Goal: Task Accomplishment & Management: Manage account settings

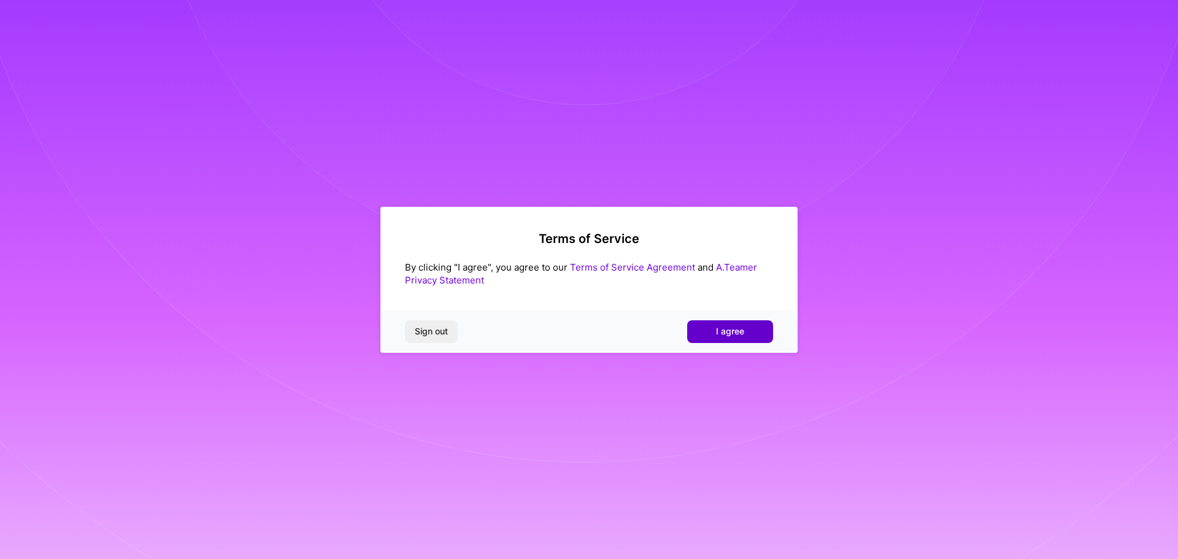
click at [725, 332] on span "I agree" at bounding box center [730, 331] width 28 height 12
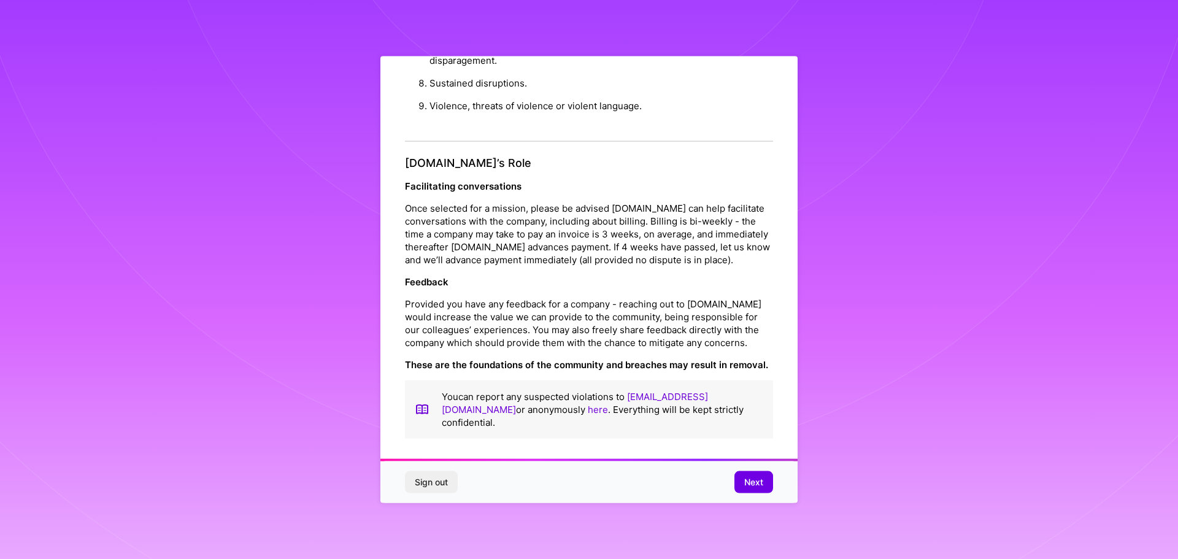
scroll to position [1, 0]
click at [763, 482] on button "Next" at bounding box center [753, 482] width 39 height 22
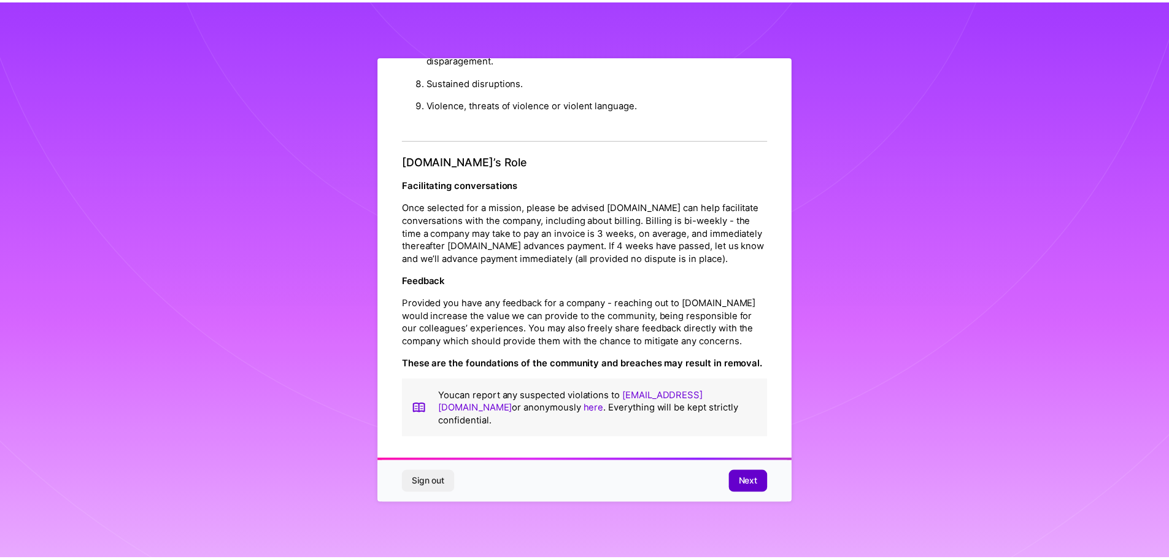
scroll to position [0, 0]
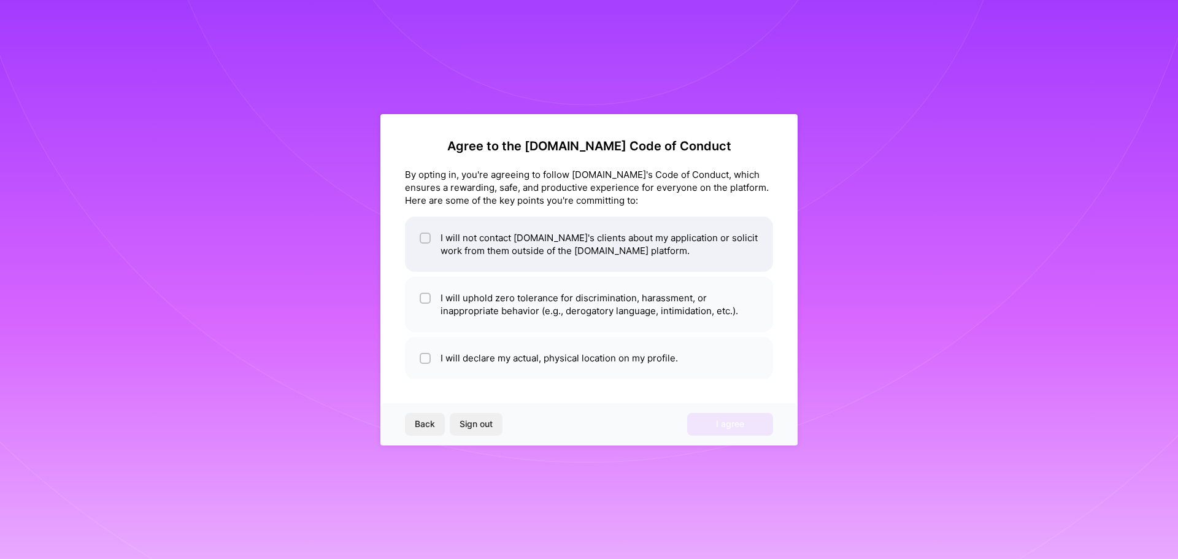
click at [424, 236] on input "checkbox" at bounding box center [426, 238] width 9 height 9
checkbox input "true"
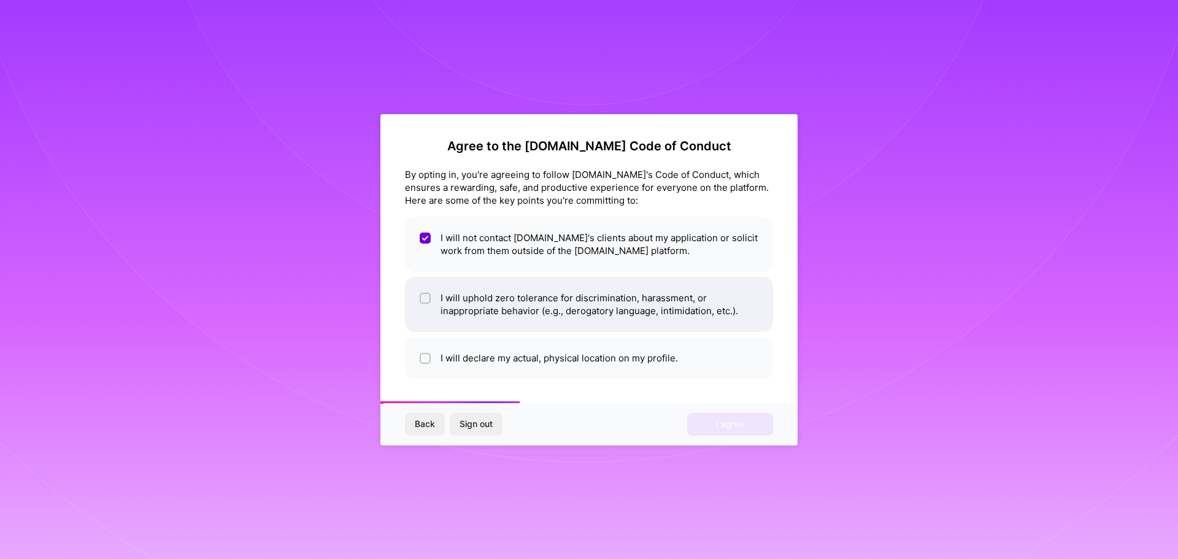
click at [428, 294] on input "checkbox" at bounding box center [426, 298] width 9 height 9
checkbox input "true"
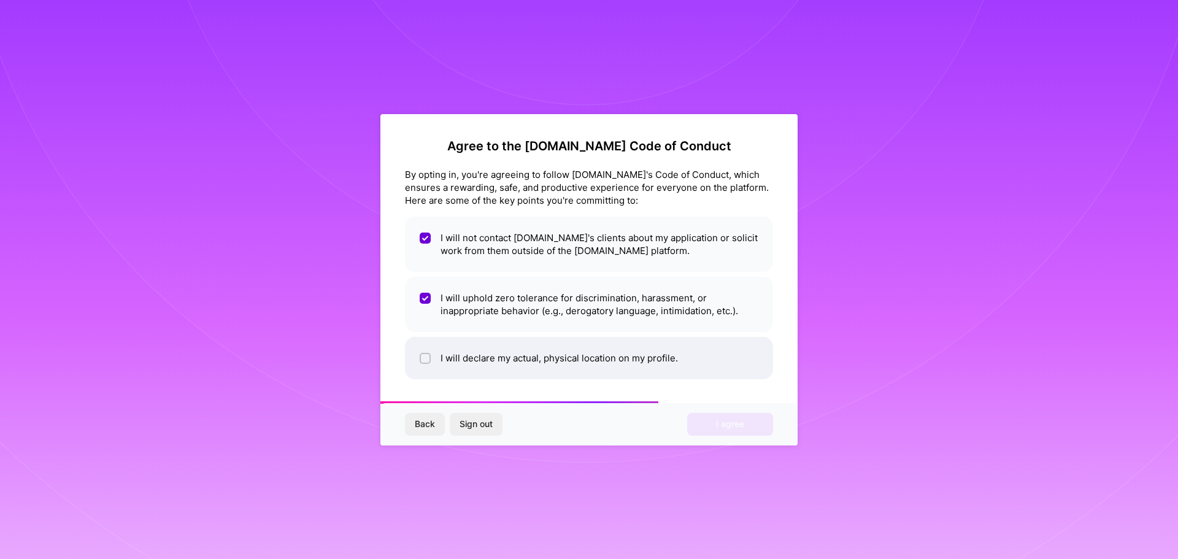
click at [426, 356] on input "checkbox" at bounding box center [426, 359] width 9 height 9
checkbox input "true"
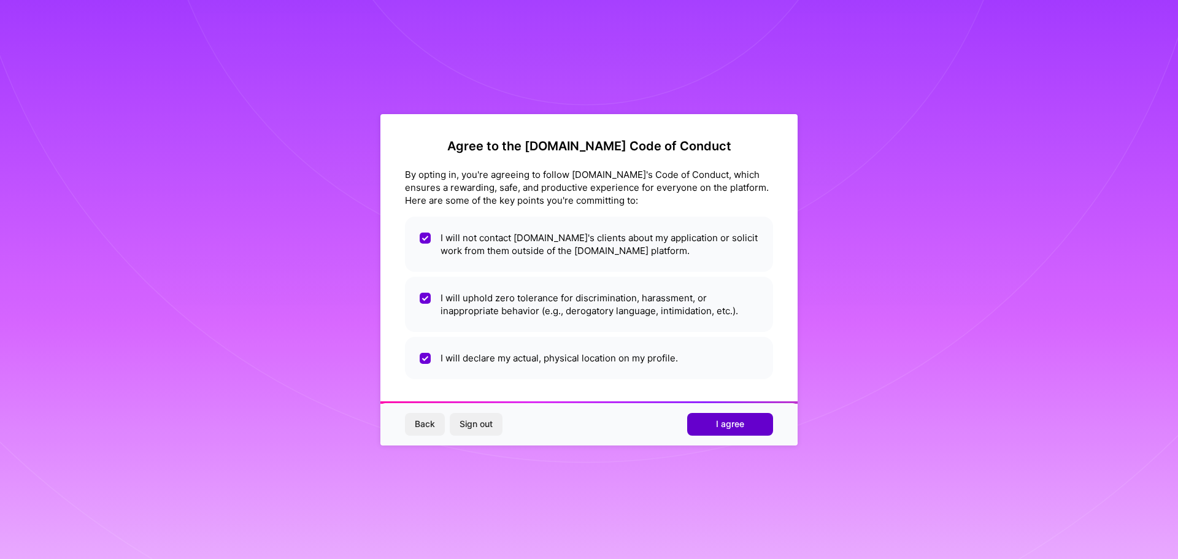
click at [723, 421] on span "I agree" at bounding box center [730, 424] width 28 height 12
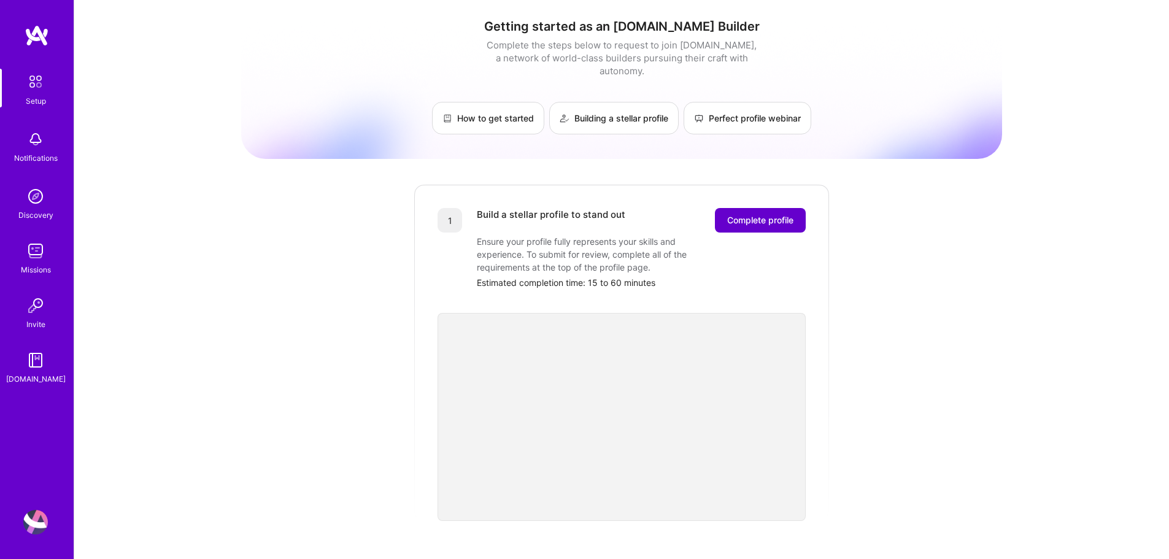
click at [751, 214] on span "Complete profile" at bounding box center [760, 220] width 66 height 12
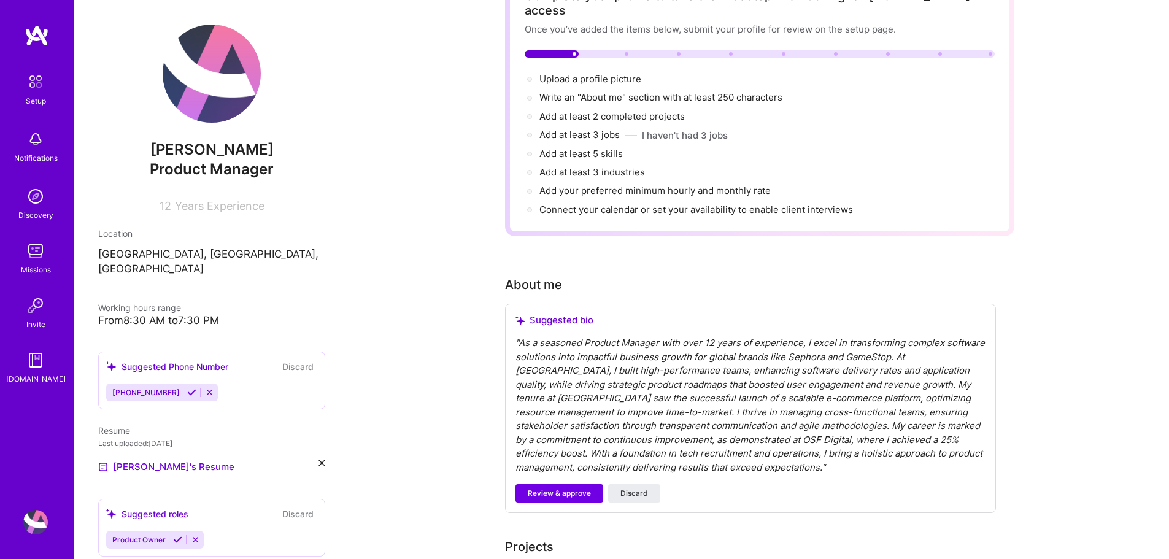
scroll to position [184, 0]
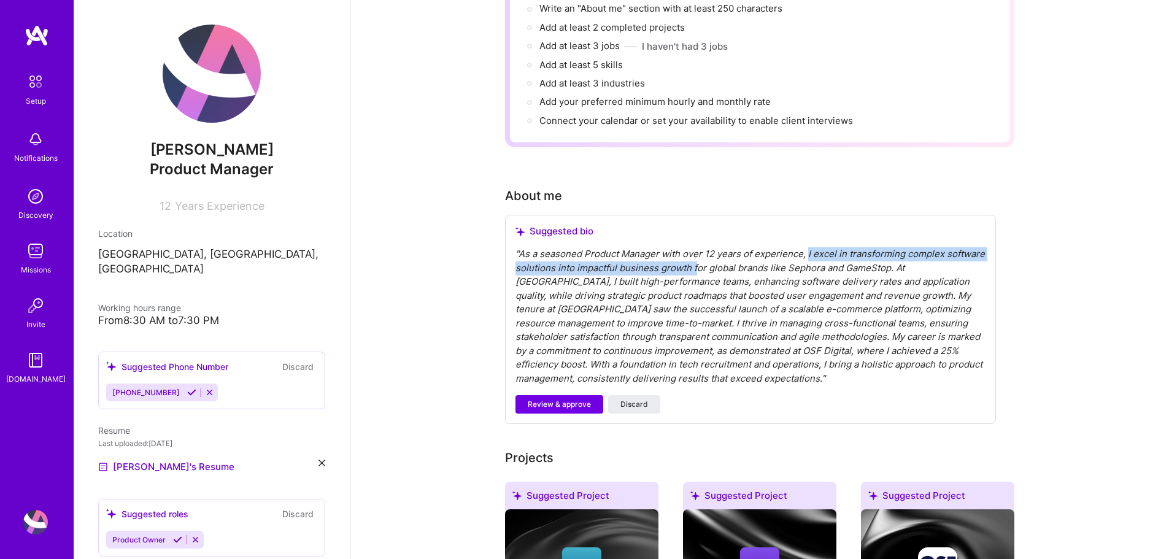
drag, startPoint x: 805, startPoint y: 239, endPoint x: 694, endPoint y: 258, distance: 113.2
click at [694, 258] on div "" As a seasoned Product Manager with over 12 years of experience, I excel in tr…" at bounding box center [750, 316] width 470 height 138
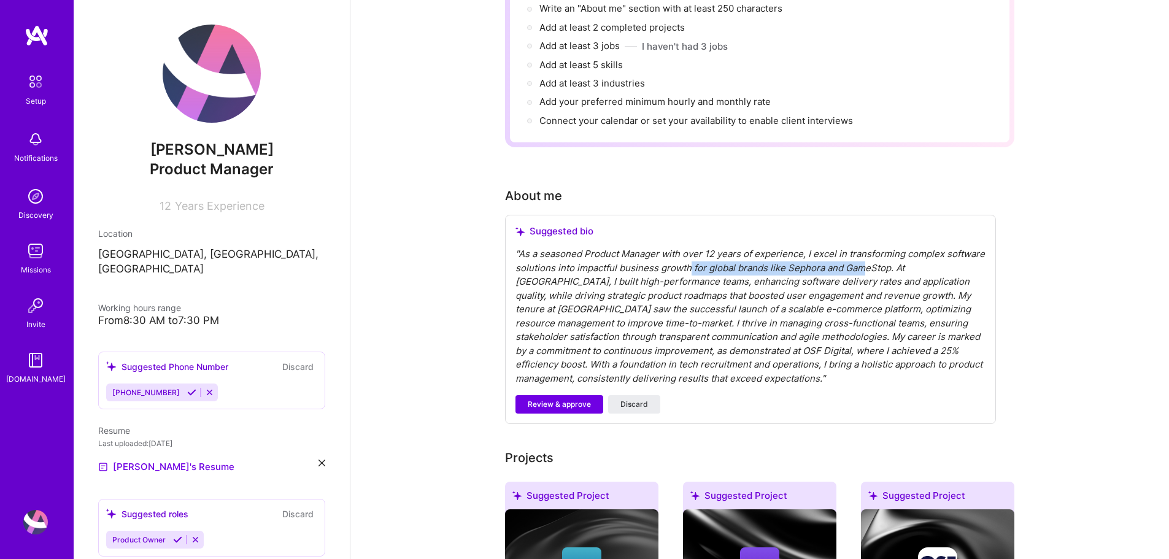
drag, startPoint x: 686, startPoint y: 251, endPoint x: 861, endPoint y: 256, distance: 174.9
click at [861, 256] on div "" As a seasoned Product Manager with over 12 years of experience, I excel in tr…" at bounding box center [750, 316] width 470 height 138
drag, startPoint x: 892, startPoint y: 252, endPoint x: 988, endPoint y: 257, distance: 95.8
click at [988, 257] on div "Suggested bio " As a seasoned Product Manager with over 12 years of experience,…" at bounding box center [750, 319] width 491 height 209
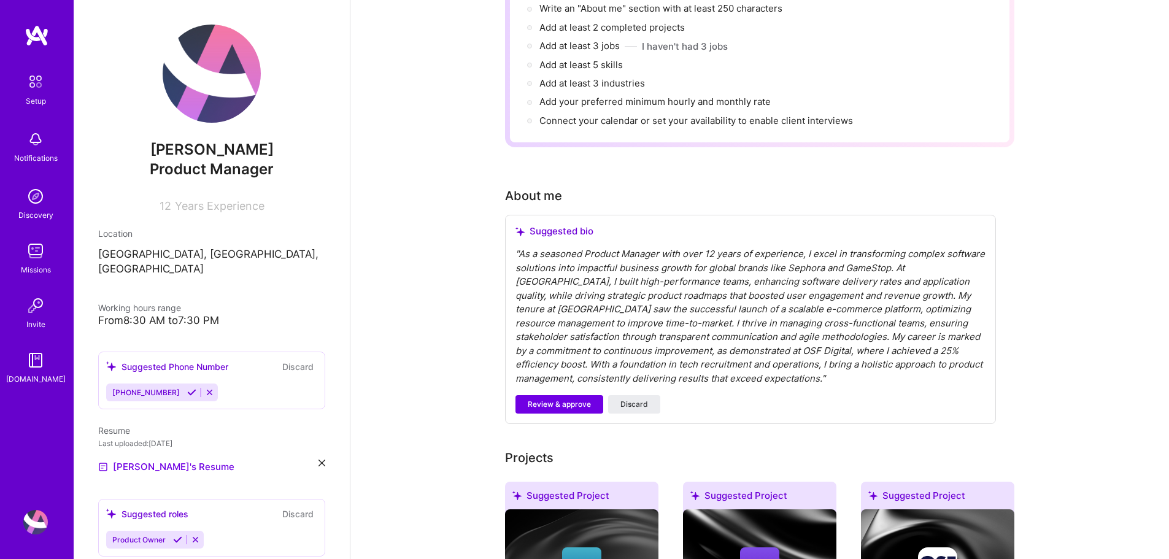
click at [946, 265] on div "" As a seasoned Product Manager with over 12 years of experience, I excel in tr…" at bounding box center [750, 316] width 470 height 138
click at [701, 251] on div "" As a seasoned Product Manager with over 12 years of experience, I excel in tr…" at bounding box center [750, 316] width 470 height 138
click at [717, 253] on div "" As a seasoned Product Manager with over 12 years of experience, I excel in tr…" at bounding box center [750, 316] width 470 height 138
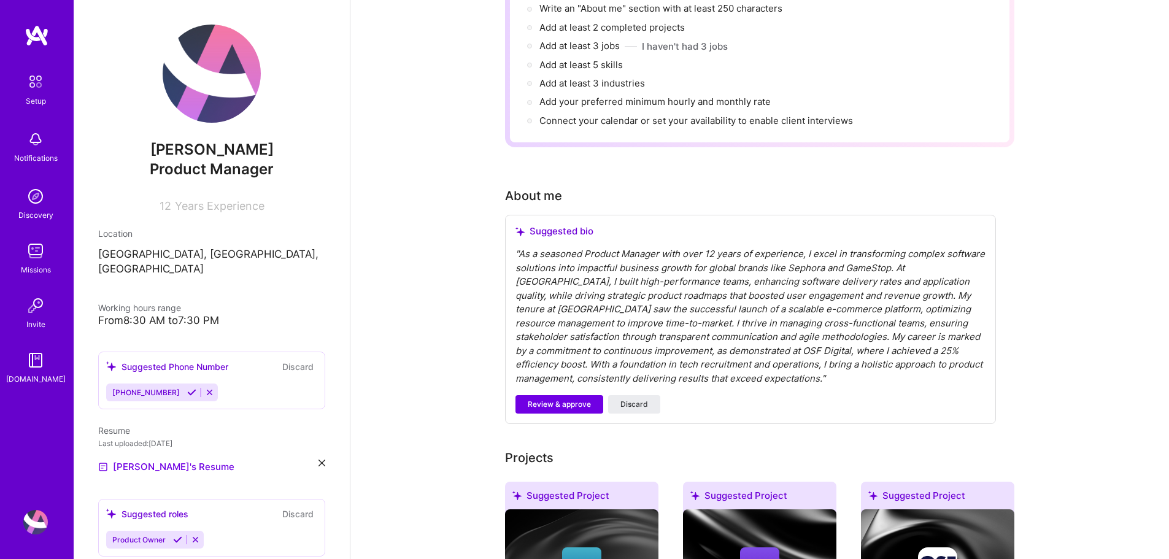
click at [659, 254] on div "" As a seasoned Product Manager with over 12 years of experience, I excel in tr…" at bounding box center [750, 316] width 470 height 138
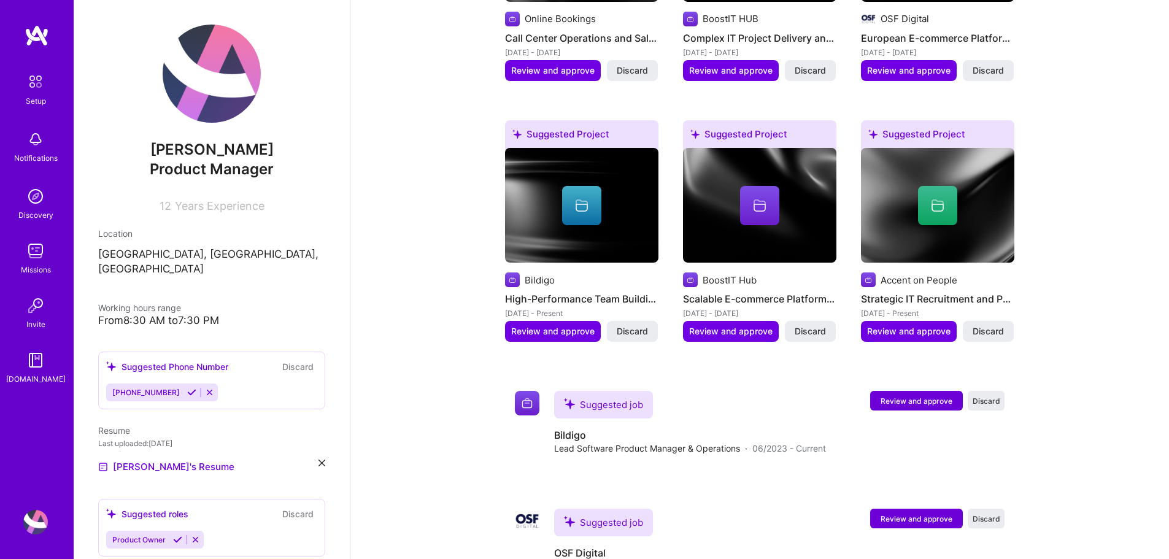
scroll to position [736, 0]
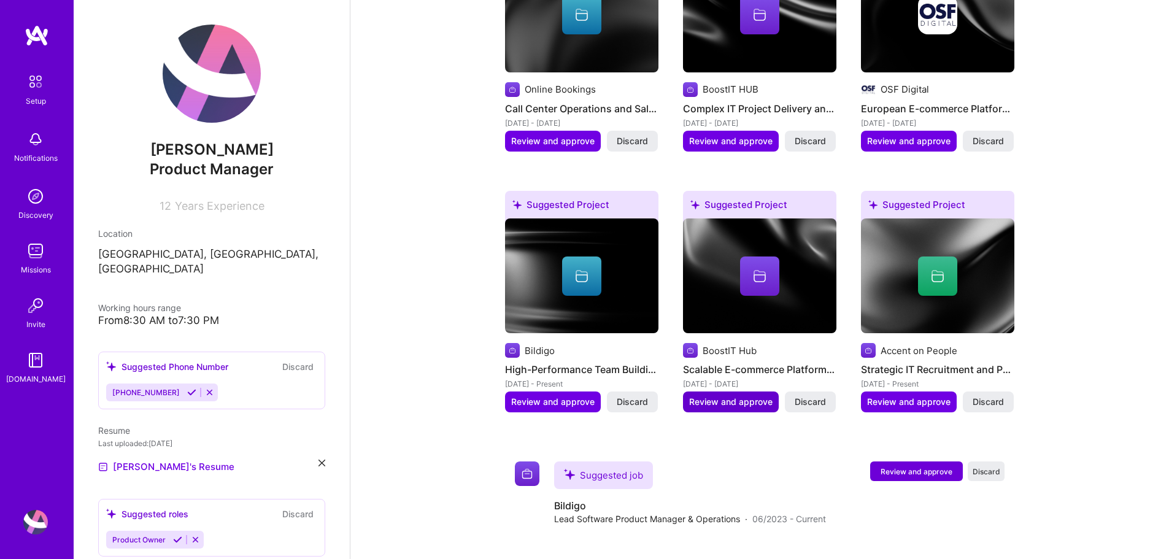
click at [744, 396] on span "Review and approve" at bounding box center [730, 402] width 83 height 12
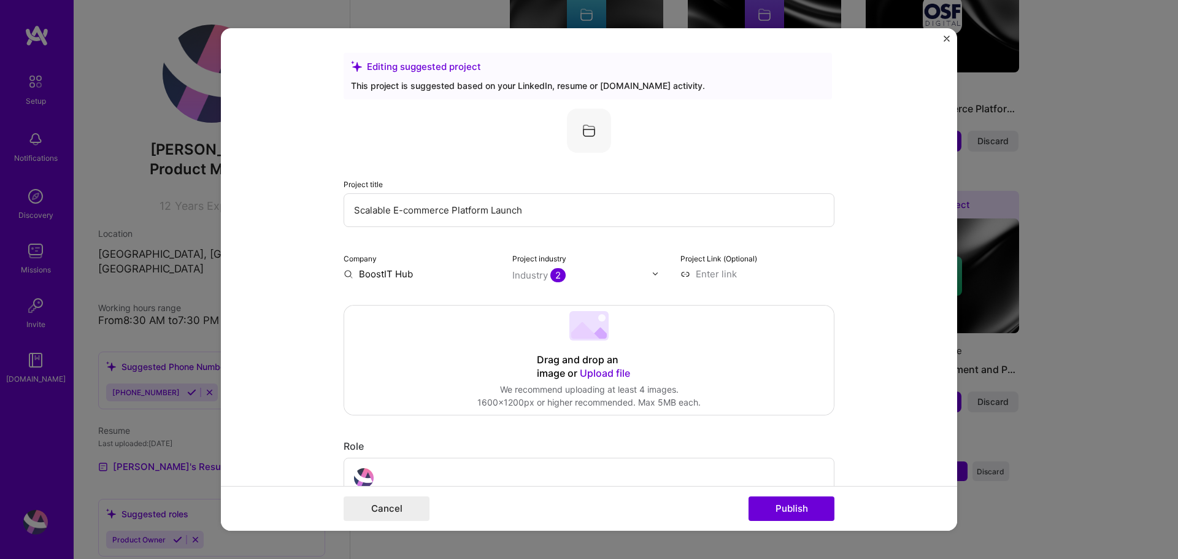
click at [586, 328] on 202 at bounding box center [588, 325] width 39 height 29
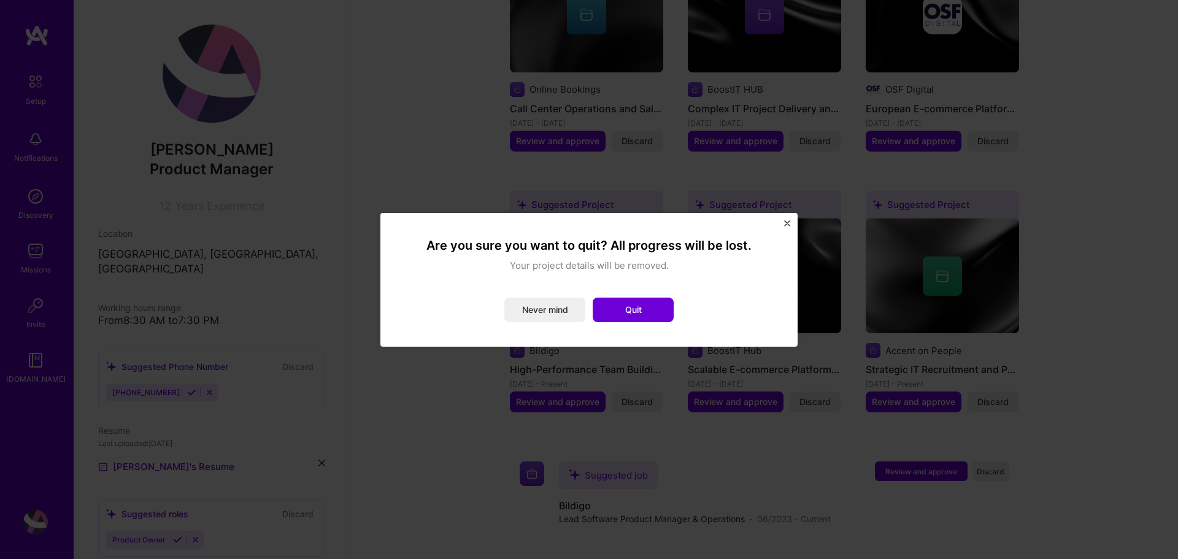
click at [654, 309] on button "Quit" at bounding box center [633, 310] width 81 height 25
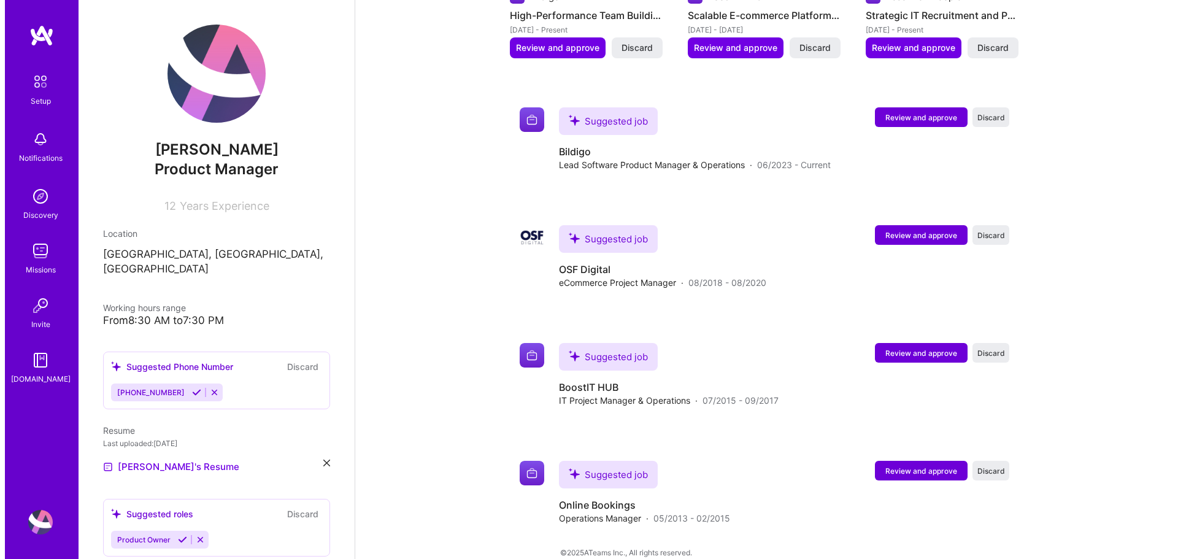
scroll to position [1029, 0]
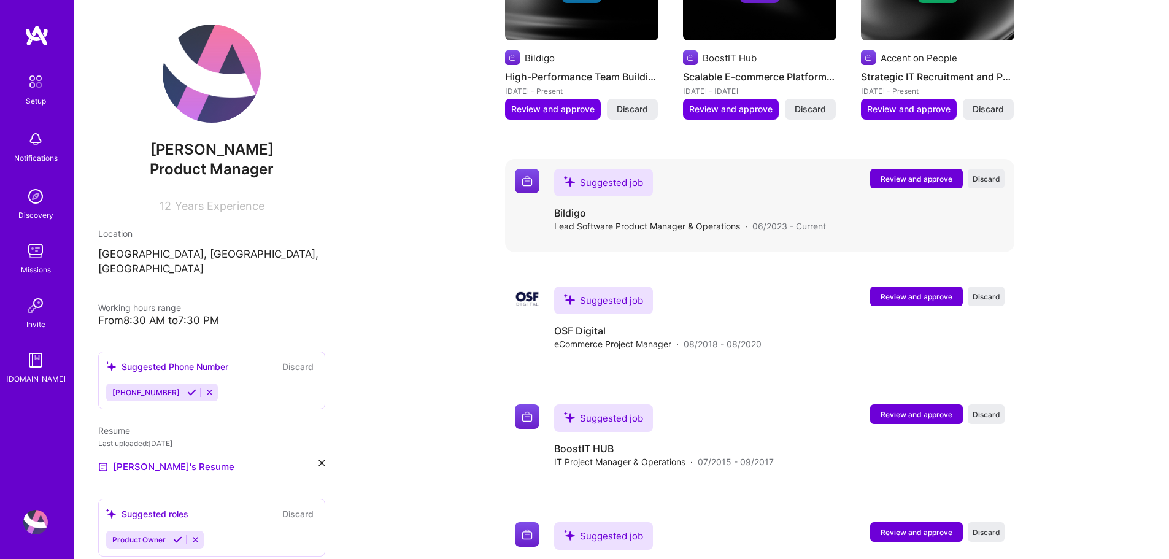
click at [900, 174] on span "Review and approve" at bounding box center [916, 179] width 72 height 10
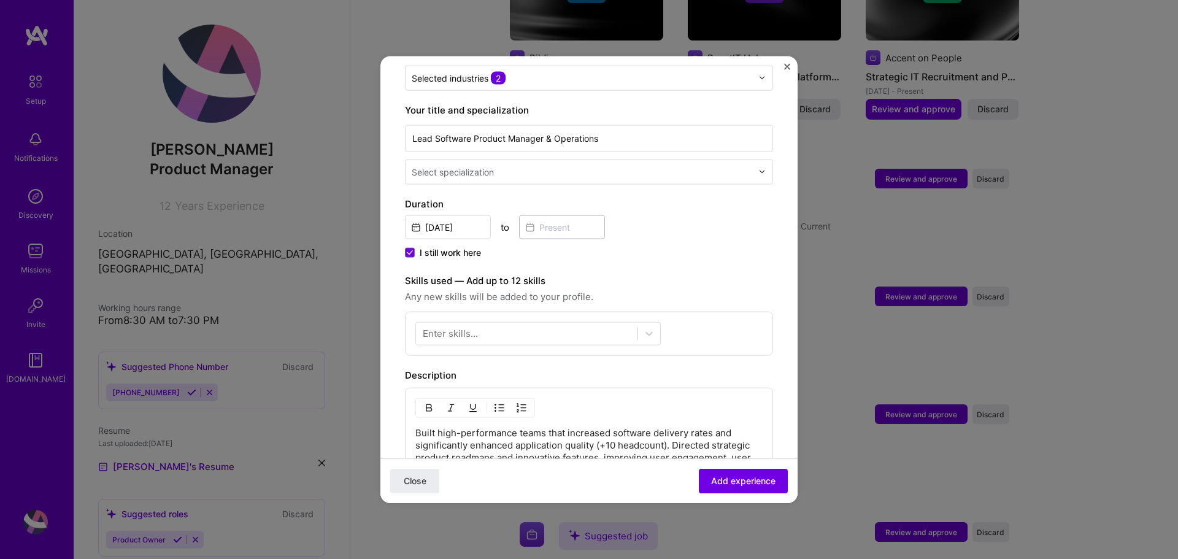
scroll to position [0, 0]
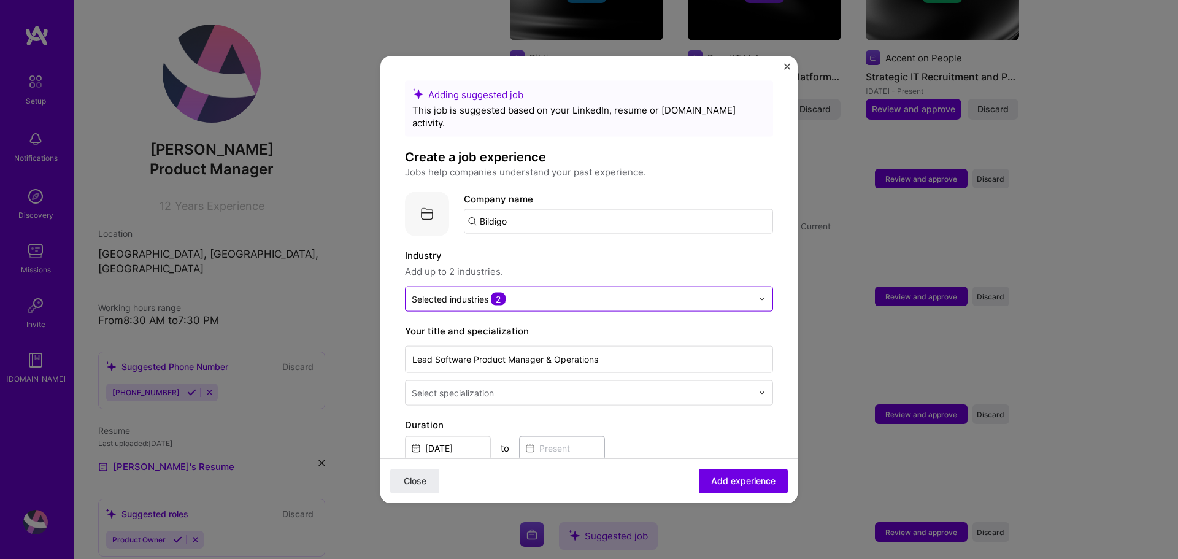
click at [528, 291] on div at bounding box center [582, 298] width 340 height 15
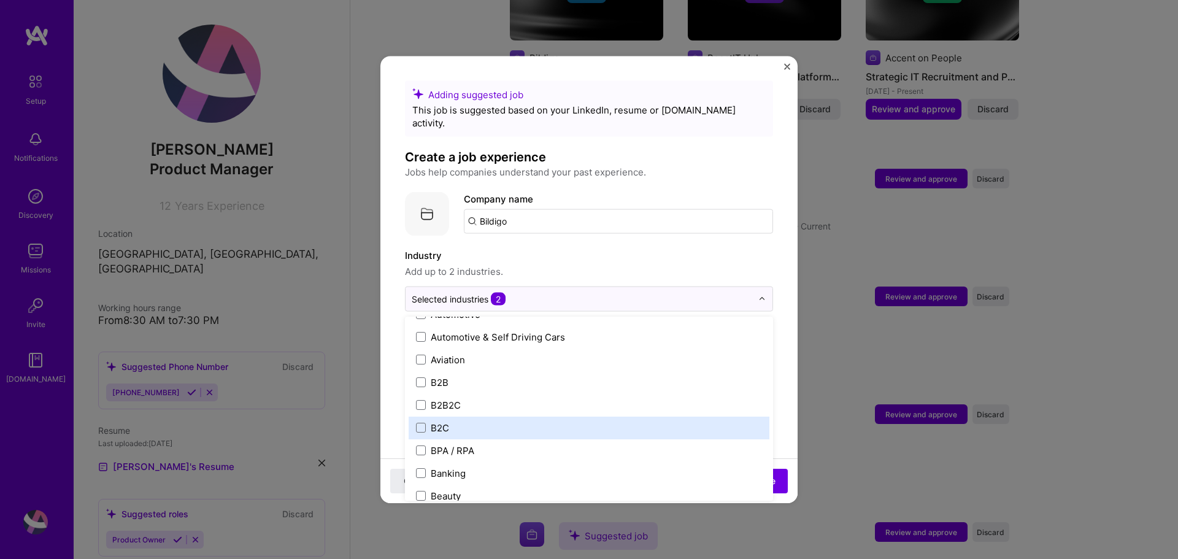
scroll to position [307, 0]
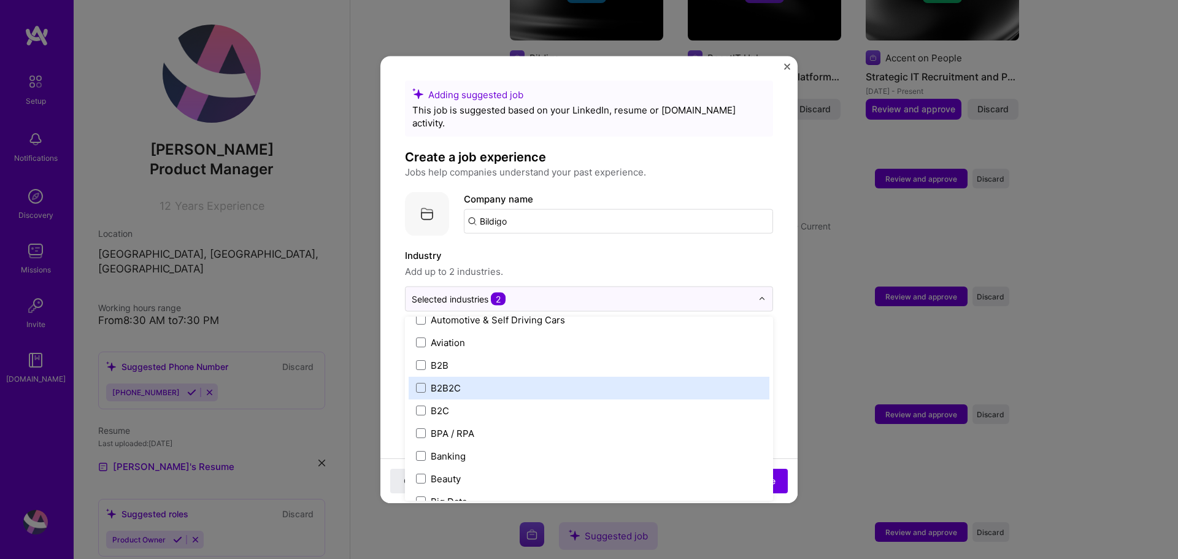
click at [486, 381] on label "B2B2C" at bounding box center [589, 387] width 346 height 13
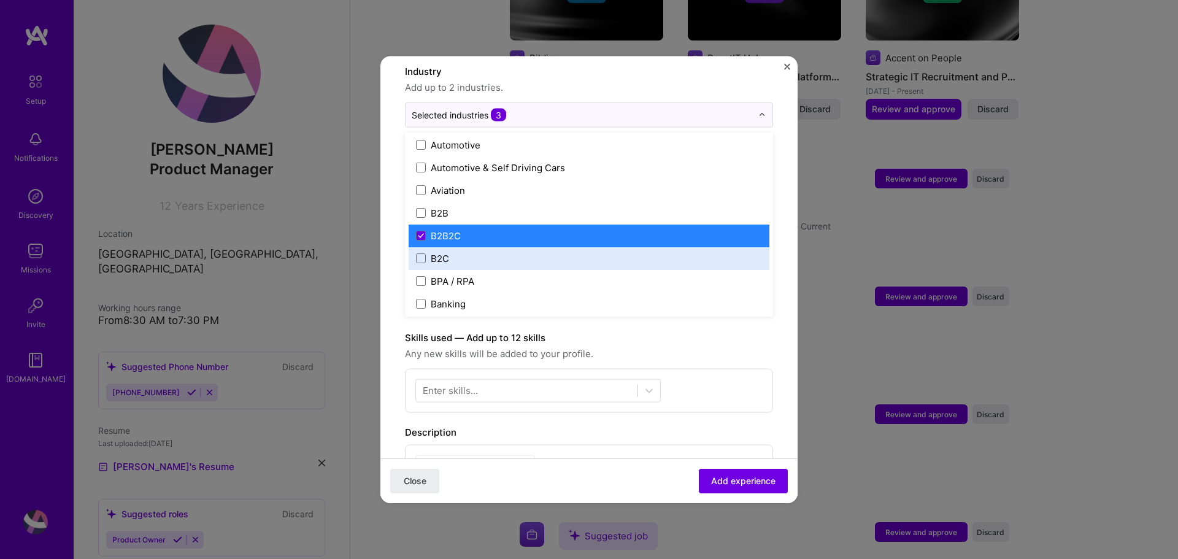
scroll to position [245, 0]
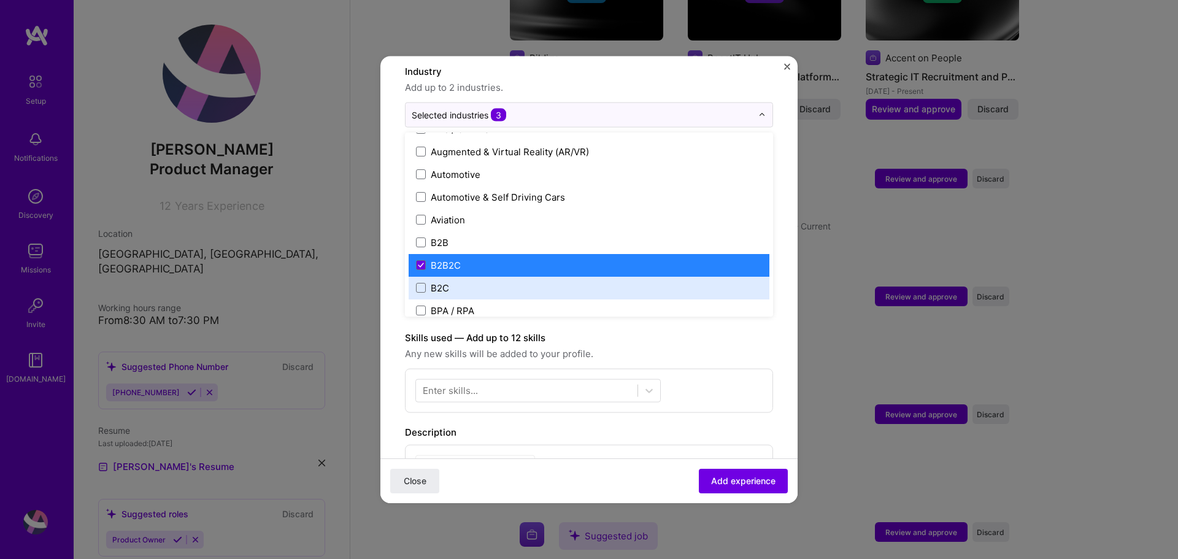
click at [458, 281] on label "B2C" at bounding box center [589, 287] width 346 height 13
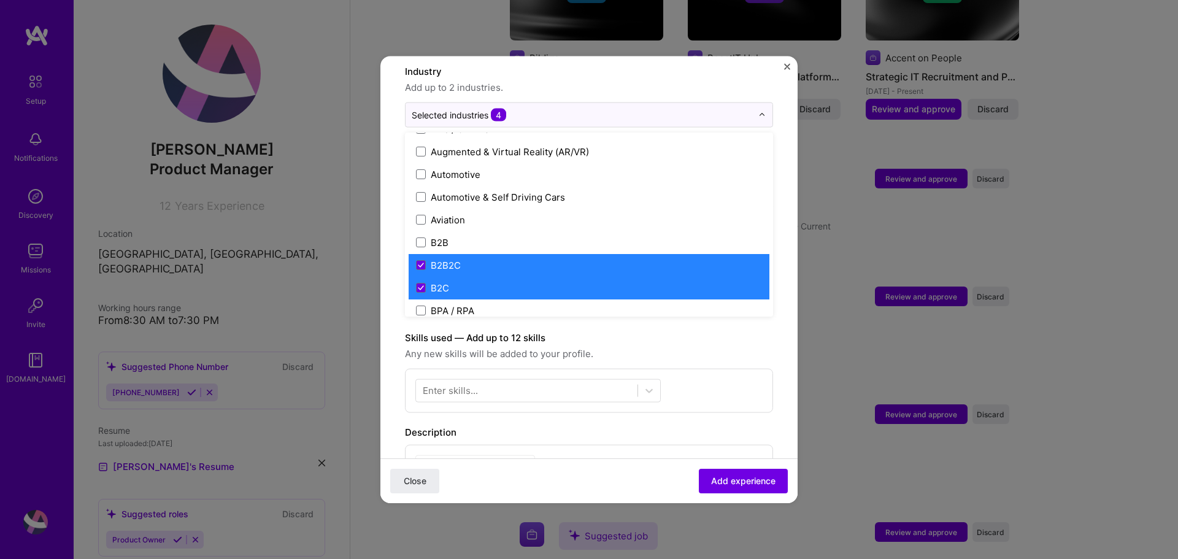
click at [458, 281] on label "B2C" at bounding box center [589, 287] width 346 height 13
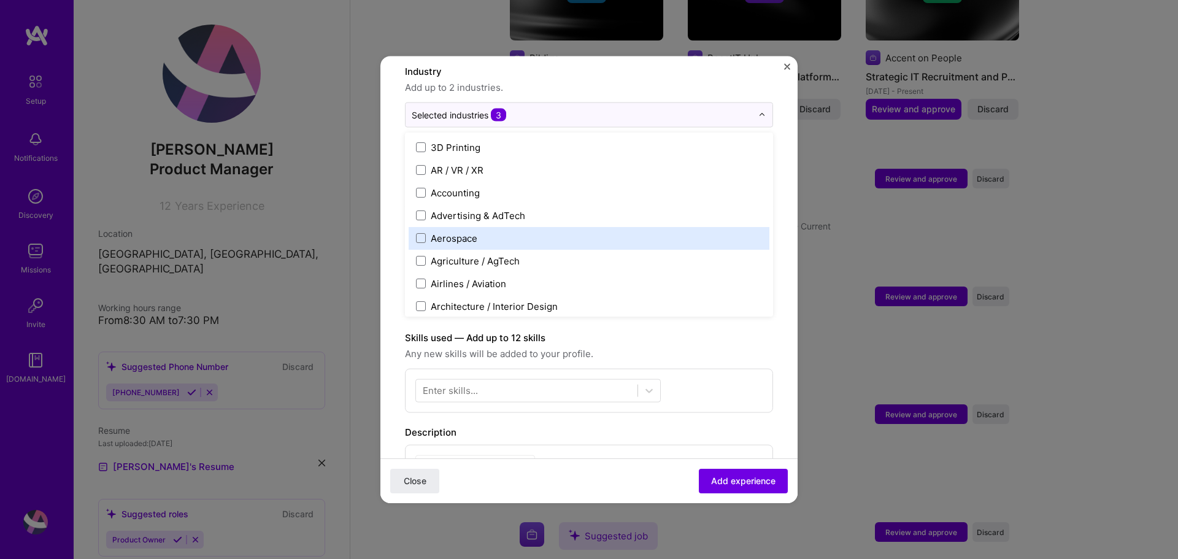
scroll to position [61, 0]
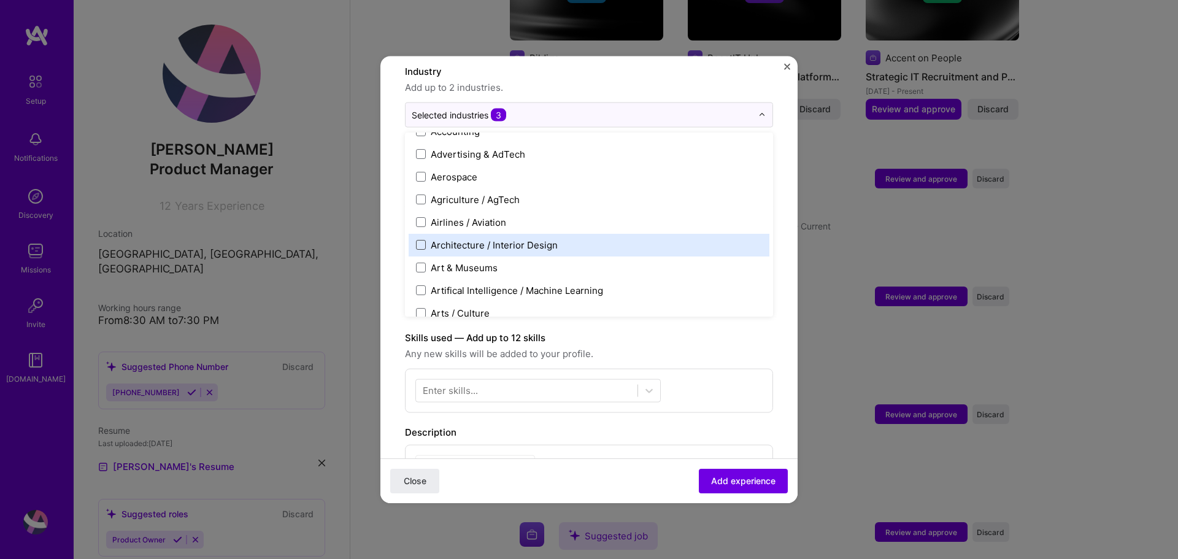
click at [418, 240] on span at bounding box center [421, 245] width 10 height 10
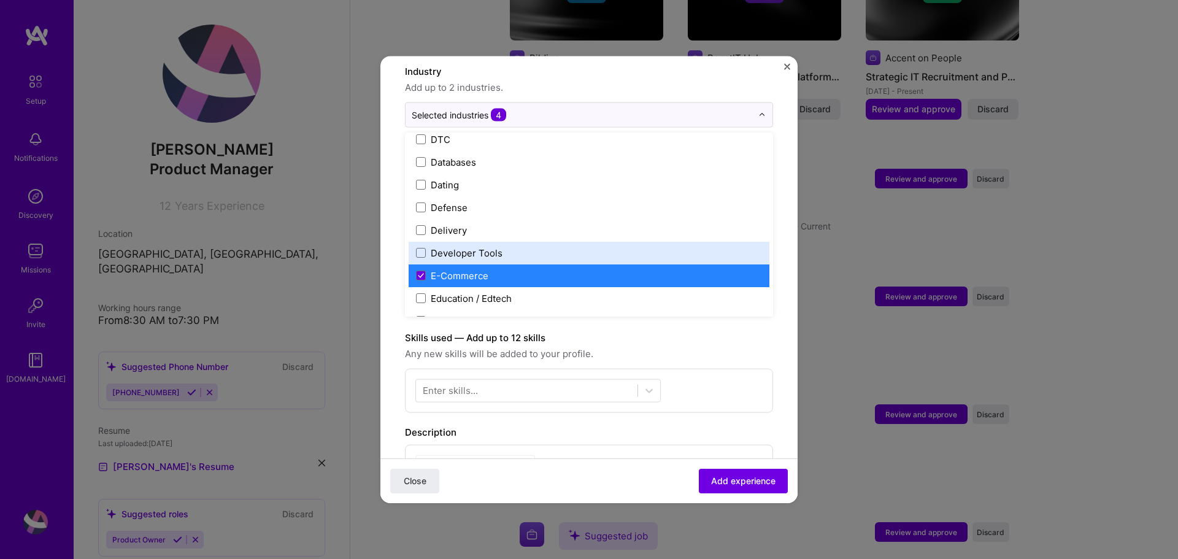
scroll to position [981, 0]
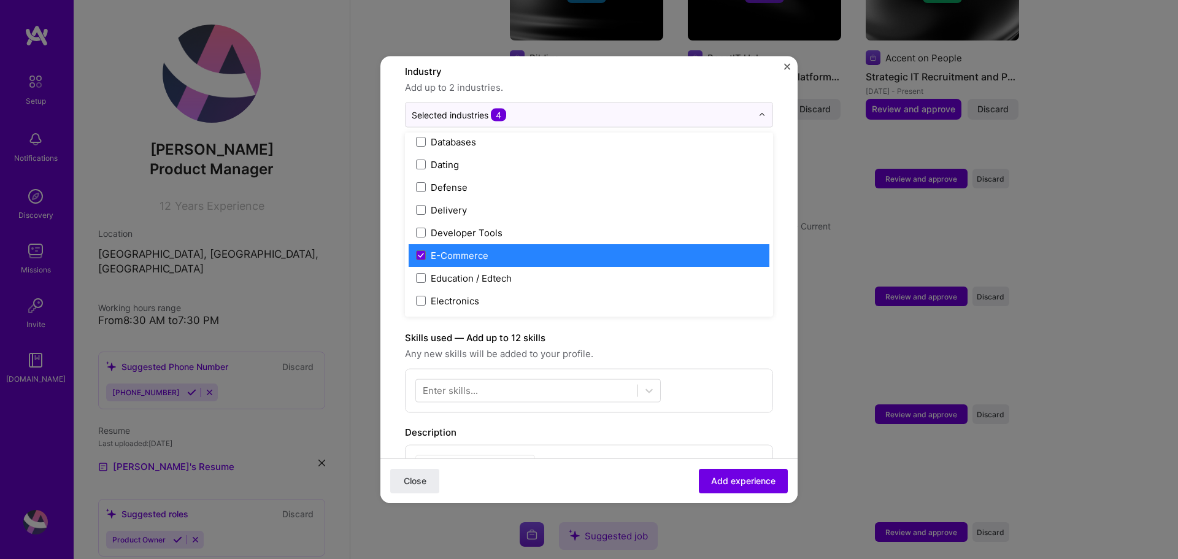
click at [428, 248] on label "E-Commerce" at bounding box center [589, 254] width 346 height 13
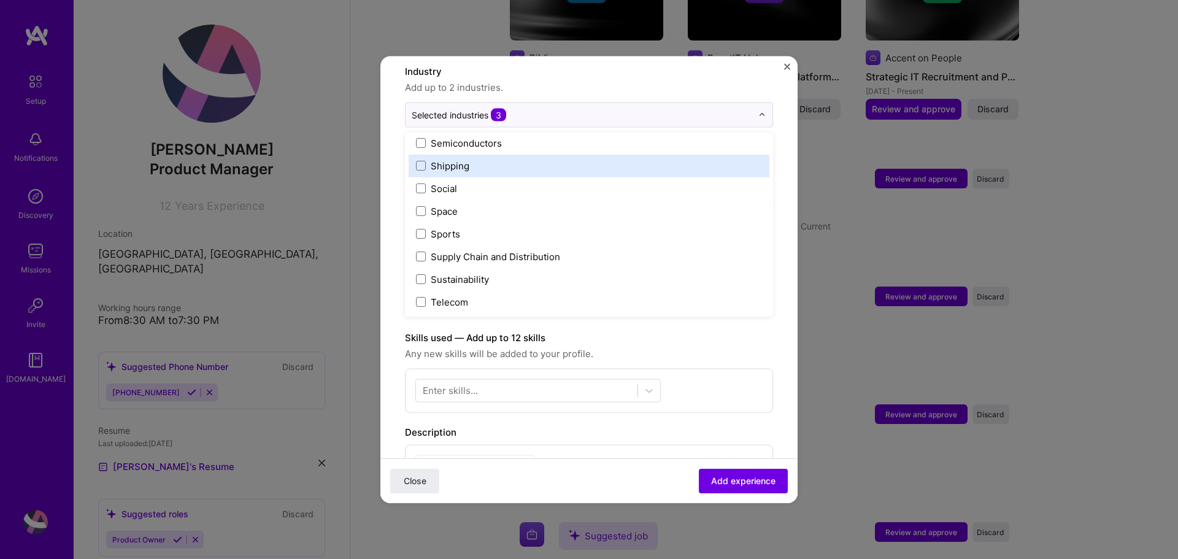
scroll to position [2547, 0]
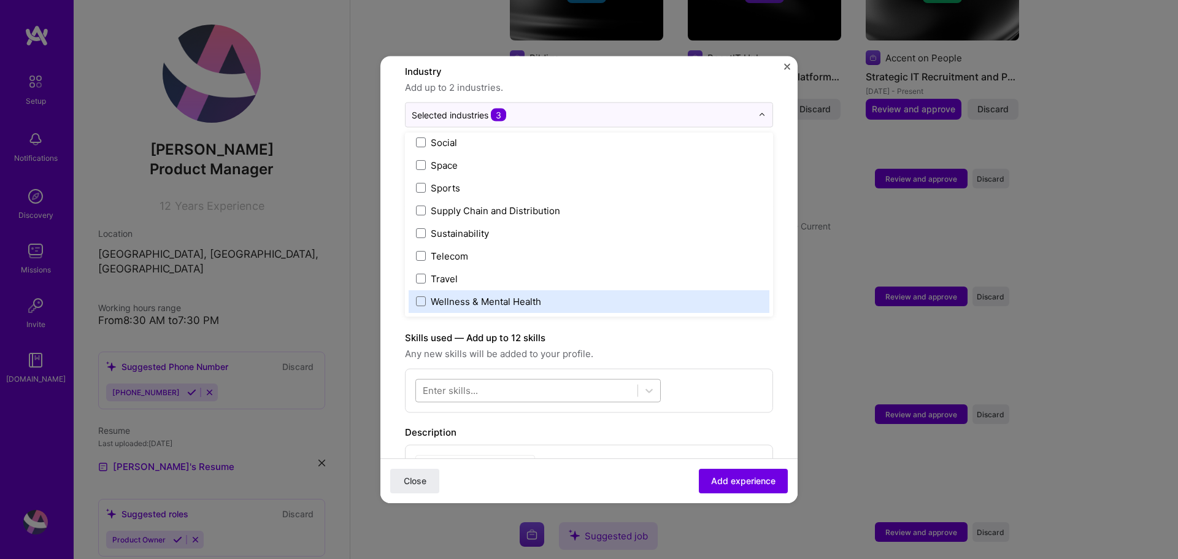
click at [572, 380] on div at bounding box center [526, 390] width 221 height 20
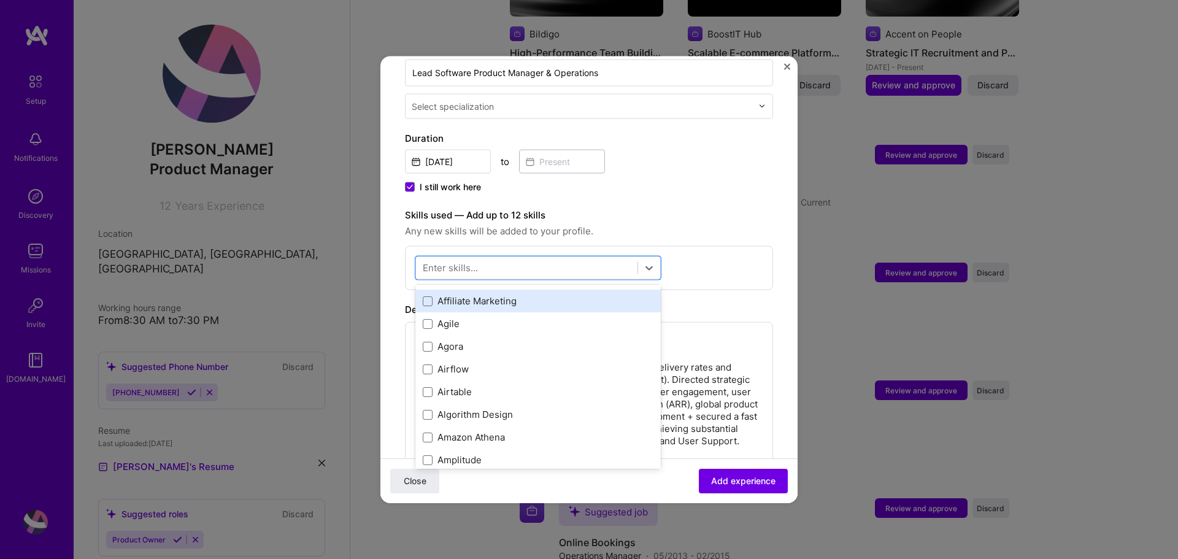
scroll to position [429, 0]
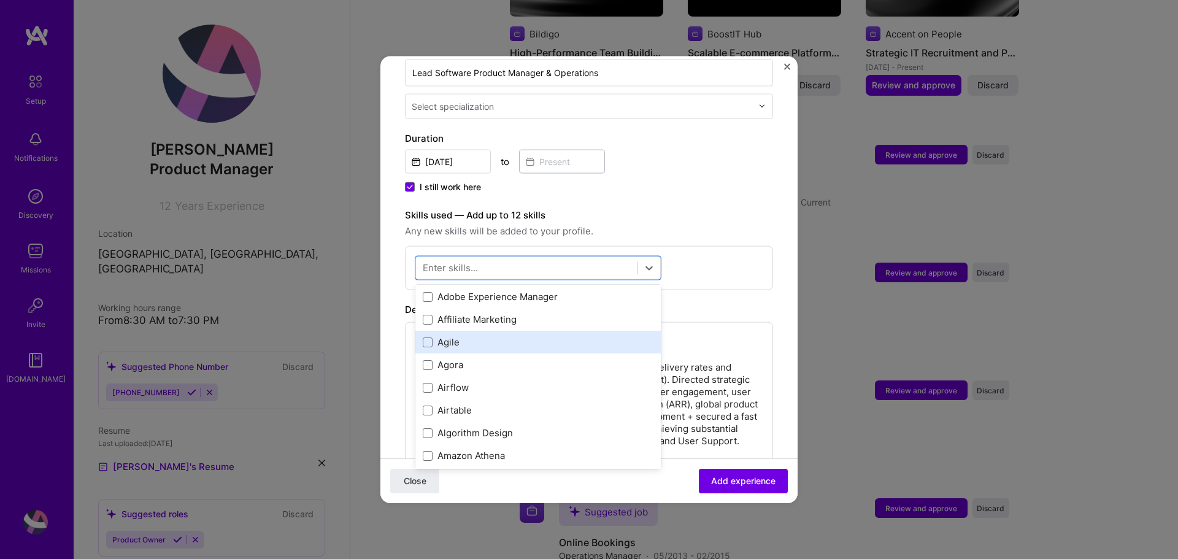
click at [448, 336] on div "Agile" at bounding box center [538, 342] width 231 height 13
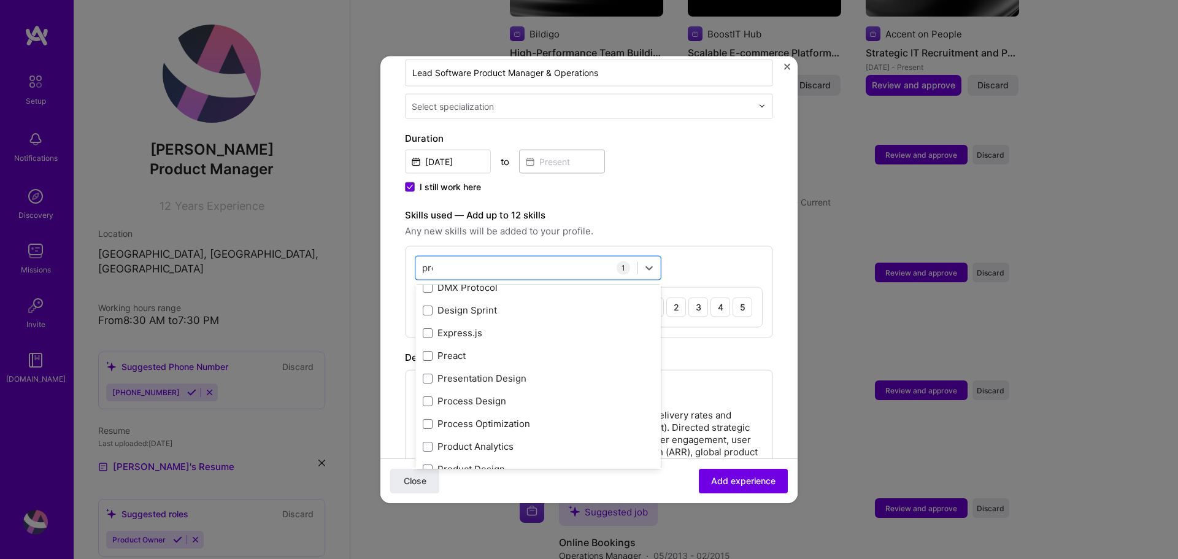
scroll to position [0, 0]
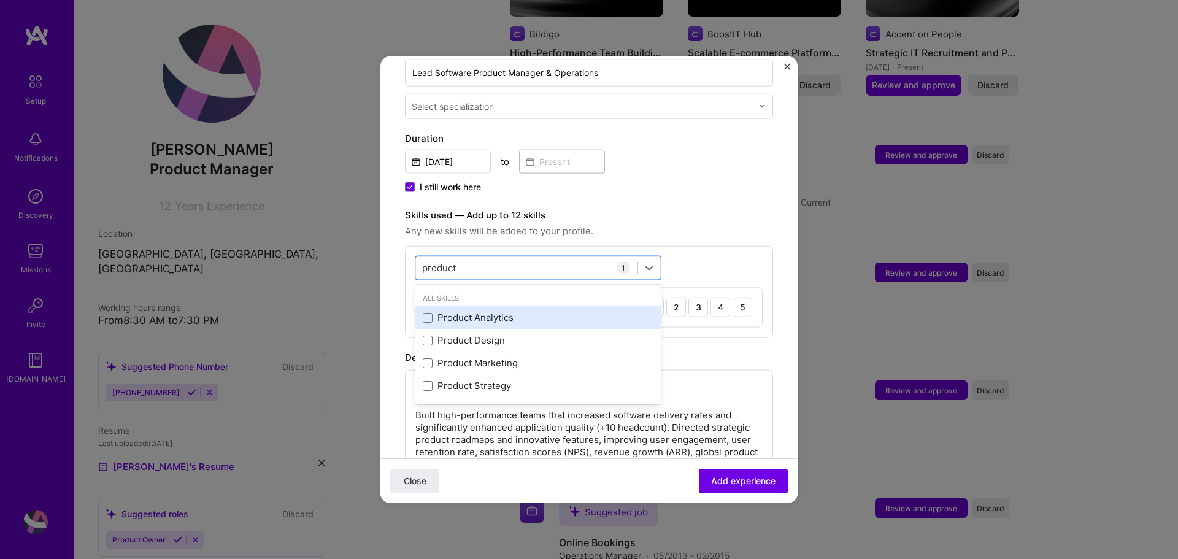
click at [497, 311] on div "Product Analytics" at bounding box center [538, 317] width 231 height 13
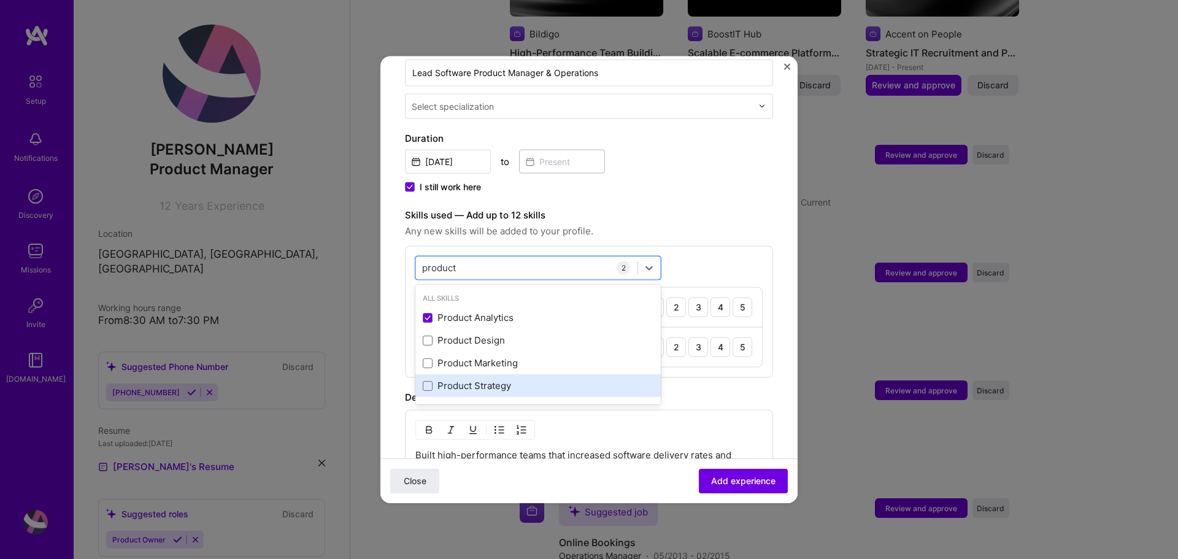
click at [504, 379] on div "Product Strategy" at bounding box center [538, 385] width 231 height 13
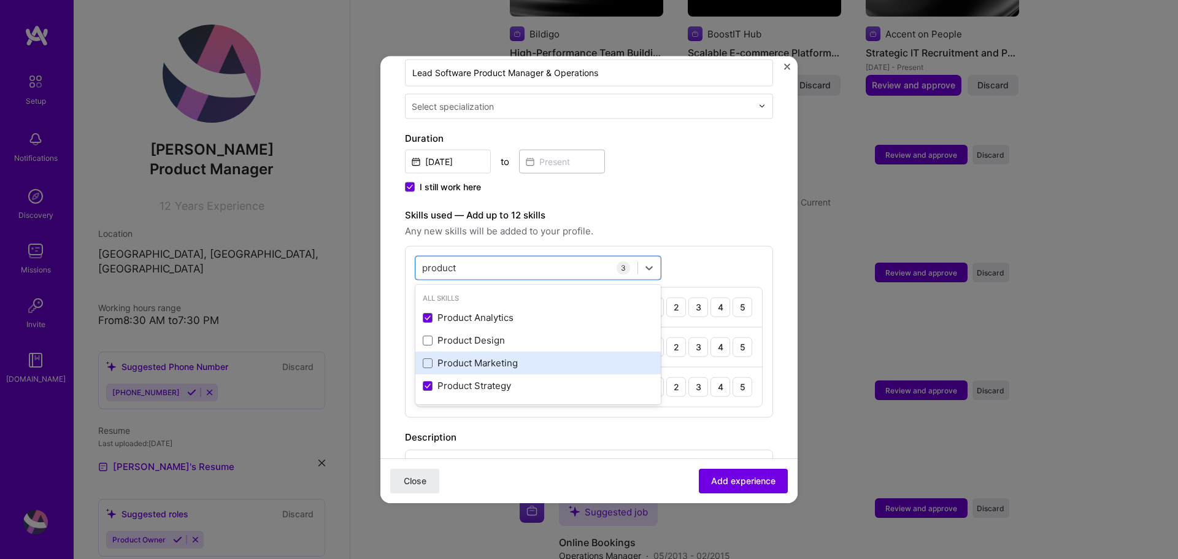
click at [494, 356] on div "Product Marketing" at bounding box center [538, 362] width 231 height 13
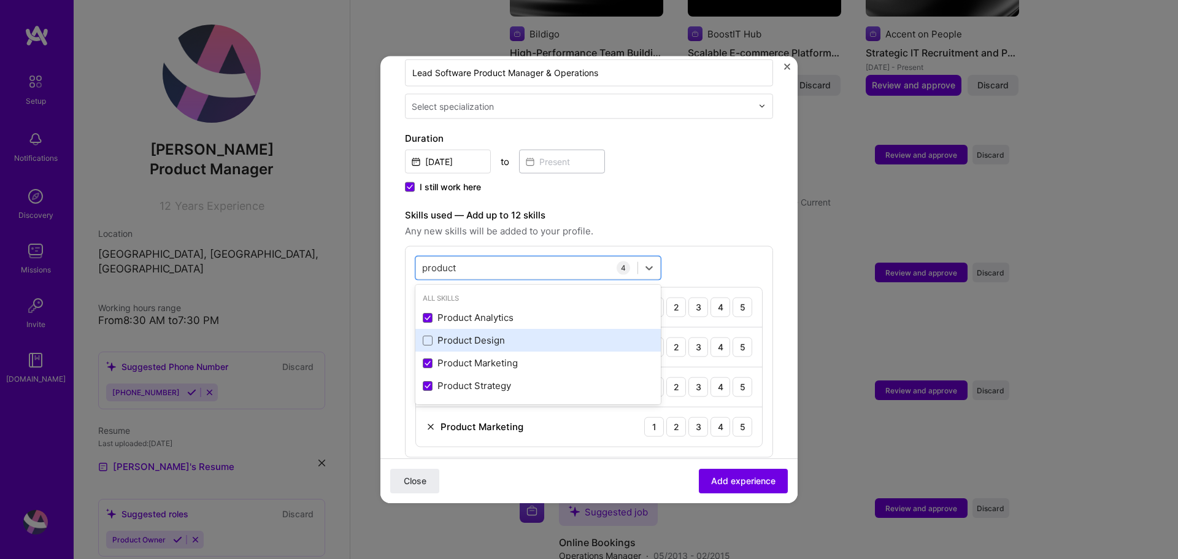
click at [486, 334] on div "Product Design" at bounding box center [538, 340] width 231 height 13
click at [729, 245] on div "option Product Design, selected. option Product Analytics selected, 0 of 2. 4 r…" at bounding box center [589, 370] width 368 height 251
click at [480, 258] on div "product product" at bounding box center [526, 268] width 221 height 20
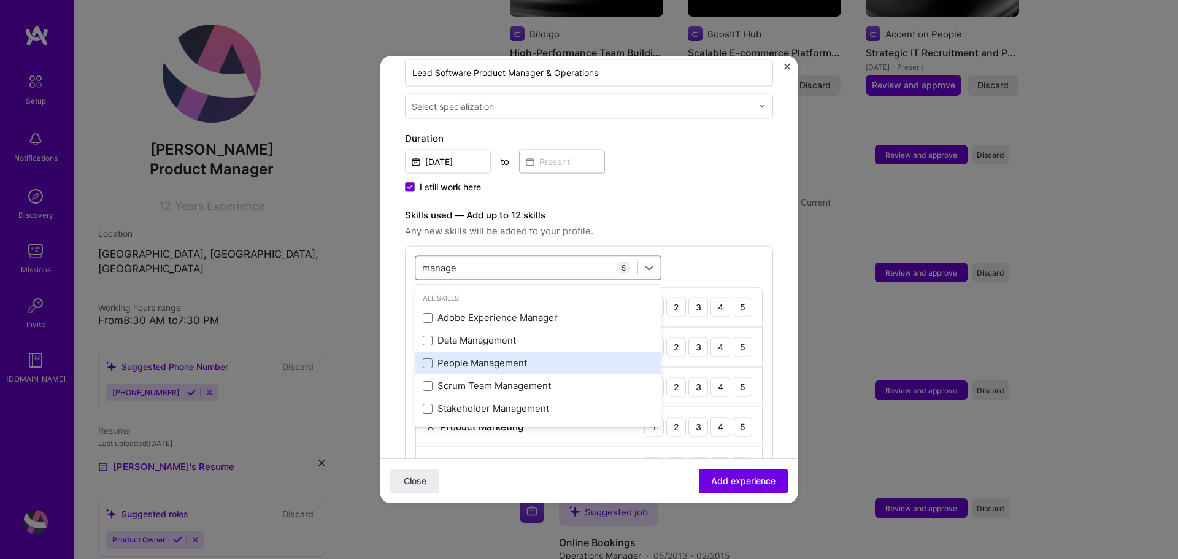
click at [504, 356] on div "People Management" at bounding box center [538, 362] width 231 height 13
click at [478, 356] on div "Scrum Team Management" at bounding box center [538, 362] width 231 height 13
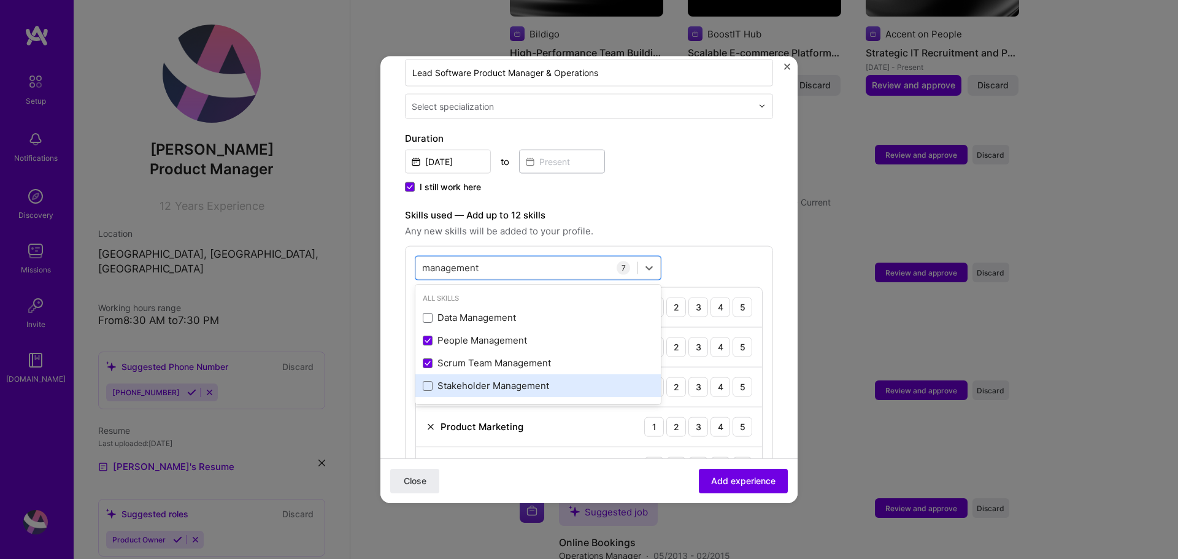
click at [480, 379] on div "Stakeholder Management" at bounding box center [538, 385] width 231 height 13
type input "management"
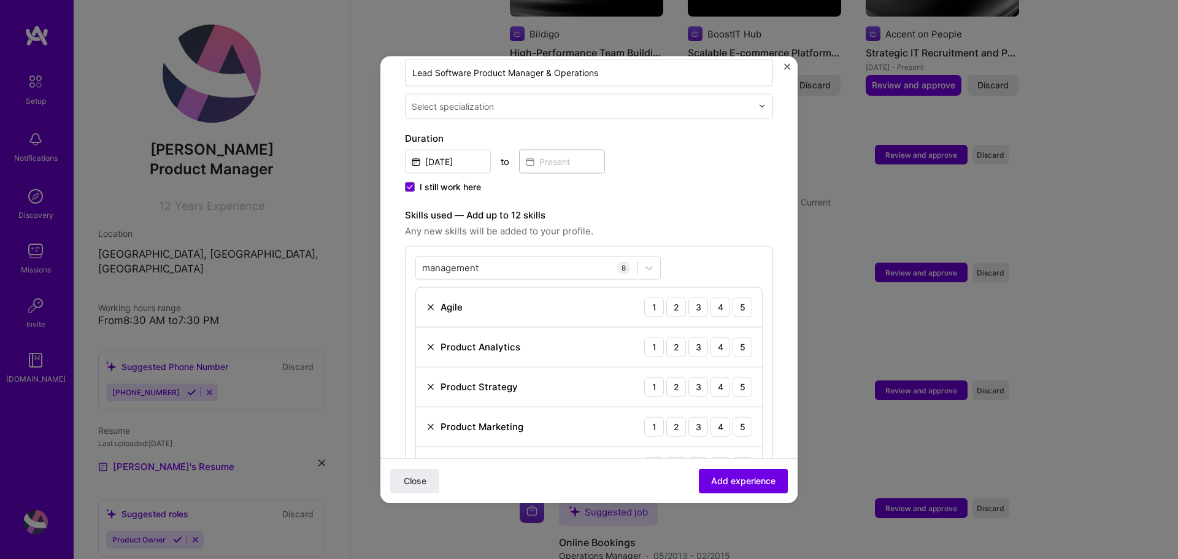
click at [713, 209] on label "Skills used — Add up to 12 skills" at bounding box center [589, 214] width 368 height 15
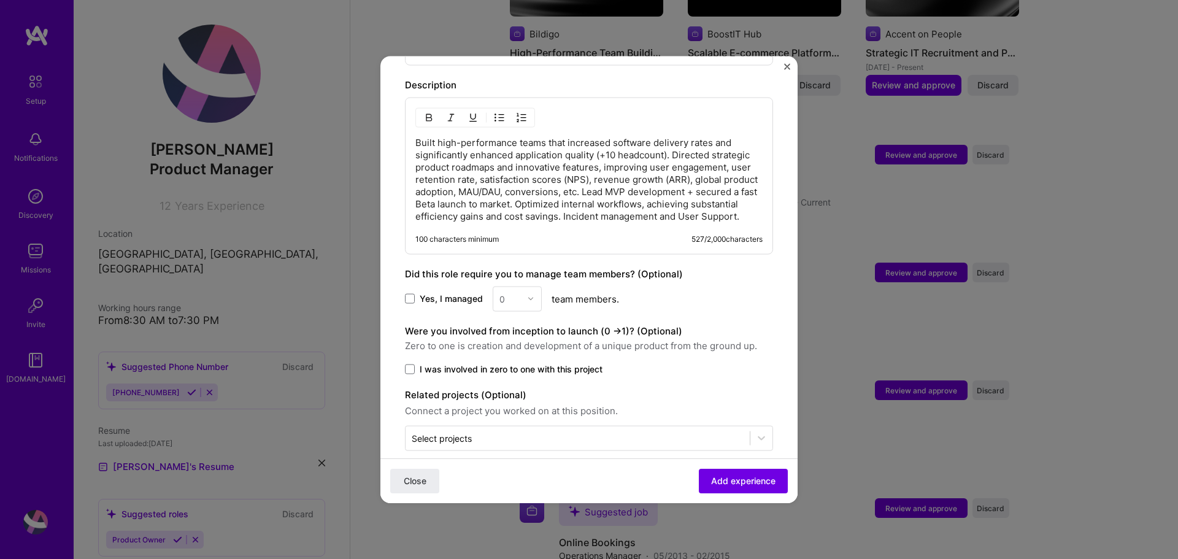
scroll to position [859, 0]
click at [411, 301] on span at bounding box center [410, 298] width 10 height 10
click at [0, 0] on input "Yes, I managed" at bounding box center [0, 0] width 0 height 0
click at [529, 299] on img at bounding box center [530, 297] width 7 height 7
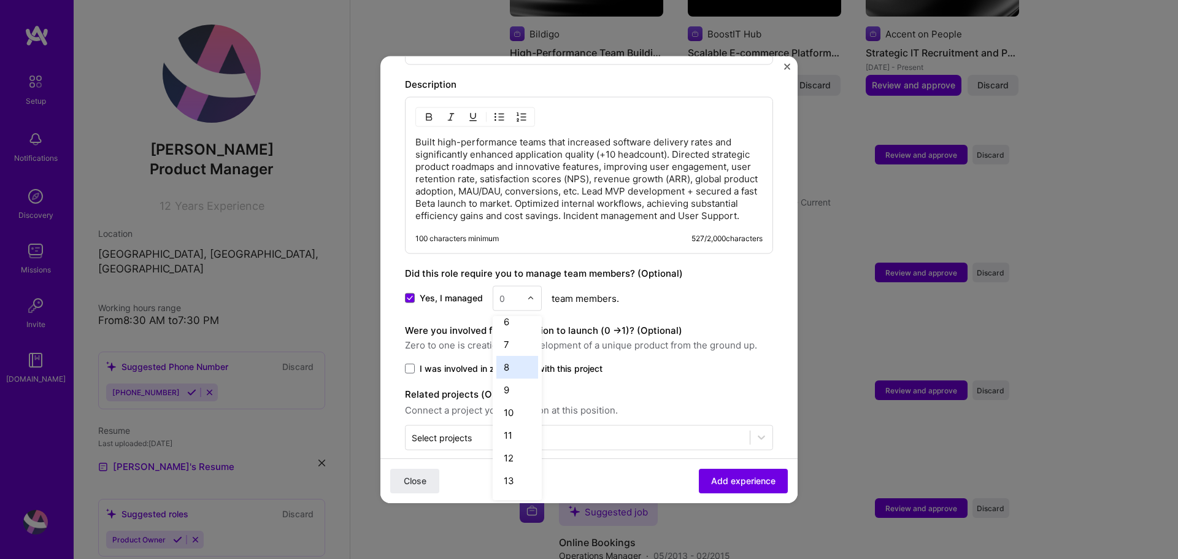
click at [511, 362] on div "8" at bounding box center [517, 366] width 42 height 23
click at [409, 370] on span at bounding box center [410, 368] width 10 height 10
click at [0, 0] on input "I was involved in zero to one with this project" at bounding box center [0, 0] width 0 height 0
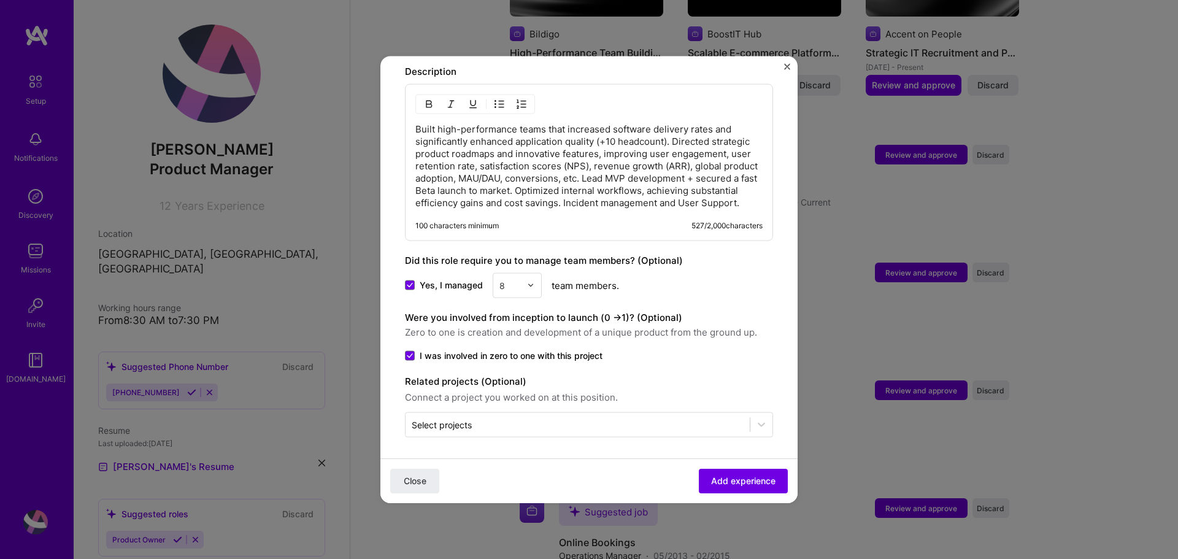
scroll to position [874, 0]
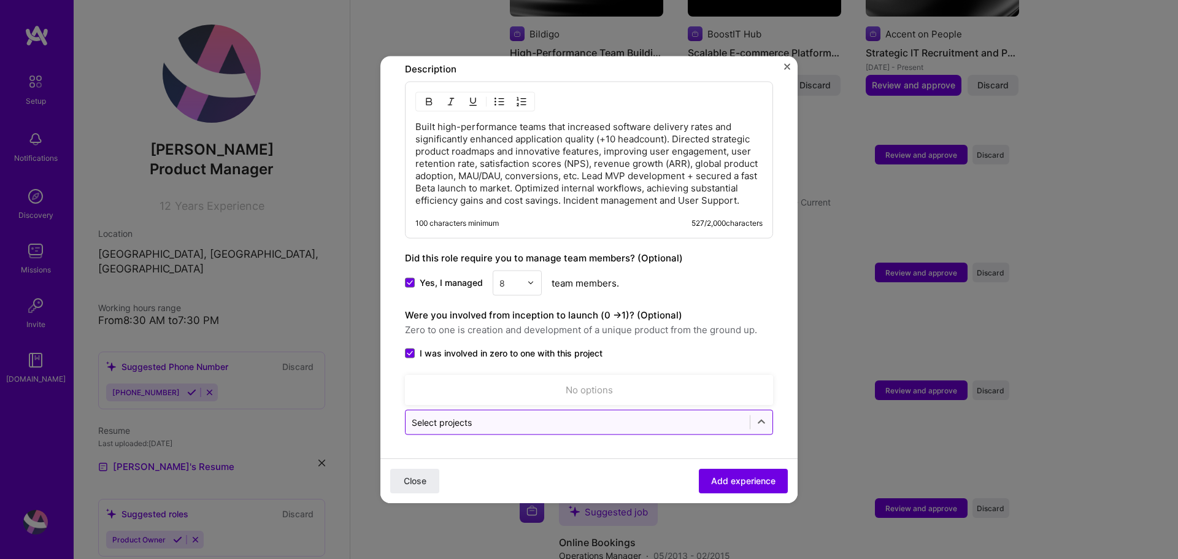
click at [515, 419] on input "text" at bounding box center [578, 421] width 332 height 13
click at [750, 420] on div at bounding box center [761, 422] width 22 height 22
click at [646, 427] on input "text" at bounding box center [578, 421] width 332 height 13
click at [613, 427] on input "text" at bounding box center [578, 421] width 332 height 13
click at [612, 428] on input "text" at bounding box center [578, 421] width 332 height 13
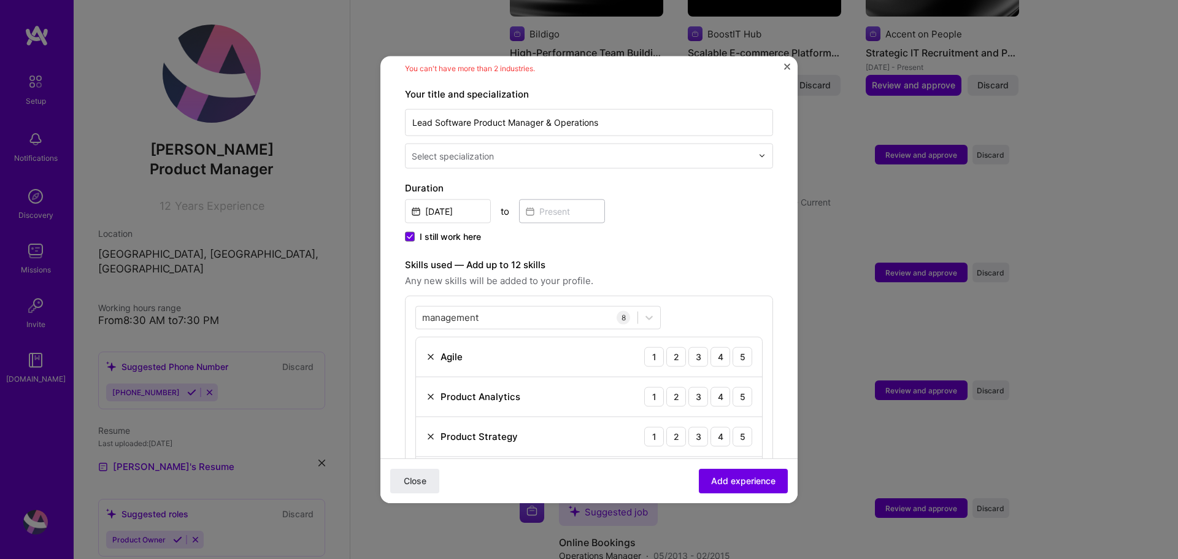
scroll to position [0, 0]
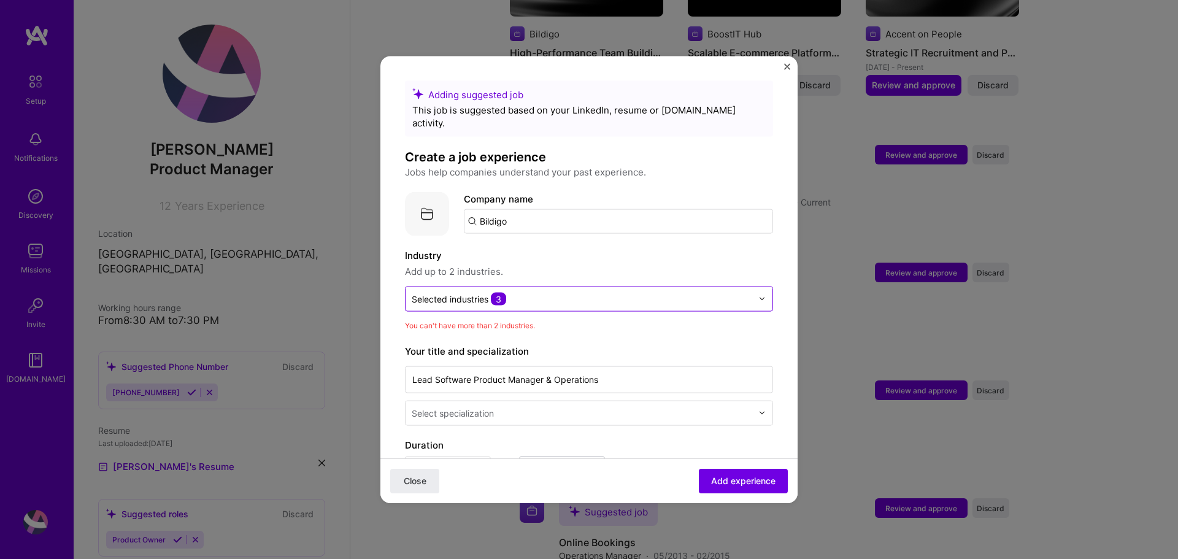
click at [553, 292] on input "text" at bounding box center [582, 298] width 340 height 13
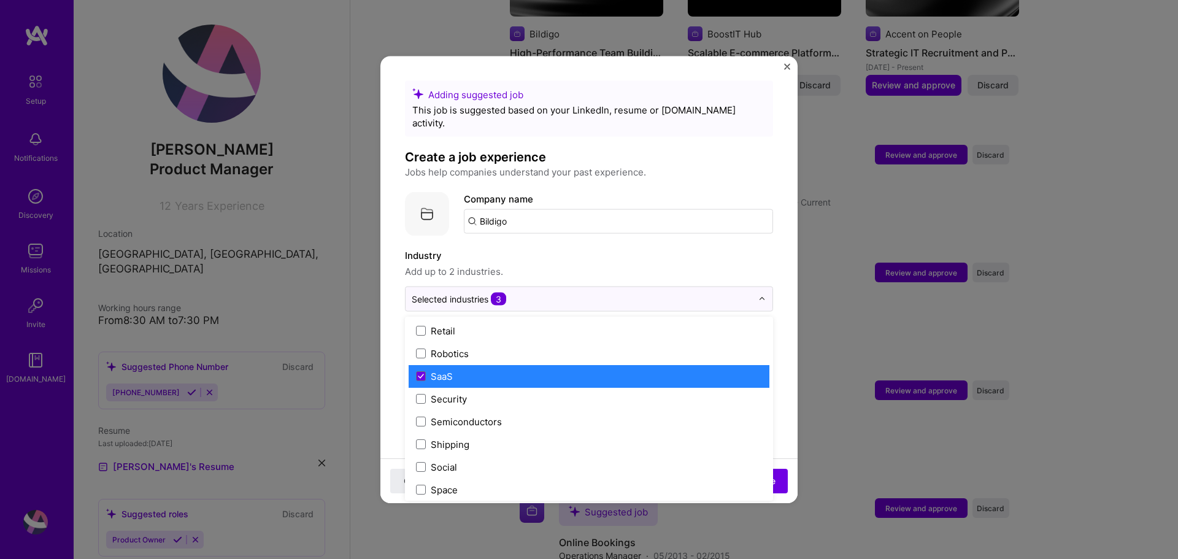
scroll to position [2454, 0]
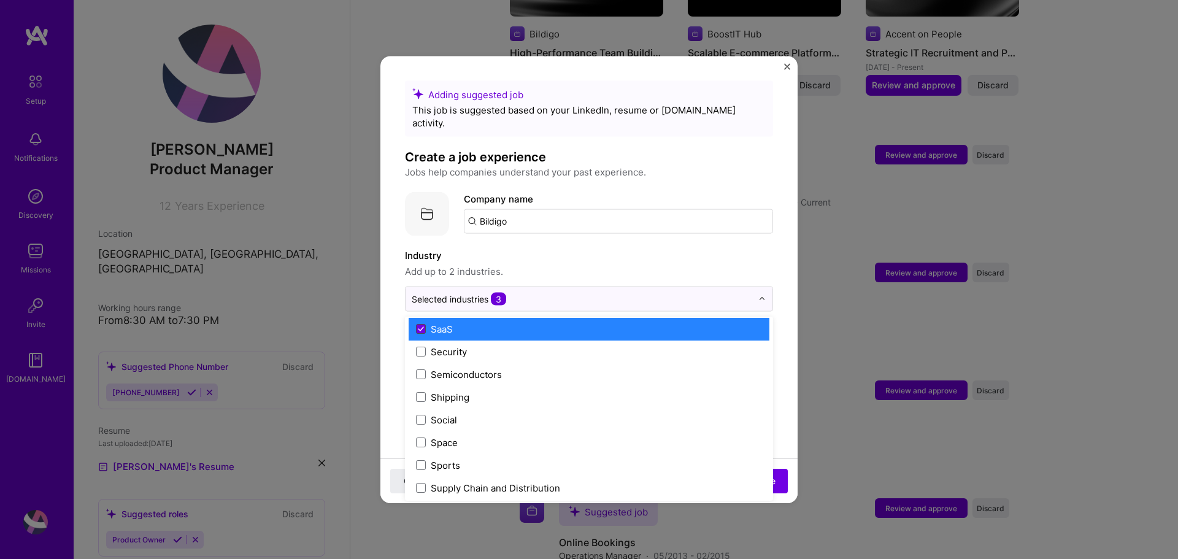
click at [417, 324] on span at bounding box center [421, 329] width 10 height 10
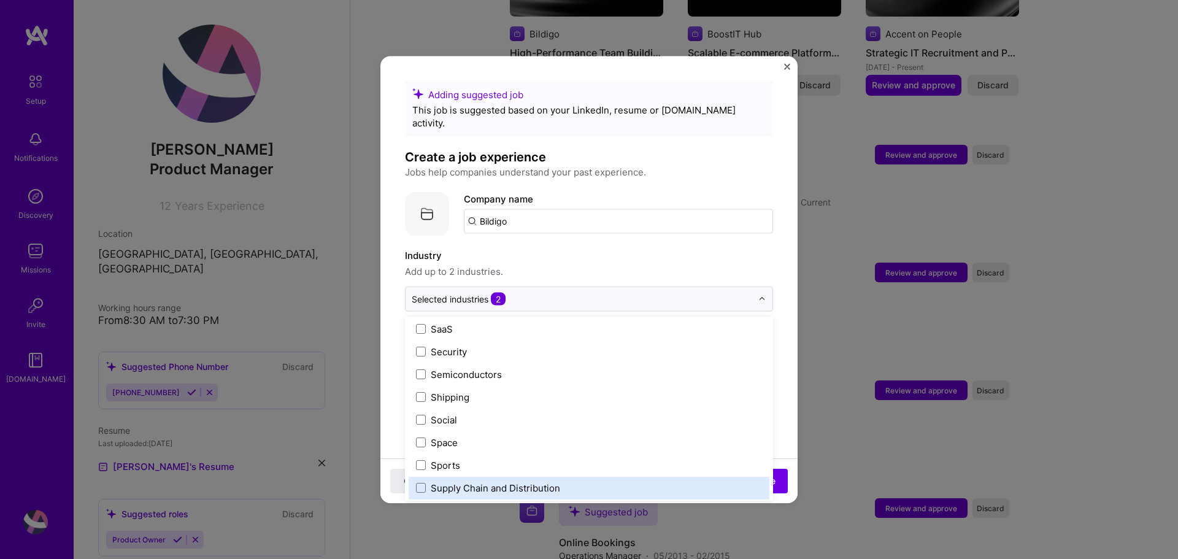
scroll to position [2547, 0]
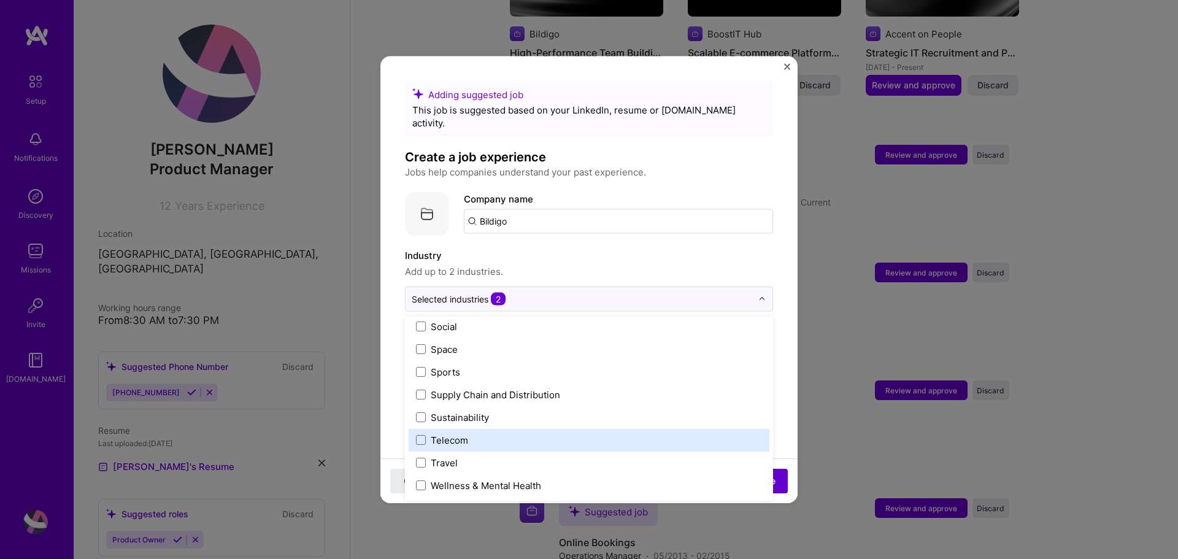
click at [769, 486] on button "Add experience" at bounding box center [743, 481] width 89 height 25
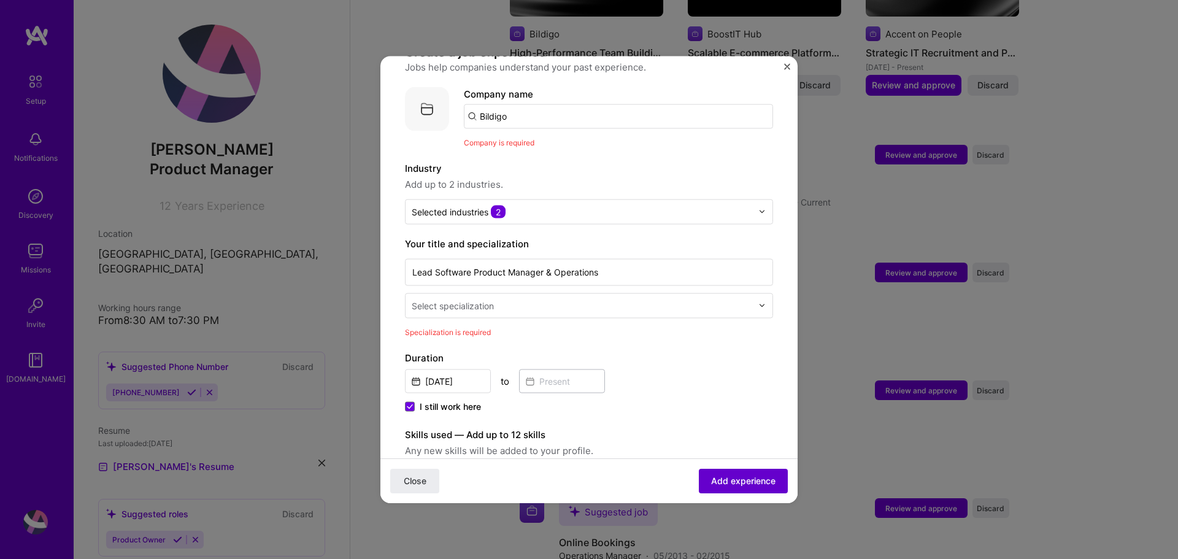
scroll to position [123, 0]
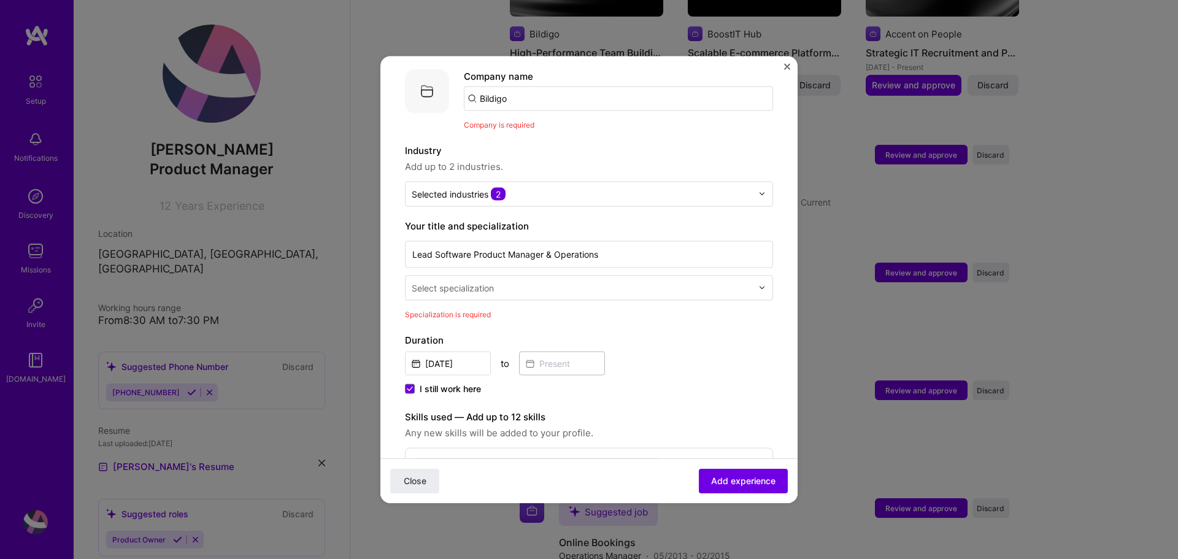
click at [542, 281] on input "text" at bounding box center [583, 287] width 343 height 13
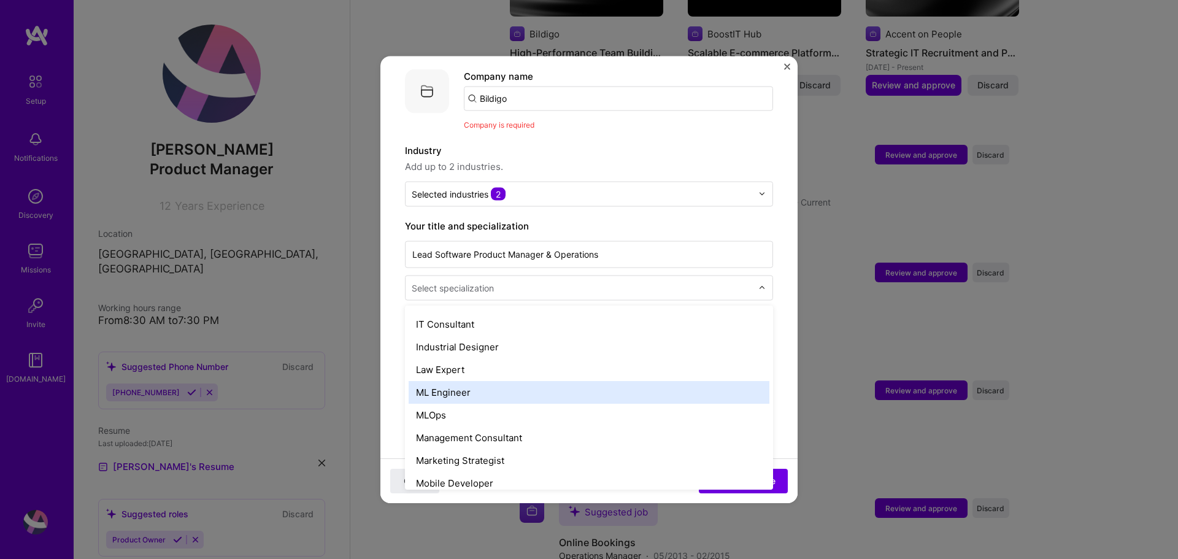
scroll to position [981, 0]
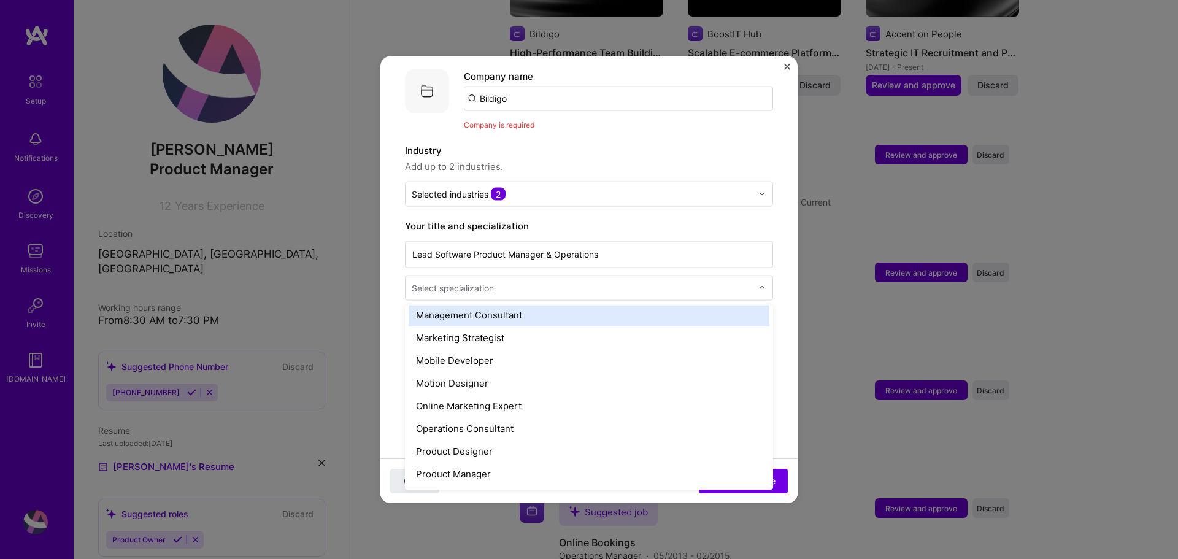
click at [519, 307] on div "Management Consultant" at bounding box center [589, 314] width 361 height 23
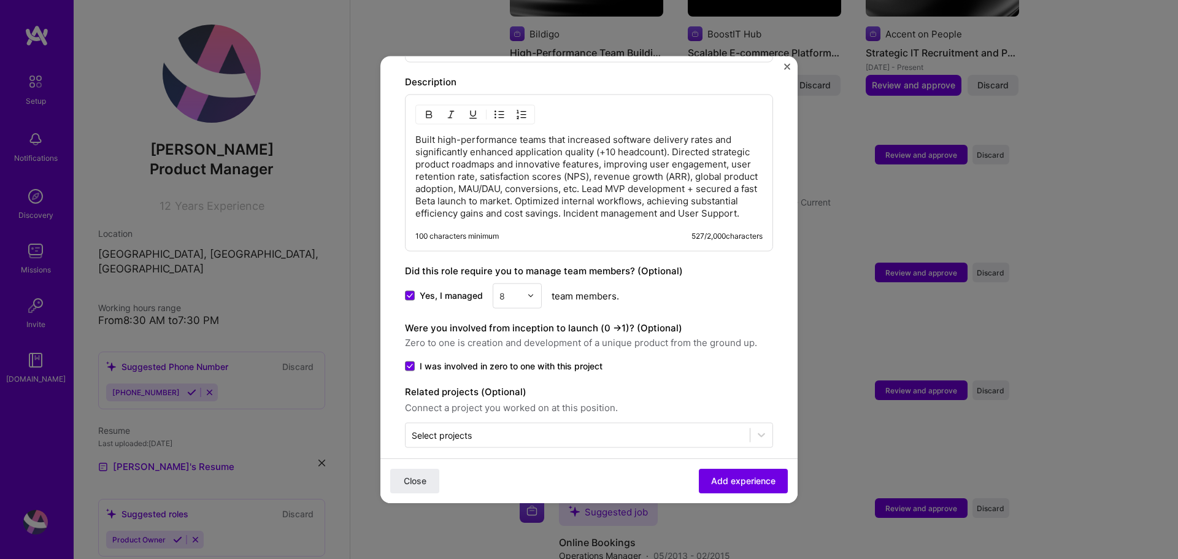
scroll to position [872, 0]
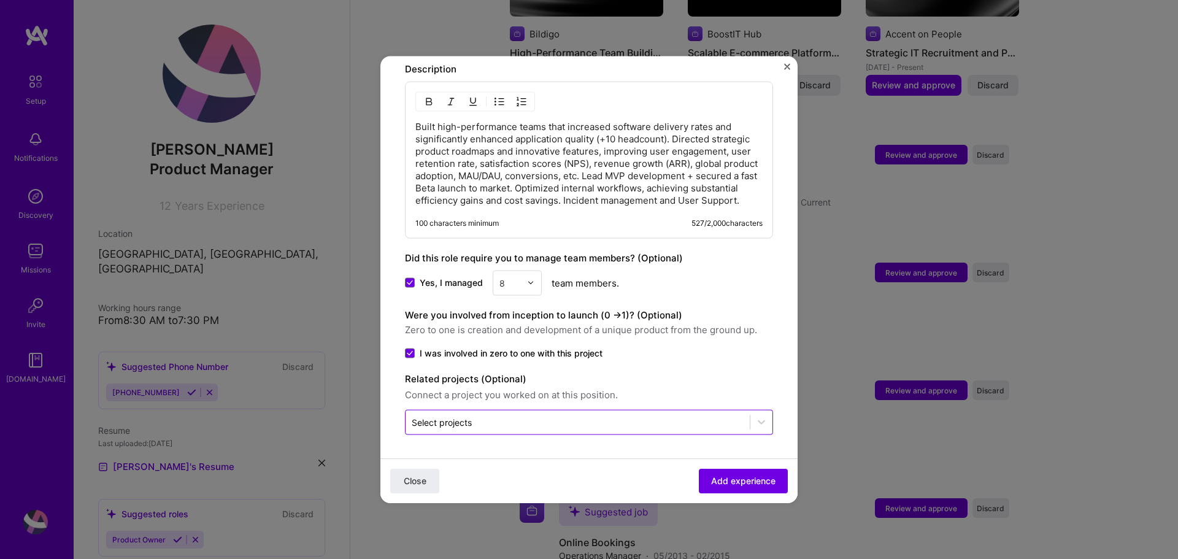
click at [541, 421] on input "text" at bounding box center [578, 421] width 332 height 13
click at [753, 414] on div at bounding box center [761, 422] width 22 height 22
click at [755, 418] on icon at bounding box center [761, 422] width 12 height 12
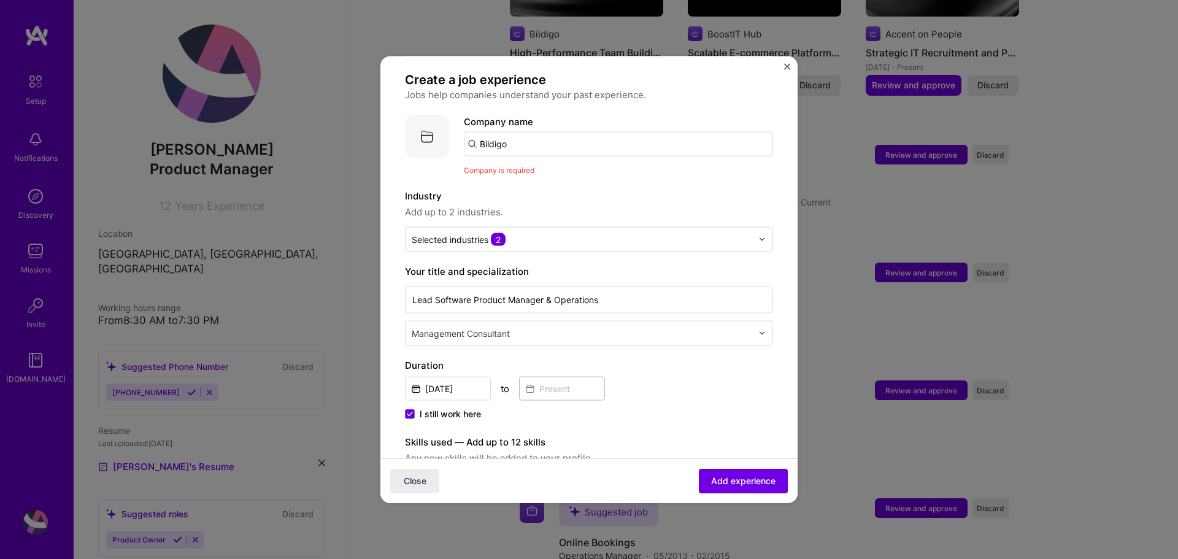
scroll to position [0, 0]
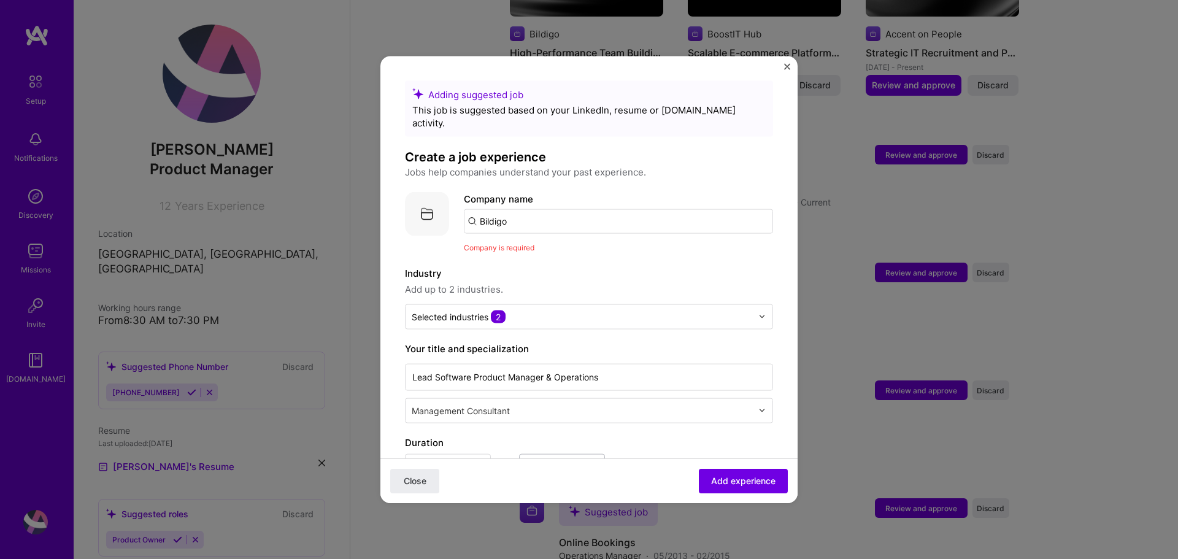
click at [528, 213] on input "Bildigo" at bounding box center [618, 221] width 309 height 25
click at [523, 240] on div "Company is required" at bounding box center [618, 246] width 309 height 13
click at [500, 242] on span "Company is required" at bounding box center [499, 246] width 71 height 9
click at [464, 266] on label "Industry" at bounding box center [589, 273] width 368 height 15
click at [523, 266] on label "Industry" at bounding box center [589, 273] width 368 height 15
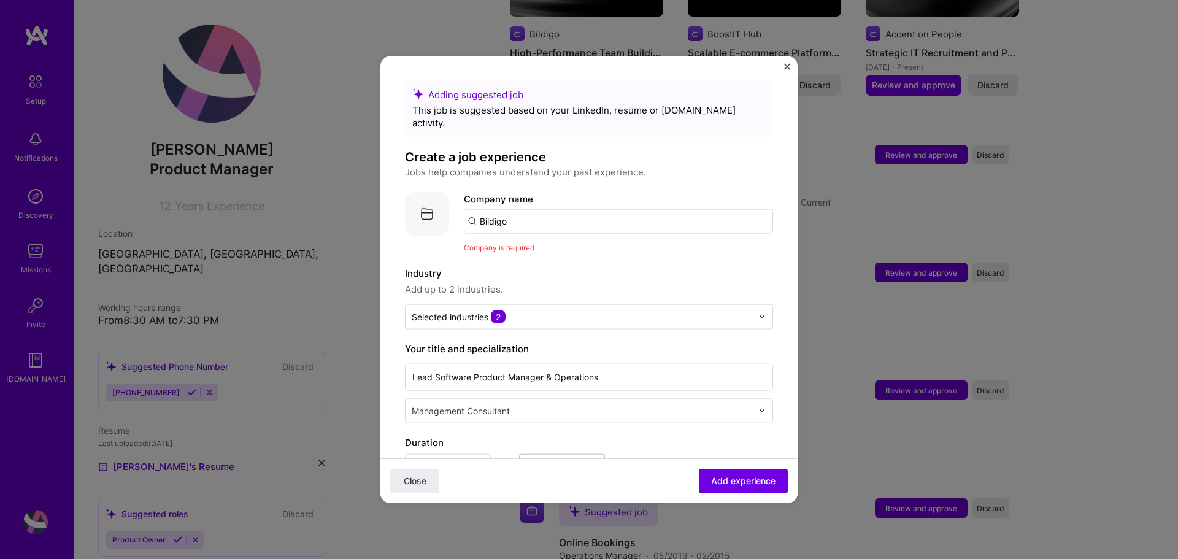
click at [518, 220] on input "Bildigo" at bounding box center [618, 221] width 309 height 25
click at [475, 209] on input "Bildigo" at bounding box center [618, 221] width 309 height 25
click at [470, 213] on input "Bildigo" at bounding box center [618, 221] width 309 height 25
click at [415, 204] on img at bounding box center [427, 213] width 44 height 44
click at [426, 199] on img at bounding box center [427, 213] width 44 height 44
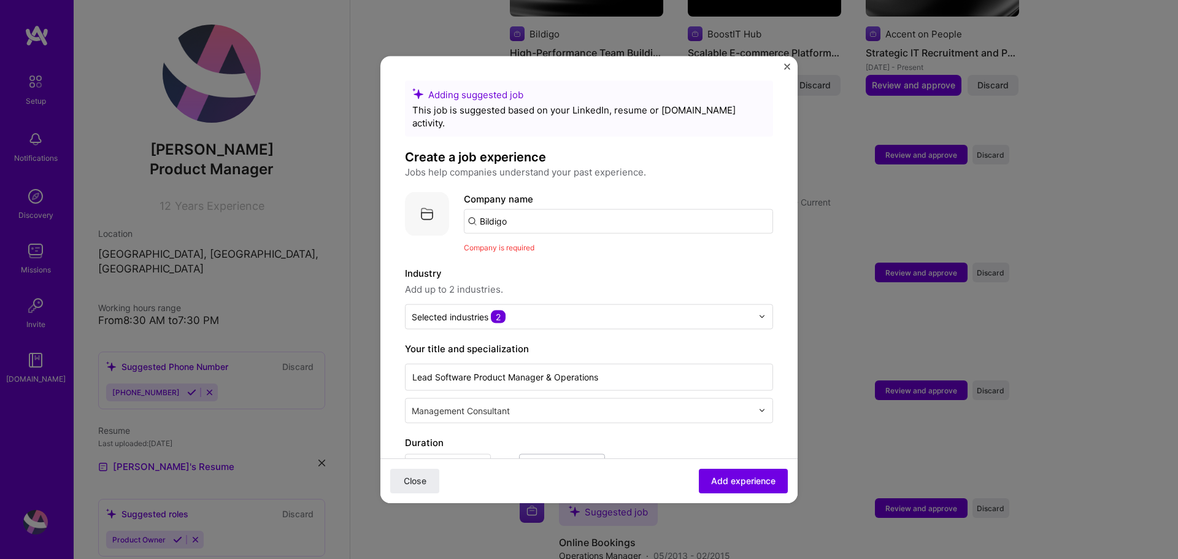
click at [426, 199] on img at bounding box center [427, 213] width 44 height 44
click at [576, 209] on input "Bildigo" at bounding box center [618, 221] width 309 height 25
click at [739, 483] on span "Add experience" at bounding box center [743, 481] width 64 height 12
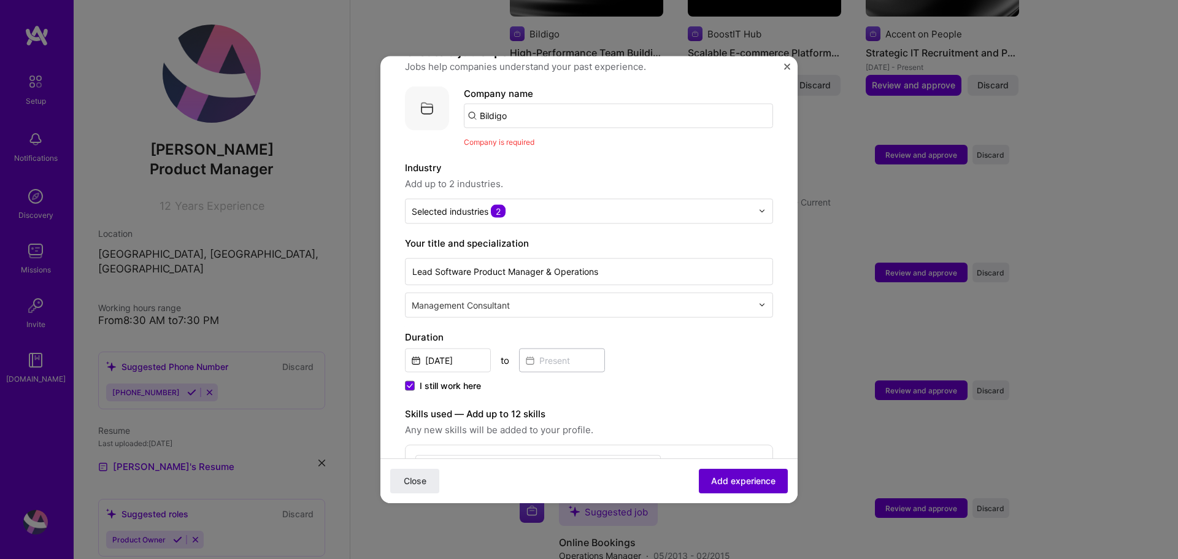
scroll to position [123, 0]
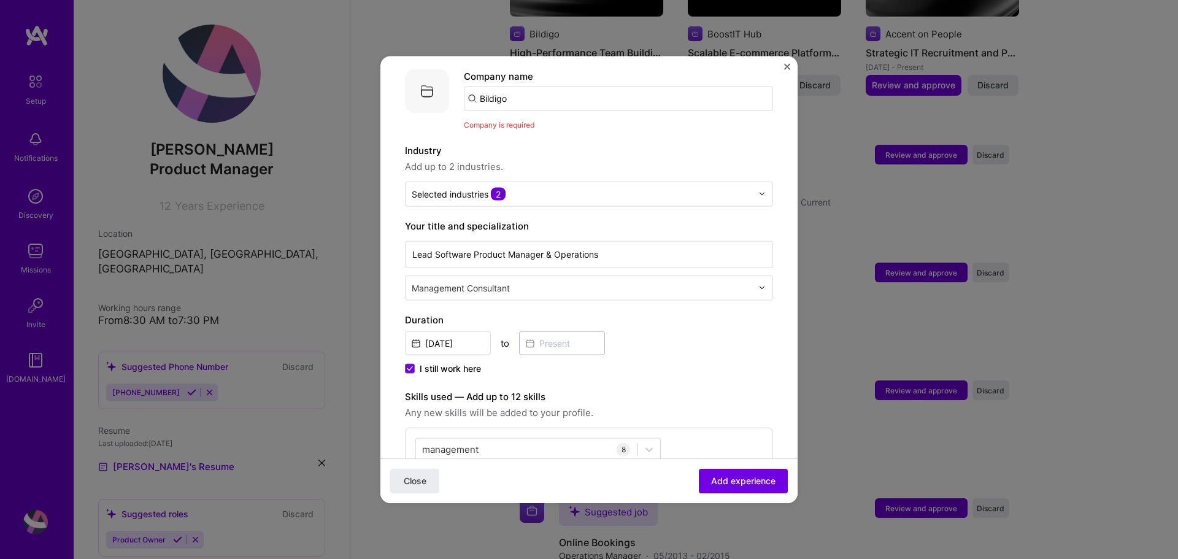
click at [510, 120] on span "Company is required" at bounding box center [499, 124] width 71 height 9
click at [510, 87] on input "Bildigo" at bounding box center [618, 98] width 309 height 25
drag, startPoint x: 540, startPoint y: 85, endPoint x: 345, endPoint y: 83, distance: 195.7
click at [345, 83] on div "Adding suggested job This job is suggested based on your LinkedIn, resume or A.…" at bounding box center [589, 279] width 1178 height 559
type input "bildigo"
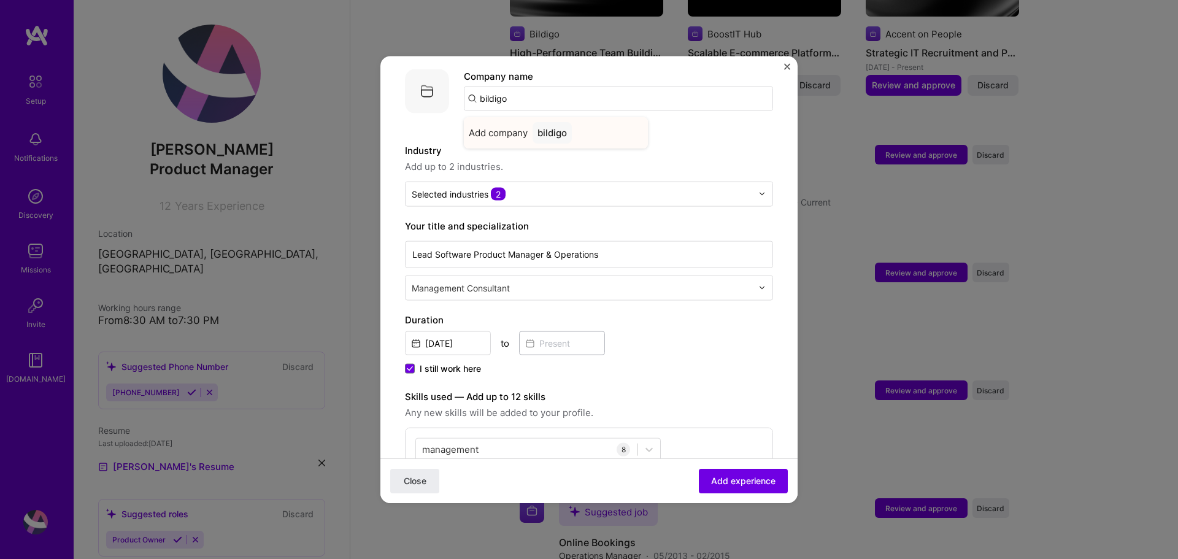
click at [557, 122] on div "bildigo" at bounding box center [551, 131] width 39 height 21
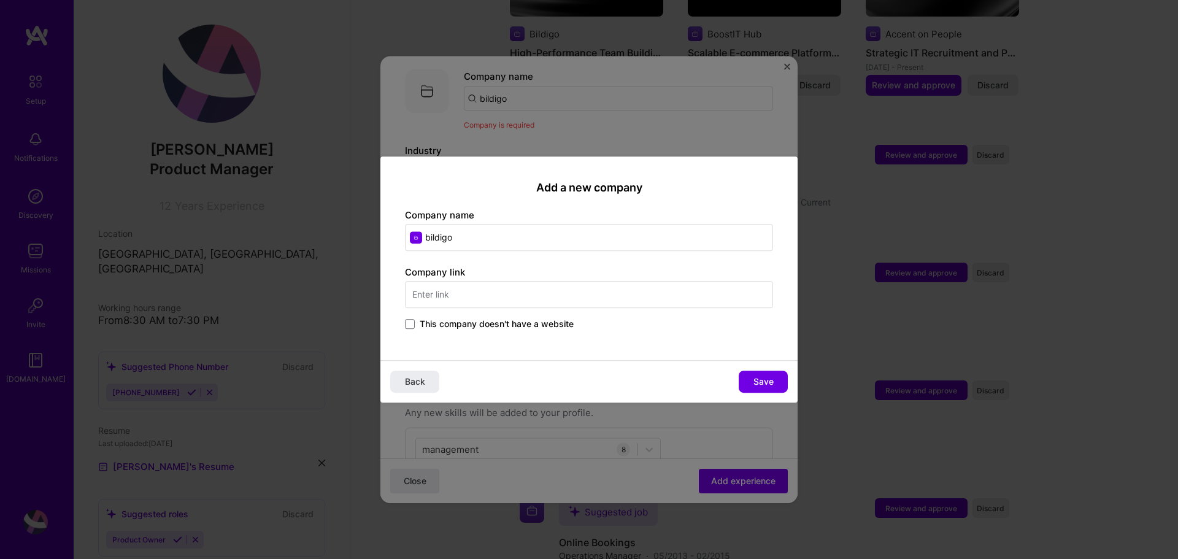
click at [477, 295] on input "text" at bounding box center [589, 294] width 368 height 27
type input "bildigo.com"
click at [770, 380] on span "Save" at bounding box center [763, 381] width 20 height 12
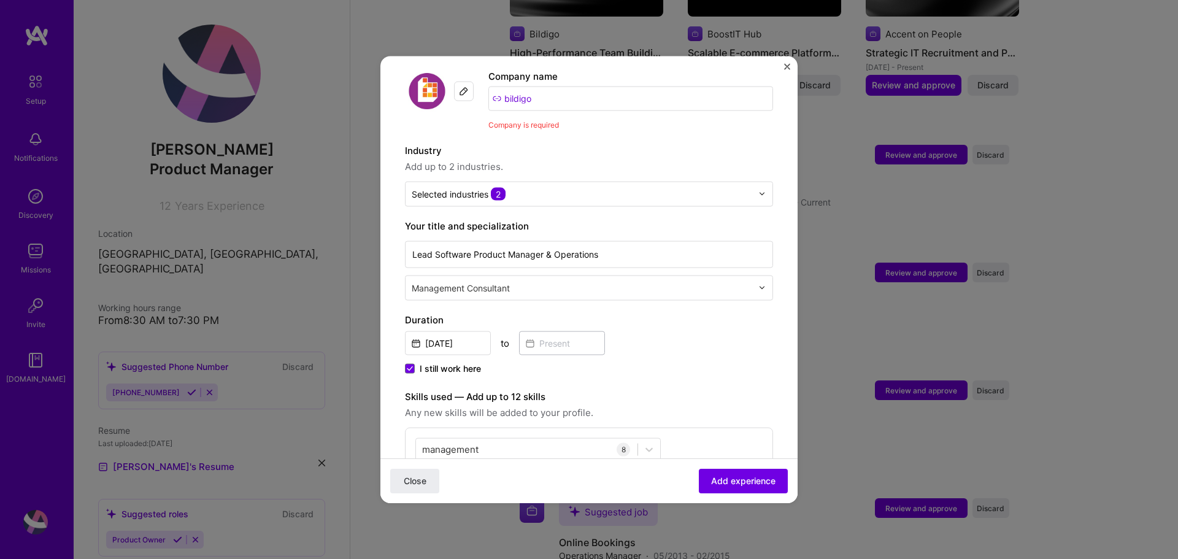
scroll to position [0, 0]
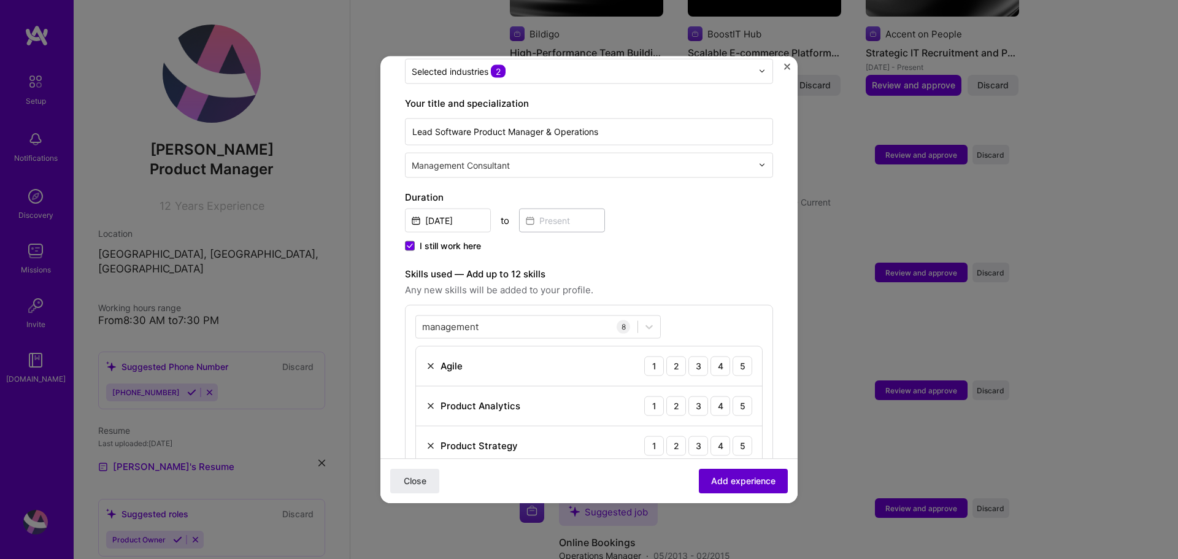
click at [750, 483] on span "Add experience" at bounding box center [743, 481] width 64 height 12
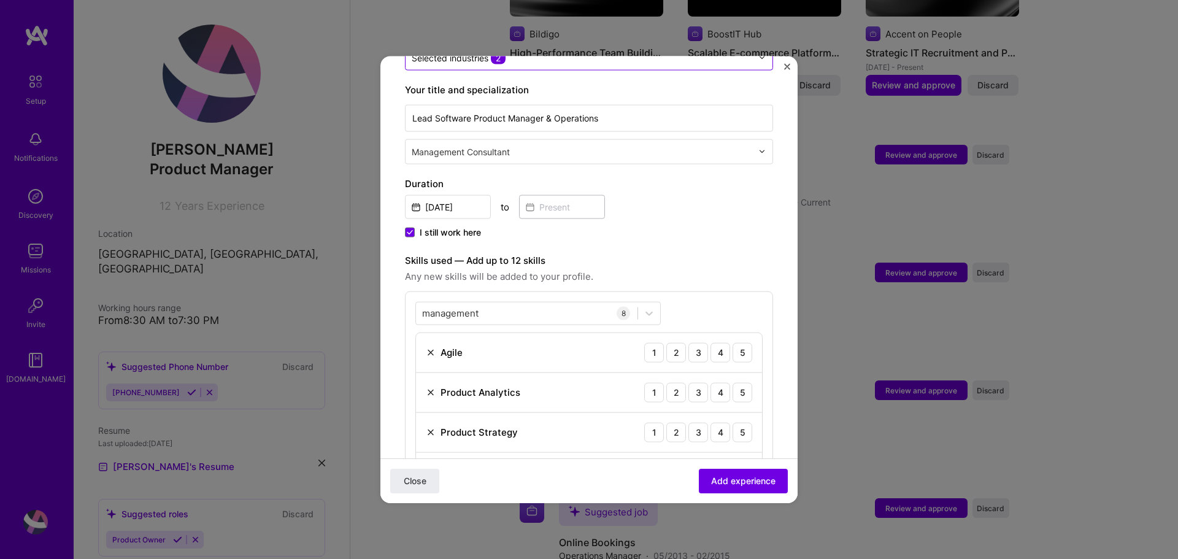
scroll to position [57, 0]
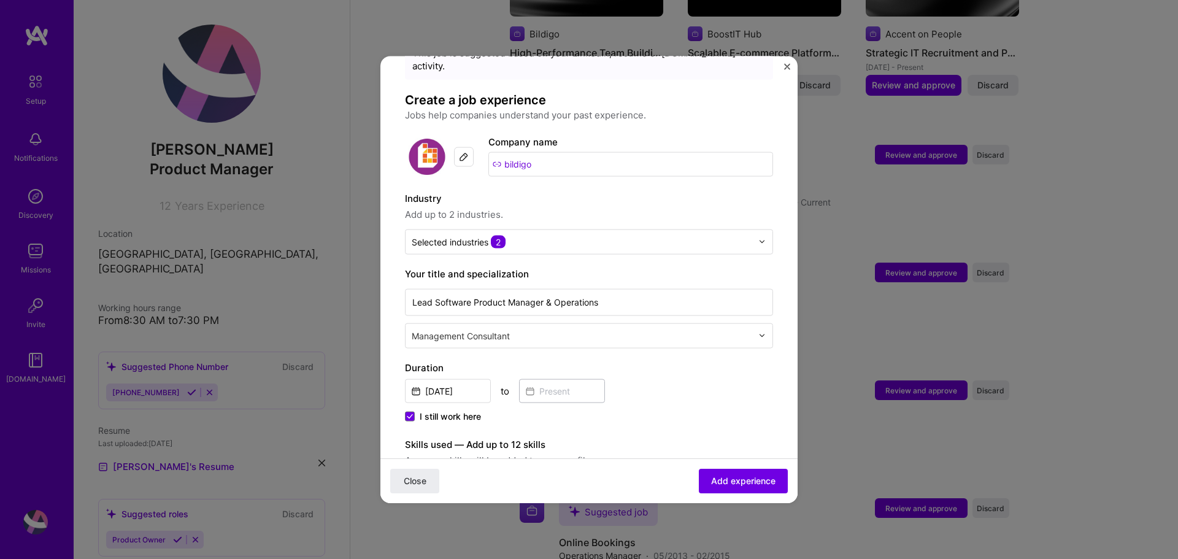
click at [568, 331] on div "Management Consultant" at bounding box center [581, 335] width 353 height 24
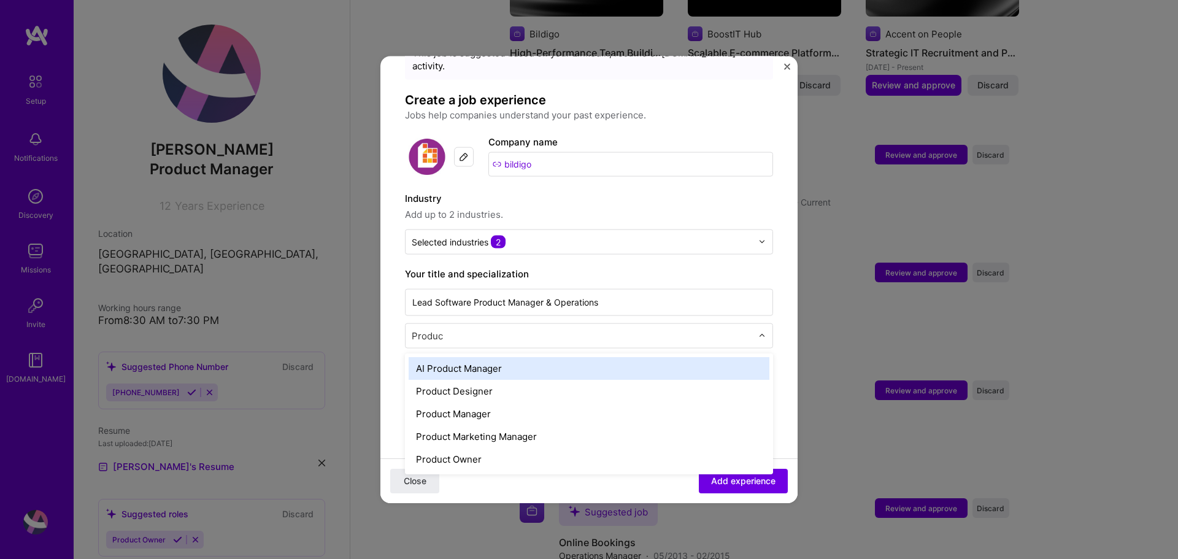
type input "Product"
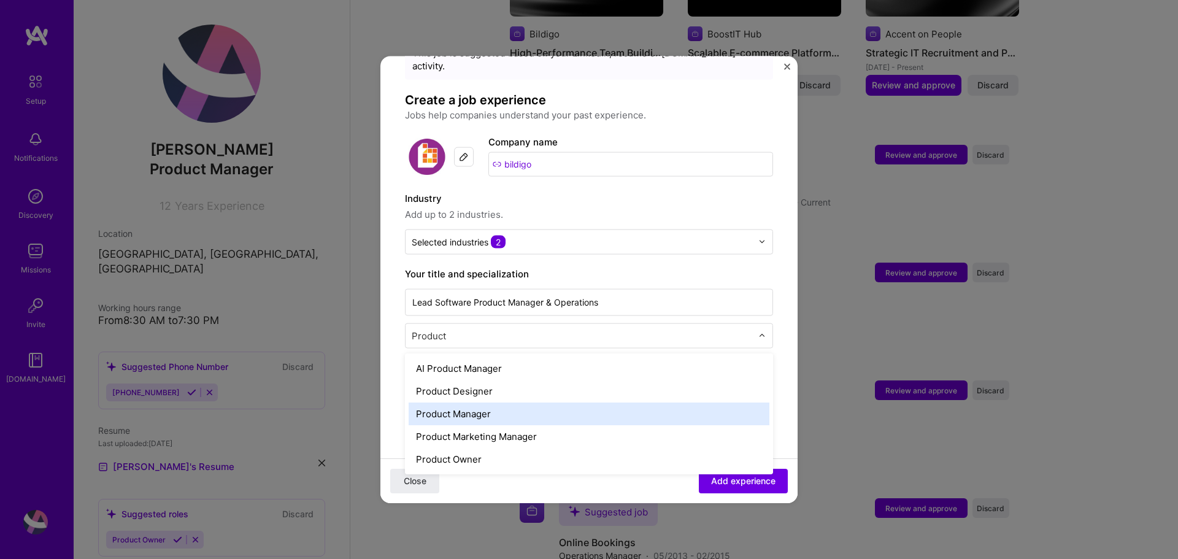
click at [462, 402] on div "Product Manager" at bounding box center [589, 413] width 361 height 23
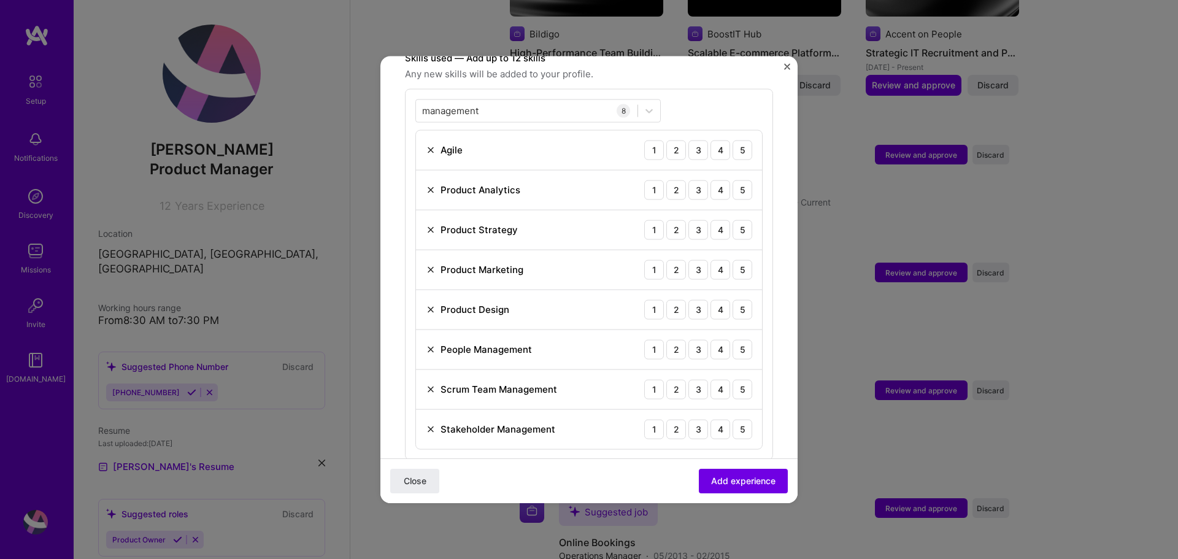
scroll to position [383, 0]
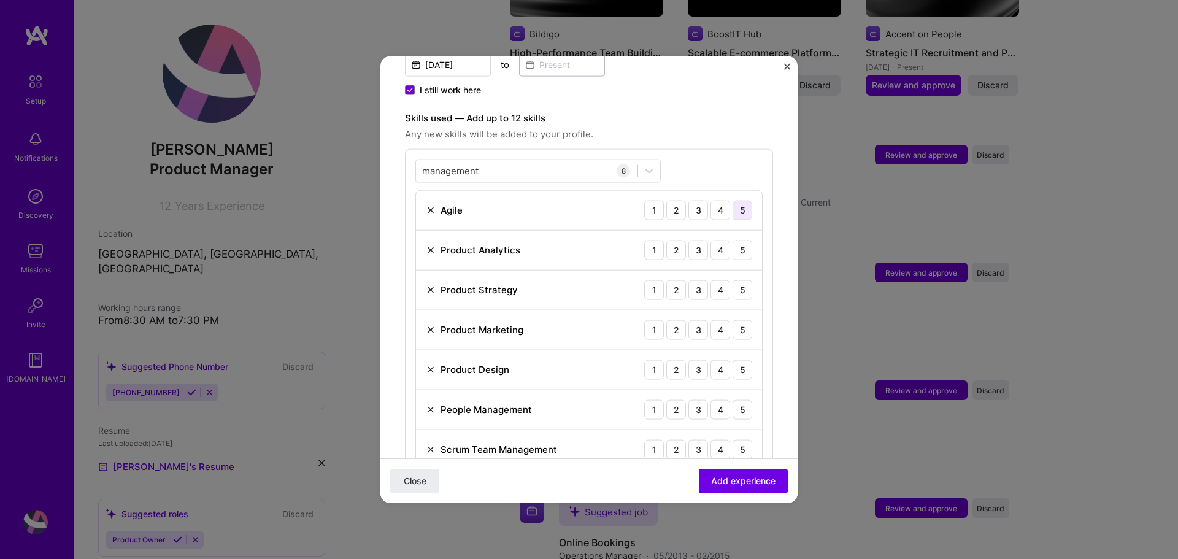
click at [732, 200] on div "5" at bounding box center [742, 210] width 20 height 20
click at [732, 240] on div "5" at bounding box center [742, 250] width 20 height 20
click at [732, 280] on div "5" at bounding box center [742, 290] width 20 height 20
click at [710, 320] on div "4" at bounding box center [720, 330] width 20 height 20
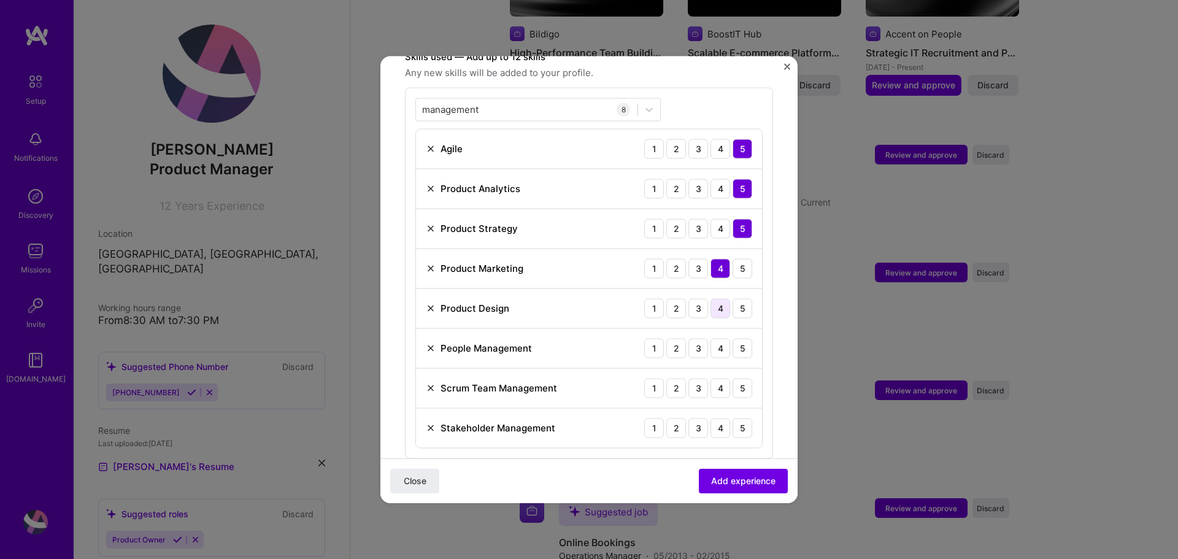
click at [710, 301] on div "4" at bounding box center [720, 308] width 20 height 20
click at [732, 339] on div "5" at bounding box center [742, 348] width 20 height 20
click at [738, 379] on div "5" at bounding box center [742, 388] width 20 height 20
click at [732, 418] on div "5" at bounding box center [742, 428] width 20 height 20
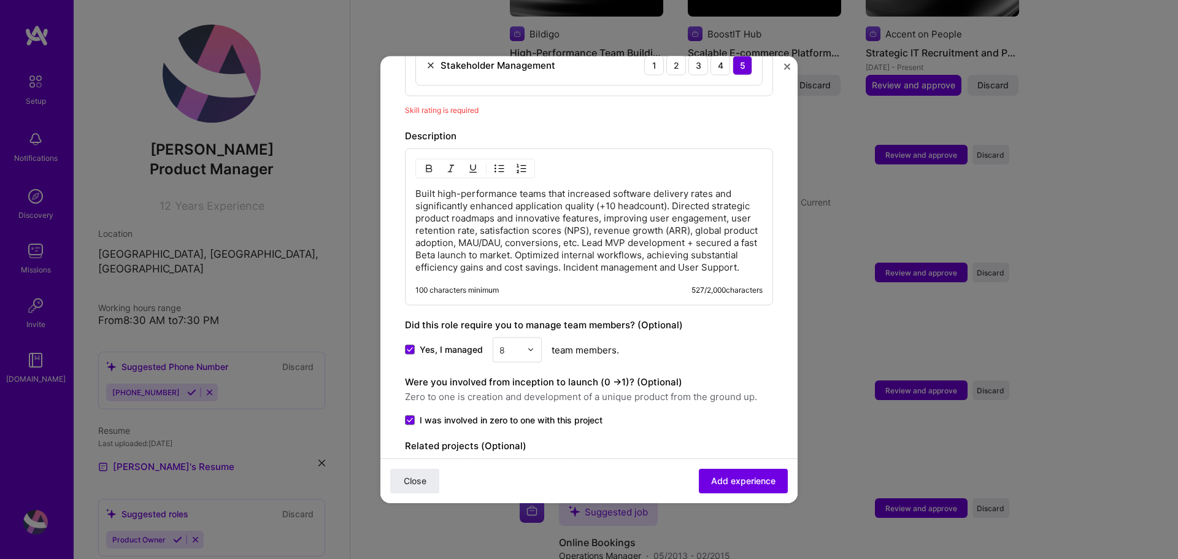
scroll to position [874, 0]
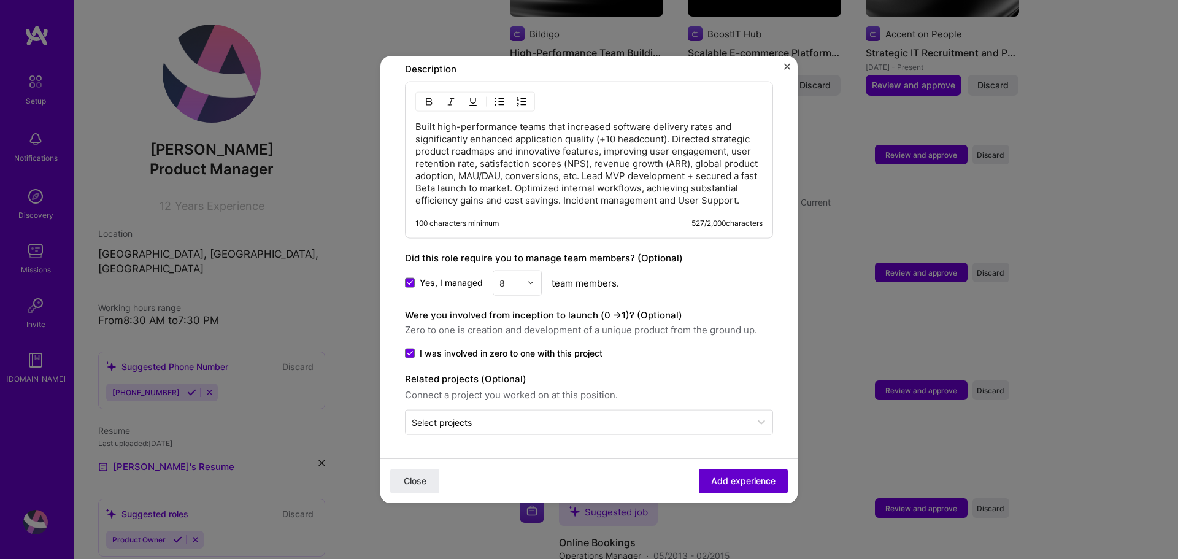
click at [739, 477] on span "Add experience" at bounding box center [743, 481] width 64 height 12
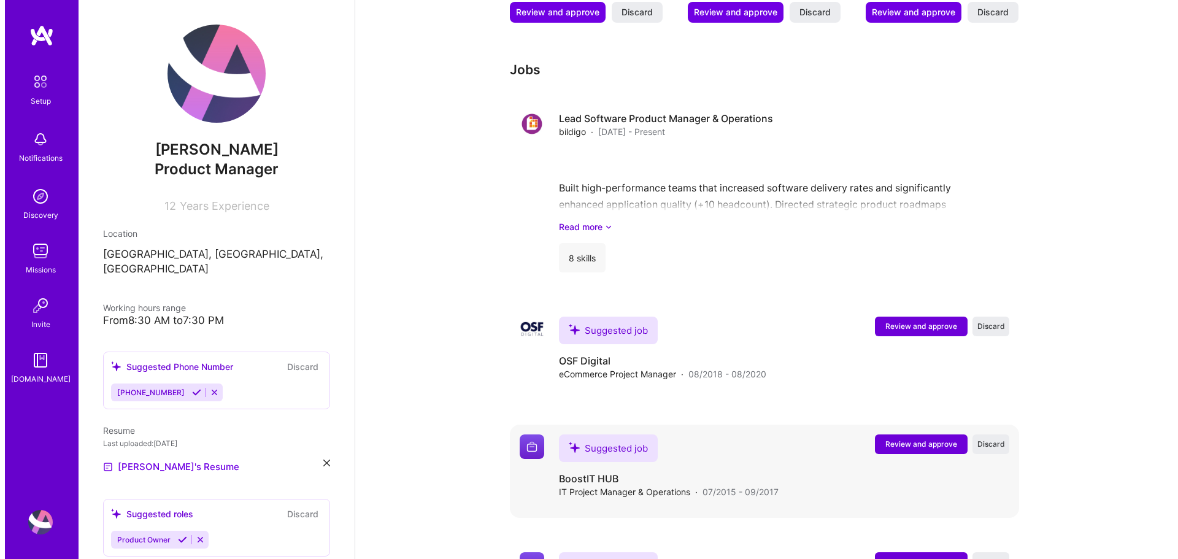
scroll to position [1199, 0]
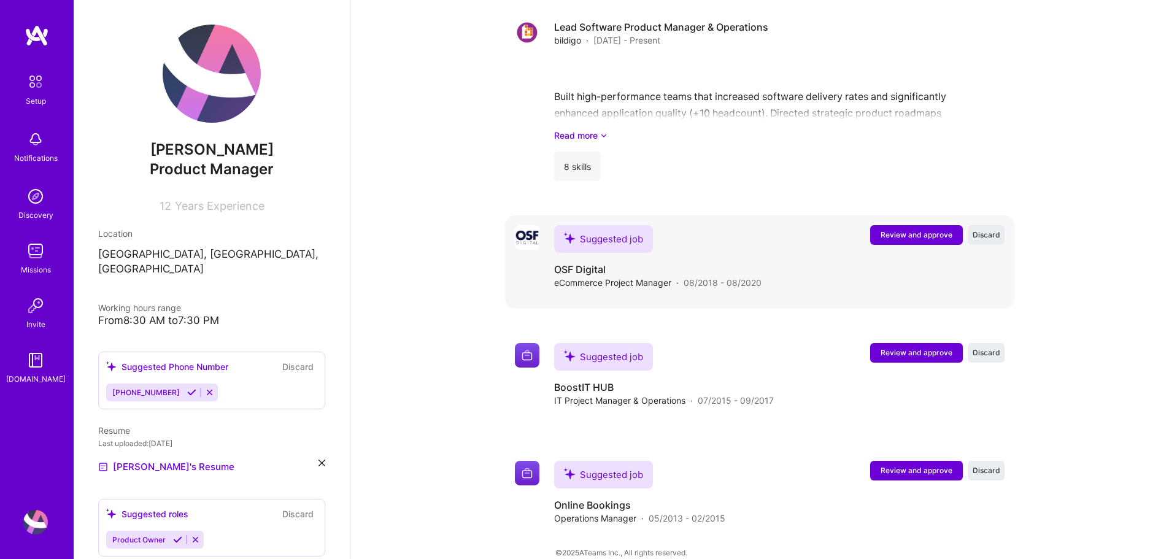
click at [929, 229] on span "Review and approve" at bounding box center [916, 234] width 72 height 10
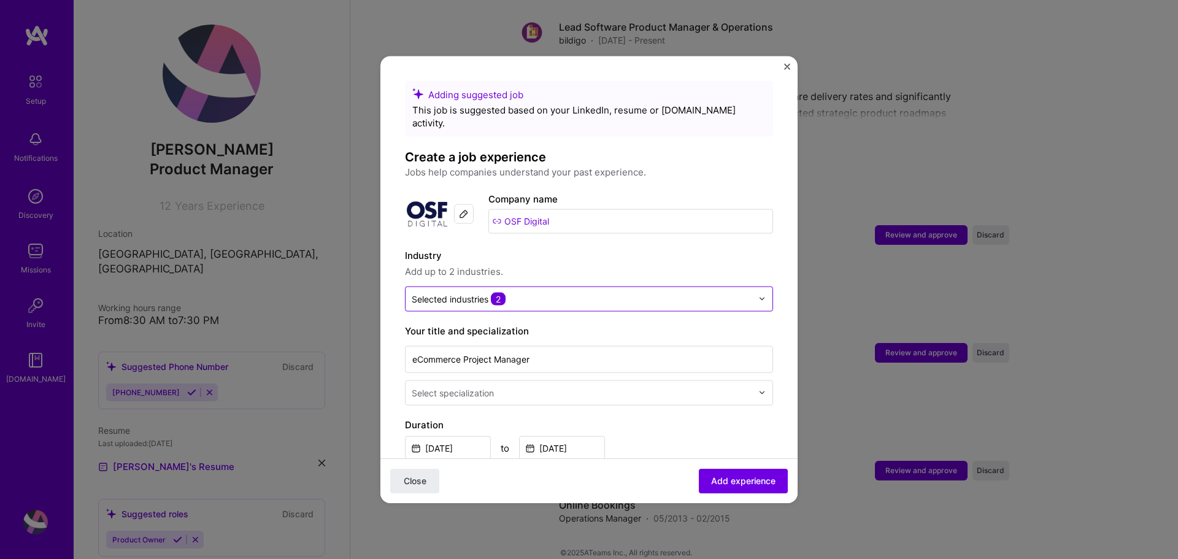
click at [620, 292] on input "text" at bounding box center [582, 298] width 340 height 13
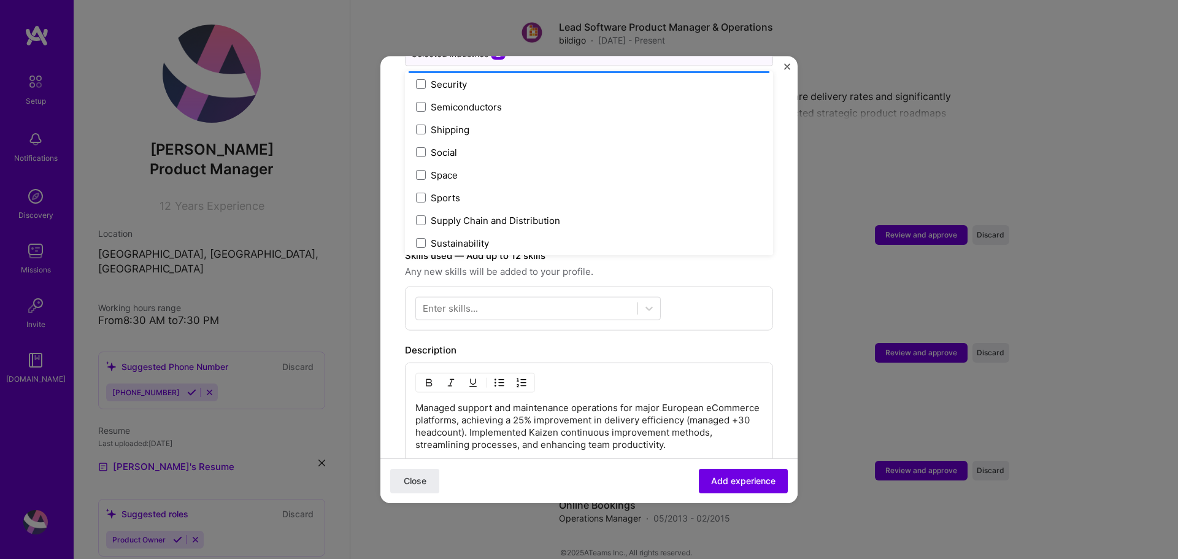
scroll to position [2363, 0]
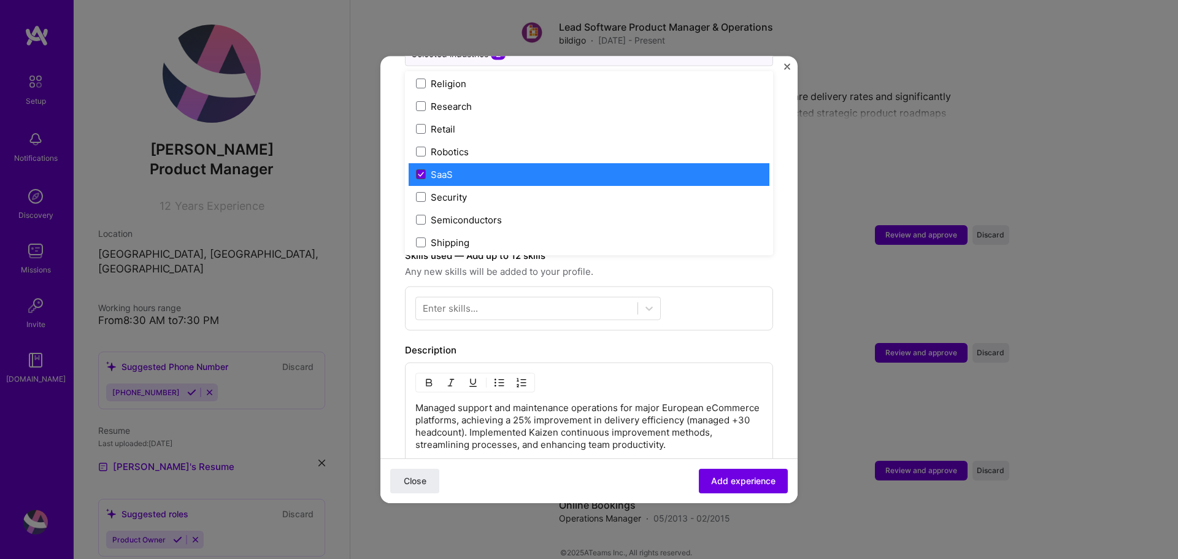
click at [421, 172] on icon at bounding box center [420, 174] width 5 height 4
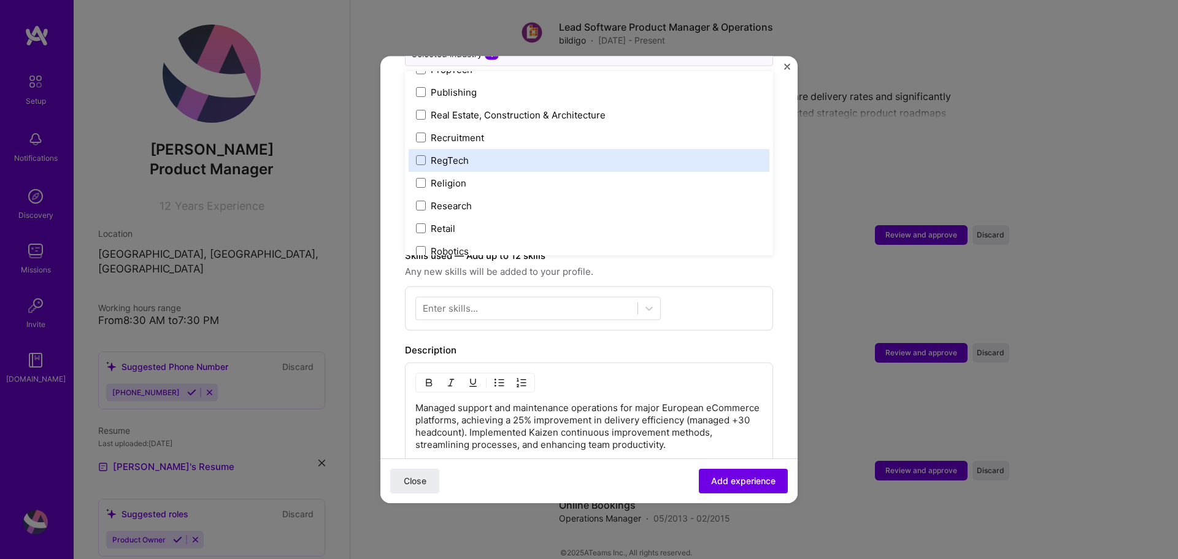
scroll to position [2301, 0]
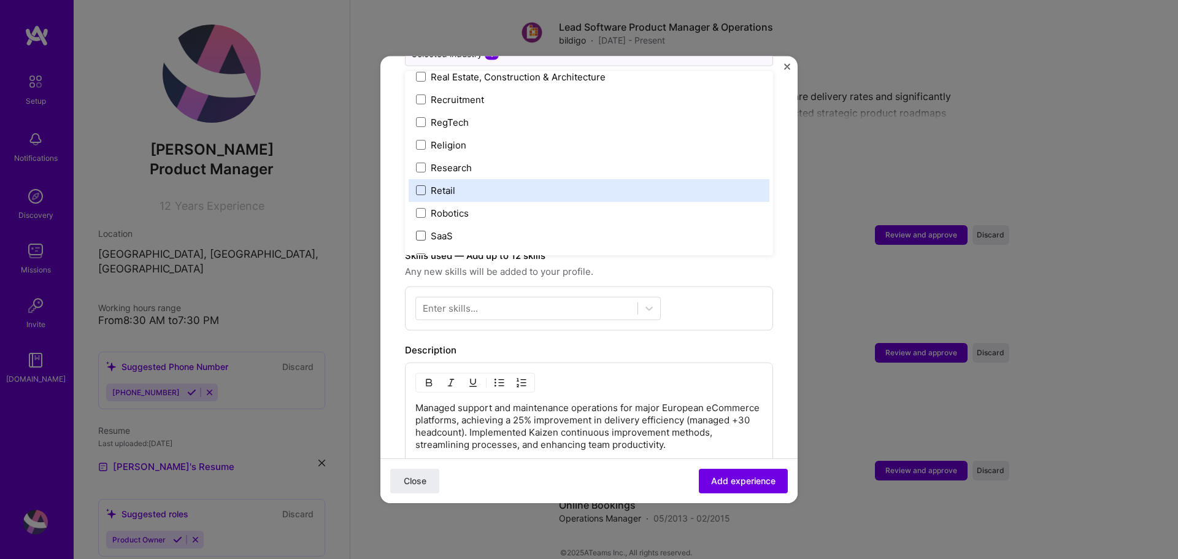
click at [418, 185] on span at bounding box center [421, 190] width 10 height 10
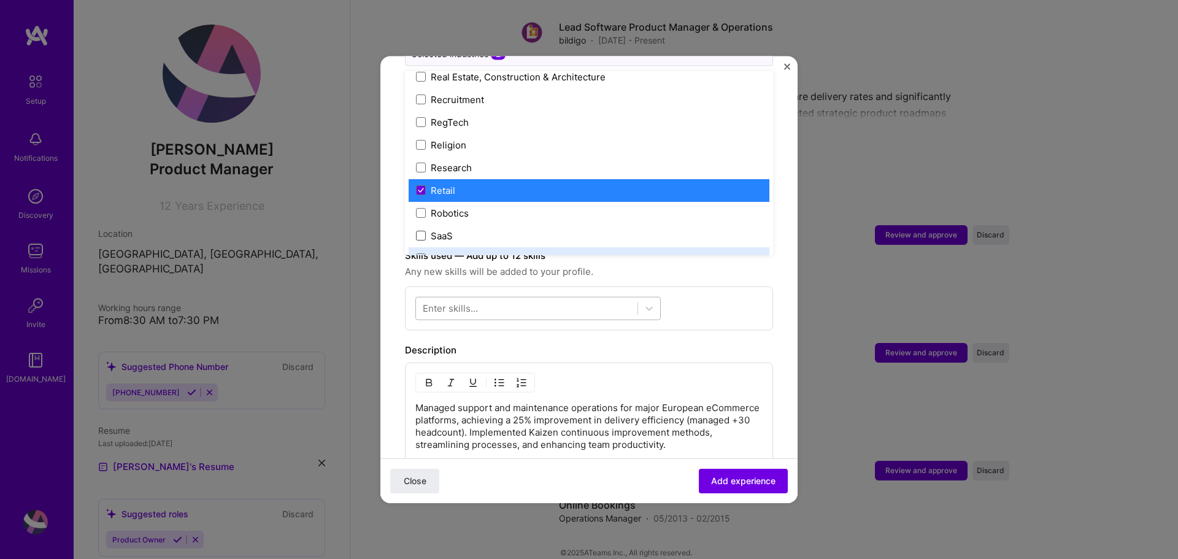
click at [572, 298] on div at bounding box center [526, 308] width 221 height 20
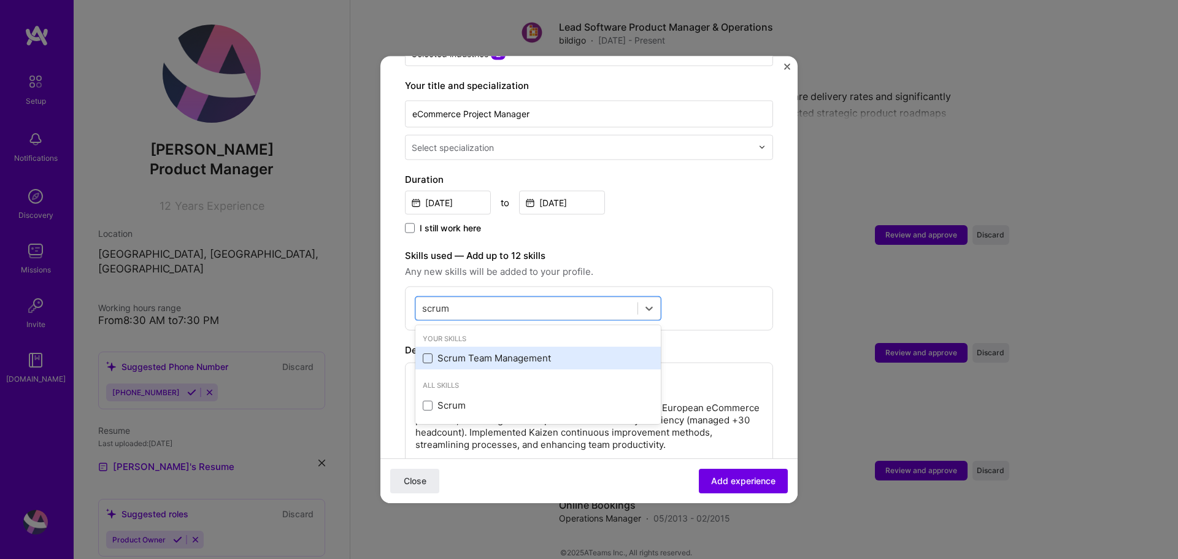
click at [429, 353] on span at bounding box center [428, 358] width 10 height 10
click at [0, 0] on input "checkbox" at bounding box center [0, 0] width 0 height 0
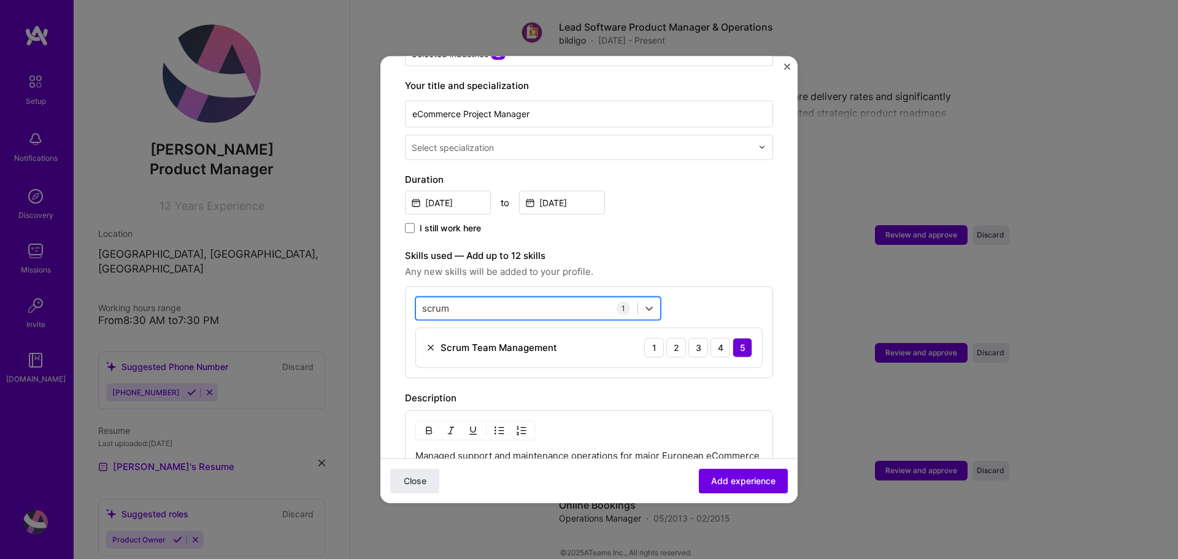
click at [499, 298] on div "scrum scrum" at bounding box center [526, 308] width 221 height 20
click at [534, 298] on div "Project mana Project mana" at bounding box center [526, 308] width 221 height 20
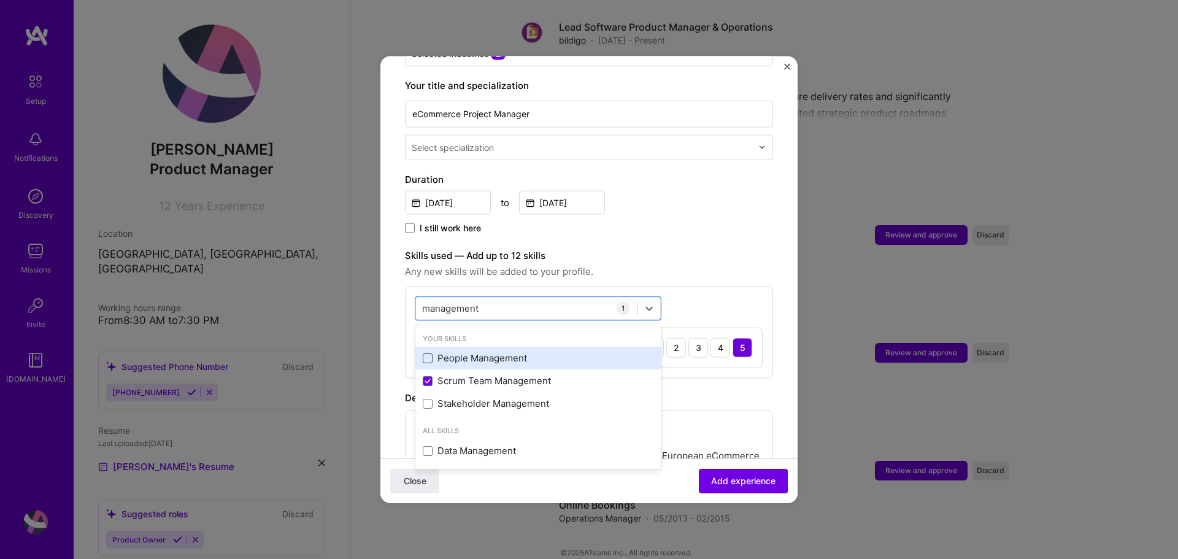
click at [426, 353] on span at bounding box center [428, 358] width 10 height 10
click at [0, 0] on input "checkbox" at bounding box center [0, 0] width 0 height 0
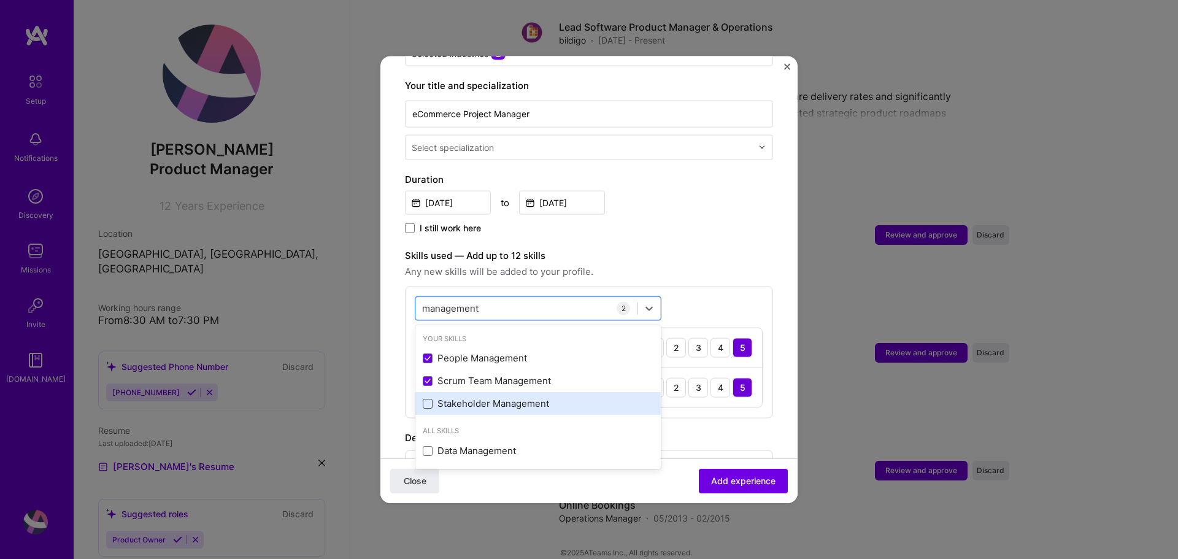
click at [428, 398] on span at bounding box center [428, 403] width 10 height 10
click at [0, 0] on input "checkbox" at bounding box center [0, 0] width 0 height 0
click at [688, 233] on div "Adding suggested job This job is suggested based on your LinkedIn, resume or A.…" at bounding box center [589, 320] width 368 height 971
click at [509, 298] on div "management management" at bounding box center [526, 308] width 221 height 20
click at [653, 232] on div "Adding suggested job This job is suggested based on your LinkedIn, resume or A.…" at bounding box center [589, 320] width 368 height 971
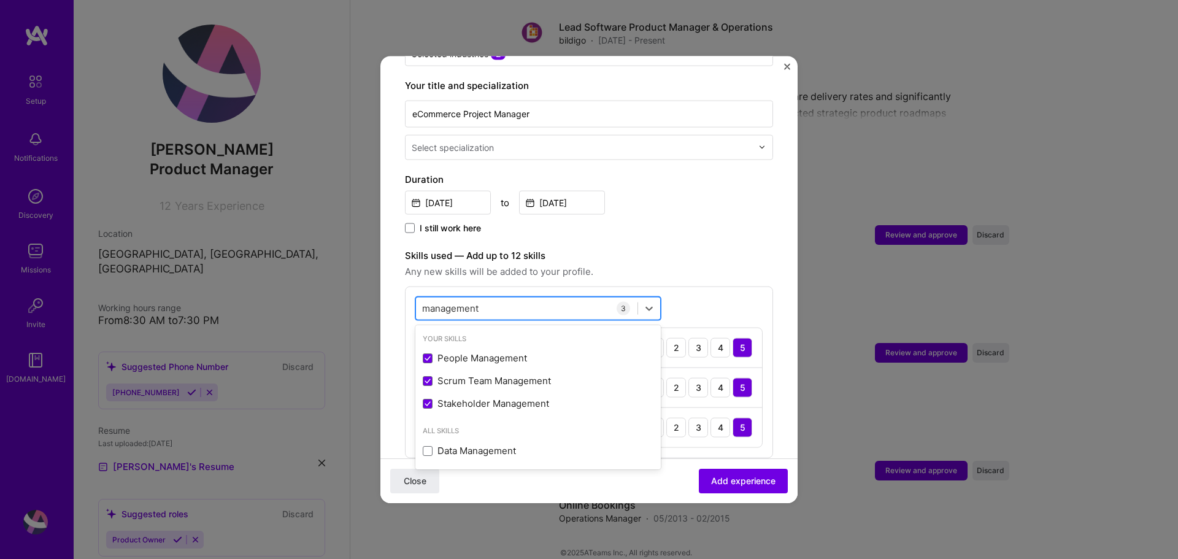
click at [507, 298] on div "management management" at bounding box center [526, 308] width 221 height 20
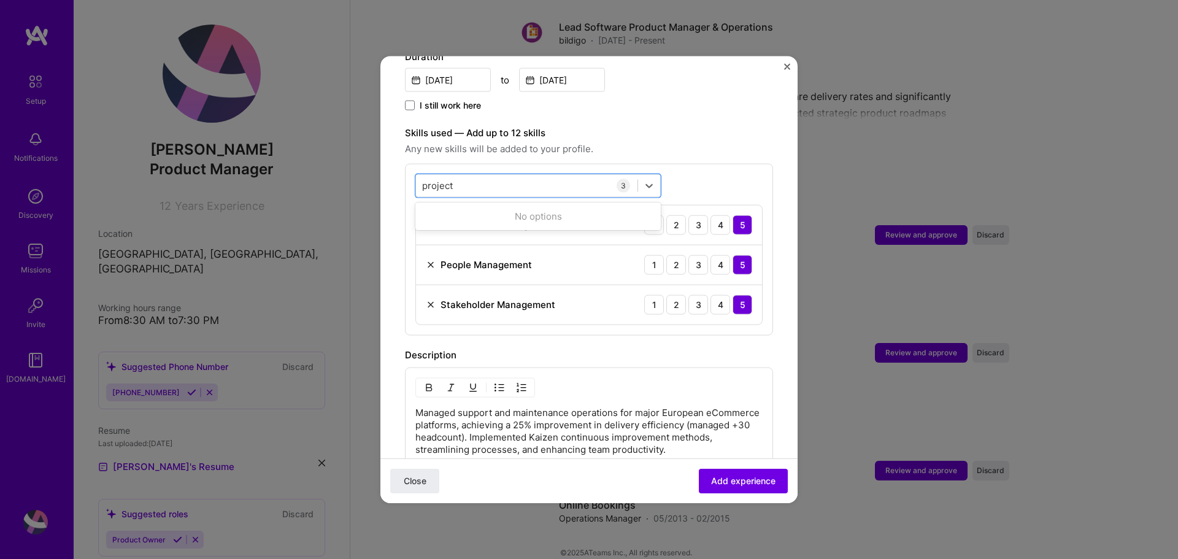
scroll to position [184, 0]
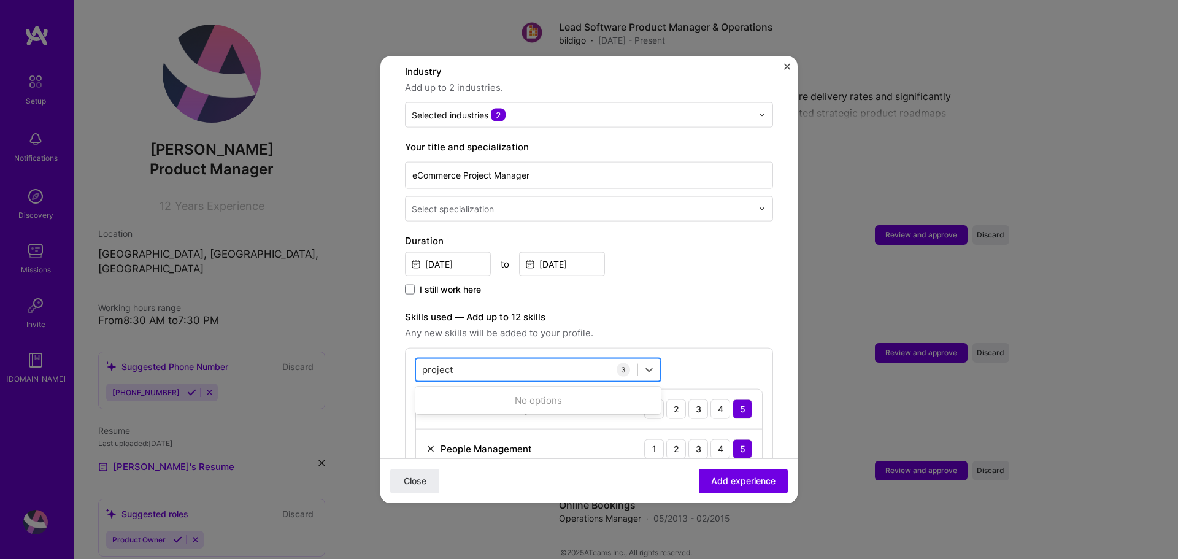
click at [475, 359] on div "project project" at bounding box center [526, 369] width 221 height 20
click at [475, 361] on div "project project" at bounding box center [526, 369] width 221 height 20
click at [434, 413] on div "Agile" at bounding box center [538, 419] width 231 height 13
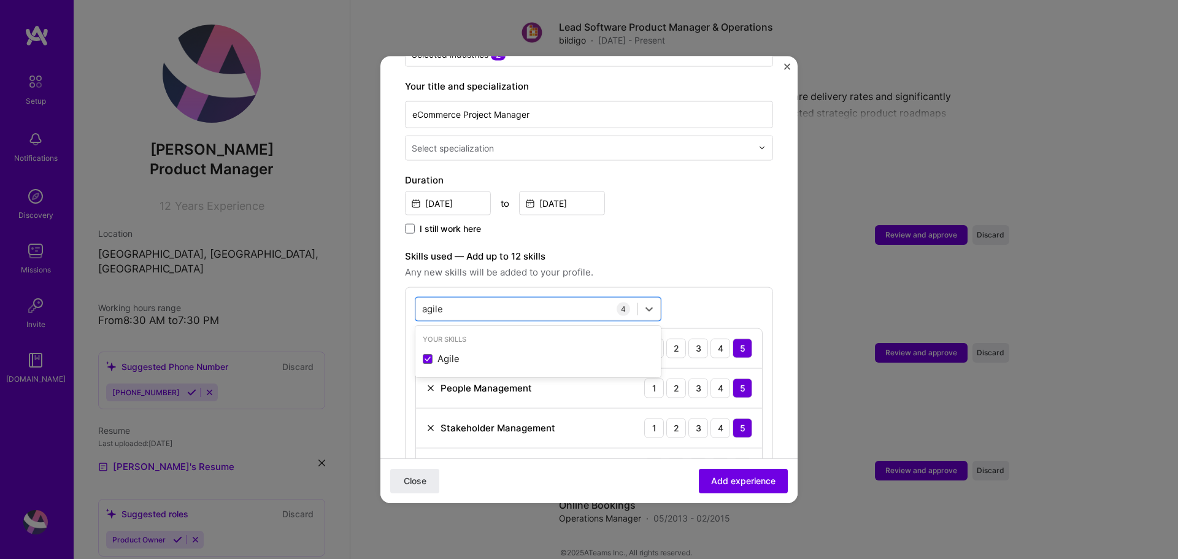
scroll to position [368, 0]
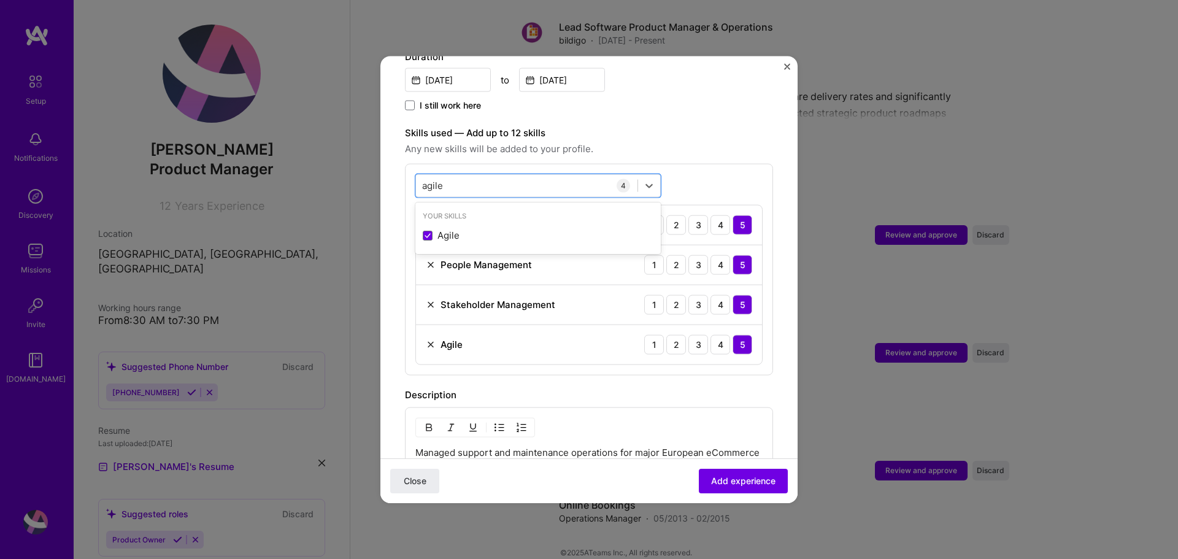
click at [699, 141] on span "Any new skills will be added to your profile." at bounding box center [589, 148] width 368 height 15
click at [466, 175] on div "agile agile" at bounding box center [526, 185] width 221 height 20
type input "customer"
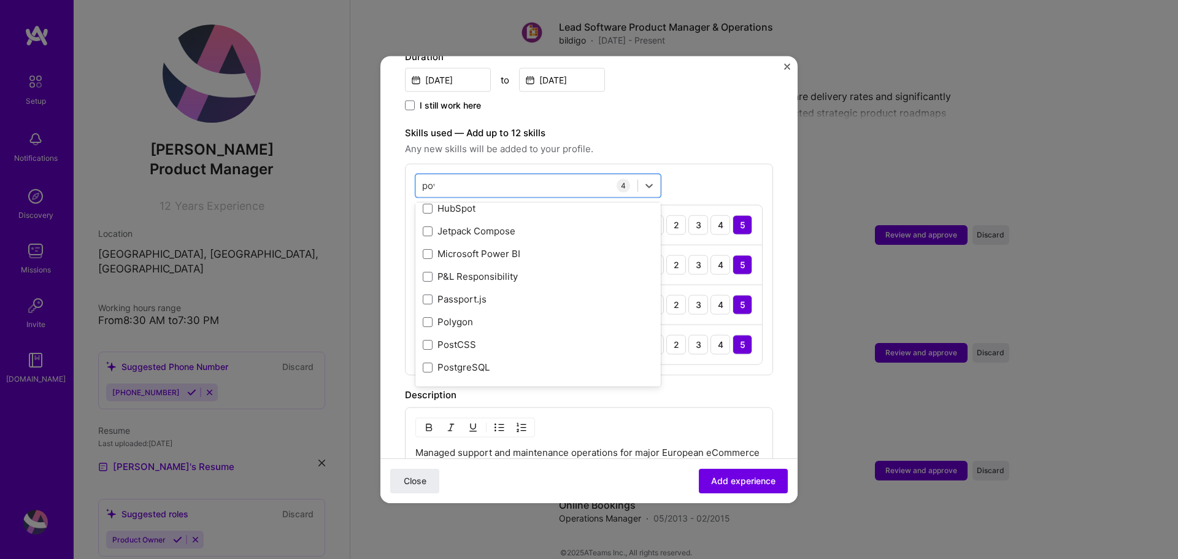
scroll to position [0, 0]
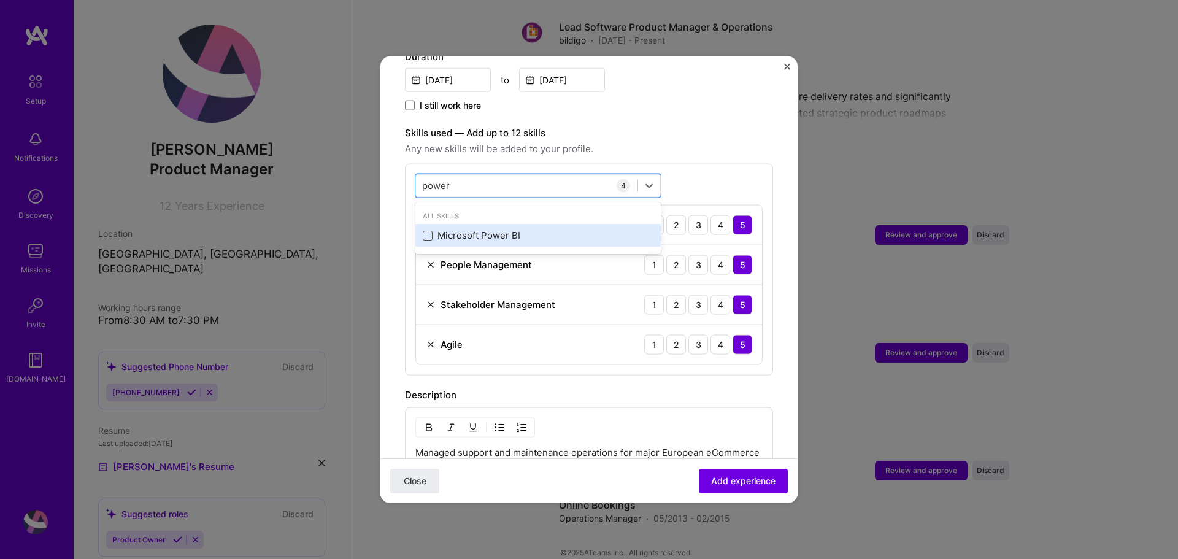
click at [426, 230] on span at bounding box center [428, 235] width 10 height 10
click at [0, 0] on input "checkbox" at bounding box center [0, 0] width 0 height 0
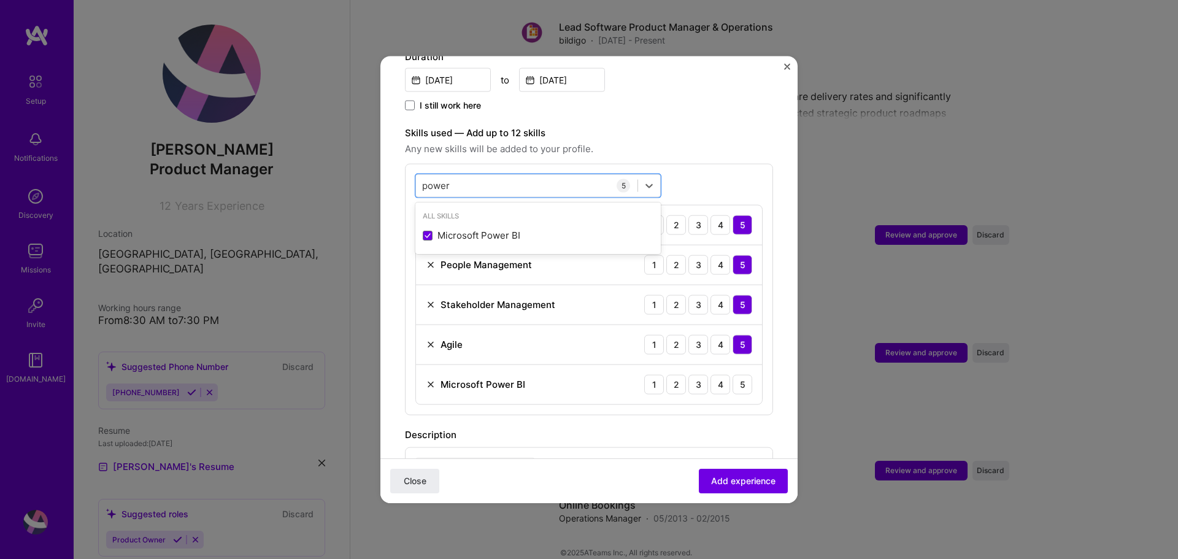
type input "power"
click at [729, 141] on span "Any new skills will be added to your profile." at bounding box center [589, 148] width 368 height 15
click at [710, 374] on div "4" at bounding box center [720, 384] width 20 height 20
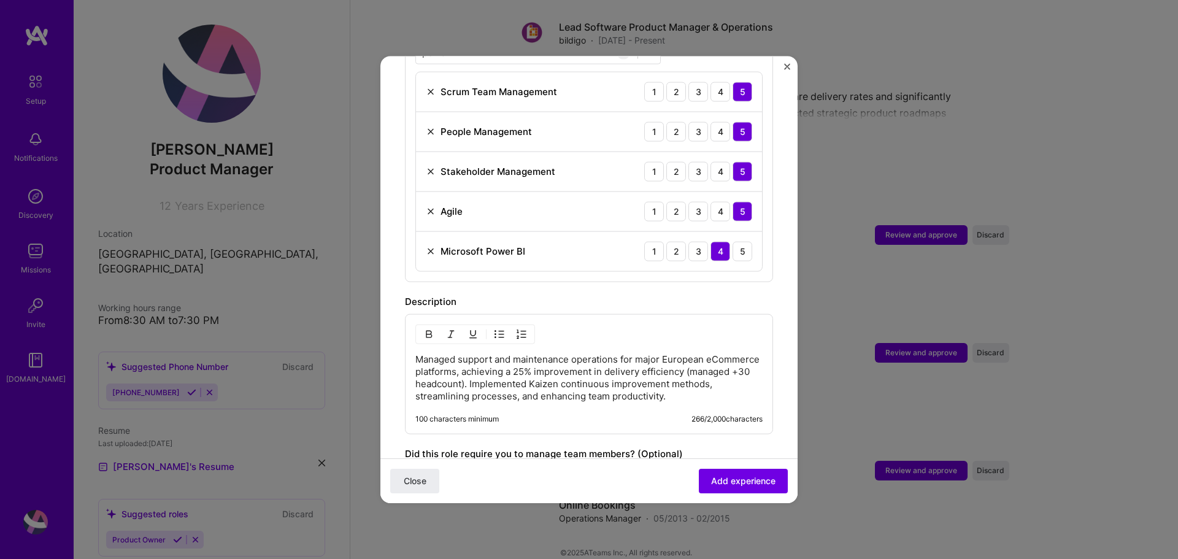
scroll to position [613, 0]
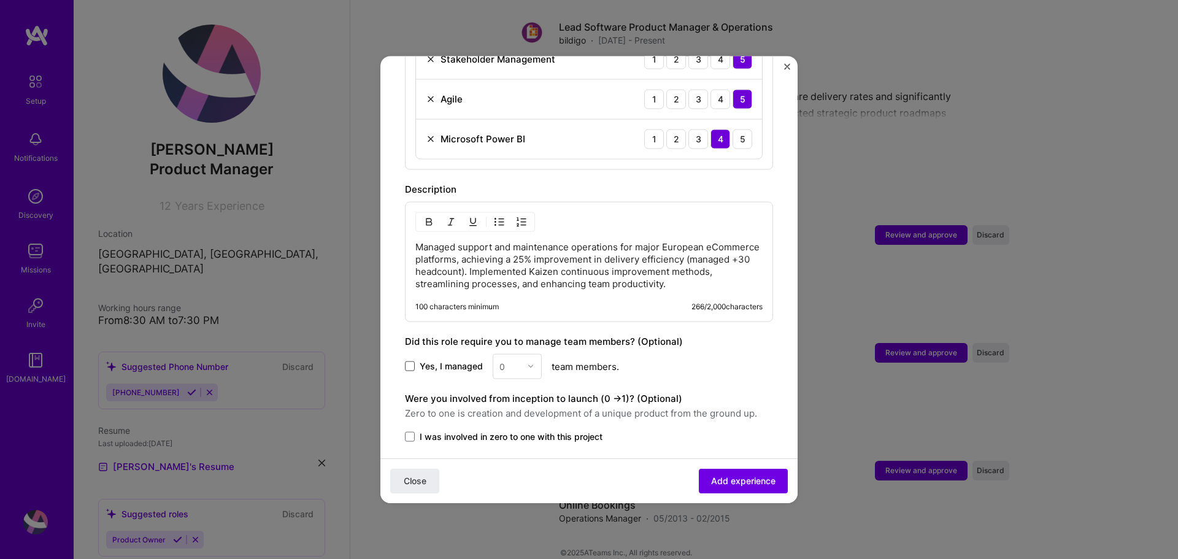
click at [407, 361] on span at bounding box center [410, 366] width 10 height 10
click at [0, 0] on input "Yes, I managed" at bounding box center [0, 0] width 0 height 0
click at [530, 363] on img at bounding box center [530, 366] width 7 height 7
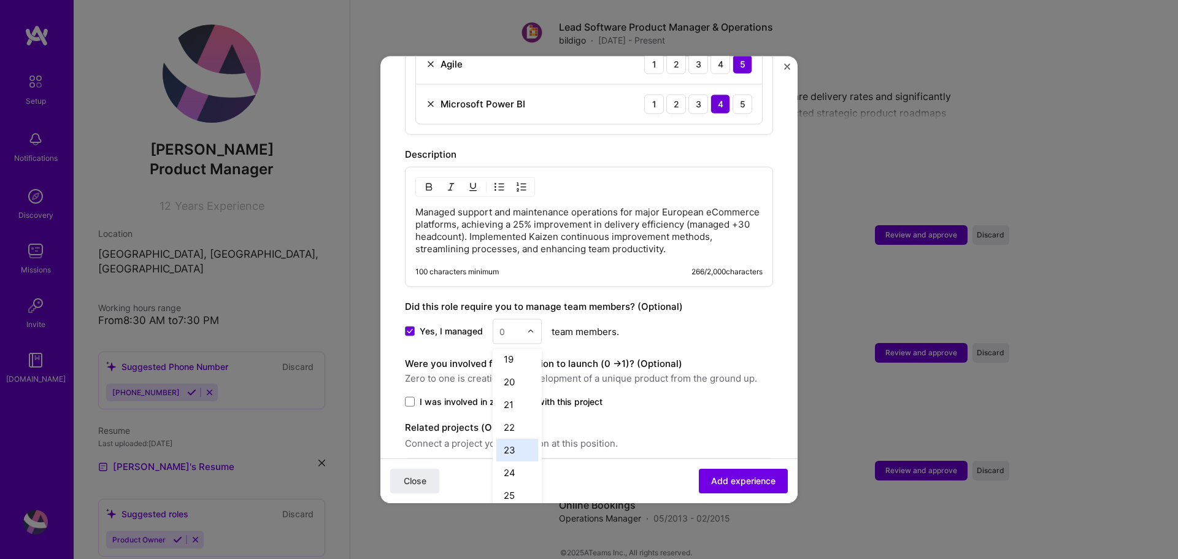
scroll to position [685, 0]
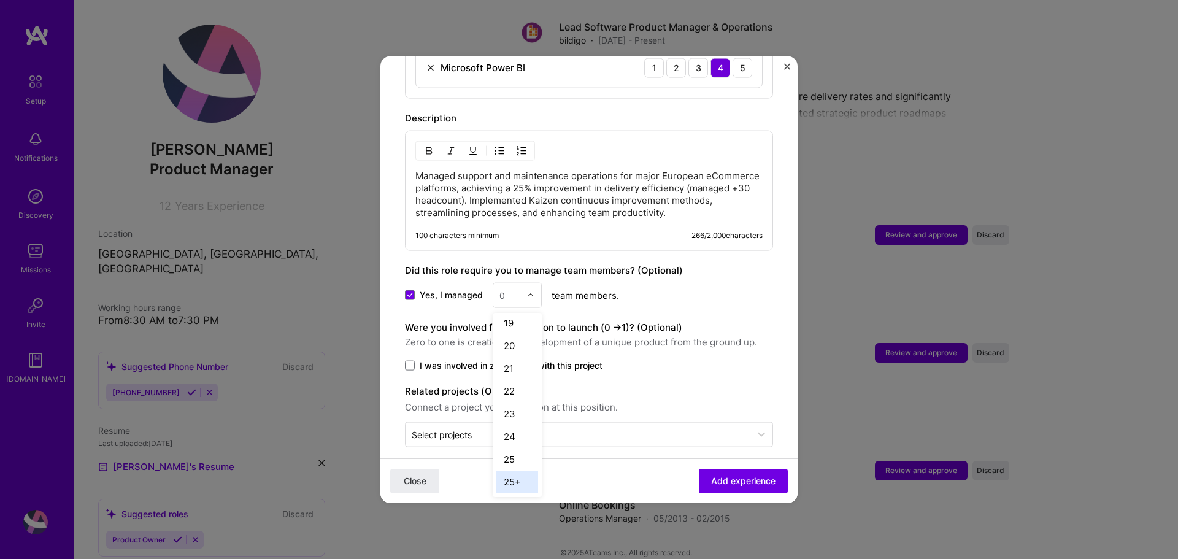
click at [512, 474] on div "25+" at bounding box center [517, 481] width 42 height 23
click at [410, 360] on span at bounding box center [410, 365] width 10 height 10
click at [0, 0] on input "I was involved in zero to one with this project" at bounding box center [0, 0] width 0 height 0
click at [729, 482] on span "Add experience" at bounding box center [743, 481] width 64 height 12
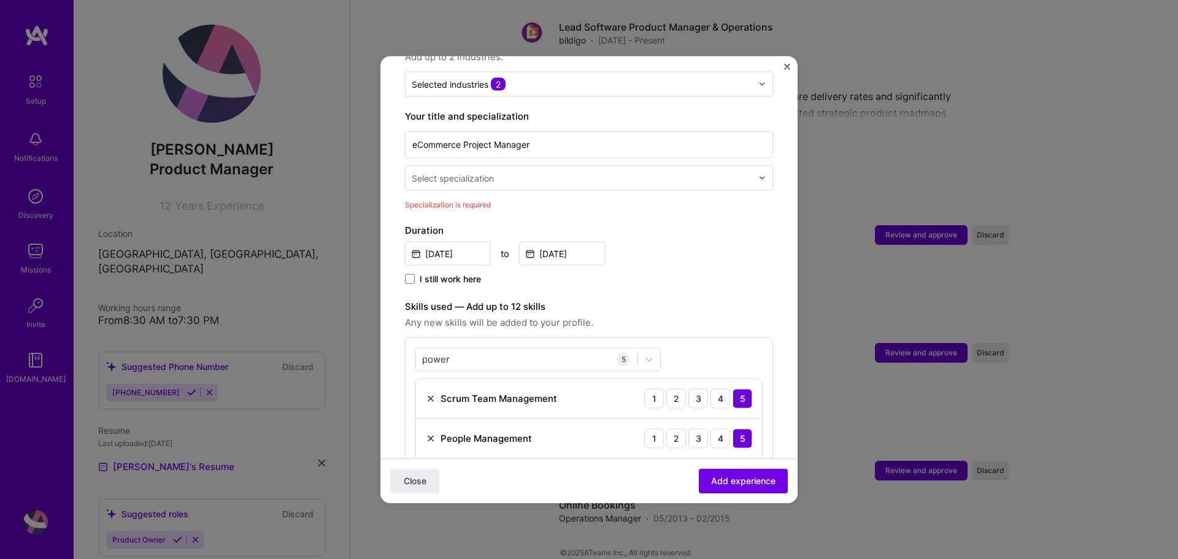
scroll to position [193, 0]
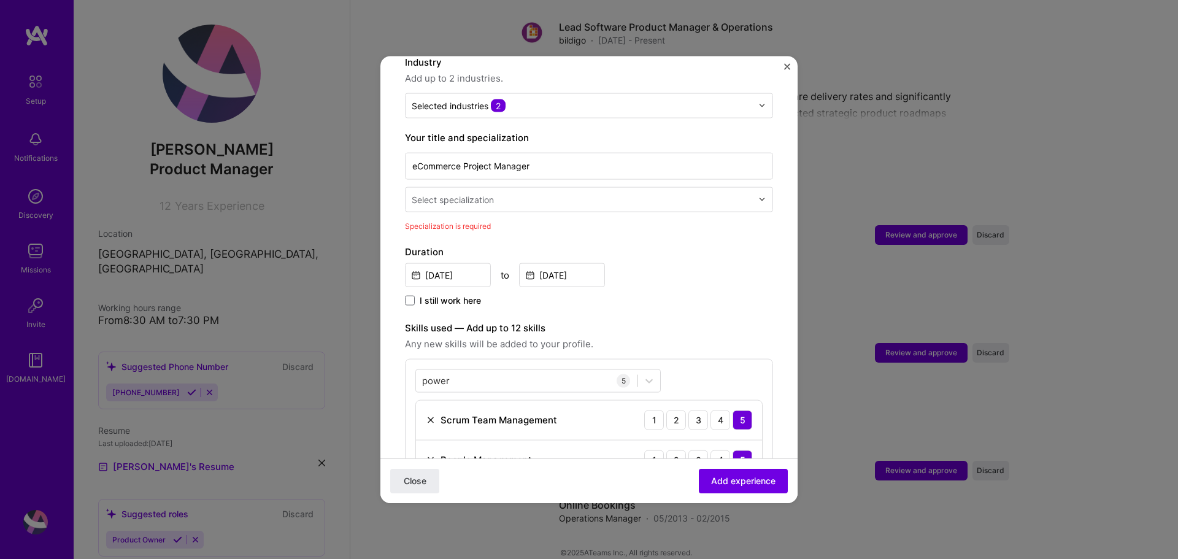
click at [507, 193] on input "text" at bounding box center [583, 199] width 343 height 13
type input "projec"
click at [465, 220] on div "Project Manager" at bounding box center [589, 231] width 361 height 23
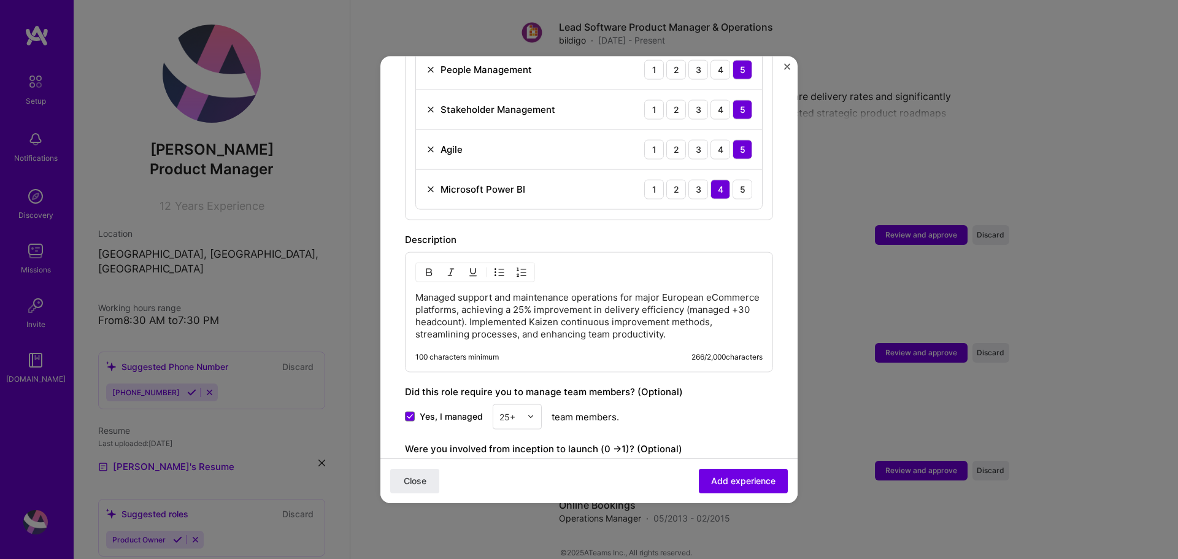
scroll to position [685, 0]
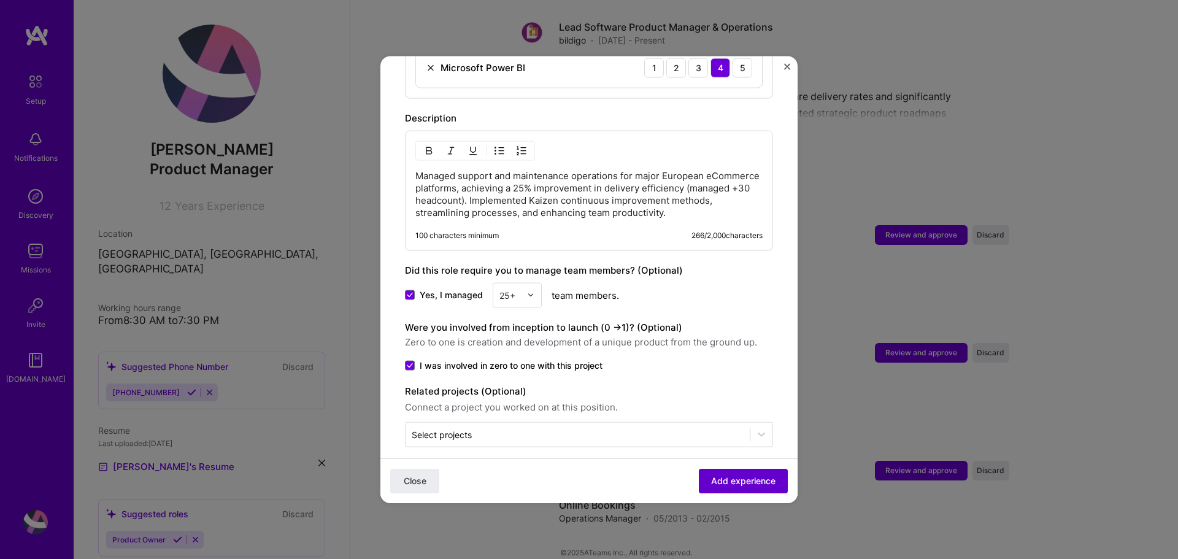
click at [735, 483] on span "Add experience" at bounding box center [743, 481] width 64 height 12
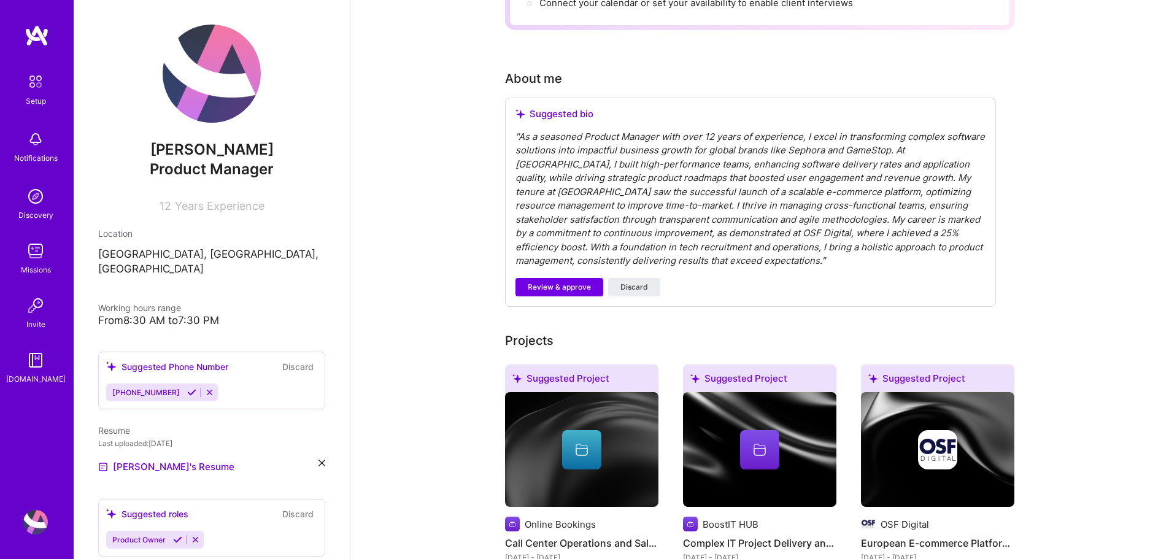
scroll to position [182, 0]
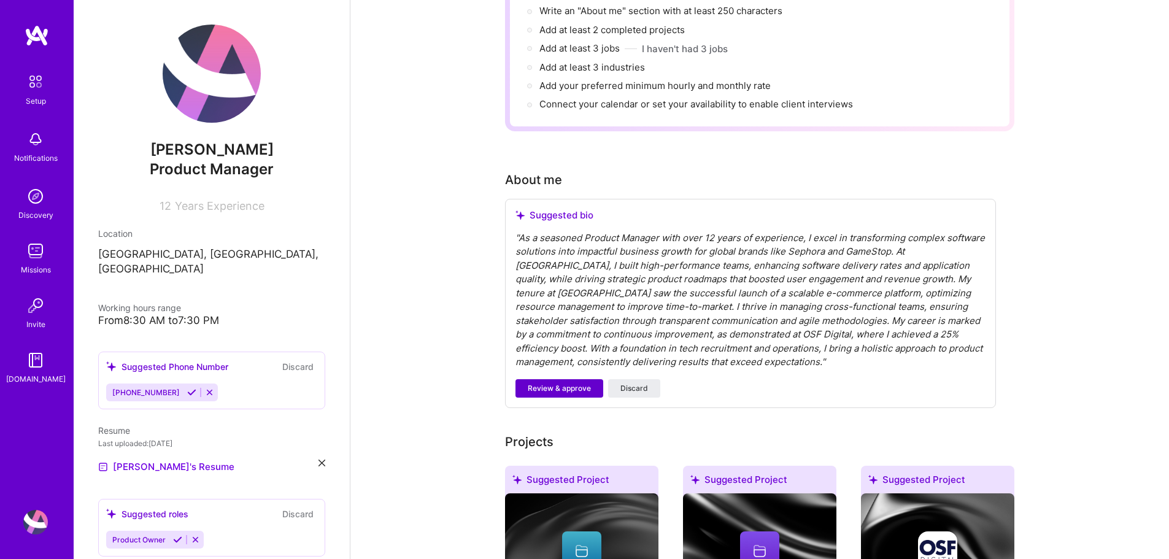
click at [584, 383] on span "Review & approve" at bounding box center [559, 388] width 63 height 11
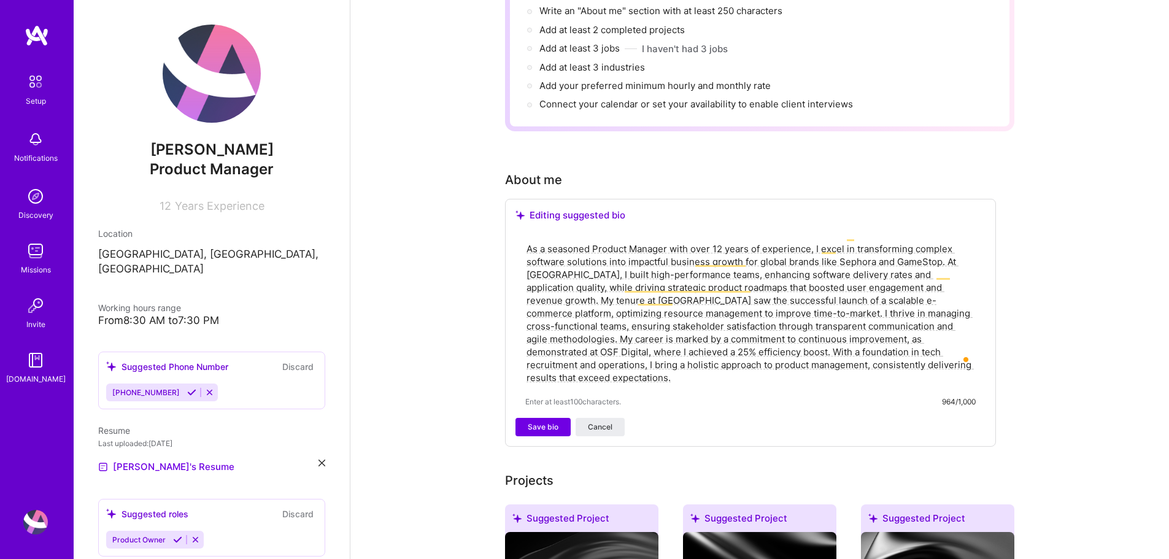
click at [608, 241] on textarea "As a seasoned Product Manager with over 12 years of experience, I excel in tran…" at bounding box center [750, 313] width 450 height 144
click at [634, 241] on textarea "As a seasoned Product Manager with over 12 years of experience, I excel in tran…" at bounding box center [750, 313] width 450 height 144
click at [651, 241] on textarea "As a seasoned Product Manager with over 12 years of experience, I excel in tran…" at bounding box center [750, 313] width 450 height 144
click at [662, 241] on textarea "As a seasoned Product Manager with over 12 years of experience, I excel in tran…" at bounding box center [750, 313] width 450 height 144
click at [684, 241] on textarea "As a seasoned Product Manager with over 12 years of experience, I excel in tran…" at bounding box center [750, 313] width 450 height 144
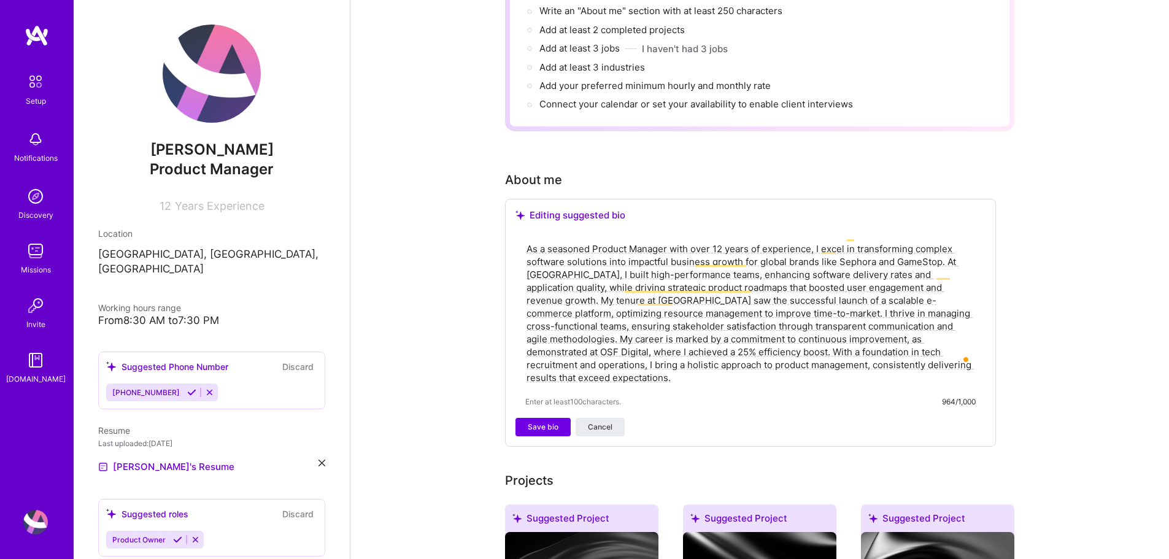
click at [708, 241] on textarea "As a seasoned Product Manager with over 12 years of experience, I excel in tran…" at bounding box center [750, 313] width 450 height 144
click at [729, 241] on textarea "As a seasoned Product Manager with over 12 years of experience, I excel in tran…" at bounding box center [750, 313] width 450 height 144
click at [750, 241] on textarea "As a seasoned Product Manager with over 12 years of experience, I excel in tran…" at bounding box center [750, 313] width 450 height 144
click at [765, 241] on textarea "As a seasoned Product Manager with over 12 years of experience, I excel in tran…" at bounding box center [750, 313] width 450 height 144
click at [787, 241] on textarea "As a seasoned Product Manager with over 12 years of experience, I excel in tran…" at bounding box center [750, 313] width 450 height 144
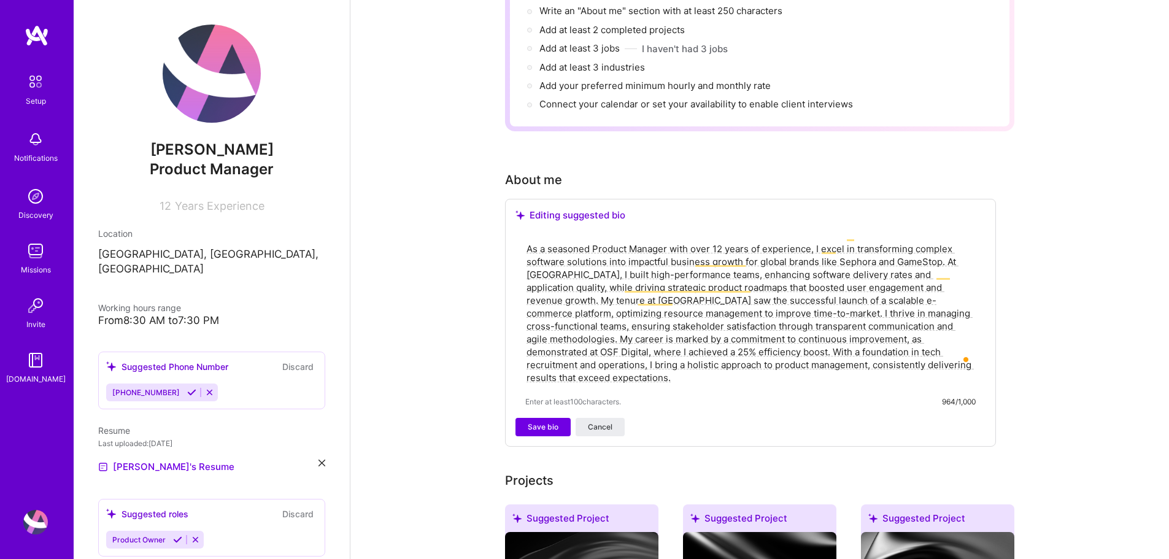
click at [814, 241] on textarea "As a seasoned Product Manager with over 12 years of experience, I excel in tran…" at bounding box center [750, 313] width 450 height 144
click at [602, 241] on textarea "As a seasoned Product Manager with over 12 years of experience, I excel in tran…" at bounding box center [750, 313] width 450 height 144
click at [610, 241] on textarea "As a seasoned Product Manager with over 12 years of experience, I excel in tran…" at bounding box center [750, 313] width 450 height 144
click at [638, 241] on textarea "As a seasoned Product Manager with over 12 years of experience, I excel in tran…" at bounding box center [750, 313] width 450 height 144
click at [604, 241] on textarea "As a seasoned Product Manager with over 12 years of experience, I excel in tran…" at bounding box center [750, 313] width 450 height 144
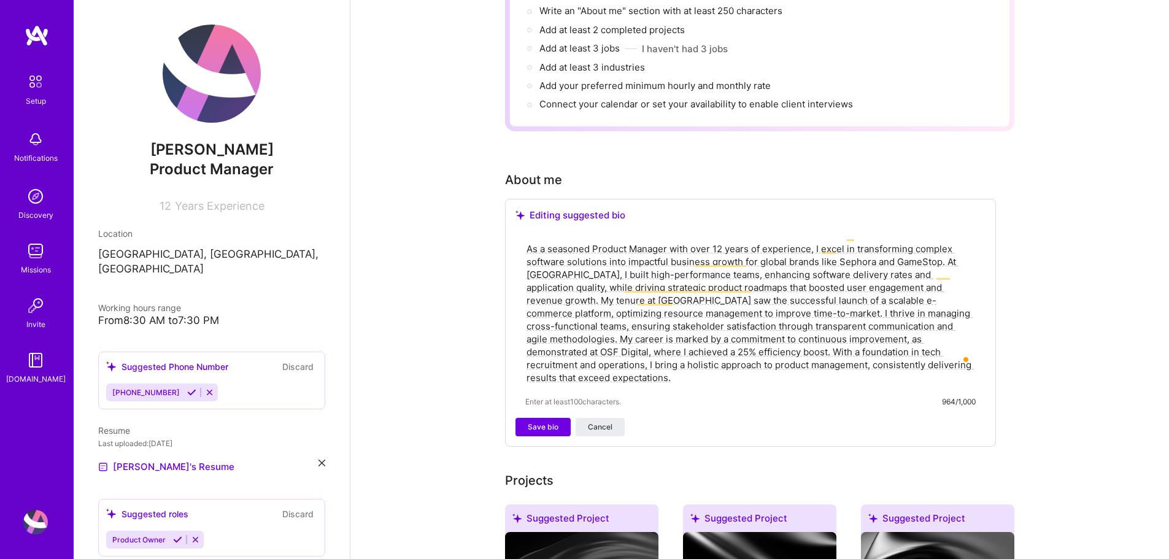
click at [645, 241] on textarea "As a seasoned Product Manager with over 12 years of experience, I excel in tran…" at bounding box center [750, 313] width 450 height 144
click at [664, 241] on textarea "As a seasoned Product Manager with over 12 years of experience, I excel in tran…" at bounding box center [750, 313] width 450 height 144
click at [699, 241] on textarea "As a seasoned Product Manager with over 12 years of experience, I excel in tran…" at bounding box center [750, 313] width 450 height 144
click at [721, 241] on textarea "As a seasoned Product Manager with over 12 years of experience, I excel in tran…" at bounding box center [750, 313] width 450 height 144
click at [705, 241] on textarea "As a seasoned Product Manager with over 12 years of experience, I excel in tran…" at bounding box center [750, 313] width 450 height 144
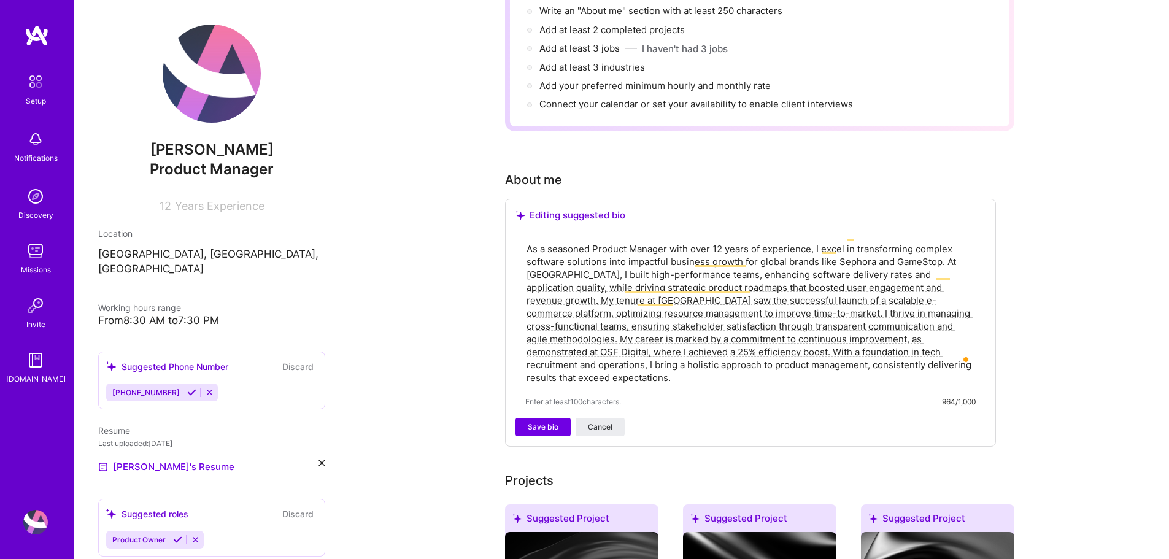
click at [672, 241] on textarea "As a seasoned Product Manager with over 12 years of experience, I excel in tran…" at bounding box center [750, 313] width 450 height 144
click at [706, 241] on textarea "As a seasoned Product Manager with over 12 years of experience, I excel in tran…" at bounding box center [750, 313] width 450 height 144
click at [723, 241] on textarea "As a seasoned Product Manager with over 12 years of experience, I excel in tran…" at bounding box center [750, 313] width 450 height 144
click at [791, 241] on textarea "As a seasoned Product Manager with over 12 years of experience, I excel in tran…" at bounding box center [750, 313] width 450 height 144
click at [810, 241] on textarea "As a seasoned Product Manager with over 12 years of experience, I excel in tran…" at bounding box center [750, 313] width 450 height 144
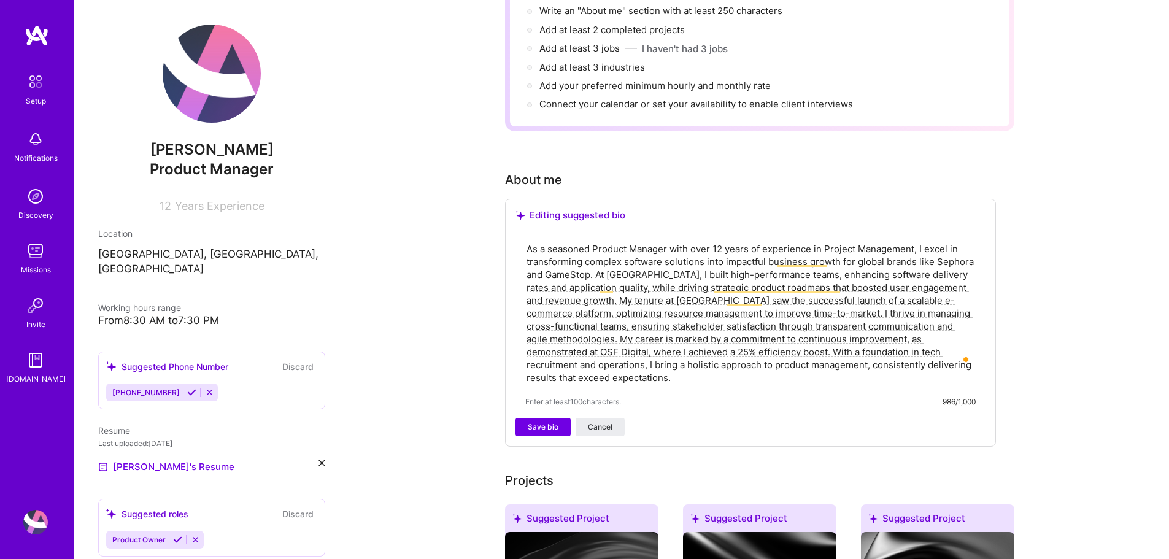
click at [765, 241] on textarea "As a seasoned Product Manager with over 12 years of experience in Project Manag…" at bounding box center [750, 313] width 450 height 144
click at [745, 241] on textarea "As a seasoned Product Manager with over 12 years of experience in Project Manag…" at bounding box center [750, 313] width 450 height 144
click at [769, 241] on textarea "As a seasoned Product Manager with over 12 years of experience in Project Manag…" at bounding box center [750, 313] width 450 height 144
click at [757, 241] on textarea "As a seasoned Product Manager with over 12 years of experience in Project Manag…" at bounding box center [750, 313] width 450 height 144
click at [767, 241] on textarea "As a seasoned Product Manager with over 12 years of experience in Project Manag…" at bounding box center [750, 313] width 450 height 144
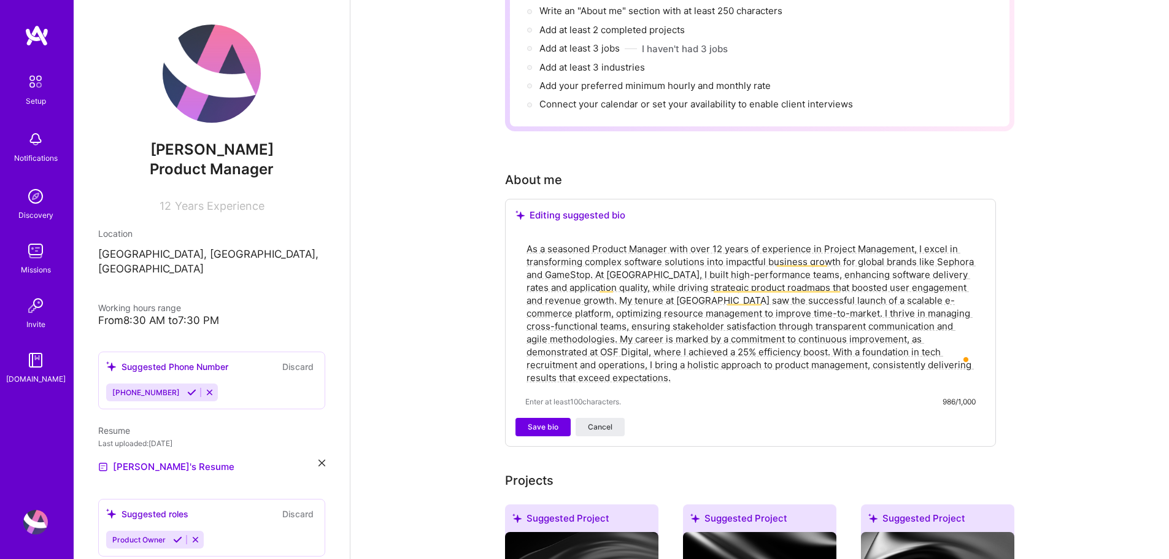
click at [758, 241] on textarea "As a seasoned Product Manager with over 12 years of experience in Project Manag…" at bounding box center [750, 313] width 450 height 144
click at [750, 241] on textarea "As a seasoned Product Manager with over 12 years of experience in Project Manag…" at bounding box center [750, 313] width 450 height 144
click at [813, 241] on textarea "As a seasoned Product Manager with over 12 years of experience in Project Manag…" at bounding box center [750, 313] width 450 height 144
click at [946, 241] on textarea "As a seasoned Product Manager with over 12 years of experience mostly in Projec…" at bounding box center [750, 313] width 450 height 144
drag, startPoint x: 727, startPoint y: 247, endPoint x: 749, endPoint y: 246, distance: 22.1
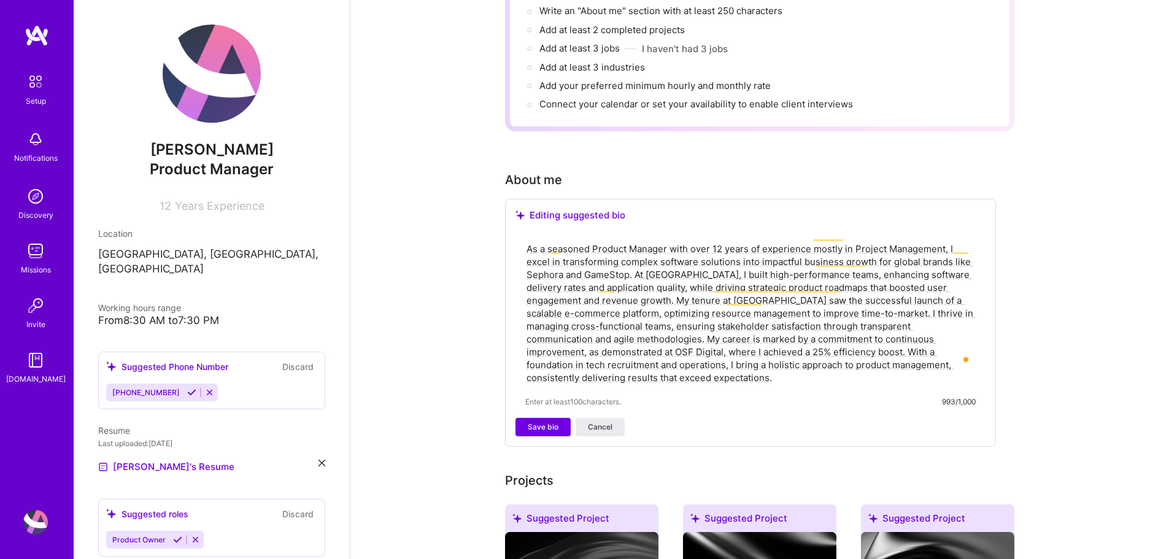
click at [727, 246] on textarea "As a seasoned Product Manager with over 12 years of experience mostly in Projec…" at bounding box center [750, 313] width 450 height 144
click at [757, 246] on textarea "As a seasoned Product Manager with over 12 years of experience mostly in Projec…" at bounding box center [750, 313] width 450 height 144
drag, startPoint x: 782, startPoint y: 246, endPoint x: 792, endPoint y: 247, distance: 9.8
click at [785, 246] on textarea "As a seasoned Product Manager with over 12 years of experience mostly in Projec…" at bounding box center [750, 313] width 450 height 144
click at [818, 248] on textarea "As a seasoned Product Manager with over 12 years of experience mostly in Projec…" at bounding box center [750, 313] width 450 height 144
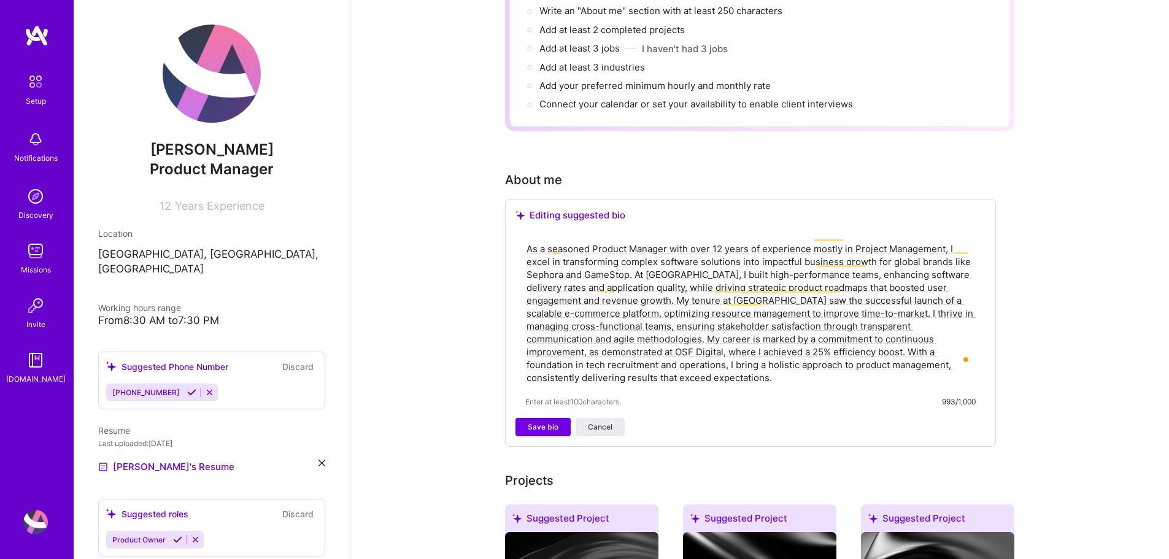
click at [836, 248] on textarea "As a seasoned Product Manager with over 12 years of experience mostly in Projec…" at bounding box center [750, 313] width 450 height 144
drag, startPoint x: 858, startPoint y: 246, endPoint x: 889, endPoint y: 246, distance: 31.9
click at [858, 246] on textarea "As a seasoned Product Manager with over 12 years of experience mostly in Projec…" at bounding box center [750, 313] width 450 height 144
click at [889, 246] on textarea "As a seasoned Product Manager with over 12 years of experience mostly in Projec…" at bounding box center [750, 313] width 450 height 144
click at [908, 246] on textarea "As a seasoned Product Manager with over 12 years of experience mostly in Projec…" at bounding box center [750, 313] width 450 height 144
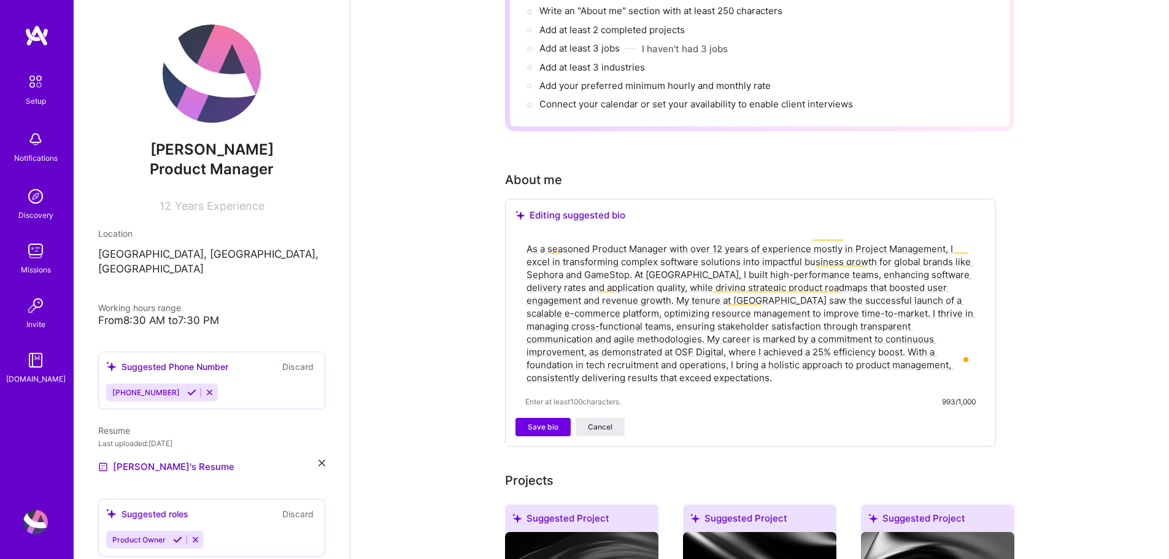
click at [923, 246] on textarea "As a seasoned Product Manager with over 12 years of experience mostly in Projec…" at bounding box center [750, 313] width 450 height 144
click at [851, 248] on textarea "As a seasoned Product Manager with over 12 years of experience mostly in Projec…" at bounding box center [750, 313] width 450 height 144
click at [704, 253] on textarea "As a seasoned Product Manager with over 12 years of experience mostly in Projec…" at bounding box center [750, 313] width 450 height 144
click at [562, 256] on textarea "As a seasoned Product Manager with over 12 years of experience mostly in Projec…" at bounding box center [750, 313] width 450 height 144
click at [584, 259] on textarea "As a seasoned Product Manager with over 12 years of experience mostly in Projec…" at bounding box center [750, 313] width 450 height 144
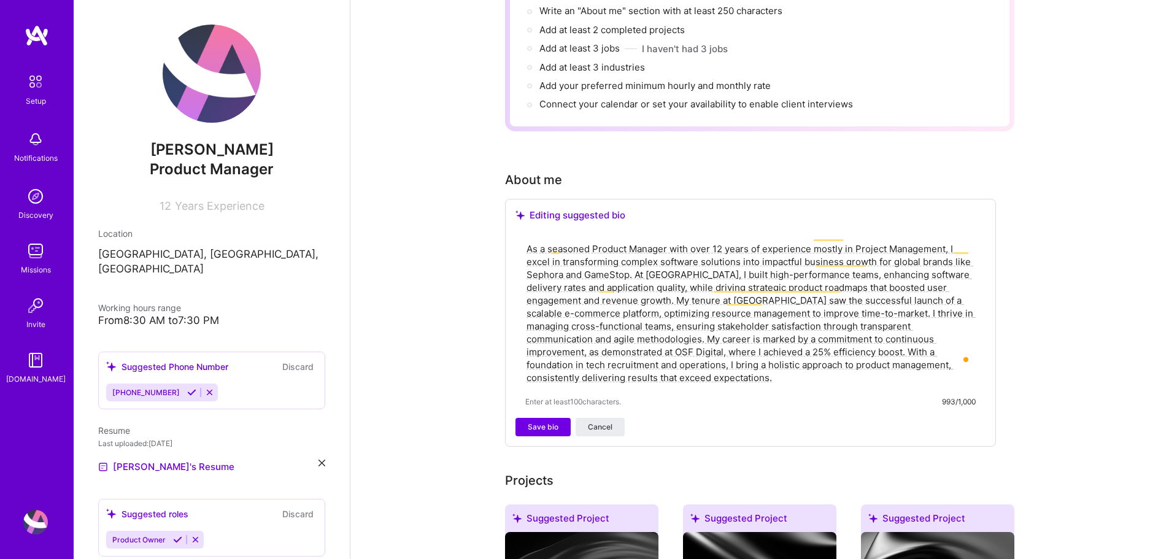
drag, startPoint x: 644, startPoint y: 259, endPoint x: 675, endPoint y: 258, distance: 31.3
click at [645, 259] on textarea "As a seasoned Product Manager with over 12 years of experience mostly in Projec…" at bounding box center [750, 313] width 450 height 144
click at [675, 258] on textarea "As a seasoned Product Manager with over 12 years of experience mostly in Projec…" at bounding box center [750, 313] width 450 height 144
click at [628, 258] on textarea "As a seasoned Product Manager with over 12 years of experience mostly in Projec…" at bounding box center [750, 313] width 450 height 144
click at [665, 265] on textarea "As a seasoned Product Manager with over 12 years of experience mostly in Projec…" at bounding box center [750, 313] width 450 height 144
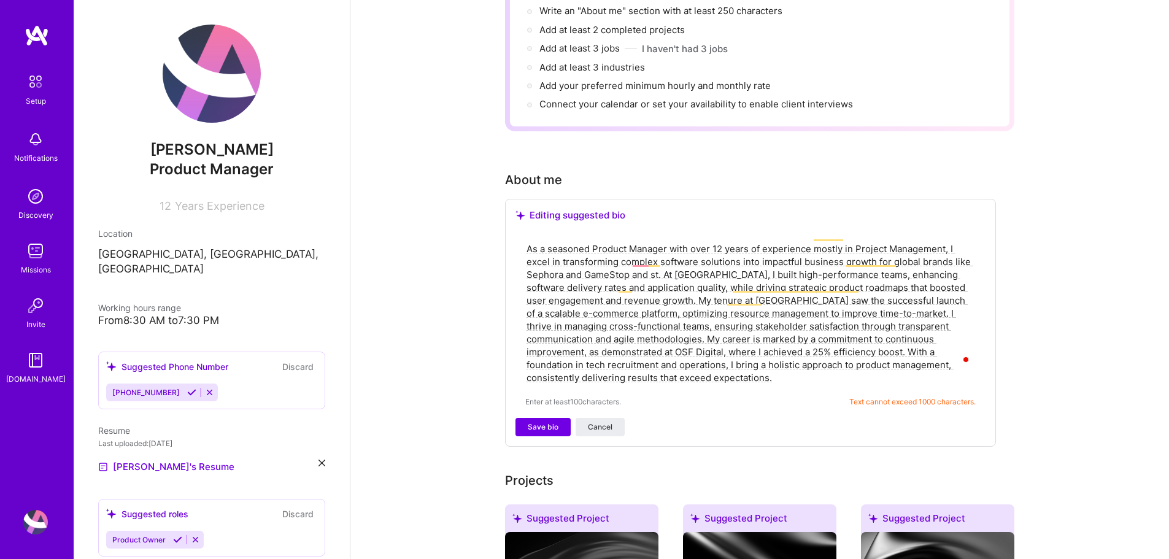
click at [591, 272] on textarea "As a seasoned Product Manager with over 12 years of experience mostly in Projec…" at bounding box center [750, 313] width 450 height 144
drag, startPoint x: 641, startPoint y: 272, endPoint x: 662, endPoint y: 272, distance: 20.9
click at [642, 272] on textarea "As a seasoned Product Manager with over 12 years of experience mostly in Projec…" at bounding box center [750, 313] width 450 height 144
click at [701, 272] on textarea "As a seasoned Product Manager with over 12 years of experience mostly in Projec…" at bounding box center [750, 313] width 450 height 144
drag, startPoint x: 726, startPoint y: 271, endPoint x: 774, endPoint y: 271, distance: 47.2
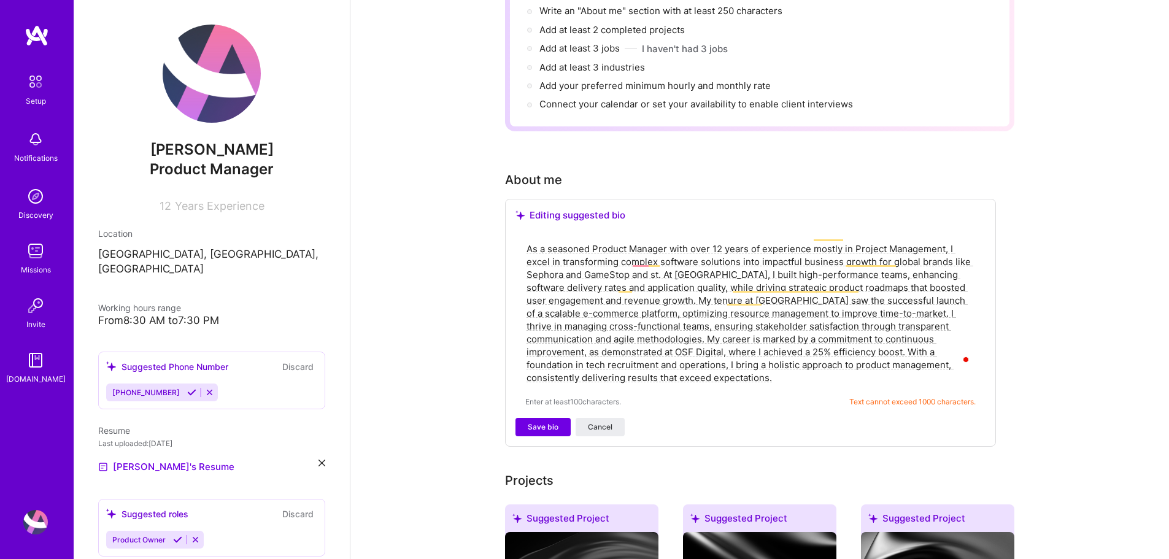
click at [729, 271] on textarea "As a seasoned Product Manager with over 12 years of experience mostly in Projec…" at bounding box center [750, 313] width 450 height 144
click at [775, 271] on textarea "As a seasoned Product Manager with over 12 years of experience mostly in Projec…" at bounding box center [750, 313] width 450 height 144
drag, startPoint x: 813, startPoint y: 271, endPoint x: 852, endPoint y: 271, distance: 39.3
click at [814, 271] on textarea "As a seasoned Product Manager with over 12 years of experience mostly in Projec…" at bounding box center [750, 313] width 450 height 144
drag, startPoint x: 852, startPoint y: 271, endPoint x: 885, endPoint y: 272, distance: 32.5
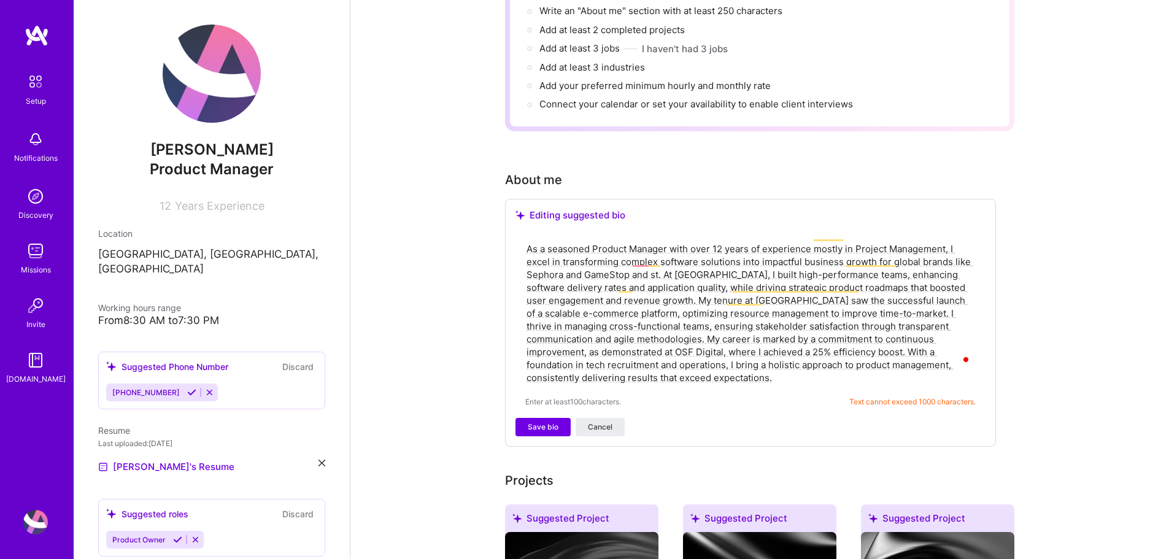
click at [853, 271] on textarea "As a seasoned Product Manager with over 12 years of experience mostly in Projec…" at bounding box center [750, 313] width 450 height 144
click at [885, 272] on textarea "As a seasoned Product Manager with over 12 years of experience mostly in Projec…" at bounding box center [750, 313] width 450 height 144
click at [520, 289] on div "As a seasoned Product Manager with over 12 years of experience mostly in Projec…" at bounding box center [750, 324] width 470 height 186
click at [573, 286] on textarea "As a seasoned Product Manager with over 12 years of experience mostly in Projec…" at bounding box center [750, 313] width 450 height 144
click at [641, 286] on textarea "As a seasoned Product Manager with over 12 years of experience mostly in Projec…" at bounding box center [750, 313] width 450 height 144
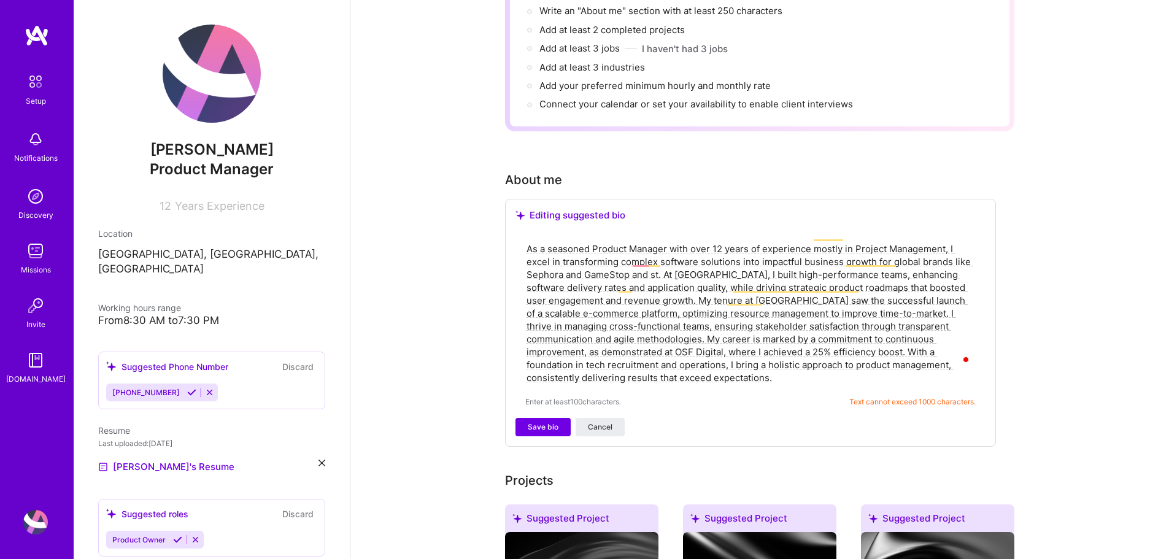
click at [626, 283] on textarea "As a seasoned Product Manager with over 12 years of experience mostly in Projec…" at bounding box center [750, 313] width 450 height 144
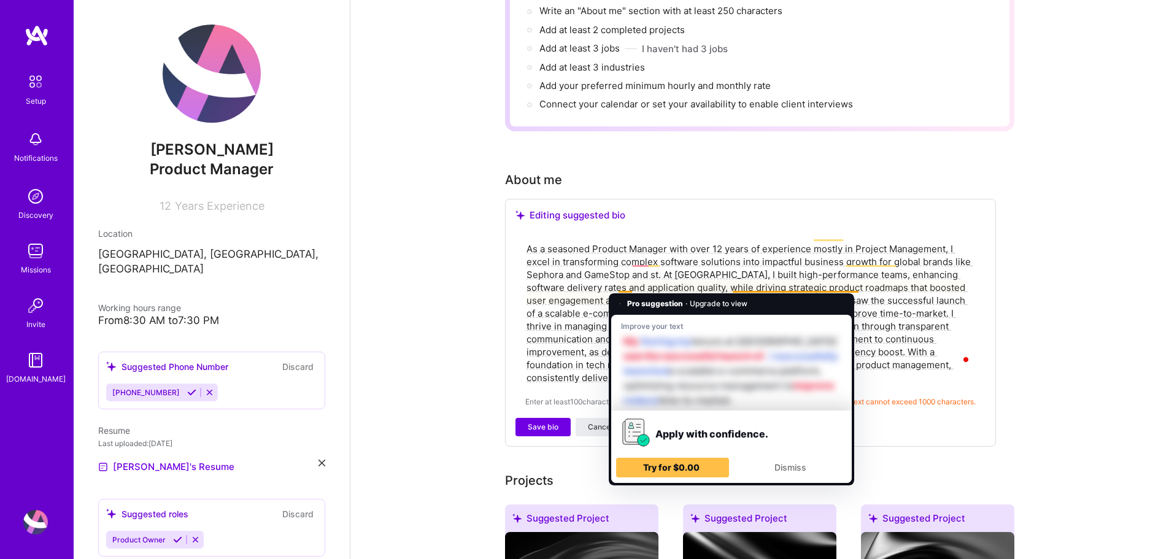
click at [662, 283] on textarea "As a seasoned Product Manager with over 12 years of experience mostly in Projec…" at bounding box center [750, 313] width 450 height 144
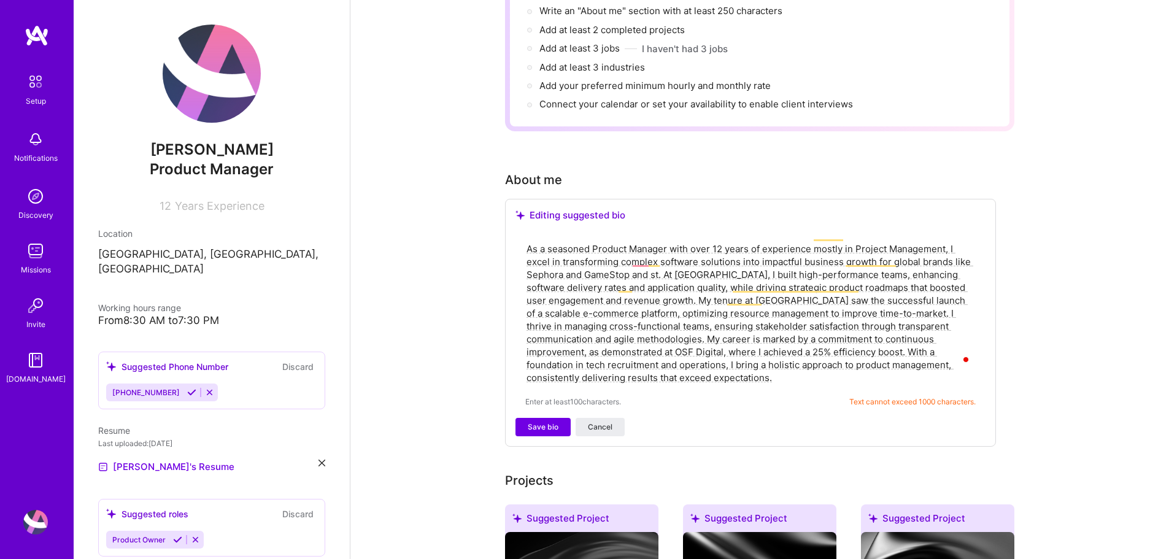
drag, startPoint x: 726, startPoint y: 281, endPoint x: 767, endPoint y: 281, distance: 41.1
click at [727, 281] on textarea "As a seasoned Product Manager with over 12 years of experience mostly in Projec…" at bounding box center [750, 313] width 450 height 144
drag, startPoint x: 779, startPoint y: 281, endPoint x: 790, endPoint y: 281, distance: 11.0
click at [780, 281] on textarea "As a seasoned Product Manager with over 12 years of experience mostly in Projec…" at bounding box center [750, 313] width 450 height 144
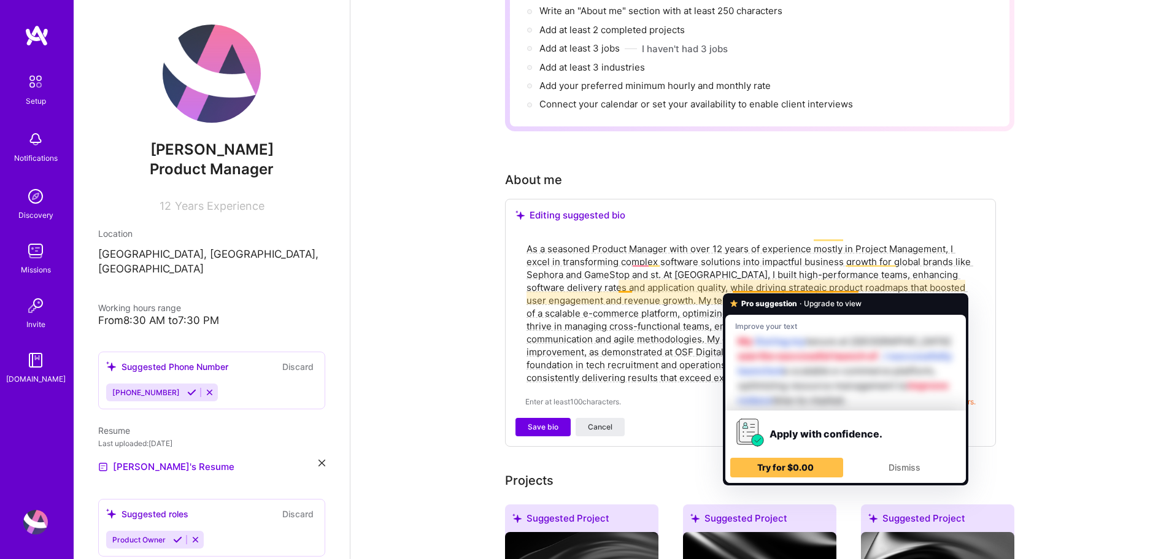
click at [826, 281] on textarea "As a seasoned Product Manager with over 12 years of experience mostly in Projec…" at bounding box center [750, 313] width 450 height 144
click at [924, 278] on textarea "As a seasoned Product Manager with over 12 years of experience mostly in Projec…" at bounding box center [750, 313] width 450 height 144
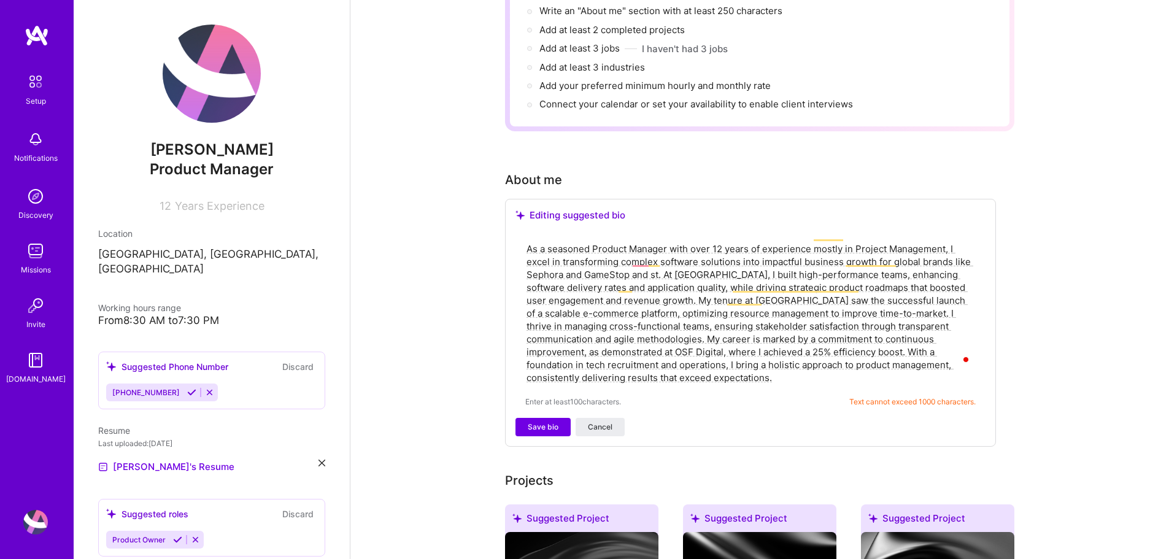
click at [598, 302] on textarea "As a seasoned Product Manager with over 12 years of experience mostly in Projec…" at bounding box center [750, 313] width 450 height 144
click at [634, 302] on textarea "As a seasoned Product Manager with over 12 years of experience mostly in Projec…" at bounding box center [750, 313] width 450 height 144
drag, startPoint x: 669, startPoint y: 301, endPoint x: 702, endPoint y: 299, distance: 32.6
click at [672, 301] on textarea "As a seasoned Product Manager with over 12 years of experience mostly in Projec…" at bounding box center [750, 313] width 450 height 144
click at [724, 296] on textarea "As a seasoned Product Manager with over 12 years of experience mostly in Projec…" at bounding box center [750, 313] width 450 height 144
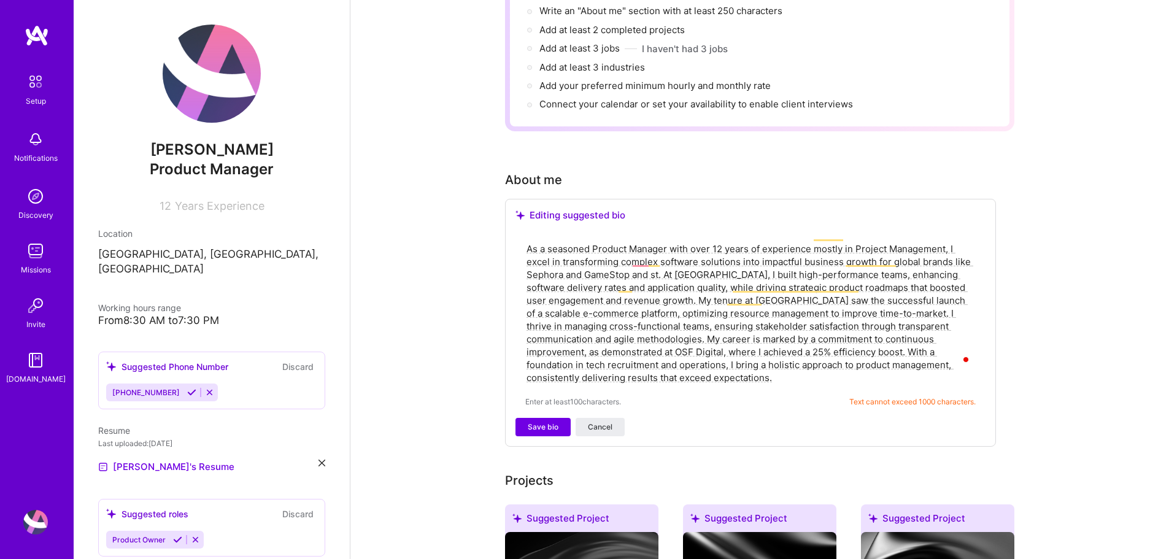
click at [575, 321] on textarea "As a seasoned Product Manager with over 12 years of experience mostly in Projec…" at bounding box center [750, 313] width 450 height 144
click at [610, 317] on textarea "As a seasoned Product Manager with over 12 years of experience mostly in Projec…" at bounding box center [750, 313] width 450 height 144
click at [643, 315] on textarea "As a seasoned Product Manager with over 12 years of experience mostly in Projec…" at bounding box center [750, 313] width 450 height 144
click at [671, 315] on textarea "As a seasoned Product Manager with over 12 years of experience mostly in Projec…" at bounding box center [750, 313] width 450 height 144
click at [698, 312] on textarea "As a seasoned Product Manager with over 12 years of experience mostly in Projec…" at bounding box center [750, 313] width 450 height 144
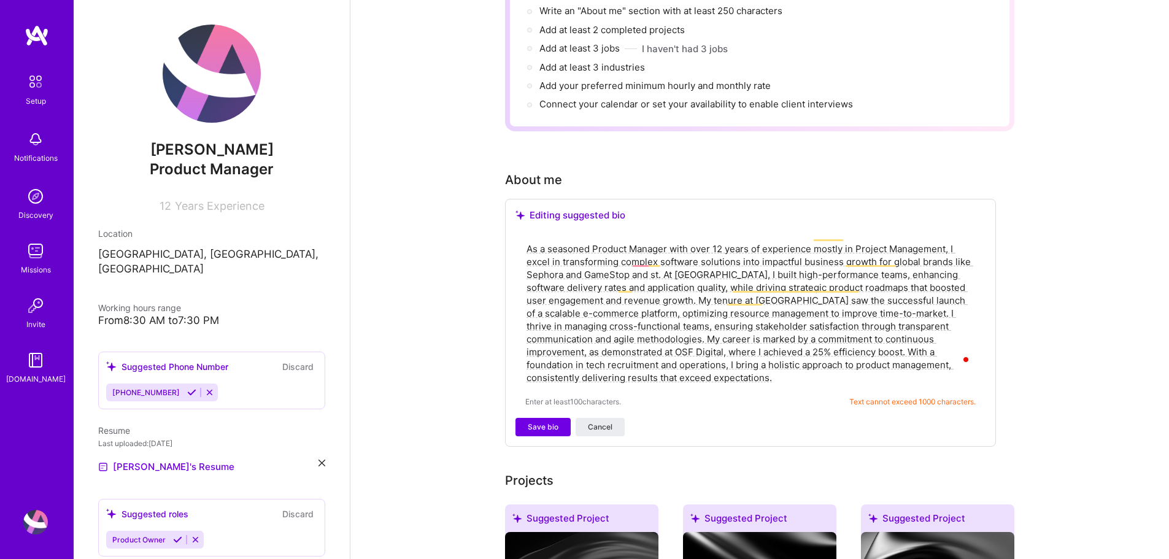
click at [723, 311] on textarea "As a seasoned Product Manager with over 12 years of experience mostly in Projec…" at bounding box center [750, 313] width 450 height 144
drag, startPoint x: 598, startPoint y: 324, endPoint x: 902, endPoint y: 323, distance: 304.3
click at [902, 323] on textarea "As a seasoned Product Manager with over 12 years of experience mostly in Projec…" at bounding box center [750, 313] width 450 height 144
drag, startPoint x: 888, startPoint y: 325, endPoint x: 701, endPoint y: 333, distance: 187.3
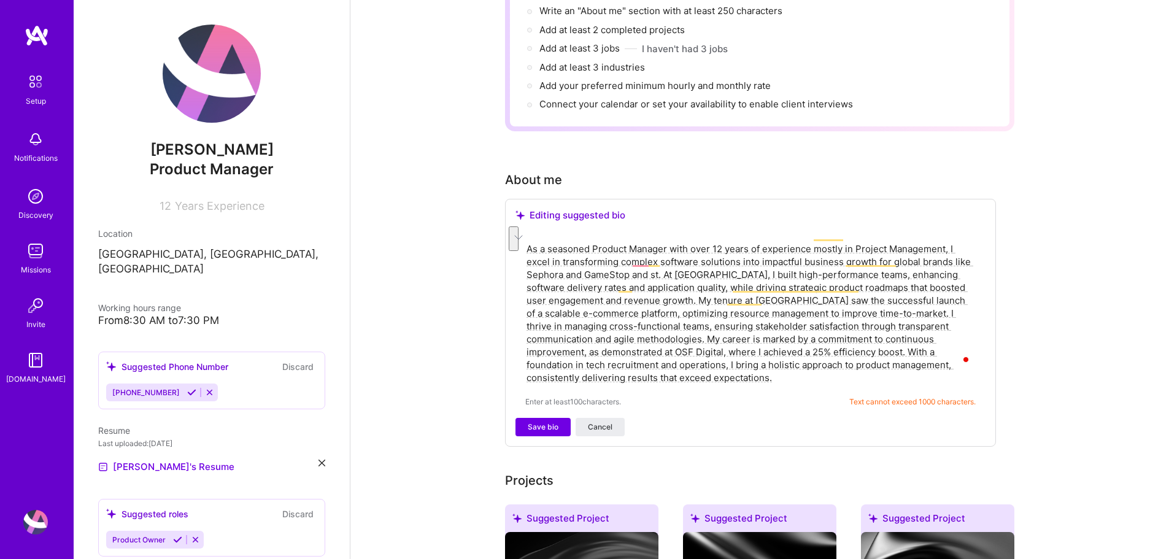
click at [701, 333] on textarea "As a seasoned Product Manager with over 12 years of experience mostly in Projec…" at bounding box center [750, 313] width 450 height 144
drag, startPoint x: 755, startPoint y: 339, endPoint x: 658, endPoint y: 360, distance: 99.1
click at [658, 360] on textarea "As a seasoned Product Manager with over 12 years of experience mostly in Projec…" at bounding box center [750, 313] width 450 height 144
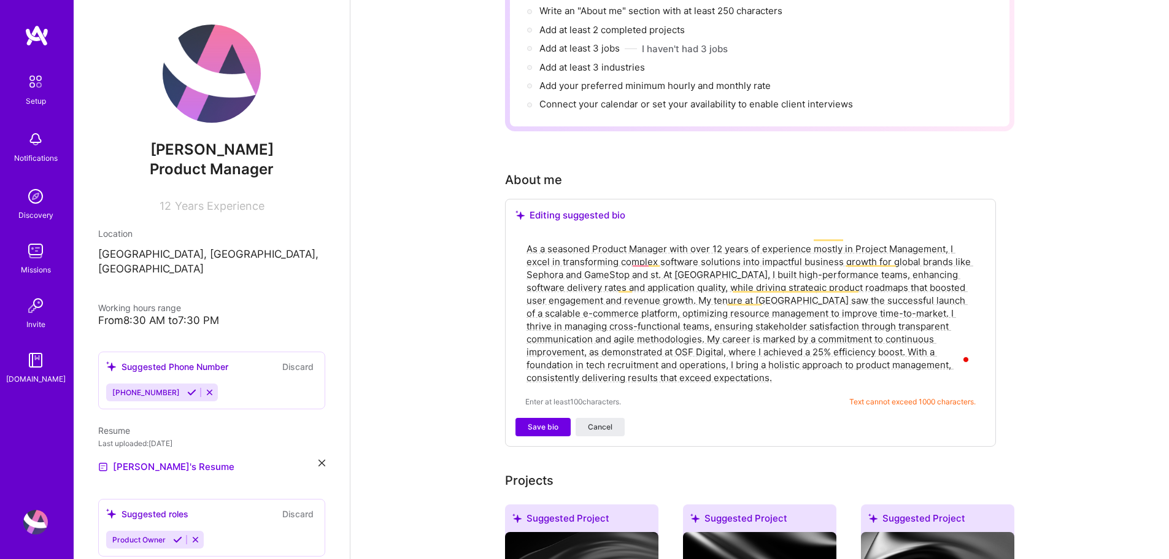
click at [762, 337] on textarea "As a seasoned Product Manager with over 12 years of experience mostly in Projec…" at bounding box center [750, 313] width 450 height 144
drag, startPoint x: 661, startPoint y: 260, endPoint x: 562, endPoint y: 261, distance: 98.2
click at [562, 261] on textarea "As a seasoned Product Manager with over 12 years of experience mostly in Projec…" at bounding box center [750, 313] width 450 height 144
click at [654, 262] on textarea "As a seasoned Product Manager with over 12 years of experience mostly in Projec…" at bounding box center [750, 313] width 450 height 144
drag, startPoint x: 597, startPoint y: 324, endPoint x: 758, endPoint y: 339, distance: 161.4
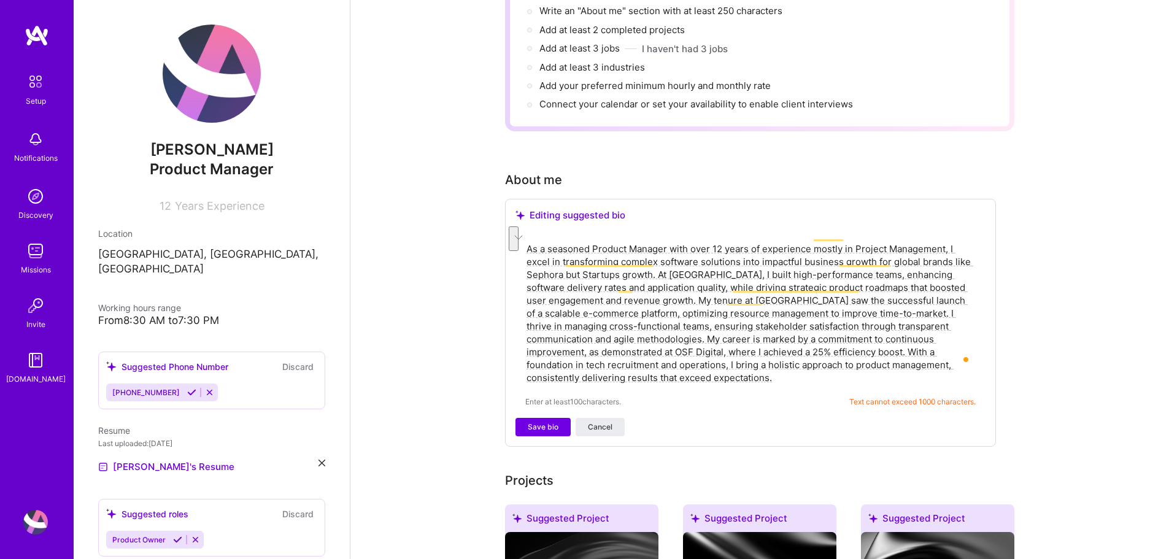
click at [758, 339] on textarea "As a seasoned Product Manager with over 12 years of experience mostly in Projec…" at bounding box center [750, 313] width 450 height 144
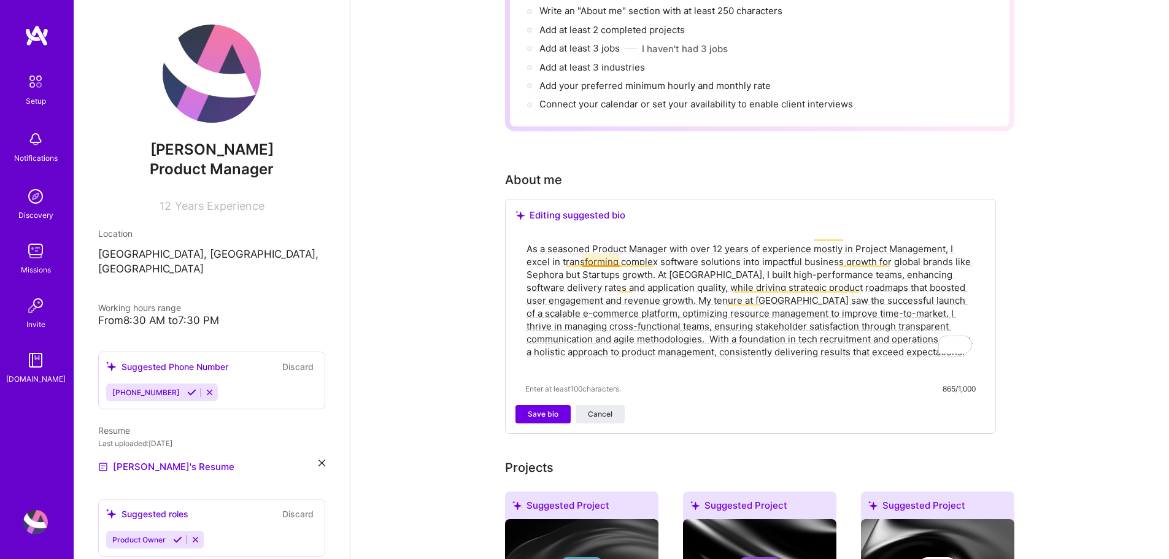
click at [583, 256] on textarea "As a seasoned Product Manager with over 12 years of experience mostly in Projec…" at bounding box center [750, 306] width 450 height 131
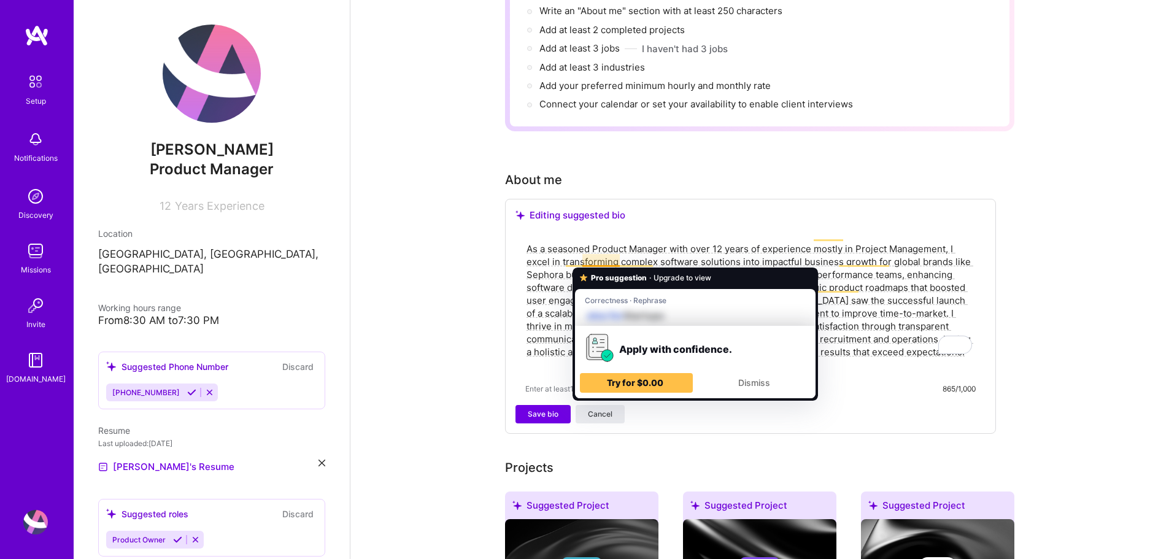
click at [552, 266] on textarea "As a seasoned Product Manager with over 12 years of experience mostly in Projec…" at bounding box center [750, 306] width 450 height 131
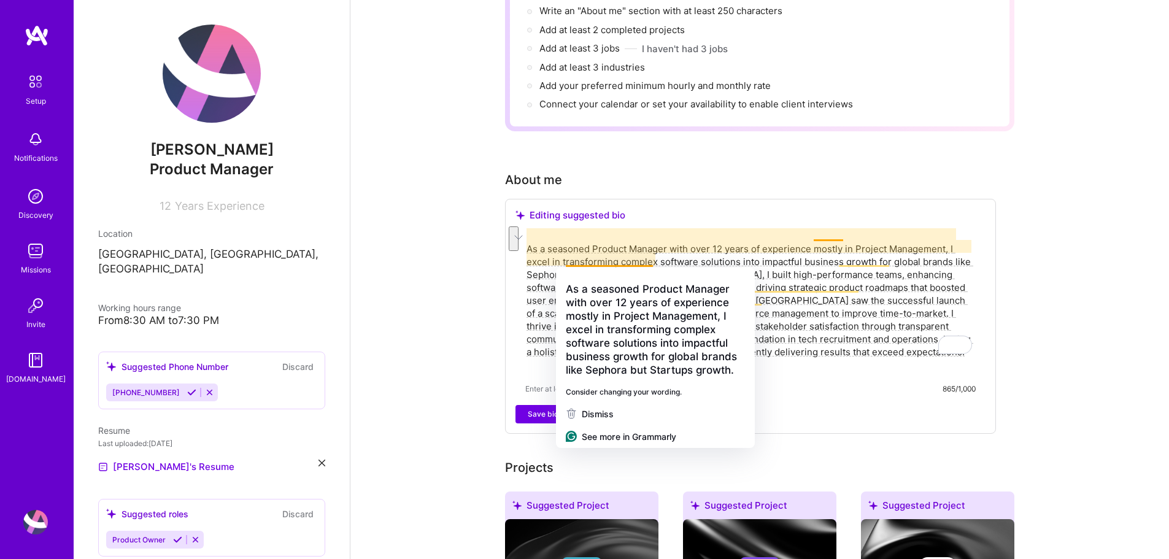
click at [579, 259] on textarea "As a seasoned Product Manager with over 12 years of experience mostly in Projec…" at bounding box center [750, 306] width 450 height 131
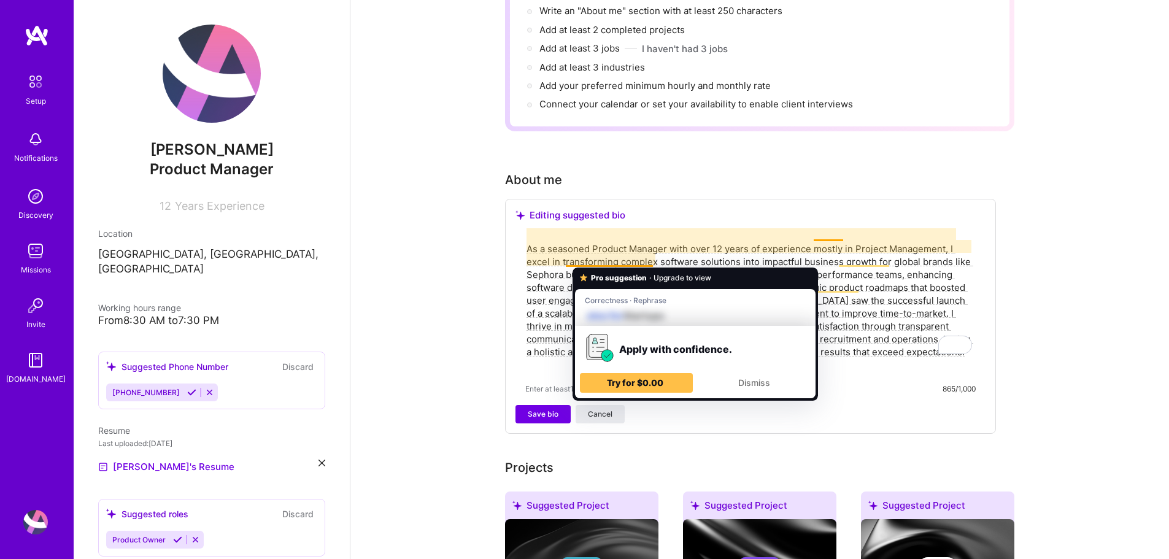
click at [572, 259] on textarea "As a seasoned Product Manager with over 12 years of experience mostly in Projec…" at bounding box center [750, 306] width 450 height 131
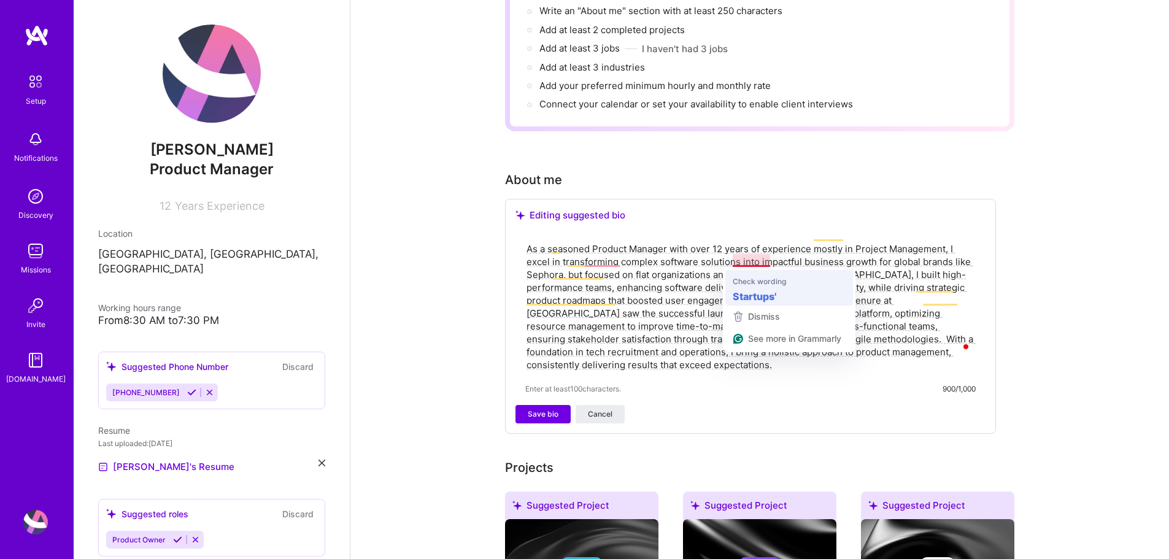
click at [762, 297] on textarea "As a seasoned Product Manager with over 12 years of experience mostly in Projec…" at bounding box center [750, 306] width 450 height 131
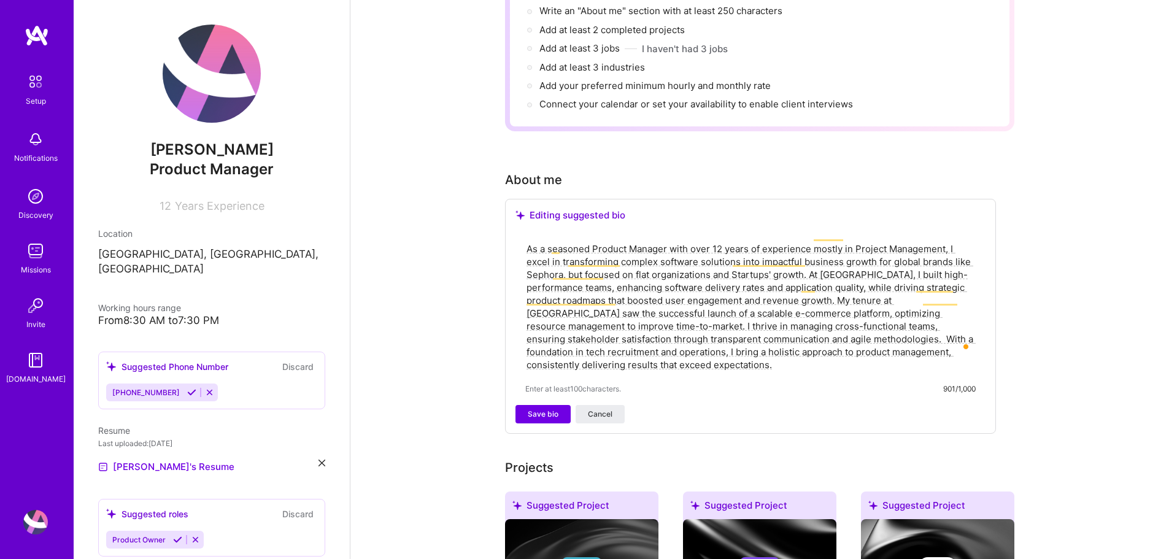
click at [853, 241] on textarea "As a seasoned Product Manager with over 12 years of experience mostly in Projec…" at bounding box center [750, 306] width 450 height 131
click at [592, 241] on textarea "As a seasoned Product Manager with over 12 years of experience mostly in IT Pro…" at bounding box center [750, 306] width 450 height 131
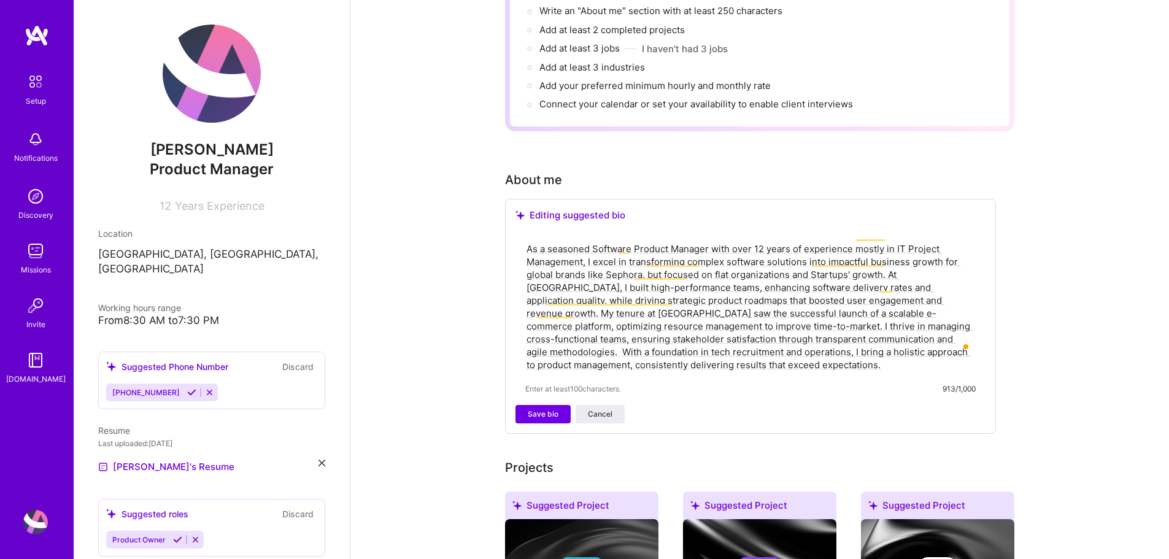
click at [885, 258] on textarea "As a seasoned Software Product Manager with over 12 years of experience mostly …" at bounding box center [750, 306] width 450 height 131
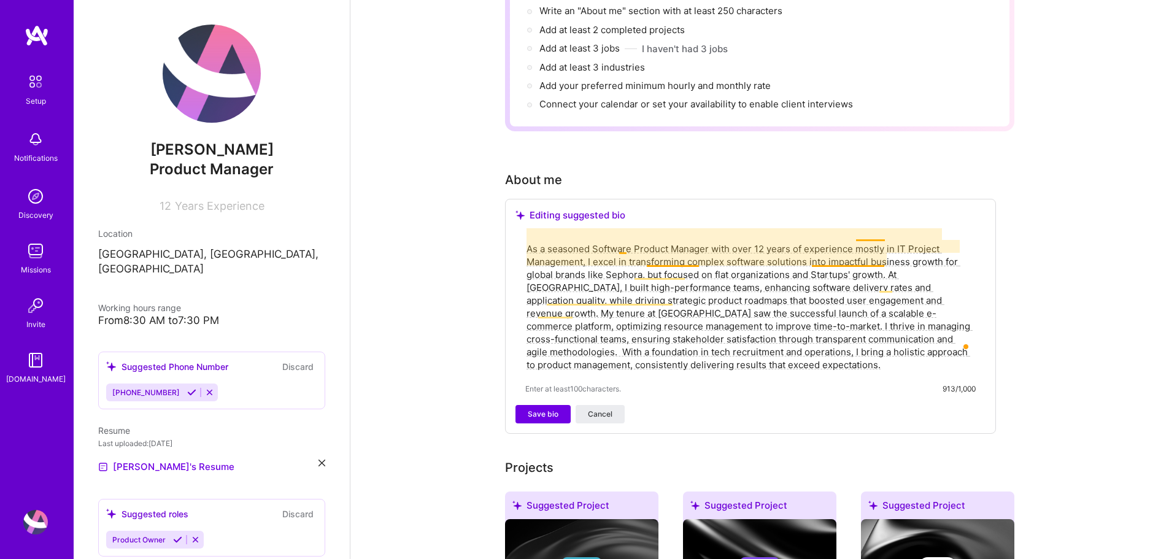
click at [654, 261] on textarea "As a seasoned Software Product Manager with over 12 years of experience mostly …" at bounding box center [750, 306] width 450 height 131
click at [597, 261] on textarea "As a seasoned Software Product Manager with over 12 years of experience mostly …" at bounding box center [750, 306] width 450 height 131
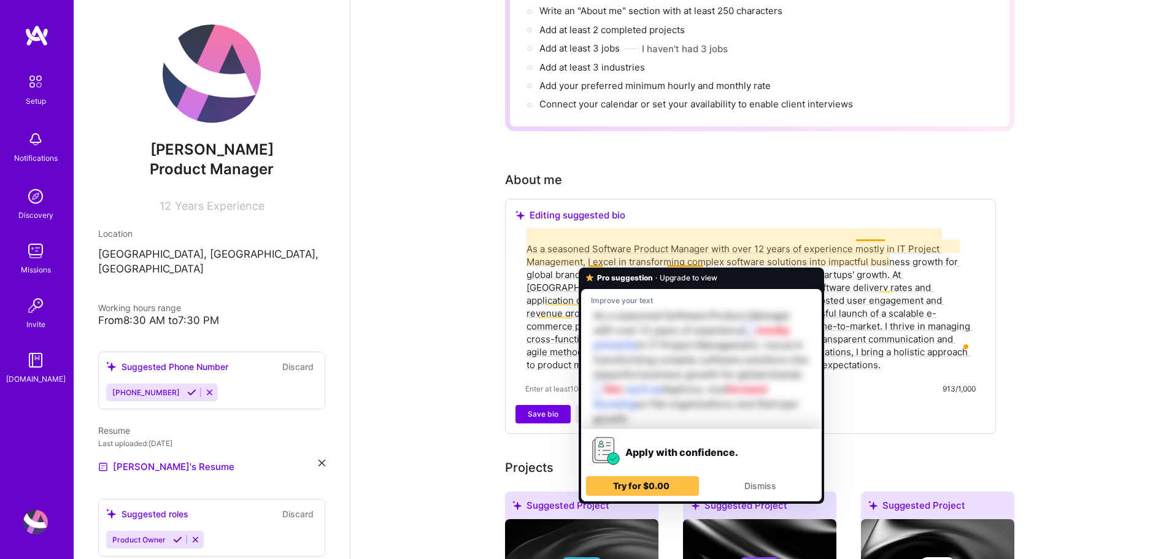
click at [597, 261] on textarea "As a seasoned Software Product Manager with over 12 years of experience mostly …" at bounding box center [750, 306] width 450 height 131
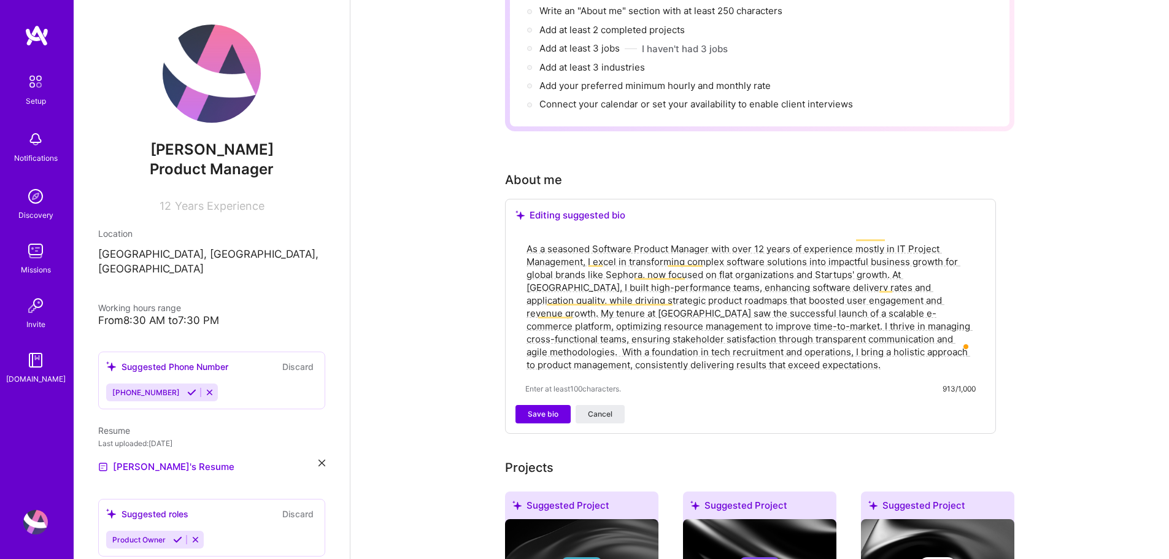
click at [548, 263] on textarea "As a seasoned Software Product Manager with over 12 years of experience mostly …" at bounding box center [750, 306] width 450 height 131
type textarea "As a seasoned Software Product Manager with over 12 years of experience mostly …"
click at [542, 409] on span "Save bio" at bounding box center [543, 414] width 31 height 11
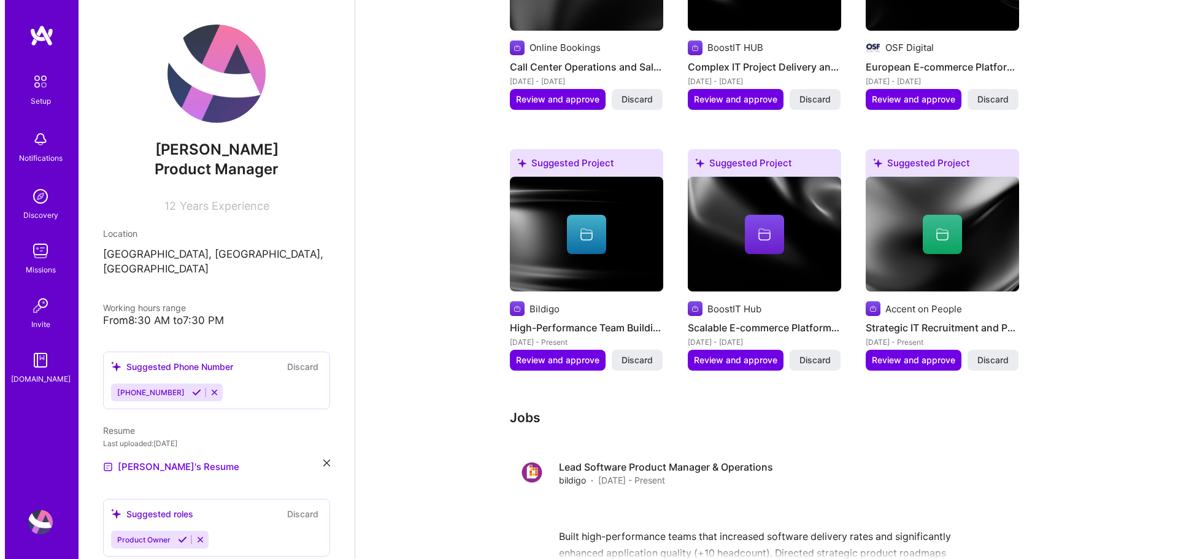
scroll to position [550, 0]
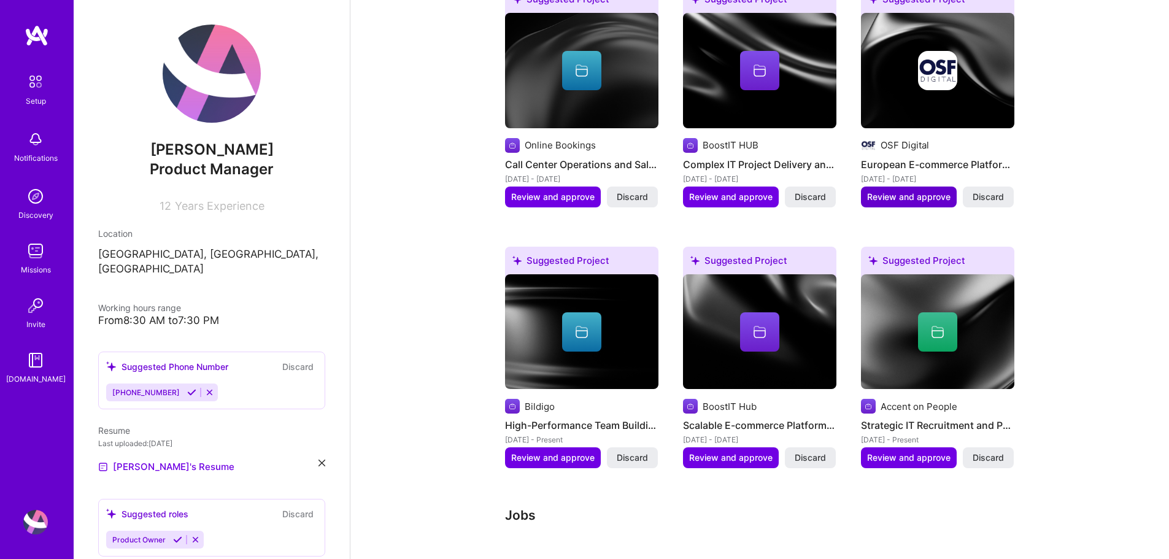
click at [924, 191] on span "Review and approve" at bounding box center [908, 197] width 83 height 12
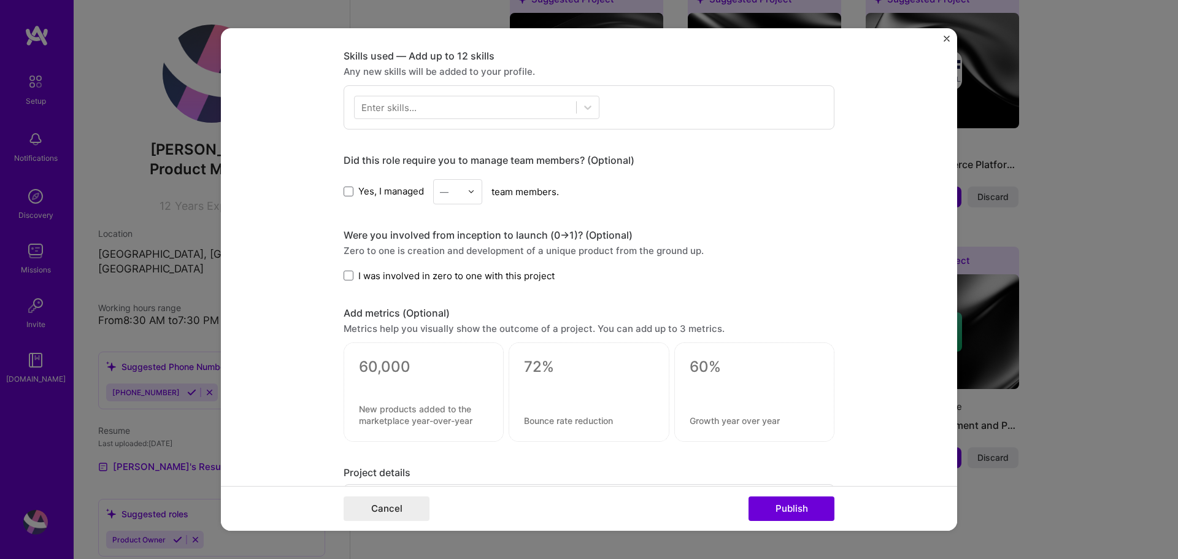
scroll to position [613, 0]
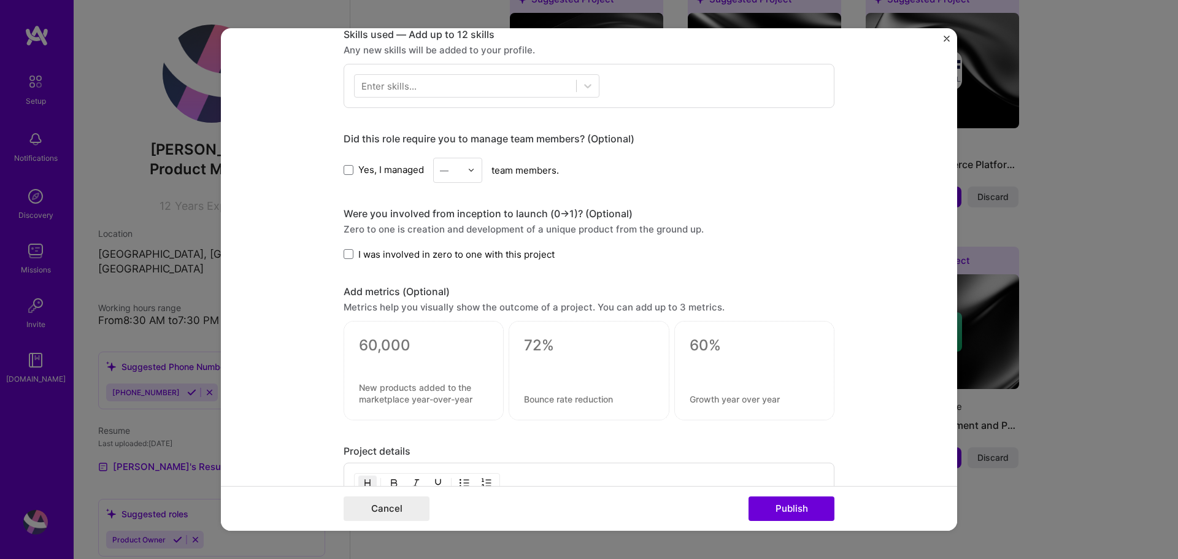
click at [477, 312] on div "Metrics help you visually show the outcome of a project. You can add up to 3 me…" at bounding box center [589, 307] width 491 height 13
click at [455, 359] on div at bounding box center [423, 361] width 129 height 13
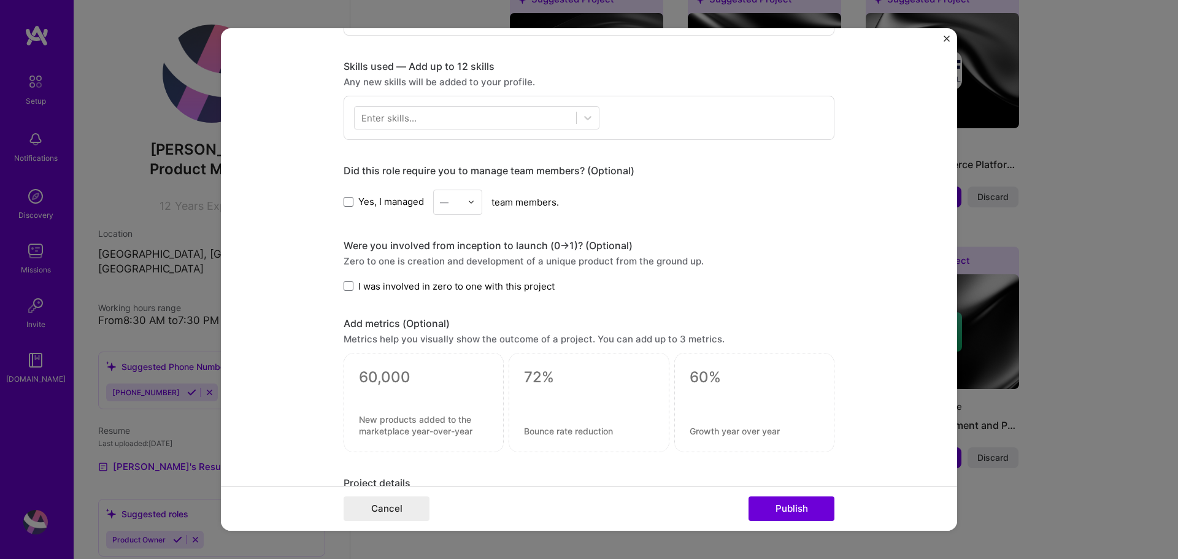
scroll to position [567, 0]
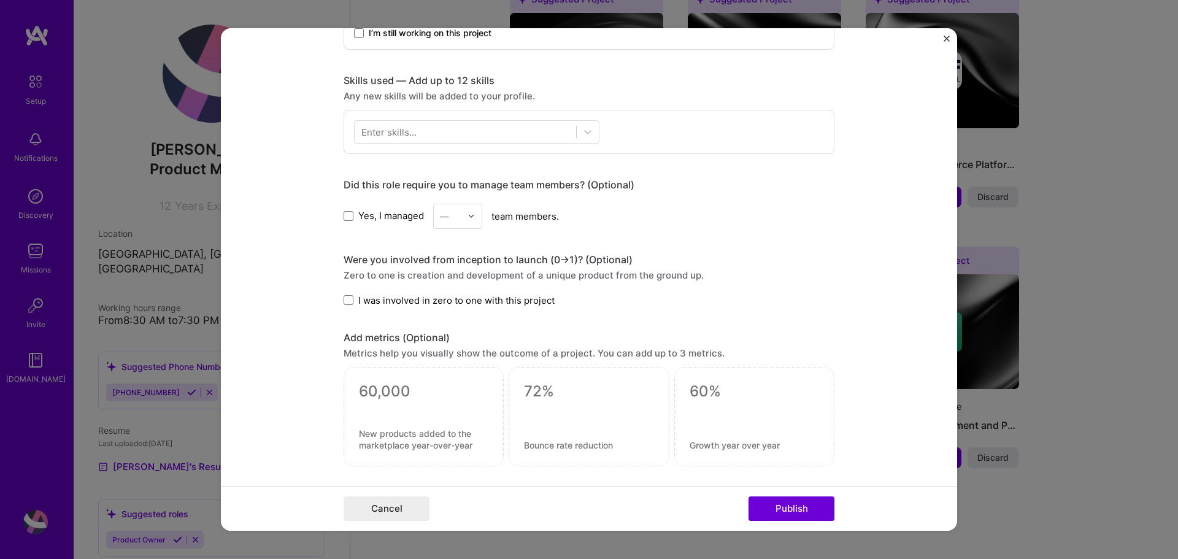
click at [453, 215] on input "text" at bounding box center [450, 216] width 21 height 13
click at [453, 402] on div "25+" at bounding box center [458, 402] width 42 height 23
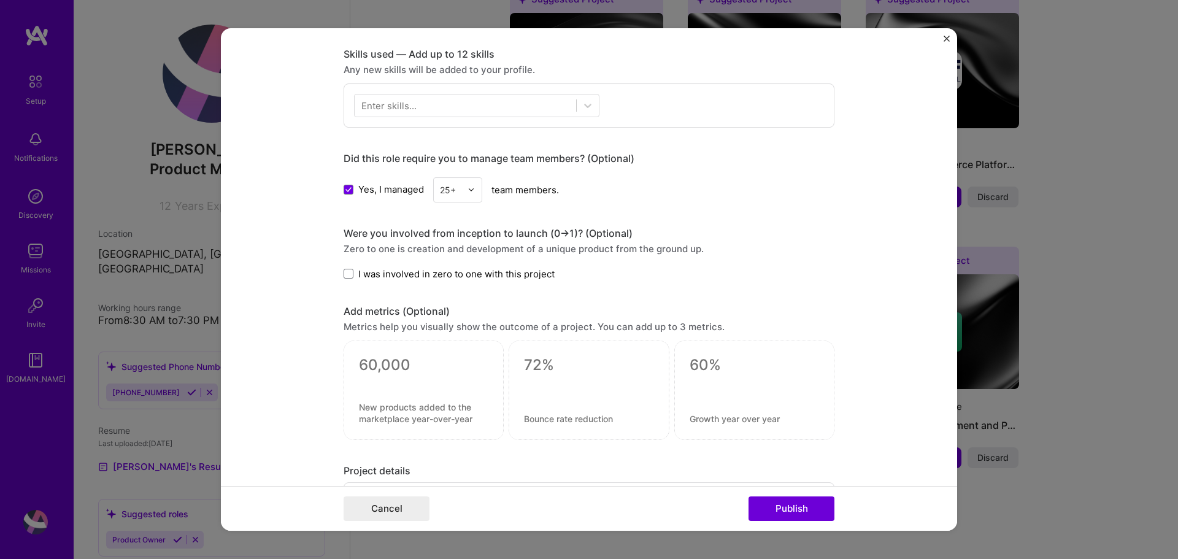
scroll to position [552, 0]
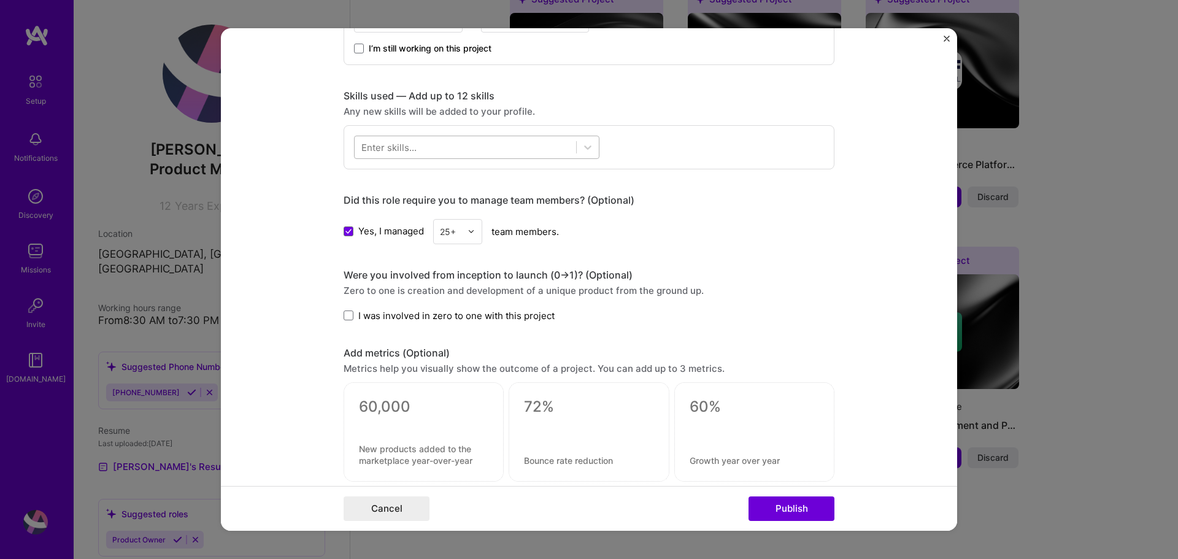
click at [415, 148] on div at bounding box center [465, 147] width 221 height 20
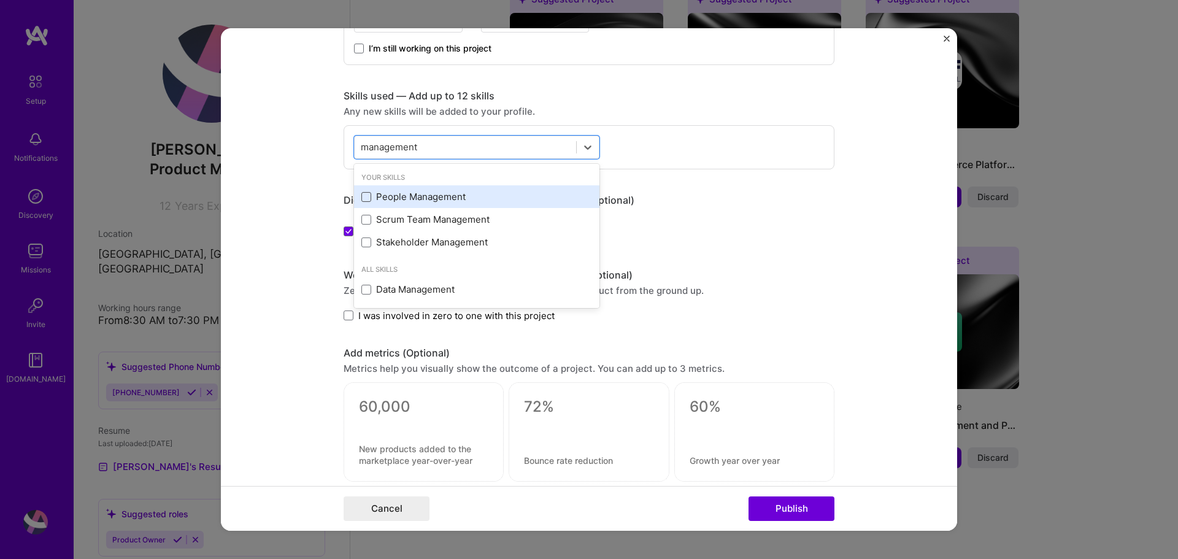
click at [361, 197] on span at bounding box center [366, 197] width 10 height 10
click at [0, 0] on input "checkbox" at bounding box center [0, 0] width 0 height 0
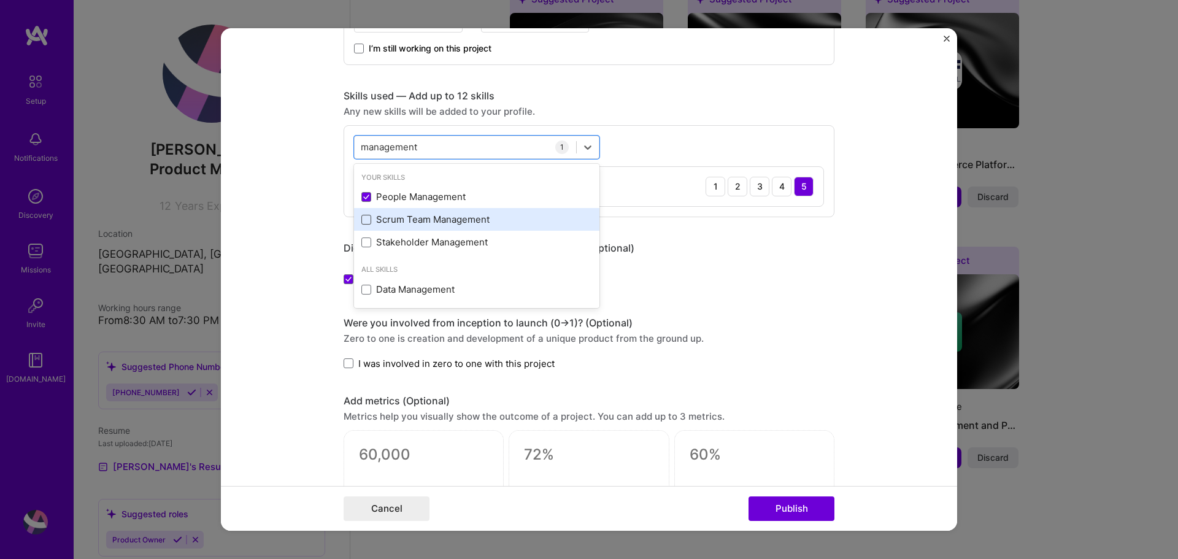
click at [361, 218] on span at bounding box center [366, 220] width 10 height 10
click at [0, 0] on input "checkbox" at bounding box center [0, 0] width 0 height 0
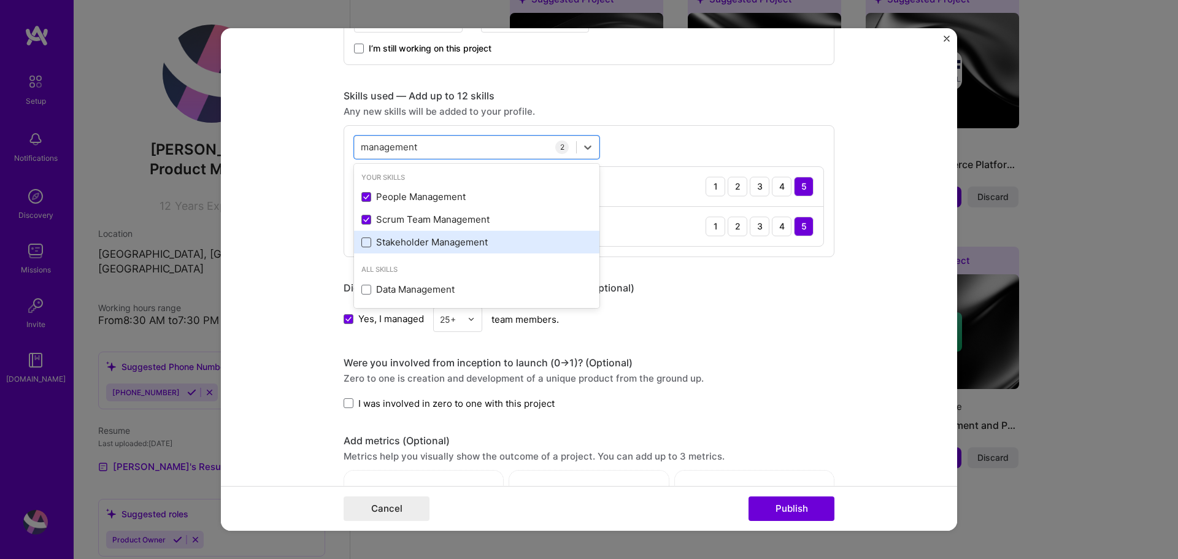
click at [363, 242] on span at bounding box center [366, 242] width 10 height 10
click at [0, 0] on input "checkbox" at bounding box center [0, 0] width 0 height 0
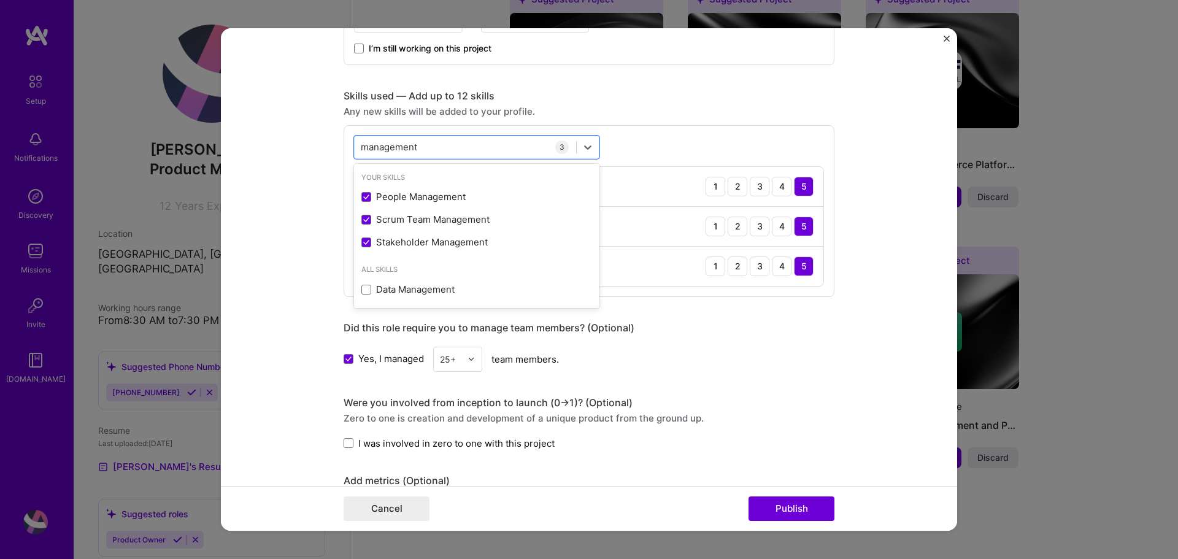
type input "management"
click at [707, 99] on div "Skills used — Add up to 12 skills" at bounding box center [589, 96] width 491 height 13
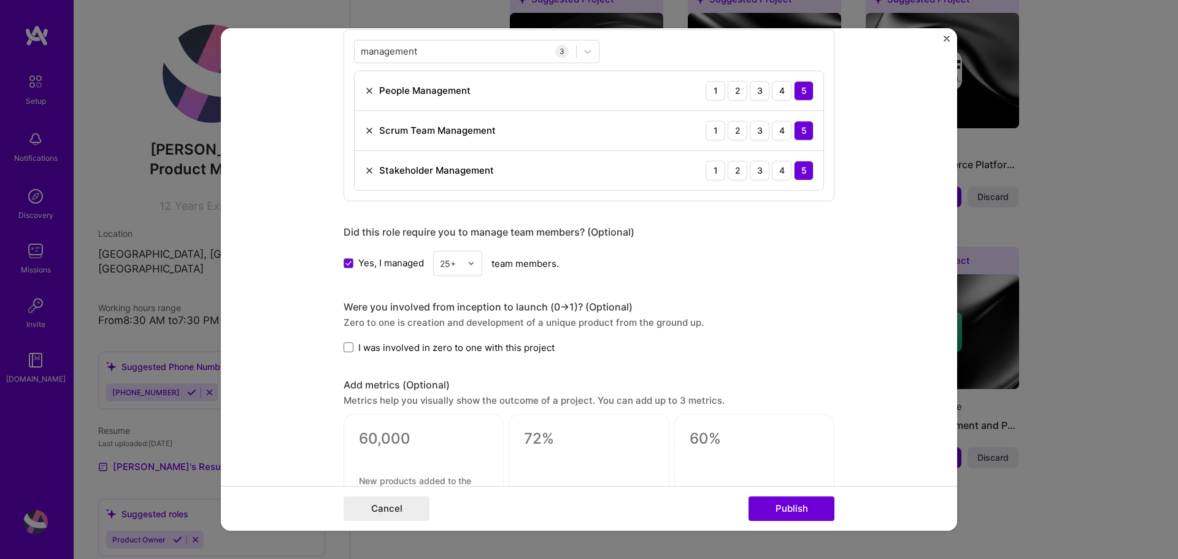
scroll to position [736, 0]
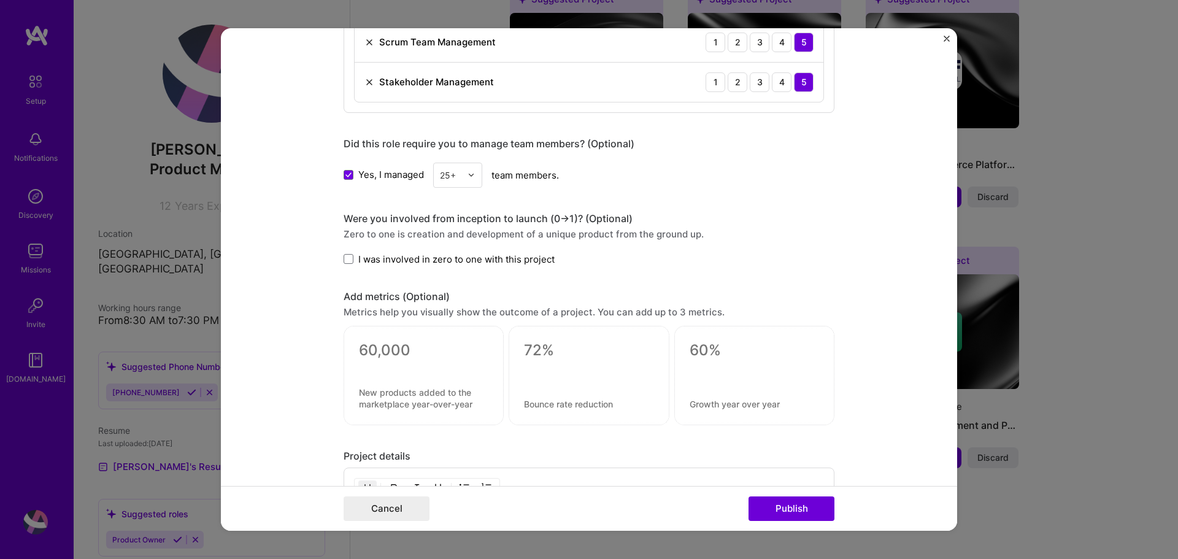
click at [449, 312] on div "Metrics help you visually show the outcome of a project. You can add up to 3 me…" at bounding box center [589, 311] width 491 height 13
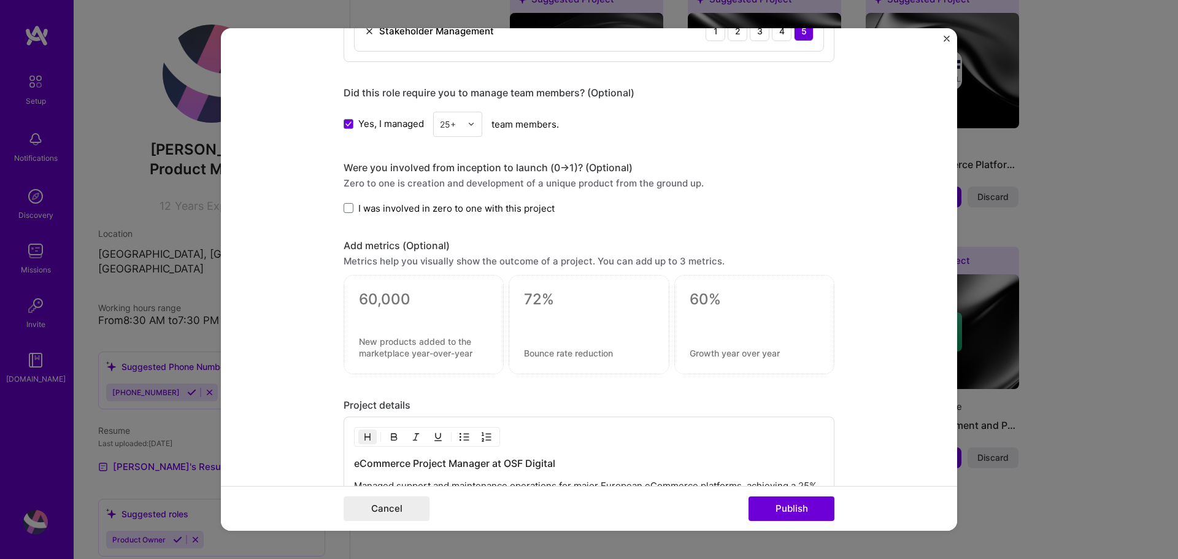
scroll to position [859, 0]
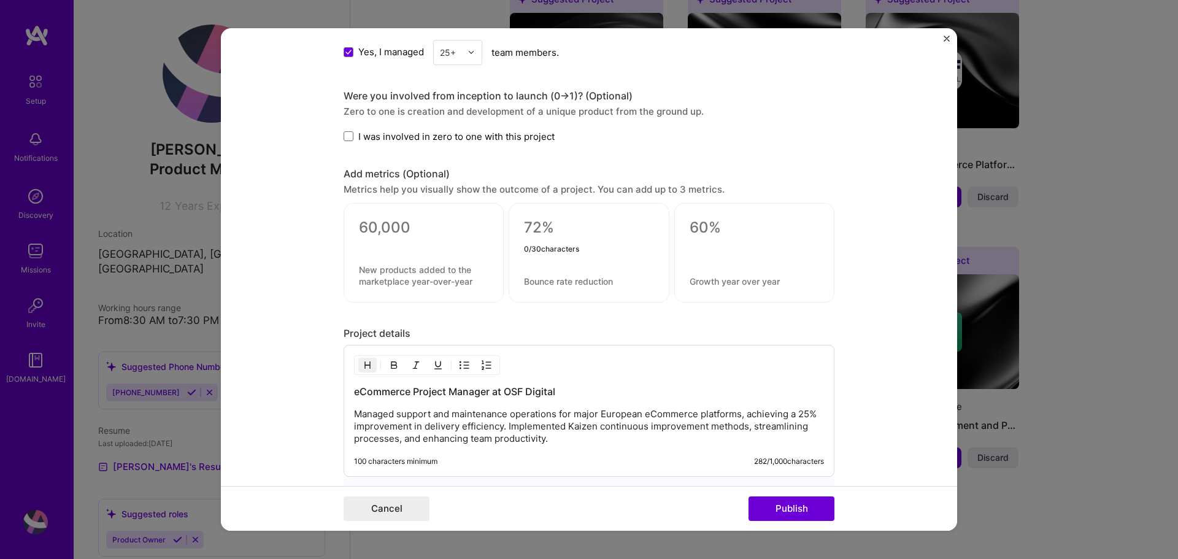
click at [588, 237] on textarea at bounding box center [588, 227] width 129 height 18
click at [428, 243] on div at bounding box center [423, 243] width 129 height 13
click at [604, 233] on textarea at bounding box center [588, 227] width 129 height 18
click at [407, 233] on textarea at bounding box center [423, 227] width 129 height 18
click at [588, 243] on div at bounding box center [588, 249] width 129 height 13
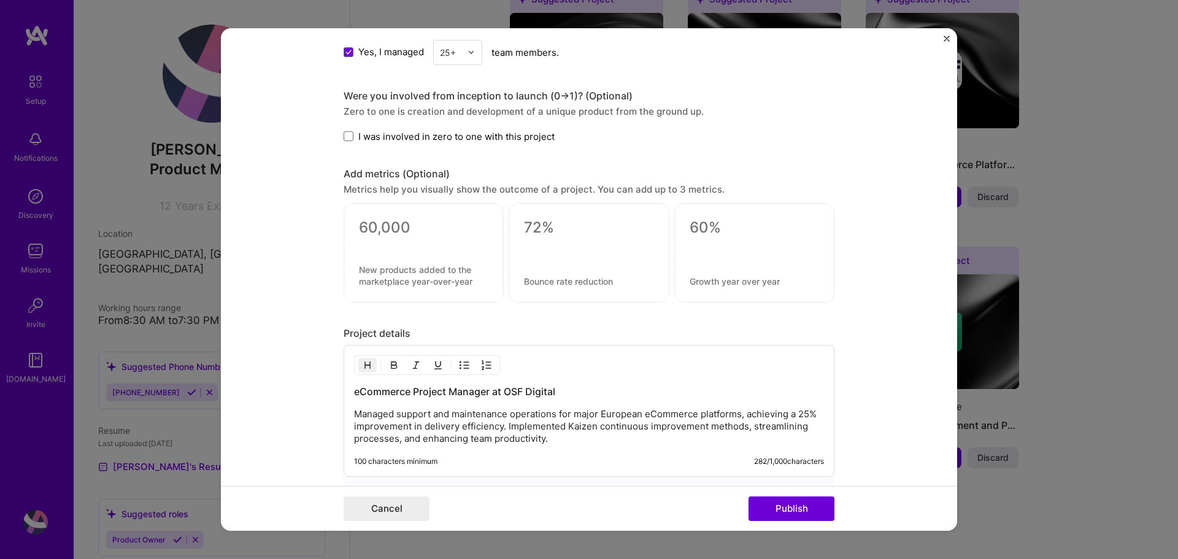
click at [445, 223] on textarea at bounding box center [423, 227] width 129 height 18
click at [578, 225] on textarea at bounding box center [588, 227] width 129 height 18
click at [401, 258] on div at bounding box center [424, 252] width 160 height 99
click at [401, 269] on textarea at bounding box center [423, 275] width 129 height 23
click at [396, 221] on textarea at bounding box center [423, 227] width 129 height 18
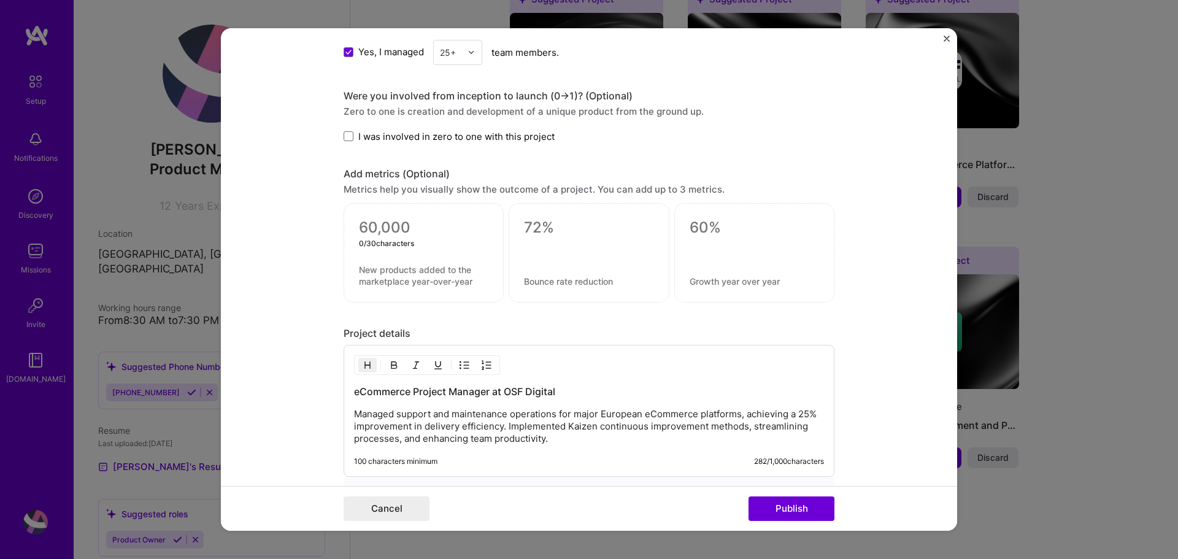
click at [551, 221] on textarea at bounding box center [588, 227] width 129 height 18
click at [716, 222] on textarea at bounding box center [753, 227] width 129 height 18
click at [548, 223] on textarea at bounding box center [588, 227] width 129 height 18
click at [409, 229] on textarea at bounding box center [423, 227] width 129 height 18
click at [549, 228] on textarea at bounding box center [588, 227] width 129 height 18
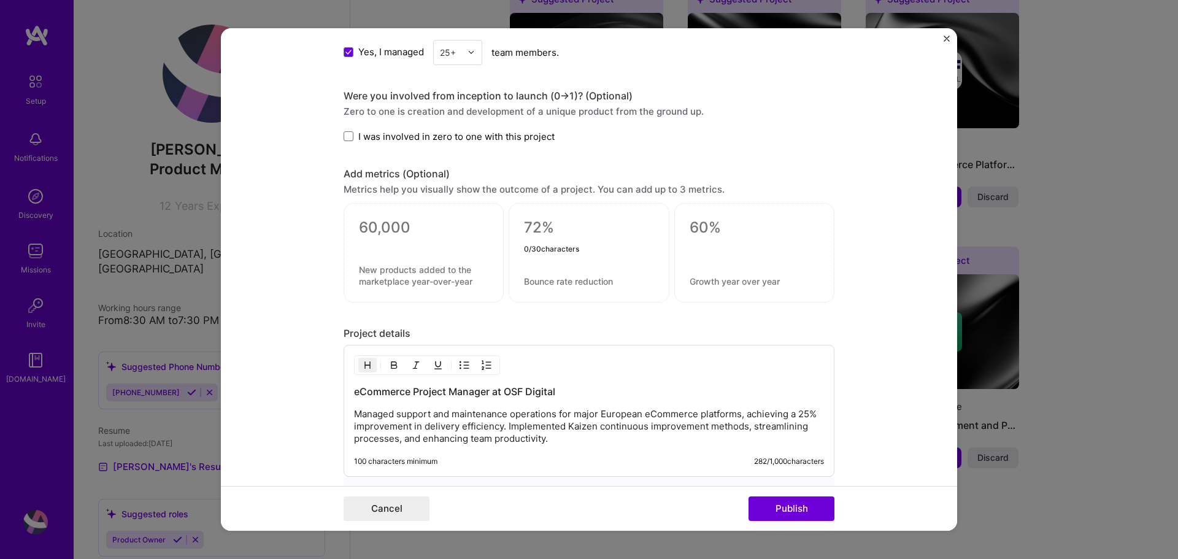
click at [415, 231] on textarea at bounding box center [423, 227] width 129 height 18
click at [562, 229] on textarea at bounding box center [588, 227] width 129 height 18
click at [418, 228] on textarea at bounding box center [423, 227] width 129 height 18
click at [570, 219] on textarea at bounding box center [588, 227] width 129 height 18
click at [392, 231] on textarea at bounding box center [423, 227] width 129 height 18
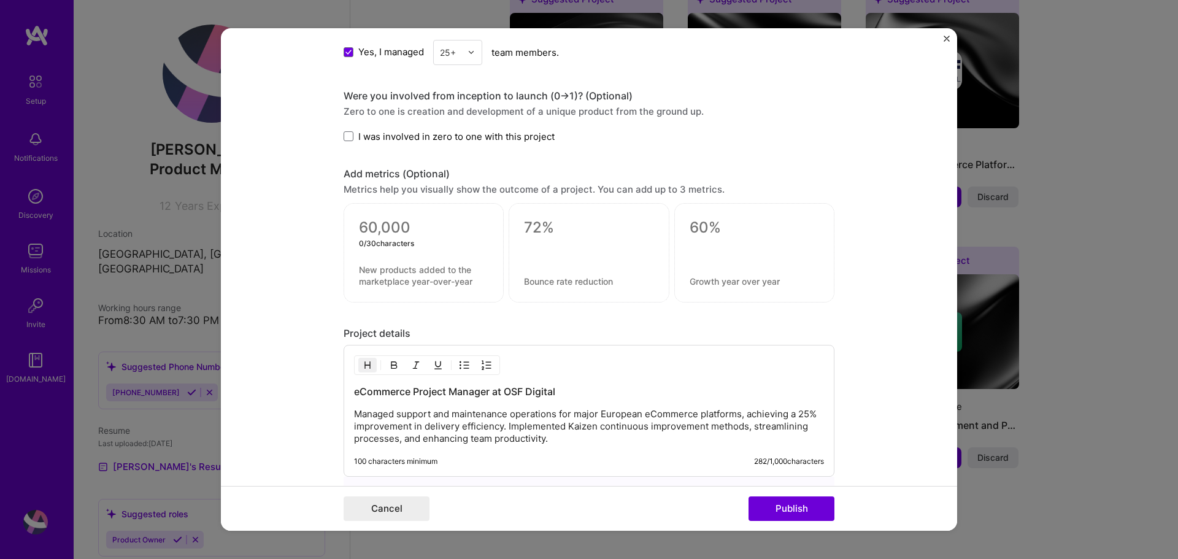
click at [715, 234] on textarea at bounding box center [753, 227] width 129 height 18
type textarea "5"
type textarea "25%"
click at [727, 280] on textarea at bounding box center [753, 281] width 129 height 12
click at [707, 280] on textarea "efficincy in" at bounding box center [753, 281] width 129 height 12
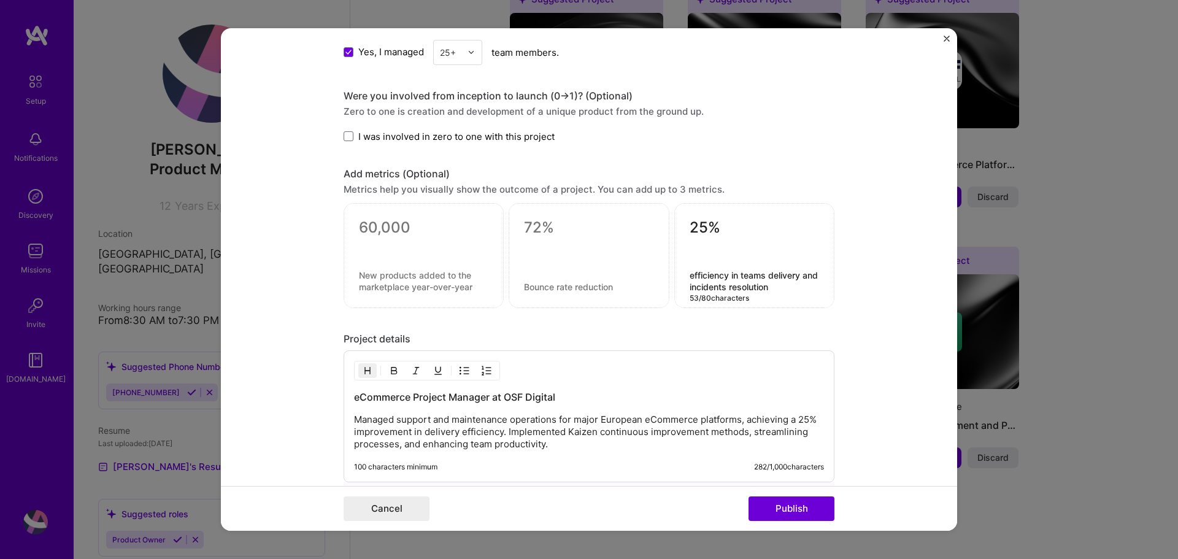
type textarea "efficiency in teams delivery and incidents resolution"
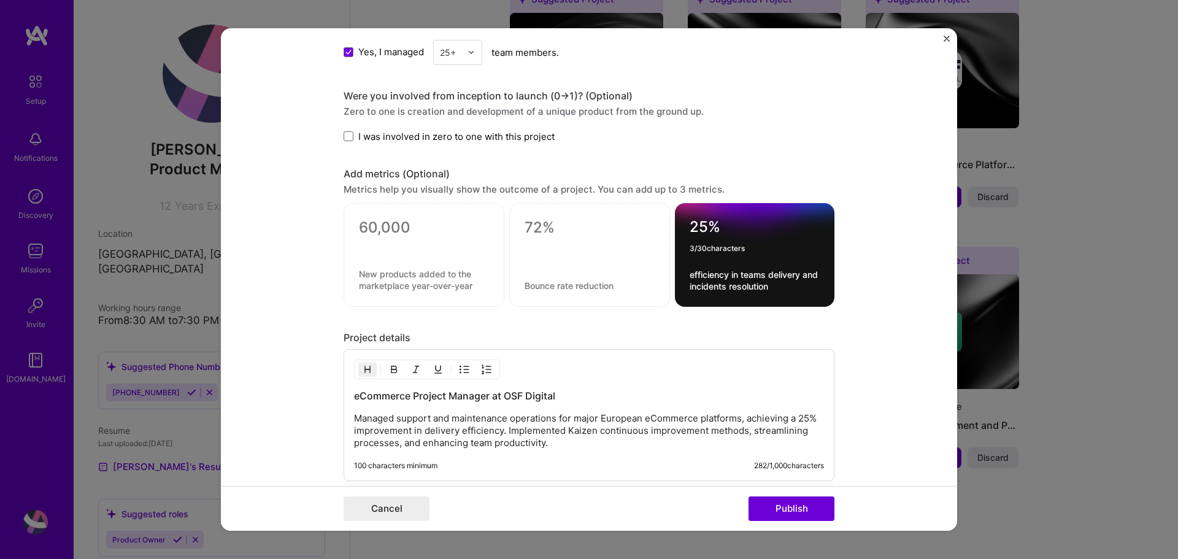
drag, startPoint x: 701, startPoint y: 225, endPoint x: 681, endPoint y: 226, distance: 19.1
click at [681, 226] on div "25% 3 / 30 characters efficiency in teams delivery and incidents resolution" at bounding box center [754, 255] width 159 height 104
click at [701, 228] on textarea "25%" at bounding box center [754, 230] width 130 height 24
click at [704, 230] on textarea "25%" at bounding box center [754, 230] width 130 height 24
type textarea "29%"
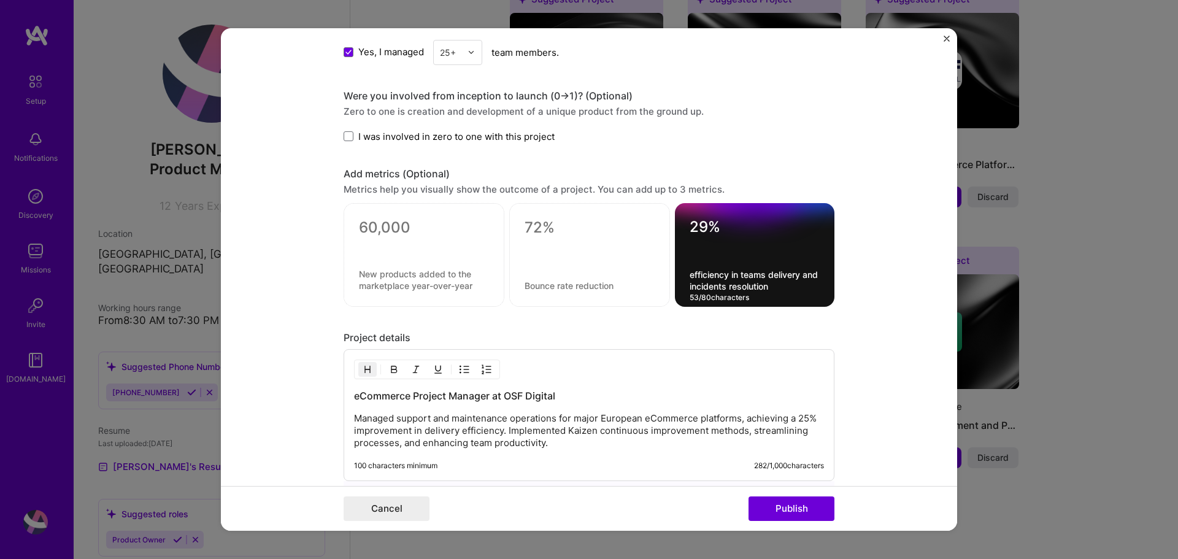
click at [683, 275] on div "29% efficiency in teams delivery and incidents resolution 53 / 80 characters" at bounding box center [754, 255] width 159 height 104
drag, startPoint x: 765, startPoint y: 274, endPoint x: 792, endPoint y: 275, distance: 27.0
click at [767, 274] on textarea "Efficiency in teams delivery and incidents resolution" at bounding box center [754, 280] width 130 height 23
click at [792, 275] on textarea "Efficiency in teams delivery and incidents resolution" at bounding box center [754, 280] width 130 height 23
click at [787, 287] on textarea "Efficiency in teams delivery and incidents resolution" at bounding box center [754, 280] width 130 height 23
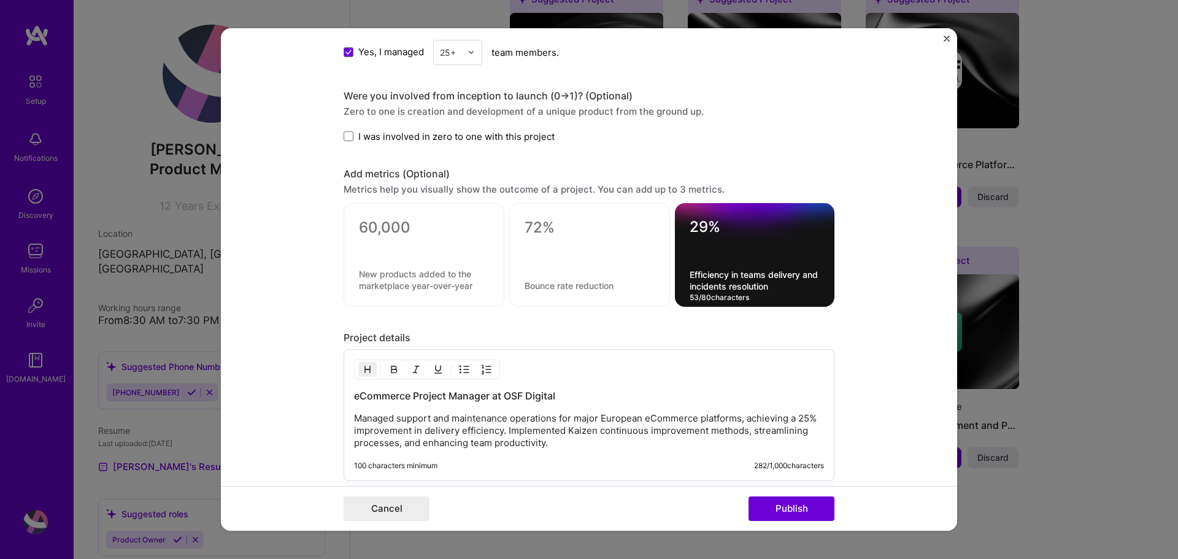
click at [783, 277] on textarea "Efficiency in teams delivery and incidents resolution" at bounding box center [754, 280] width 130 height 23
click at [762, 274] on textarea "Efficiency in teams delivery and incidents resolution" at bounding box center [754, 280] width 130 height 23
drag, startPoint x: 764, startPoint y: 272, endPoint x: 758, endPoint y: 272, distance: 6.7
click at [758, 272] on textarea "Efficiency in teams delivery and incidents resolution" at bounding box center [754, 280] width 130 height 23
type textarea "Efficiency in incidents resolution"
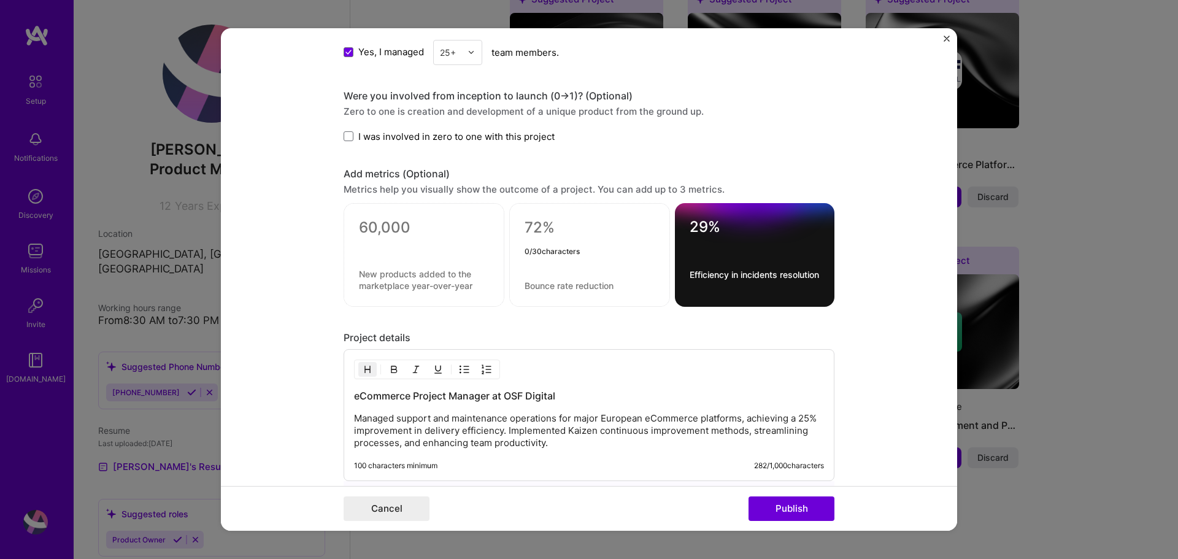
click at [591, 222] on textarea at bounding box center [589, 227] width 130 height 18
click at [586, 277] on div "0 / 30 characters" at bounding box center [589, 255] width 161 height 104
click at [587, 290] on textarea at bounding box center [589, 286] width 130 height 12
click at [594, 244] on div at bounding box center [589, 255] width 161 height 104
click at [589, 225] on textarea at bounding box center [589, 227] width 130 height 18
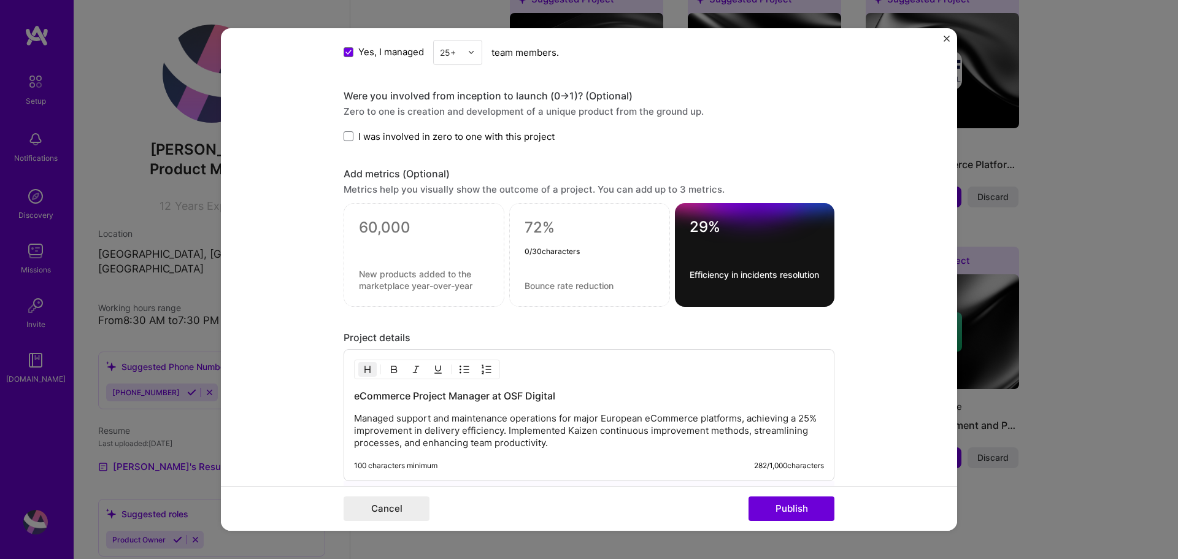
click at [413, 225] on textarea at bounding box center [424, 227] width 130 height 18
type textarea "200000 Eur"
click at [445, 271] on textarea at bounding box center [424, 280] width 130 height 23
drag, startPoint x: 463, startPoint y: 285, endPoint x: 340, endPoint y: 285, distance: 122.7
click at [344, 285] on div "200000 Eur Team management budget 22 / 80 characters" at bounding box center [424, 255] width 161 height 104
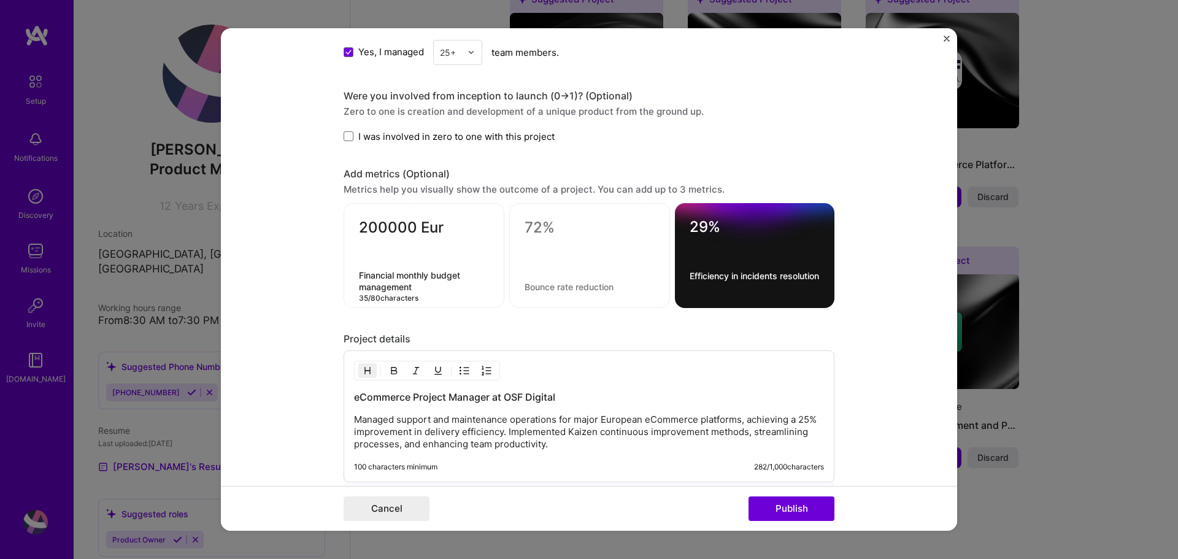
click at [359, 272] on textarea "Financial monthly budget management" at bounding box center [424, 280] width 130 height 23
click at [433, 286] on textarea "Teams monthly budget management" at bounding box center [424, 280] width 130 height 23
type textarea "Teams monthly budget management"
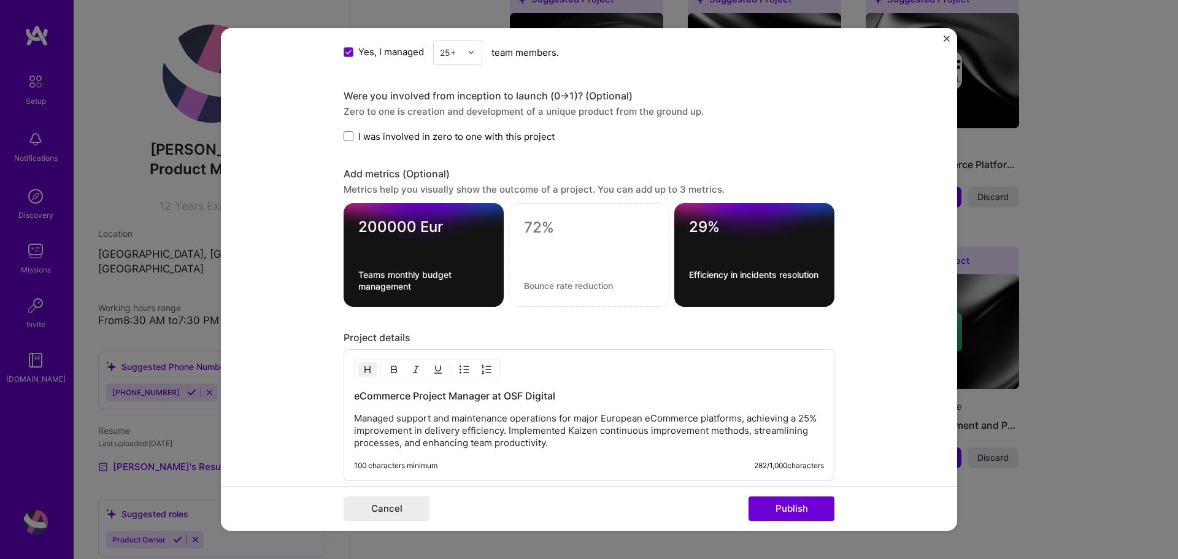
click at [585, 265] on div at bounding box center [589, 255] width 161 height 104
click at [382, 228] on textarea "200000 Eur" at bounding box center [423, 230] width 131 height 24
type textarea "200.000 Eur"
click at [488, 230] on div "200.000 Eur Teams monthly budget management" at bounding box center [424, 255] width 160 height 104
click at [577, 243] on div at bounding box center [589, 255] width 161 height 104
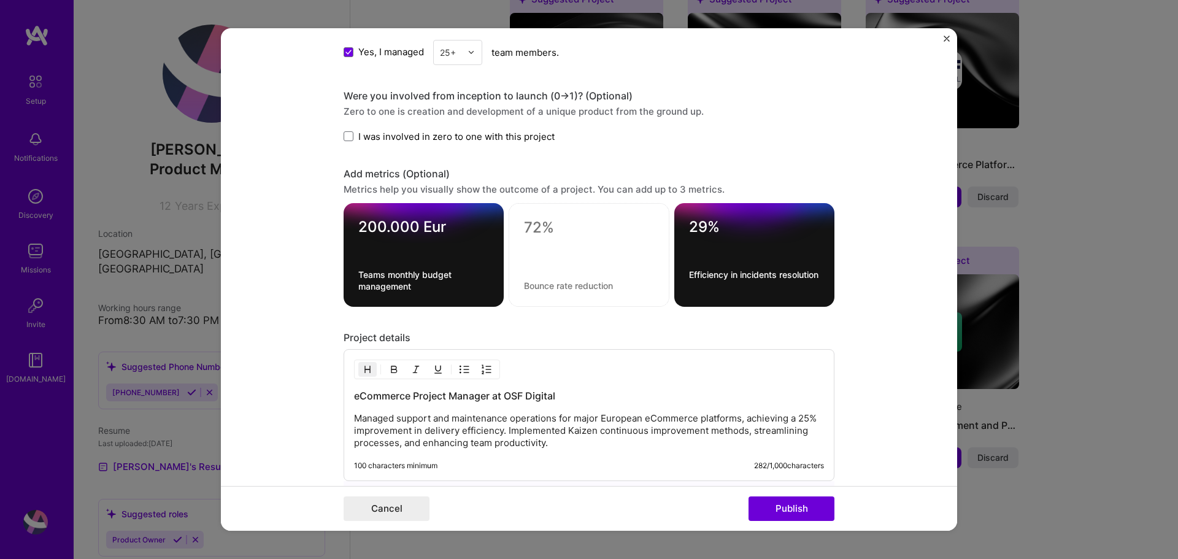
click at [533, 221] on textarea at bounding box center [589, 227] width 131 height 18
type textarea "r"
type textarea "98%"
click at [547, 253] on div "3 / 30 characters" at bounding box center [589, 254] width 131 height 13
click at [562, 233] on textarea "98%" at bounding box center [589, 230] width 131 height 24
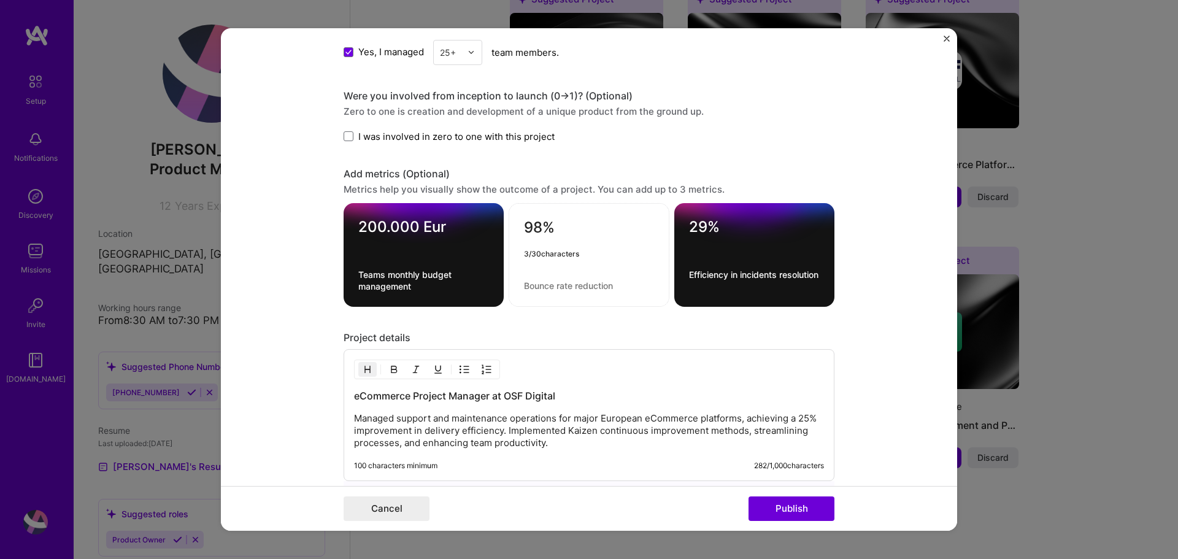
click at [552, 284] on textarea at bounding box center [589, 286] width 131 height 12
click at [594, 286] on textarea "Downtime on 24/7 support" at bounding box center [589, 286] width 131 height 12
click at [524, 275] on textarea "Downtime on 24/7 technical support" at bounding box center [589, 280] width 131 height 23
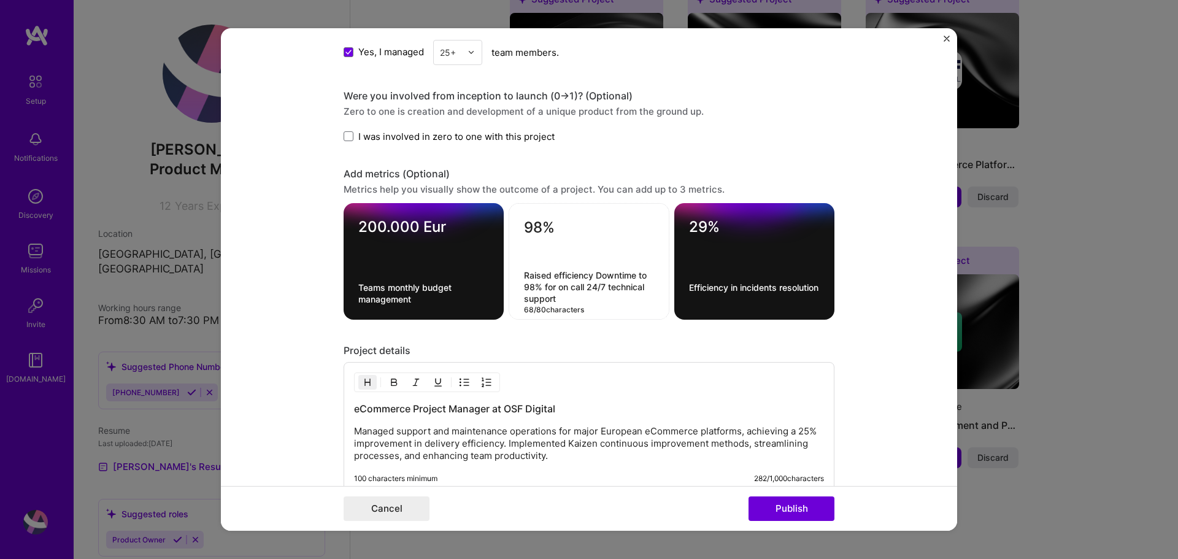
type textarea "Raised efficiency Downtime to 98% for on call 24/7 technical support"
click at [609, 310] on div "98% Raised efficiency Downtime to 98% for on call 24/7 technical support 68 / 8…" at bounding box center [589, 261] width 161 height 117
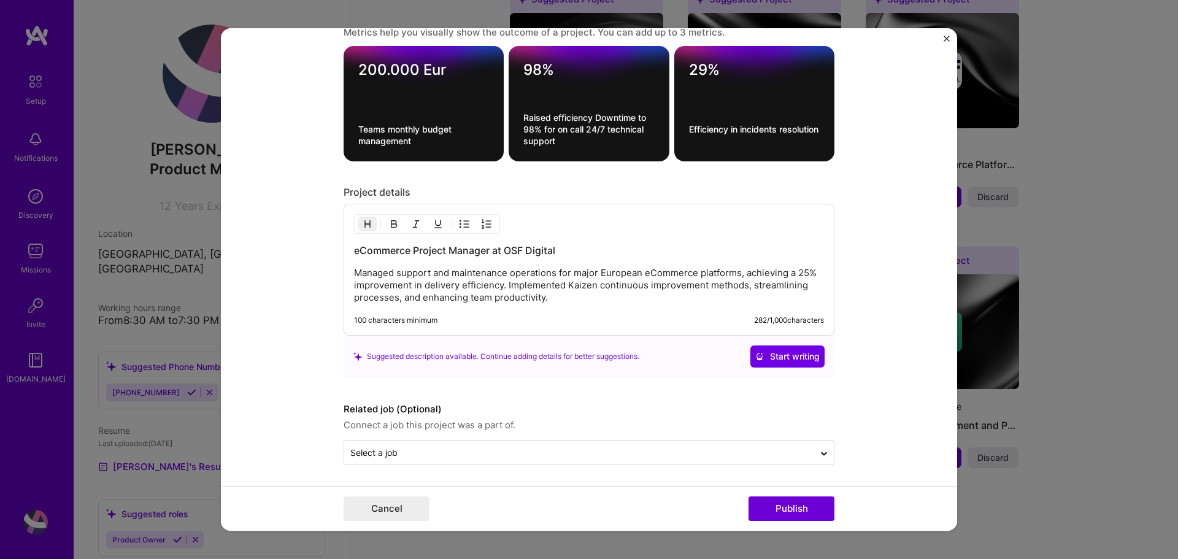
scroll to position [1017, 0]
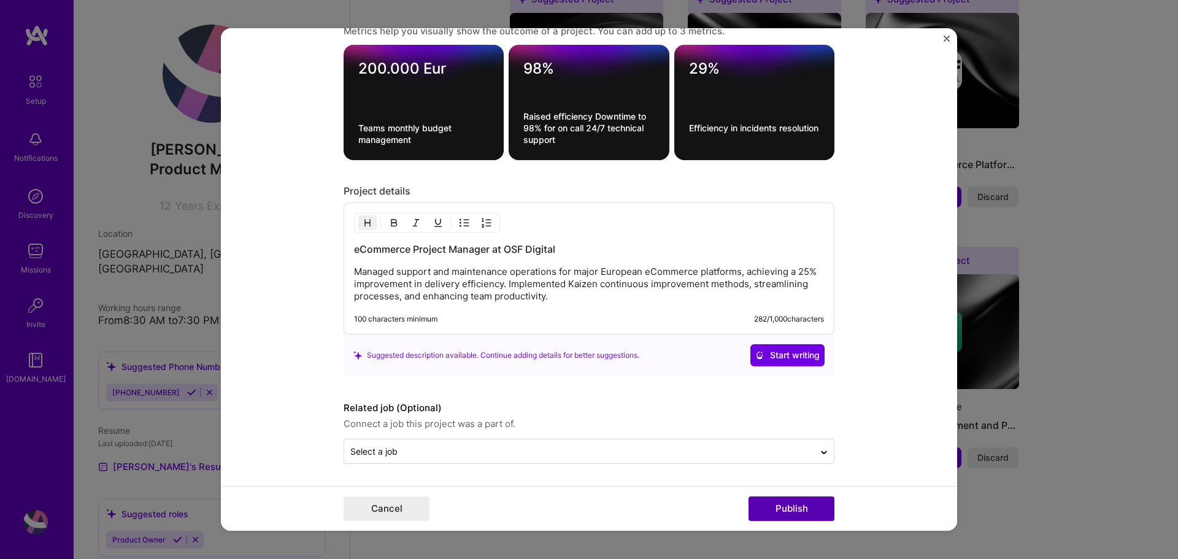
click at [807, 509] on button "Publish" at bounding box center [791, 508] width 86 height 25
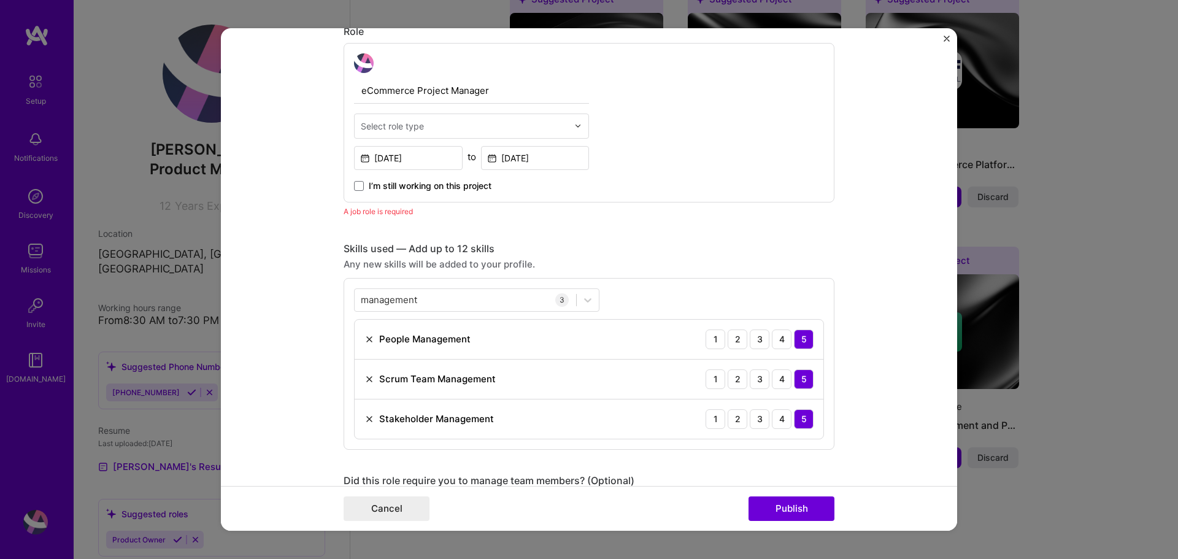
scroll to position [412, 0]
click at [421, 131] on input "text" at bounding box center [464, 129] width 207 height 13
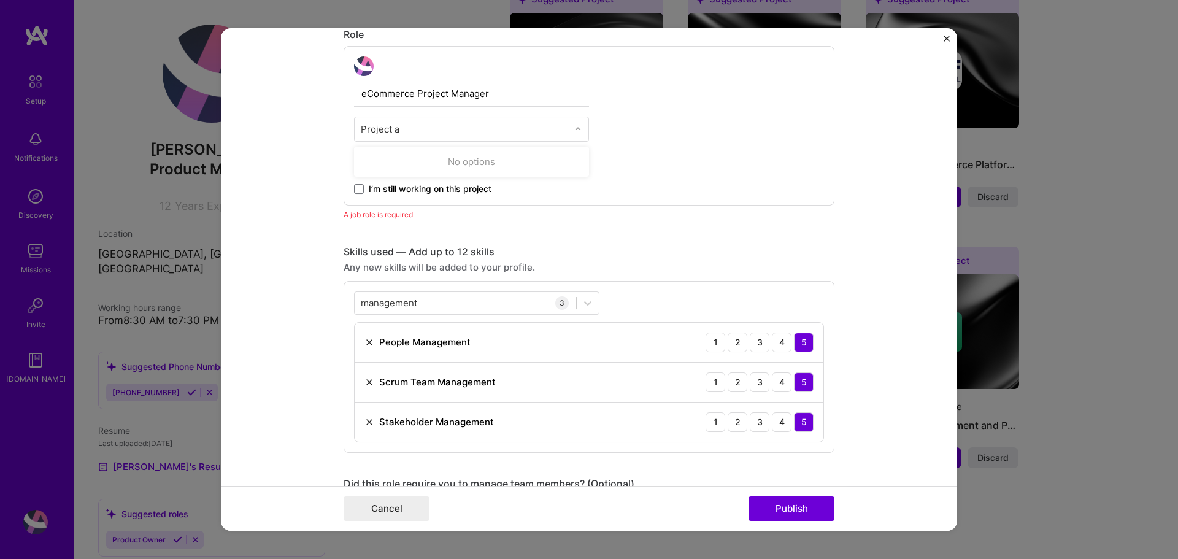
type input "Project"
click at [409, 163] on div "Project Manager" at bounding box center [472, 161] width 228 height 23
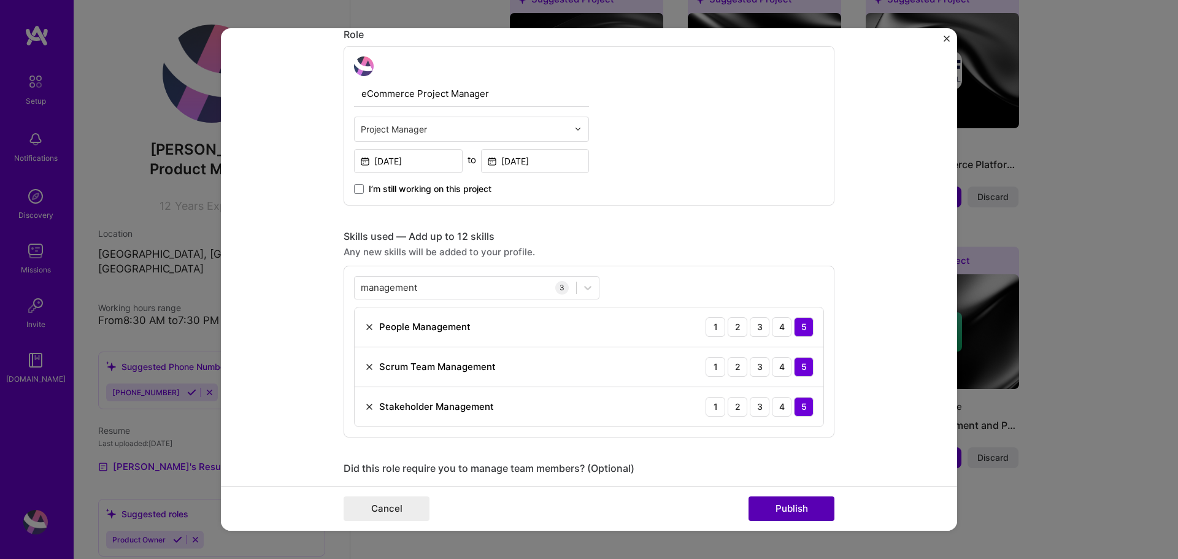
click at [807, 505] on button "Publish" at bounding box center [791, 508] width 86 height 25
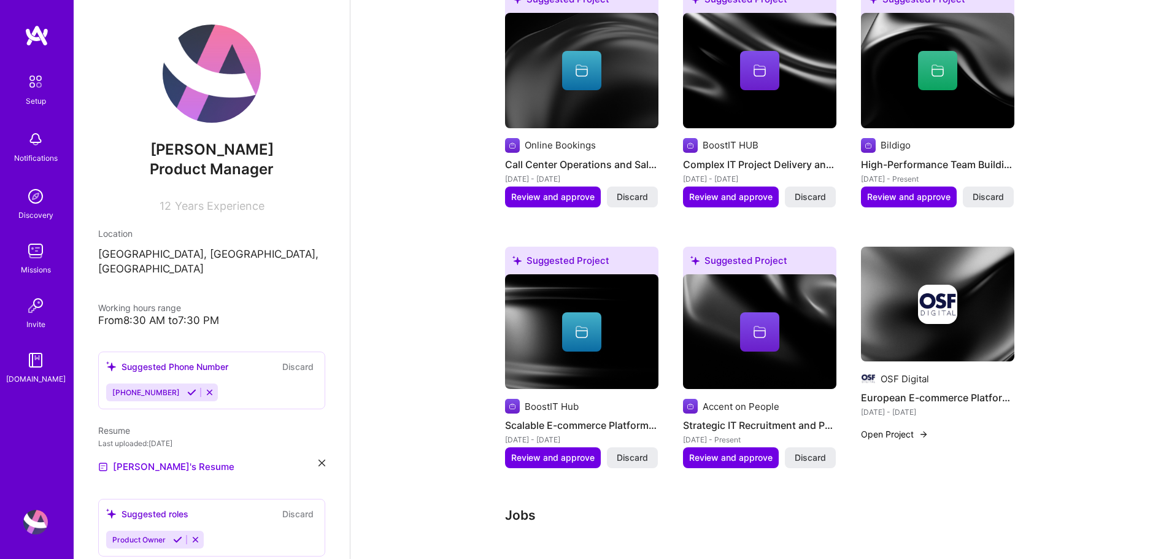
click at [989, 306] on div at bounding box center [937, 304] width 153 height 39
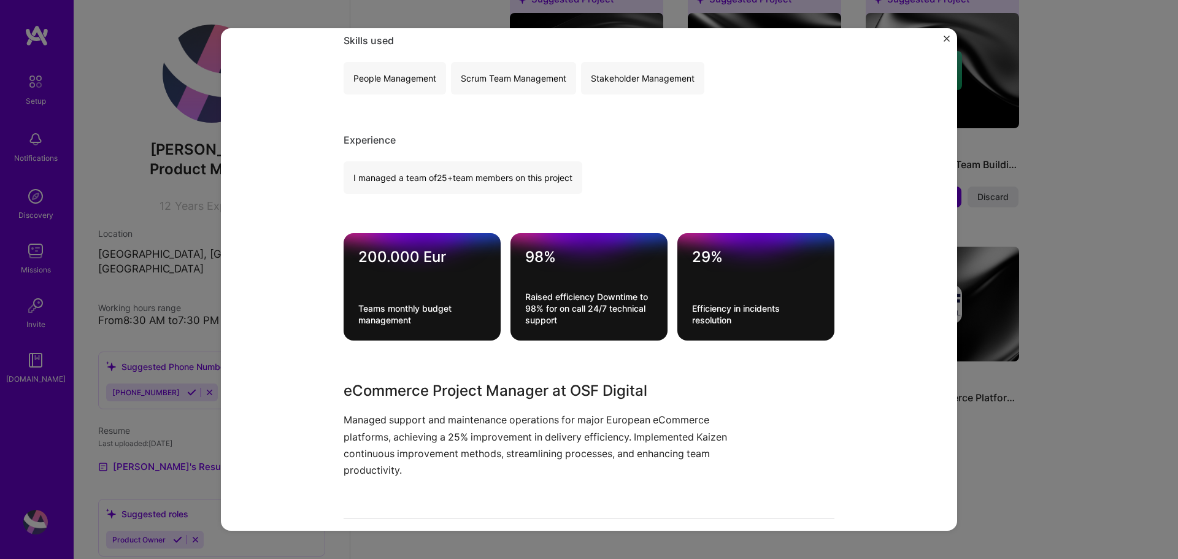
scroll to position [307, 0]
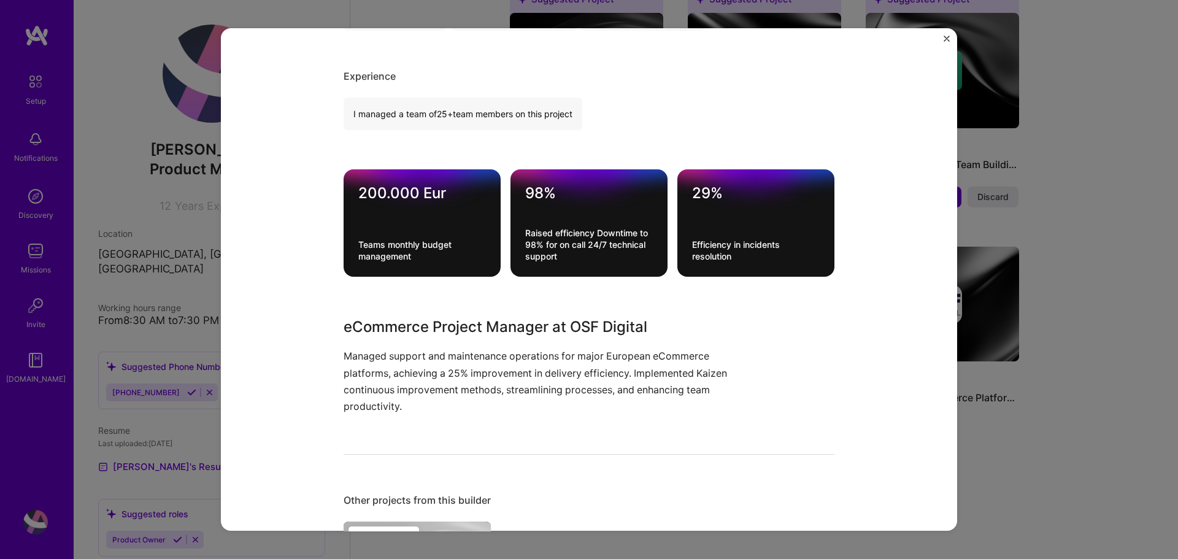
click at [427, 246] on div "Teams monthly budget management" at bounding box center [422, 250] width 128 height 23
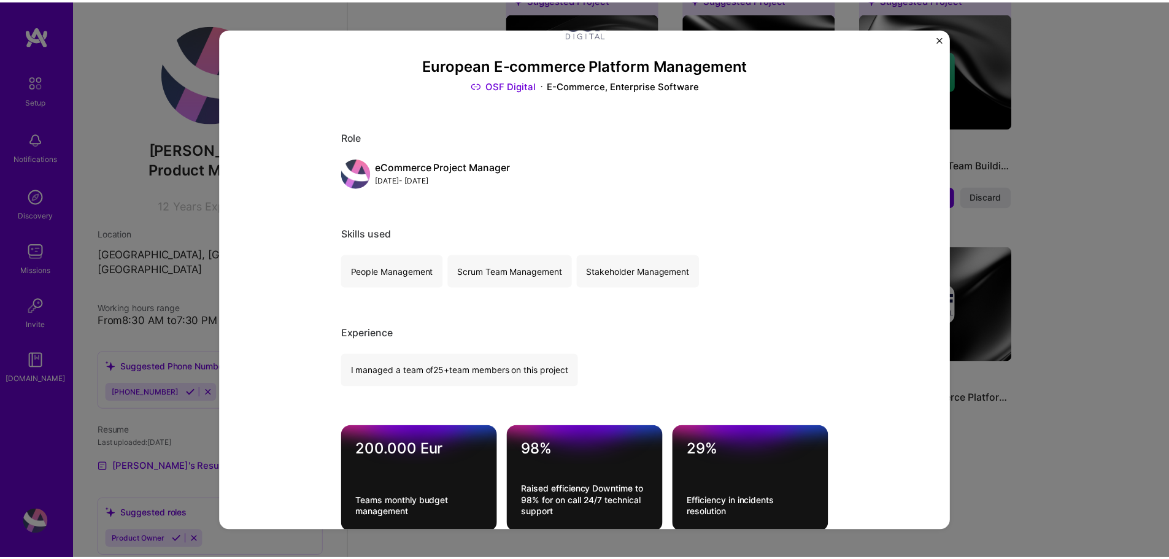
scroll to position [0, 0]
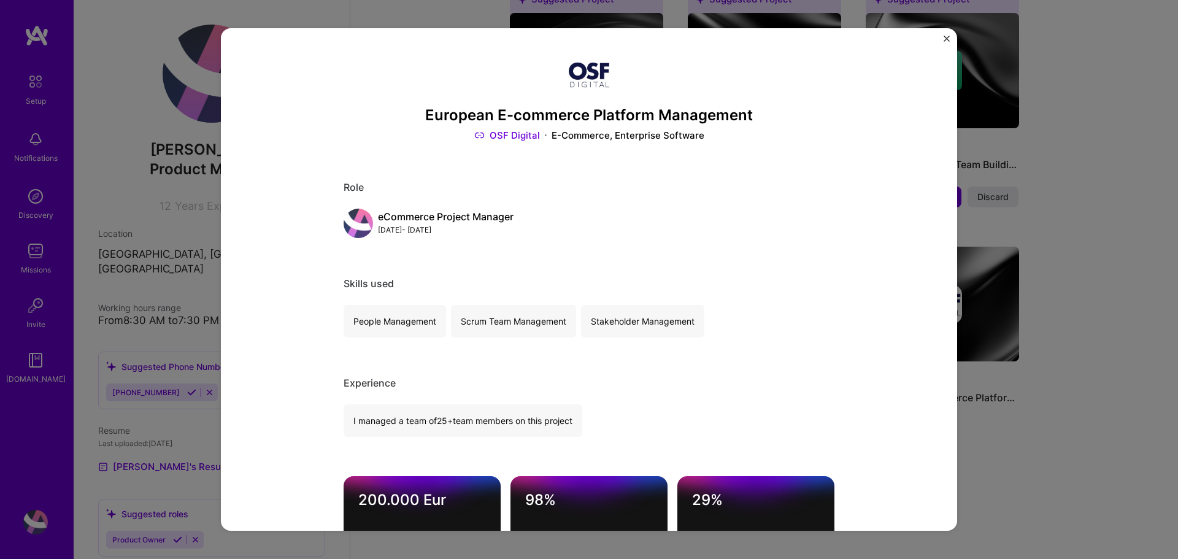
click at [945, 37] on img "Close" at bounding box center [946, 39] width 6 height 6
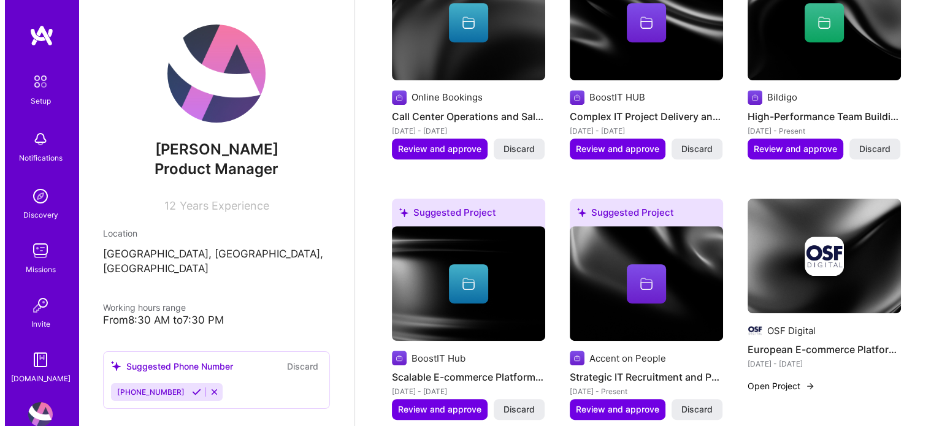
scroll to position [675, 0]
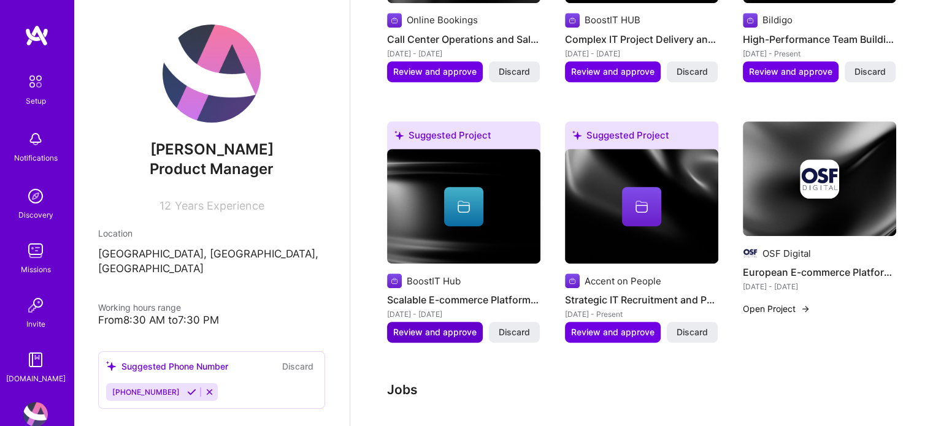
click at [452, 326] on span "Review and approve" at bounding box center [434, 332] width 83 height 12
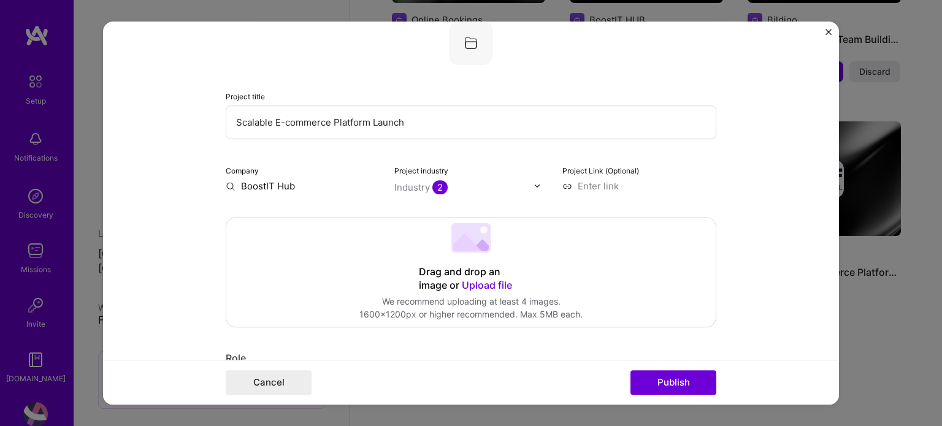
scroll to position [61, 0]
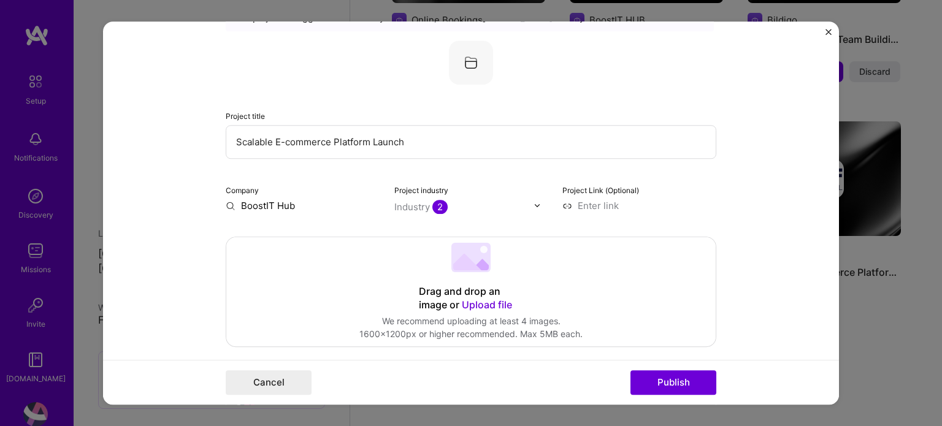
click at [482, 253] on 202 at bounding box center [470, 257] width 39 height 29
click at [470, 265] on icon at bounding box center [467, 262] width 28 height 17
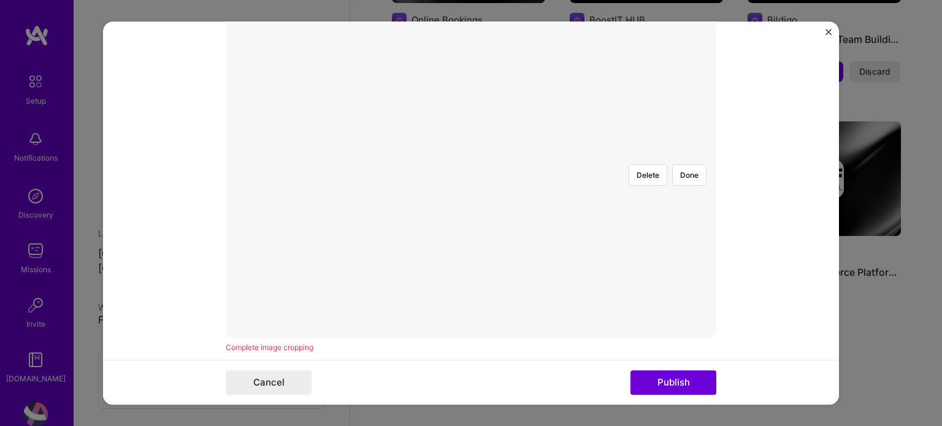
scroll to position [245, 0]
click at [645, 237] on div at bounding box center [693, 404] width 445 height 334
click at [696, 53] on div "Delete Done" at bounding box center [471, 237] width 491 height 368
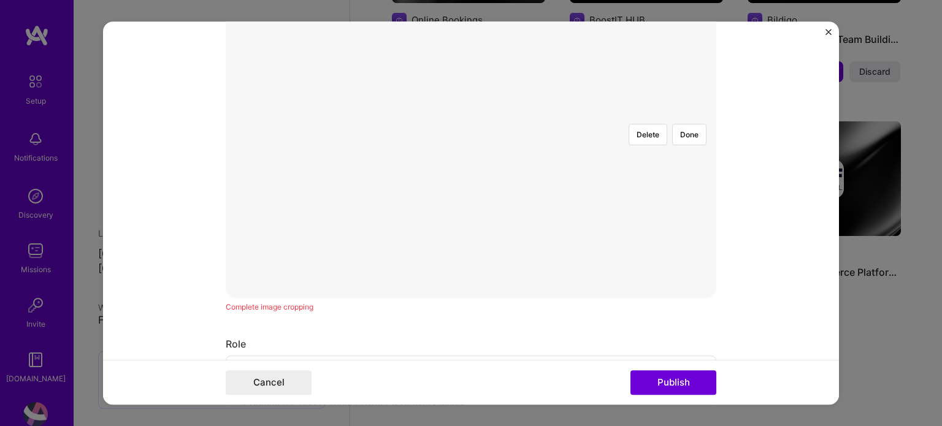
scroll to position [184, 0]
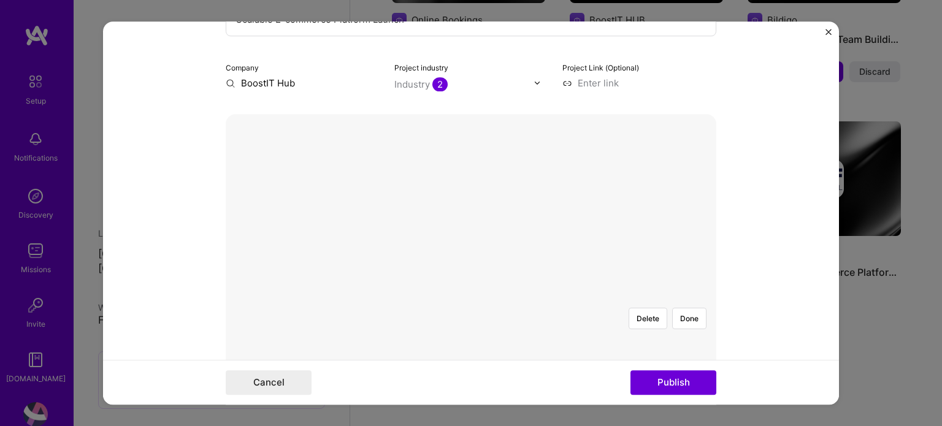
click at [648, 183] on div at bounding box center [718, 342] width 445 height 334
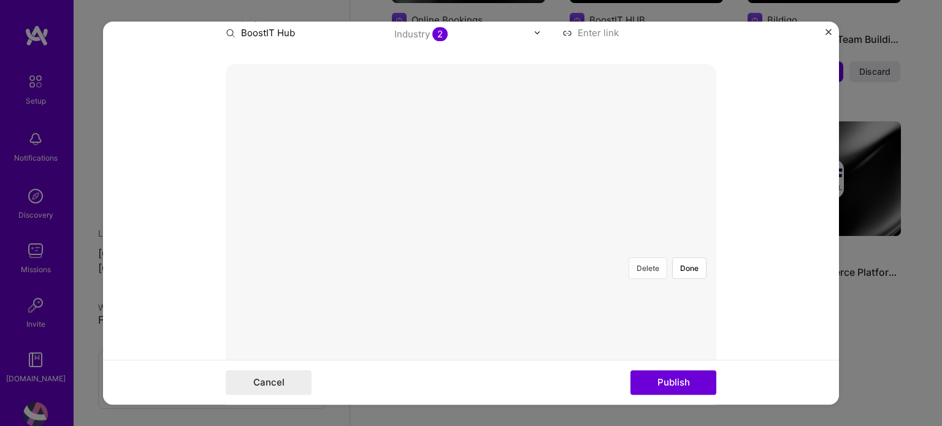
scroll to position [61, 0]
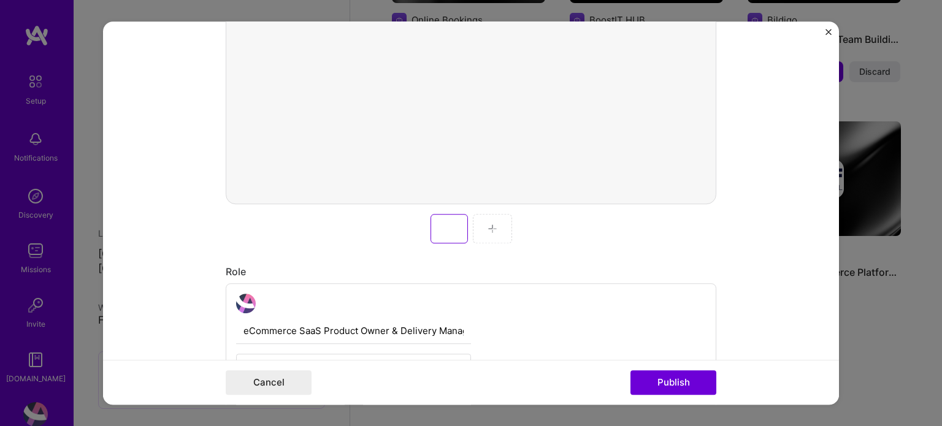
scroll to position [491, 0]
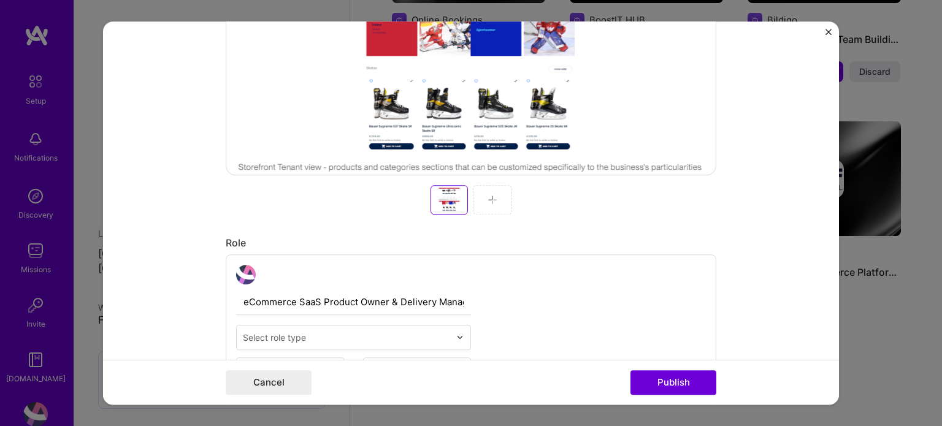
click at [488, 196] on img at bounding box center [493, 200] width 10 height 10
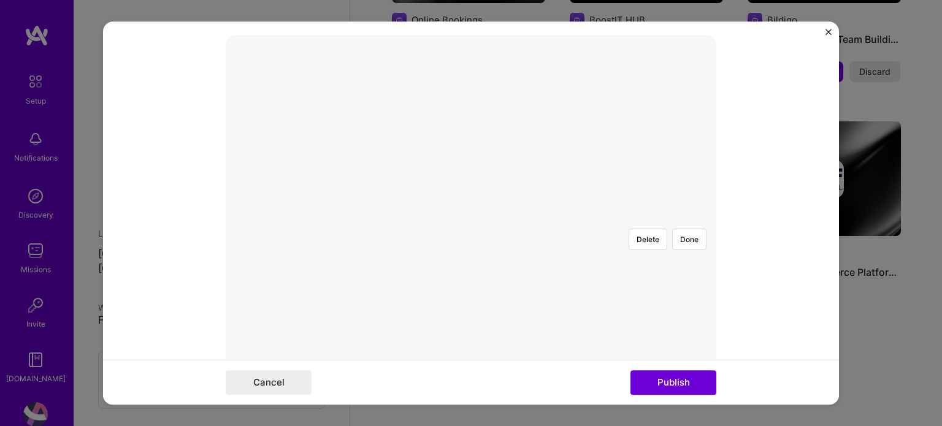
scroll to position [368, 0]
click at [569, 137] on div at bounding box center [693, 207] width 248 height 186
click at [578, 161] on div at bounding box center [702, 207] width 248 height 186
click at [688, 124] on button "Done" at bounding box center [689, 134] width 34 height 21
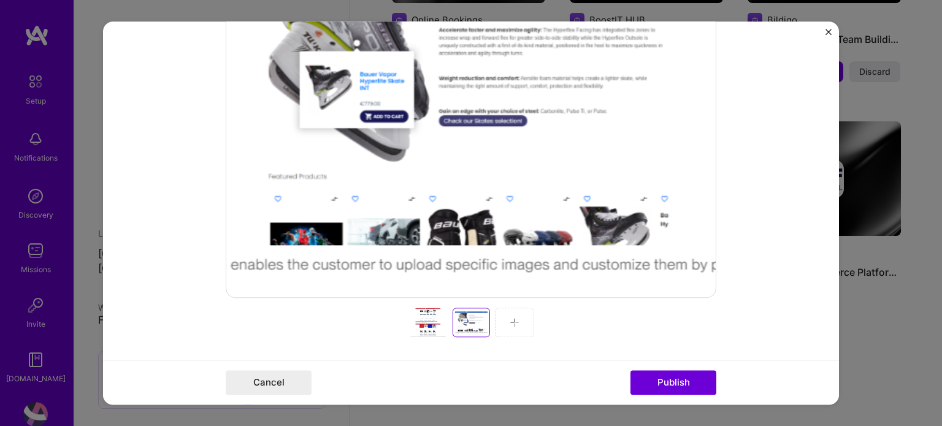
scroll to position [429, 0]
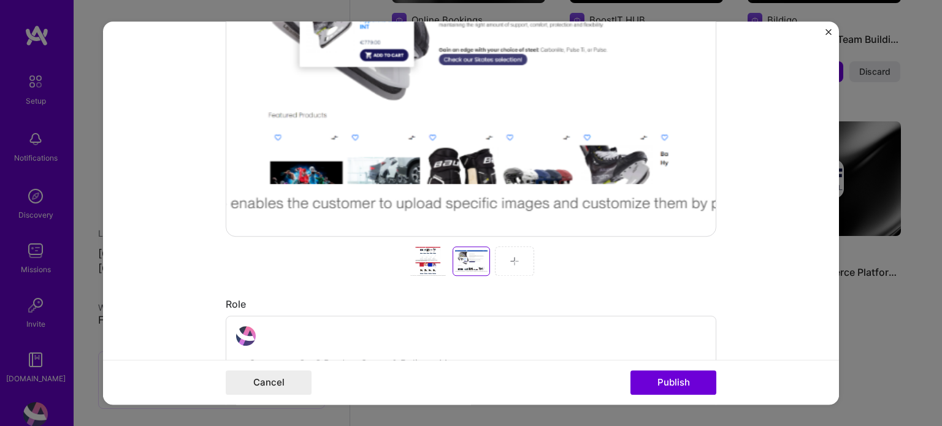
click at [512, 262] on img at bounding box center [515, 261] width 10 height 10
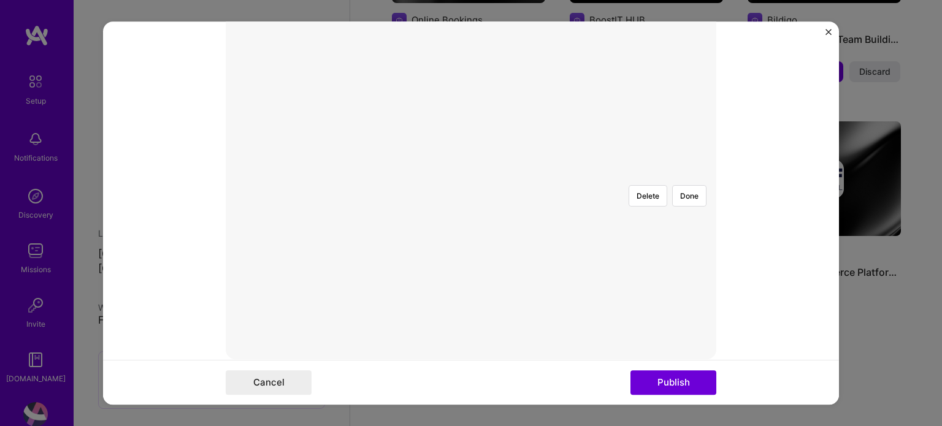
scroll to position [245, 0]
click at [552, 237] on div at bounding box center [704, 412] width 467 height 351
click at [550, 237] on div at bounding box center [704, 412] width 467 height 351
click at [604, 237] on div at bounding box center [704, 412] width 467 height 351
click at [706, 237] on div "Delete Done" at bounding box center [471, 237] width 491 height 0
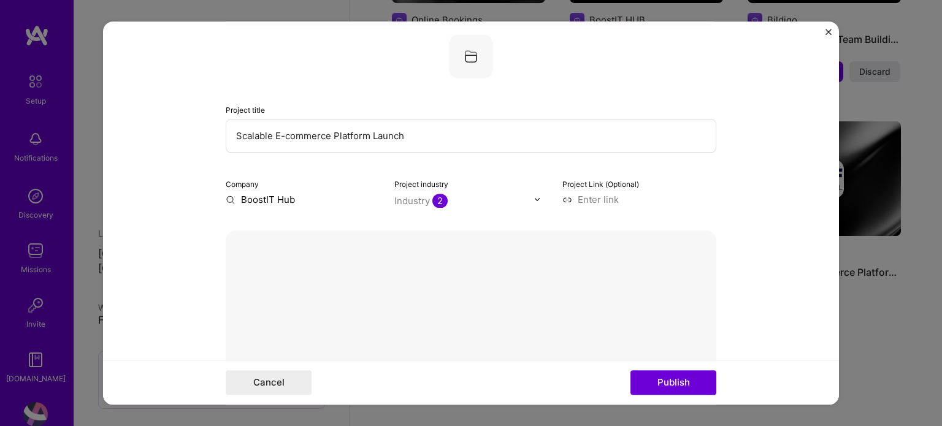
scroll to position [61, 0]
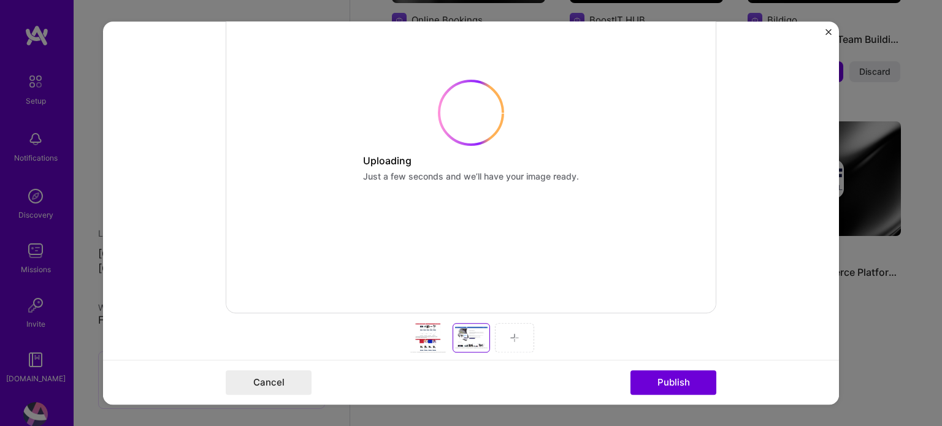
scroll to position [429, 0]
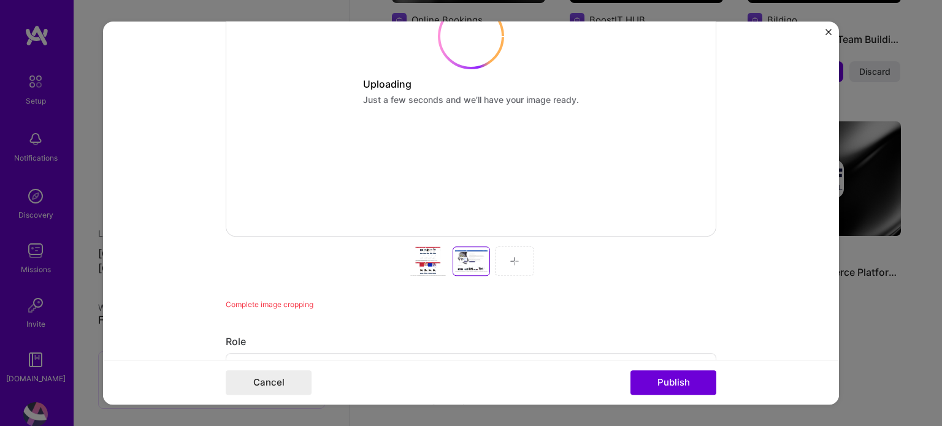
click at [508, 257] on div "Set as cover Uploading Just a few seconds and we’ll have your image ready. Comp…" at bounding box center [471, 90] width 491 height 442
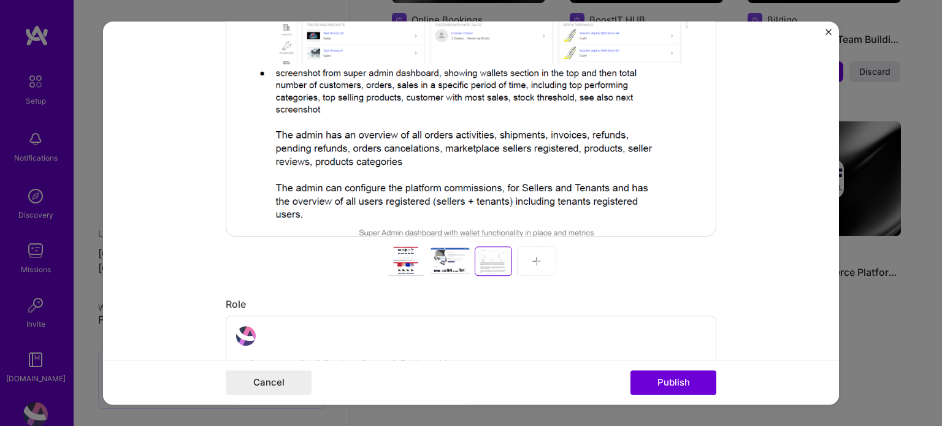
click at [532, 260] on img at bounding box center [537, 261] width 10 height 10
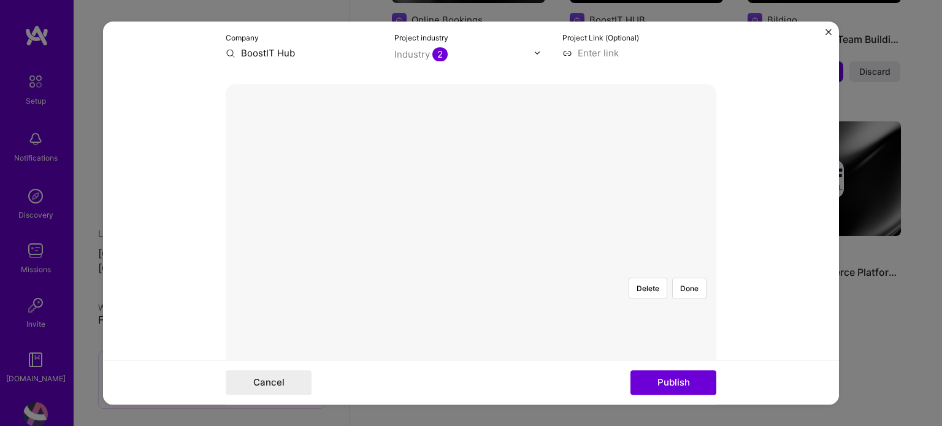
scroll to position [123, 0]
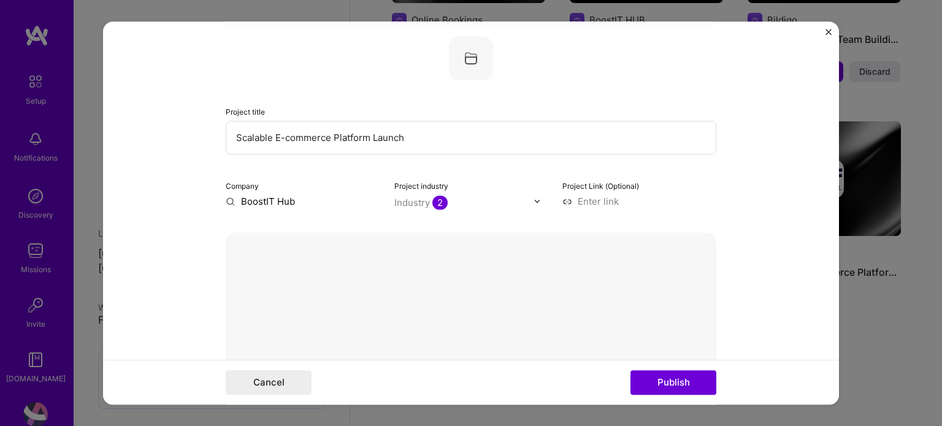
scroll to position [0, 0]
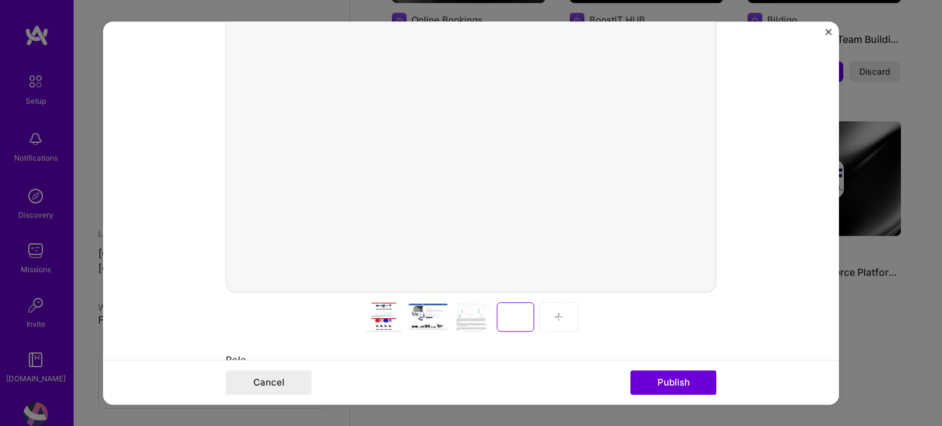
scroll to position [368, 0]
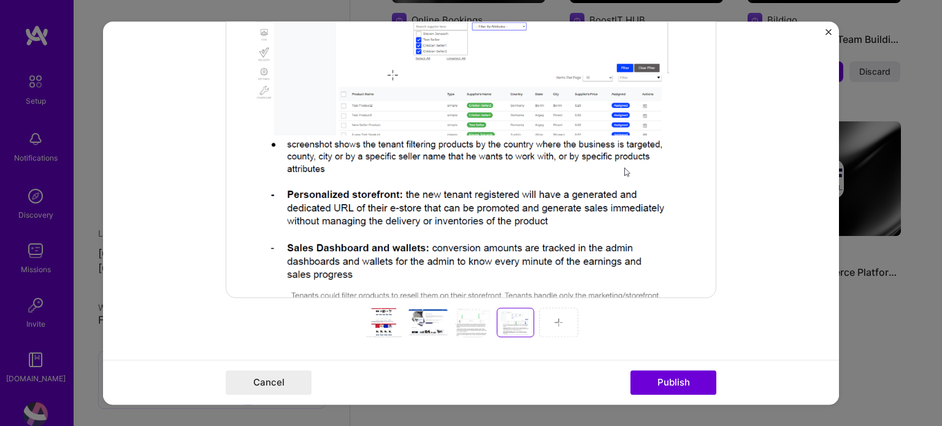
click at [556, 320] on img at bounding box center [559, 323] width 10 height 10
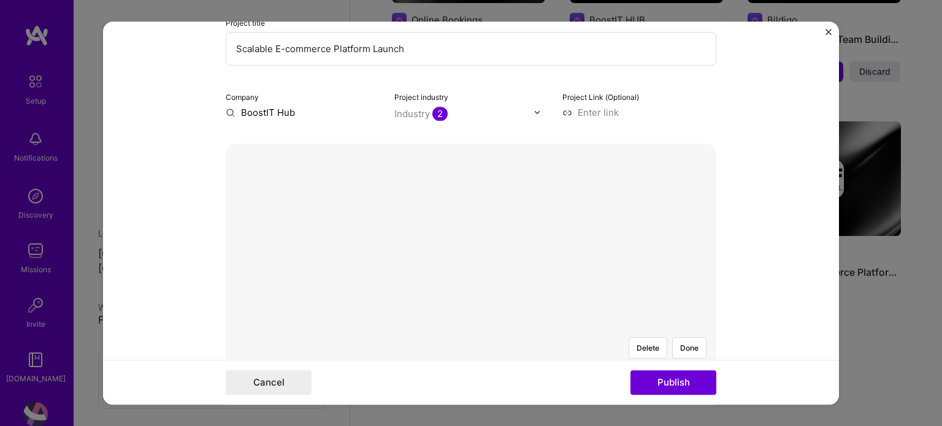
scroll to position [184, 0]
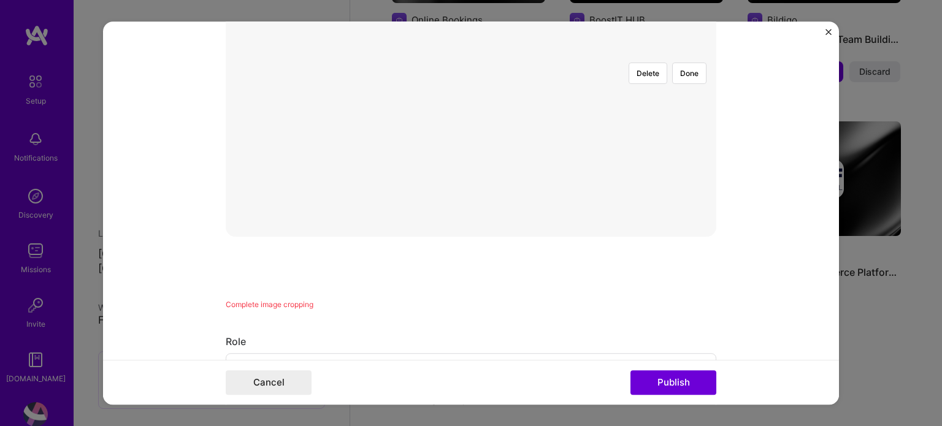
click at [536, 139] on div at bounding box center [702, 206] width 408 height 307
click at [681, 247] on button "Done" at bounding box center [689, 257] width 34 height 21
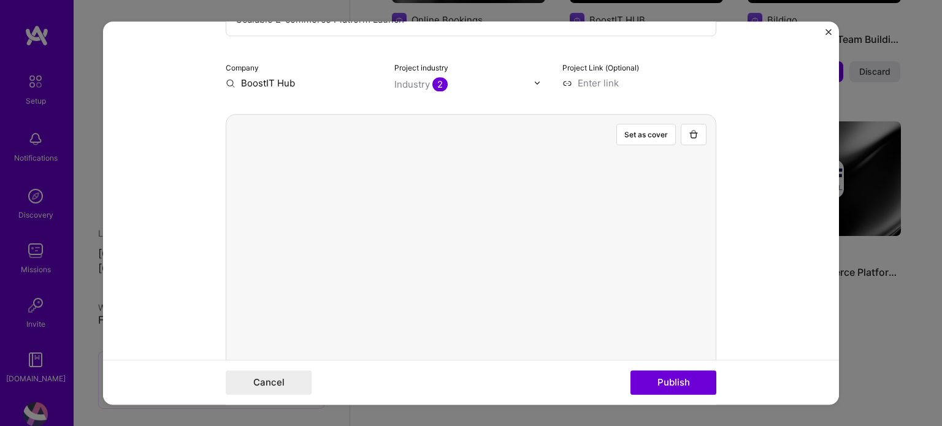
scroll to position [61, 0]
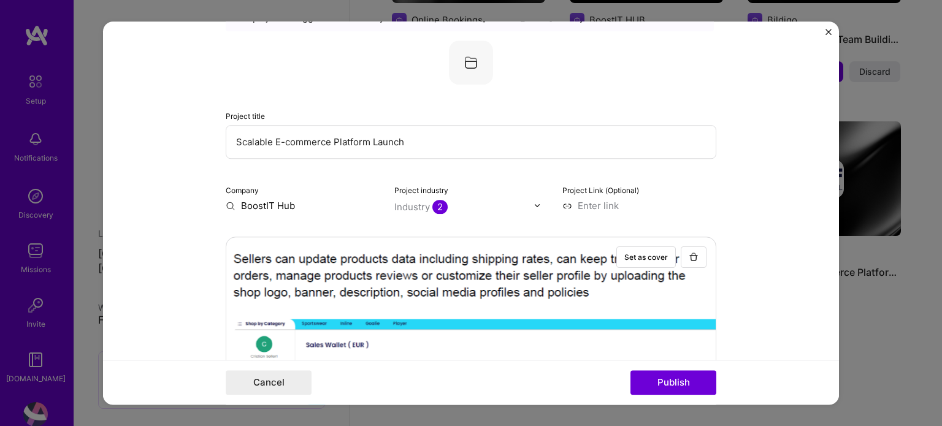
click at [597, 205] on input at bounding box center [639, 205] width 154 height 13
paste input "http://super.inoni.com/"
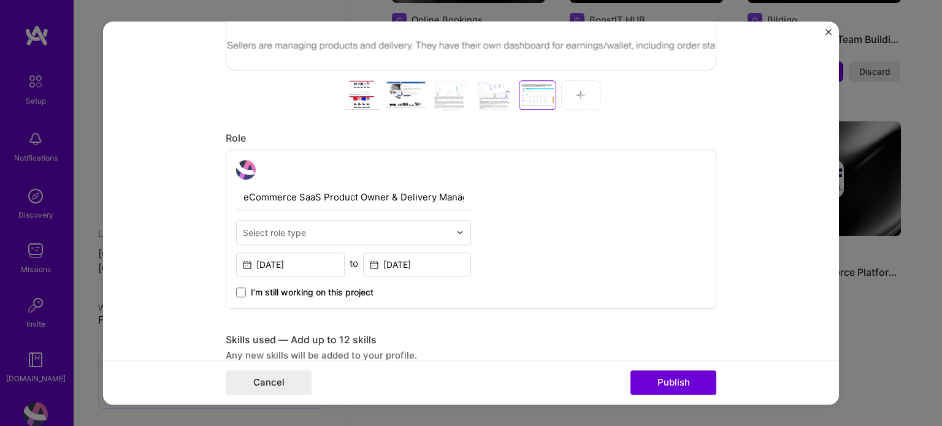
scroll to position [675, 0]
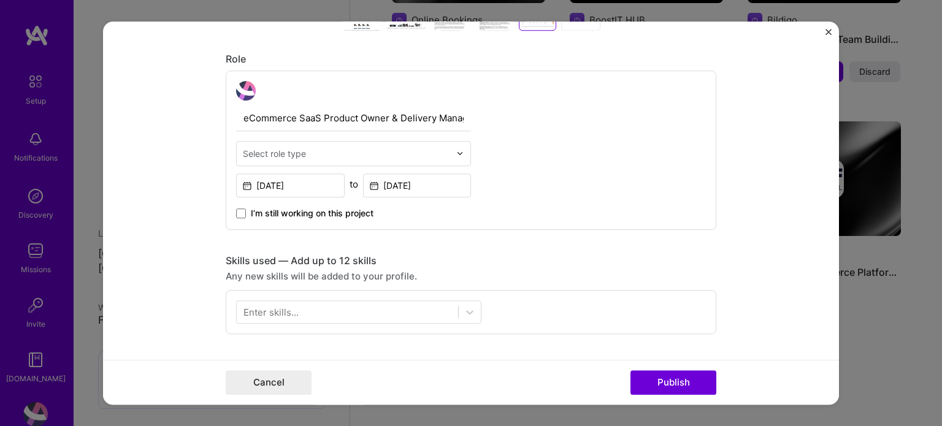
type input "http://super.inoni.com/"
click at [322, 152] on input "text" at bounding box center [346, 153] width 207 height 13
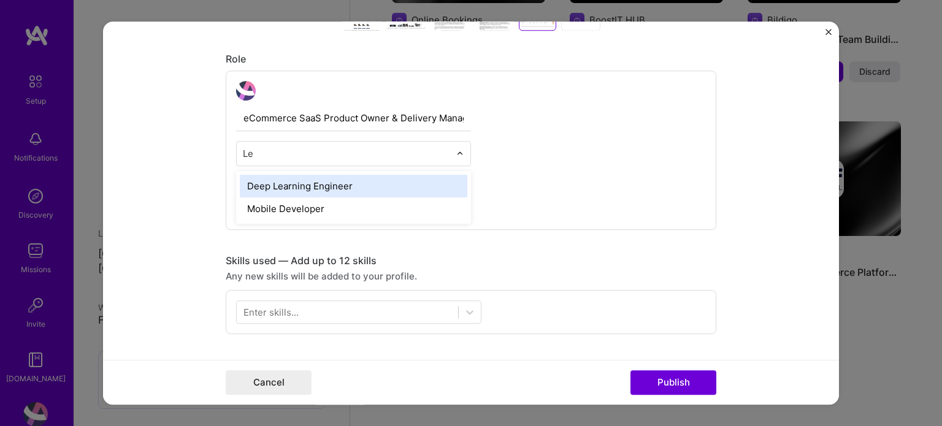
type input "L"
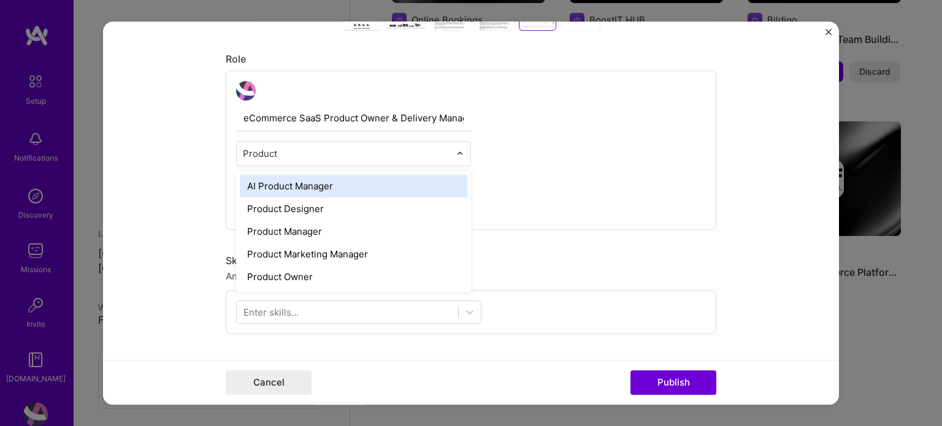
type input "Product O"
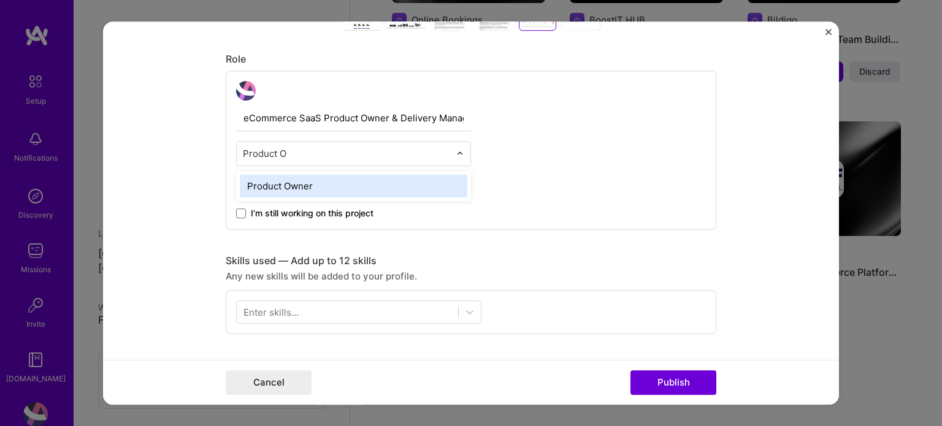
click at [293, 186] on div "Product Owner" at bounding box center [354, 186] width 228 height 23
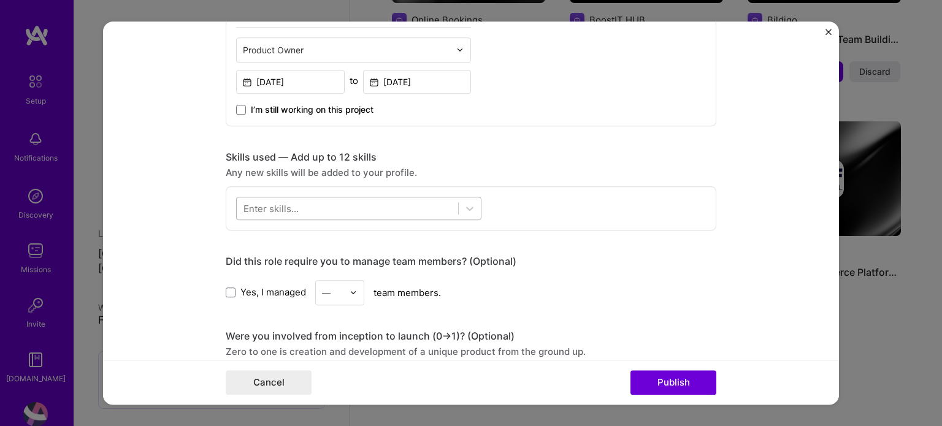
scroll to position [797, 0]
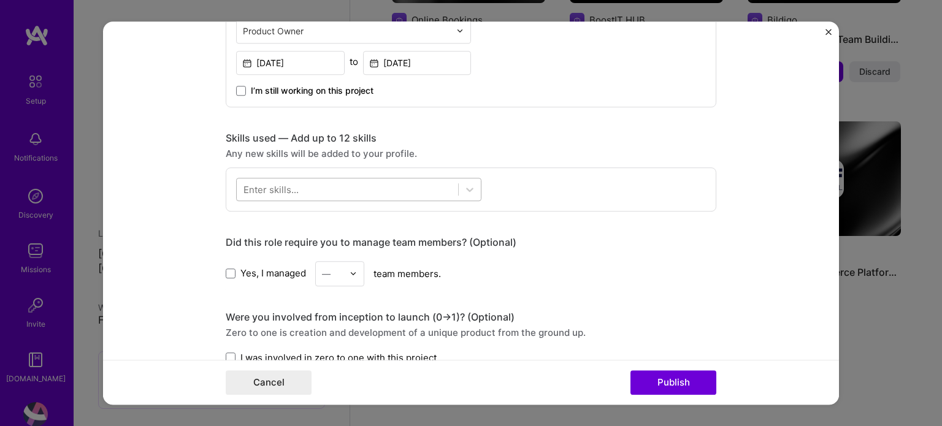
click at [323, 193] on div at bounding box center [347, 189] width 221 height 20
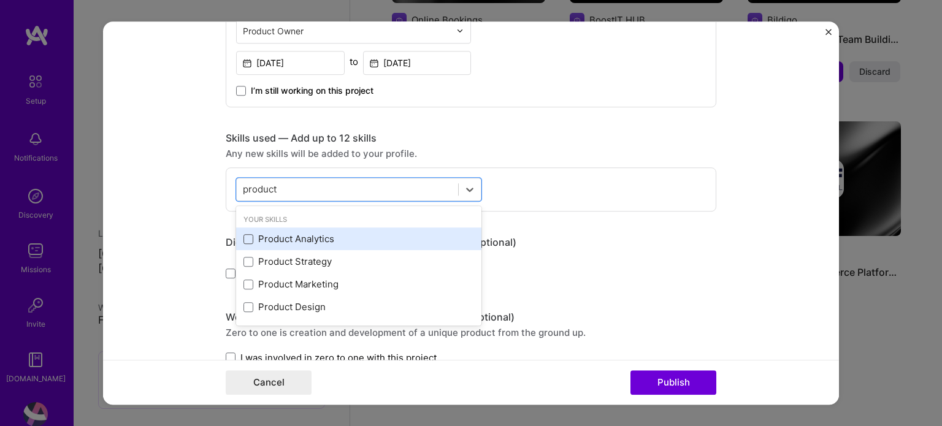
click at [248, 234] on span at bounding box center [249, 239] width 10 height 10
click at [0, 0] on input "checkbox" at bounding box center [0, 0] width 0 height 0
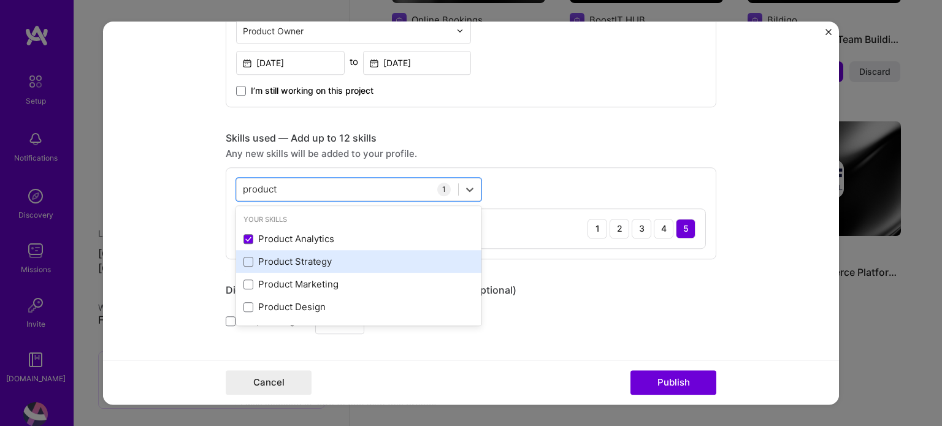
click at [244, 256] on div "Product Strategy" at bounding box center [359, 262] width 231 height 13
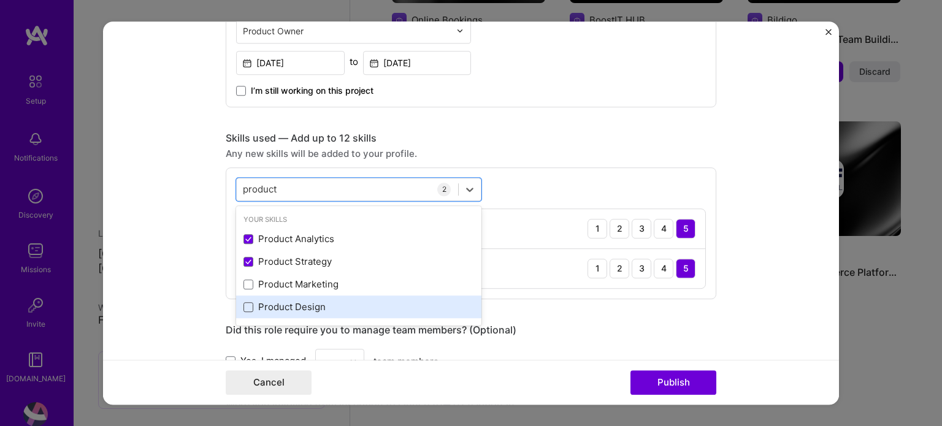
click at [245, 304] on span at bounding box center [249, 307] width 10 height 10
click at [0, 0] on input "checkbox" at bounding box center [0, 0] width 0 height 0
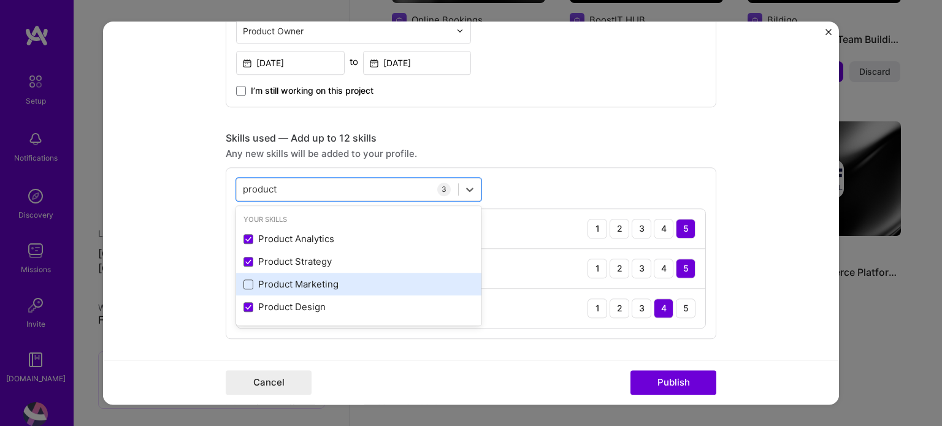
click at [244, 287] on span at bounding box center [249, 285] width 10 height 10
click at [0, 0] on input "checkbox" at bounding box center [0, 0] width 0 height 0
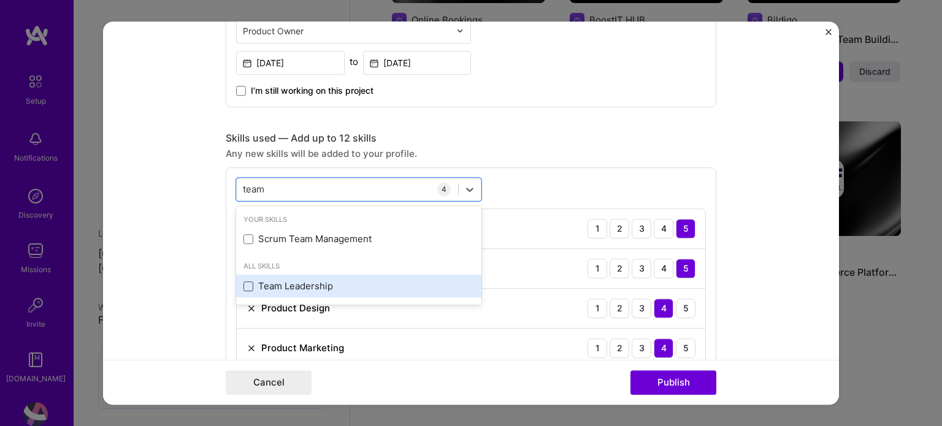
click at [244, 285] on span at bounding box center [249, 287] width 10 height 10
click at [0, 0] on input "checkbox" at bounding box center [0, 0] width 0 height 0
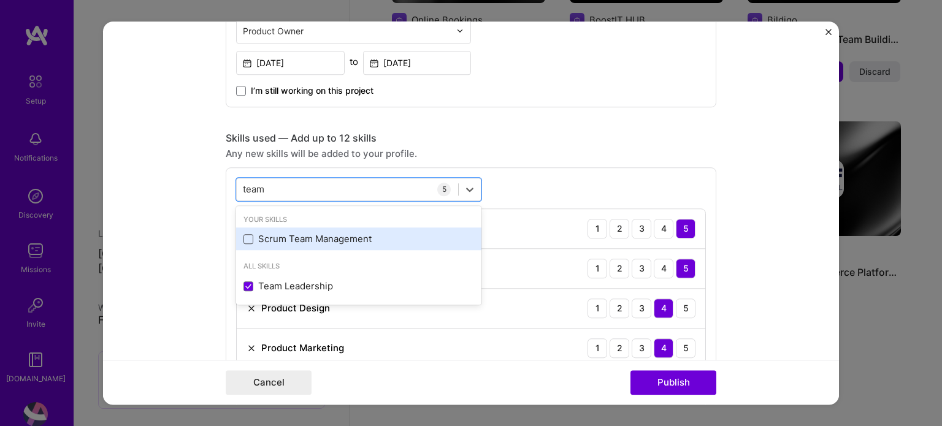
click at [244, 236] on span at bounding box center [249, 239] width 10 height 10
click at [0, 0] on input "checkbox" at bounding box center [0, 0] width 0 height 0
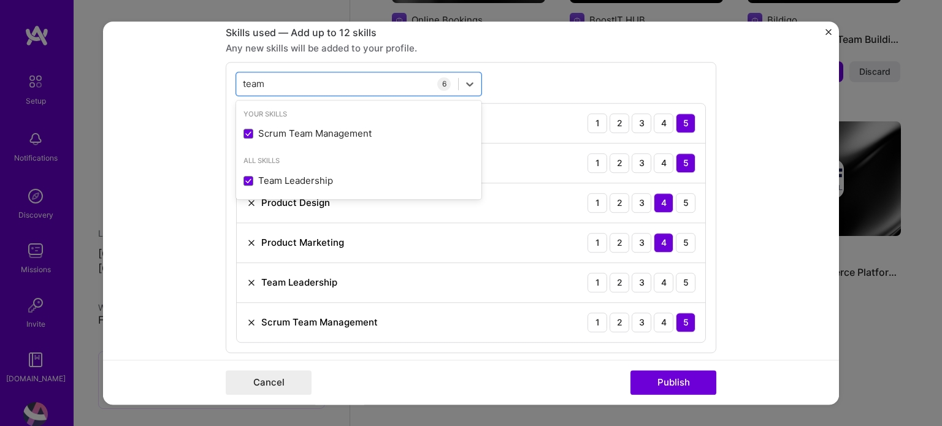
scroll to position [981, 0]
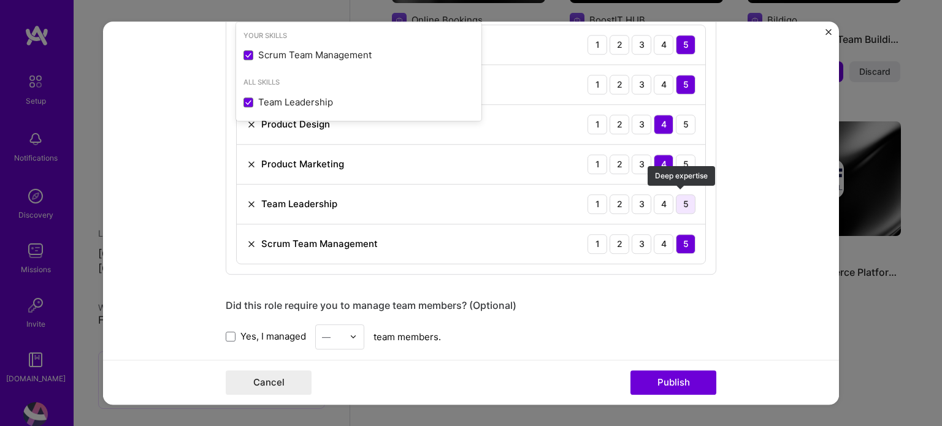
type input "team"
click at [680, 201] on div "5" at bounding box center [686, 204] width 20 height 20
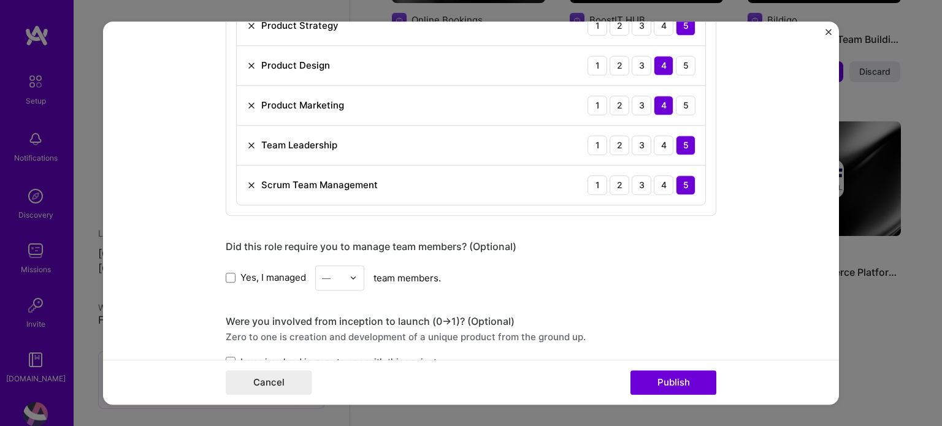
scroll to position [1104, 0]
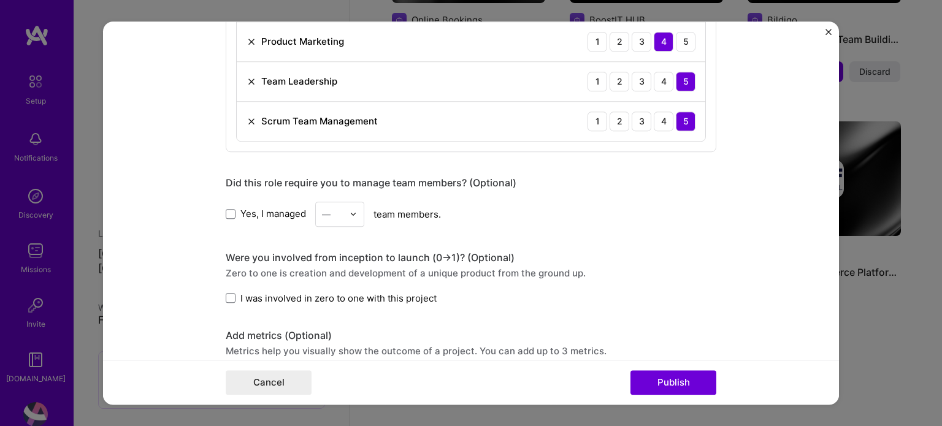
click at [341, 212] on div "—" at bounding box center [333, 214] width 34 height 24
click at [328, 314] on div "7" at bounding box center [340, 321] width 42 height 23
click at [226, 293] on span at bounding box center [231, 298] width 10 height 10
click at [0, 0] on input "I was involved in zero to one with this project" at bounding box center [0, 0] width 0 height 0
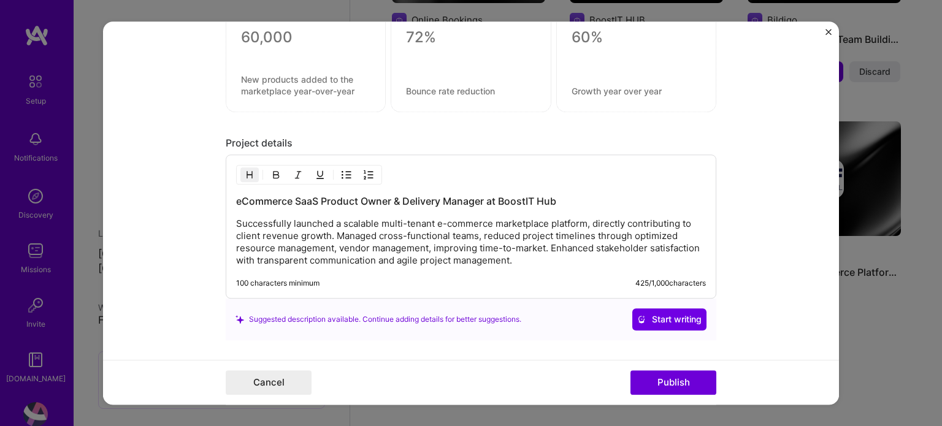
scroll to position [1359, 0]
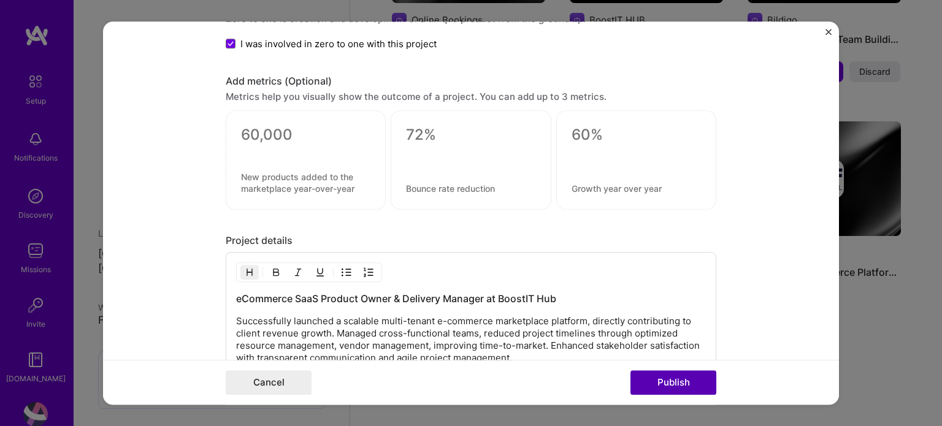
click at [675, 386] on button "Publish" at bounding box center [674, 382] width 86 height 25
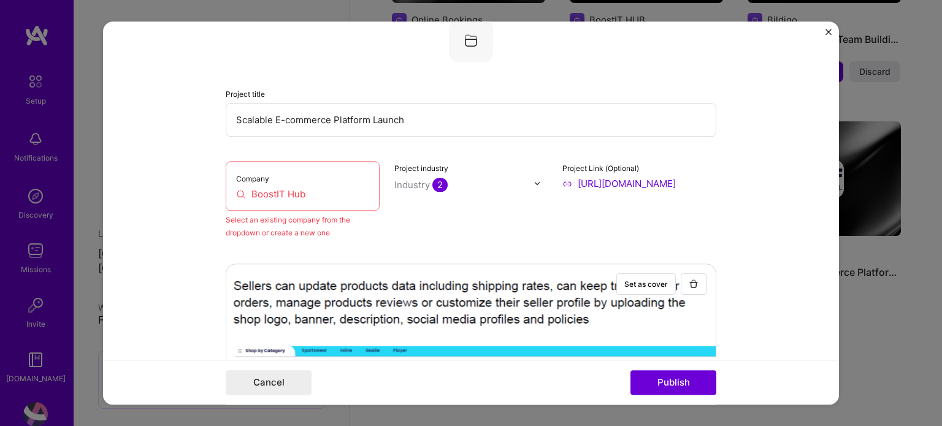
scroll to position [80, 0]
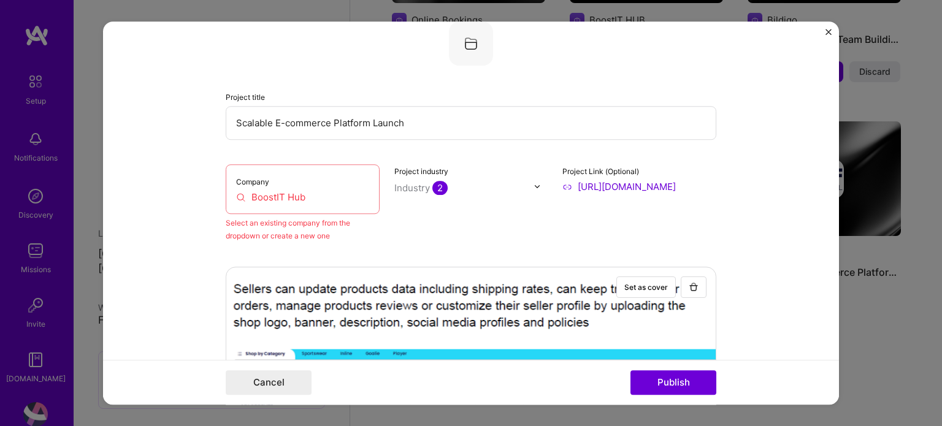
click at [293, 191] on input "BoostIT Hub" at bounding box center [302, 197] width 133 height 13
drag, startPoint x: 329, startPoint y: 199, endPoint x: 186, endPoint y: 168, distance: 145.6
click at [186, 168] on form "Editing suggested project This project is suggested based on your LinkedIn, res…" at bounding box center [471, 213] width 736 height 384
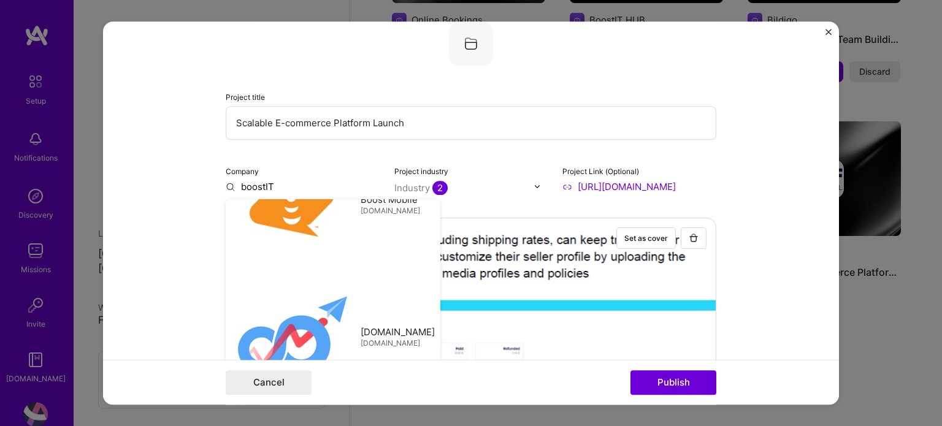
scroll to position [0, 0]
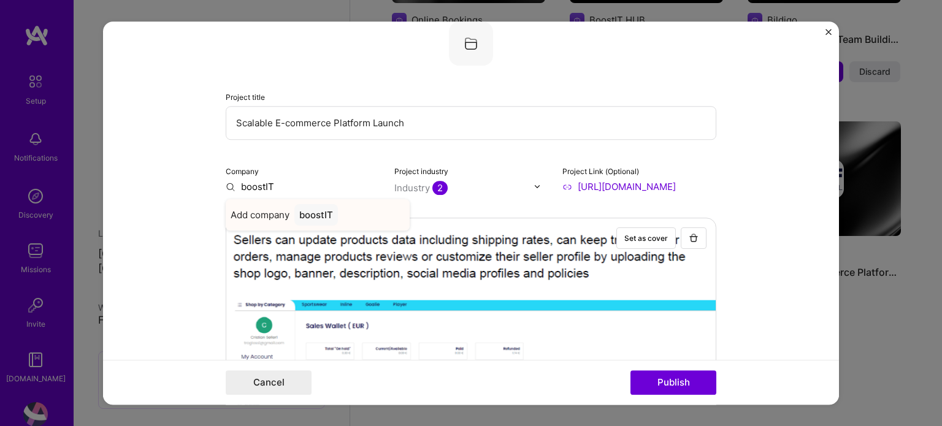
type input "boostIT"
click at [310, 216] on div "boostIT" at bounding box center [316, 214] width 44 height 21
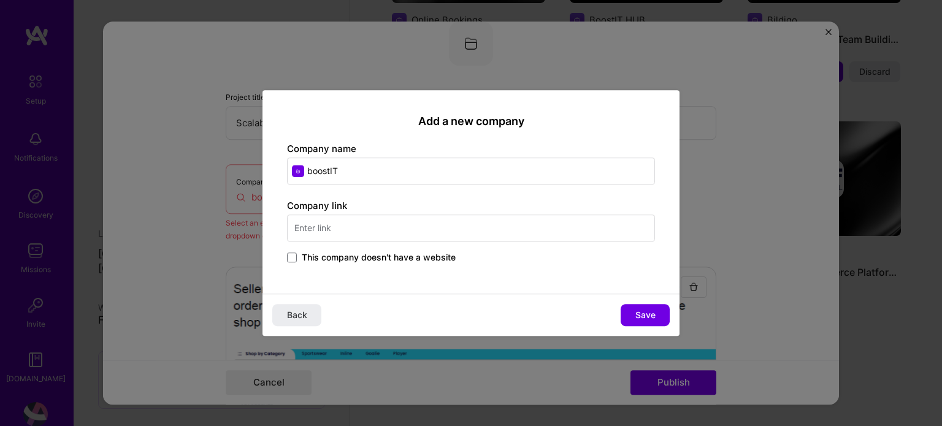
click at [350, 228] on input "text" at bounding box center [471, 228] width 368 height 27
type input "b"
drag, startPoint x: 371, startPoint y: 228, endPoint x: 171, endPoint y: 199, distance: 202.0
click at [171, 199] on div "Add a new company Company name boostIT Company link boostit.com This company do…" at bounding box center [471, 213] width 942 height 426
paste input "https://boostit.com/"
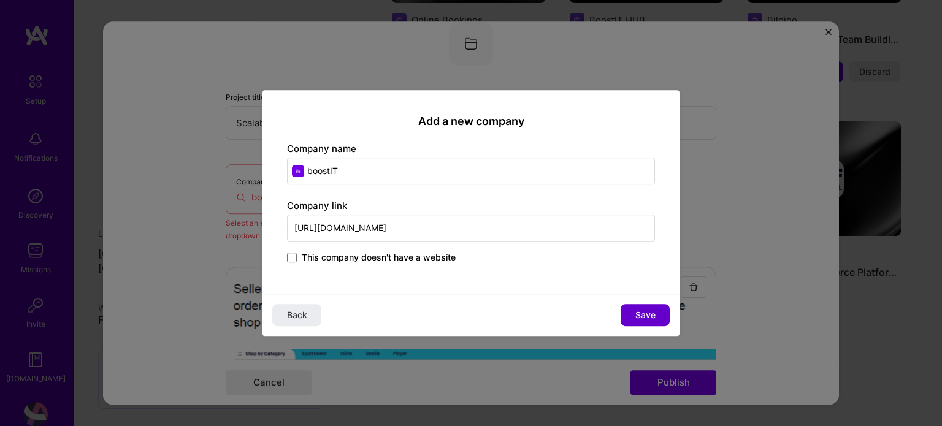
type input "https://boostit.com/"
click at [648, 317] on span "Save" at bounding box center [645, 315] width 20 height 12
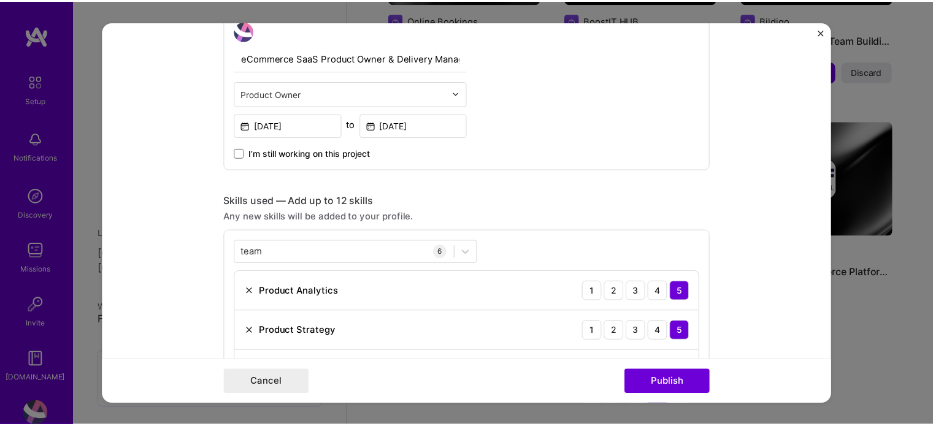
scroll to position [797, 0]
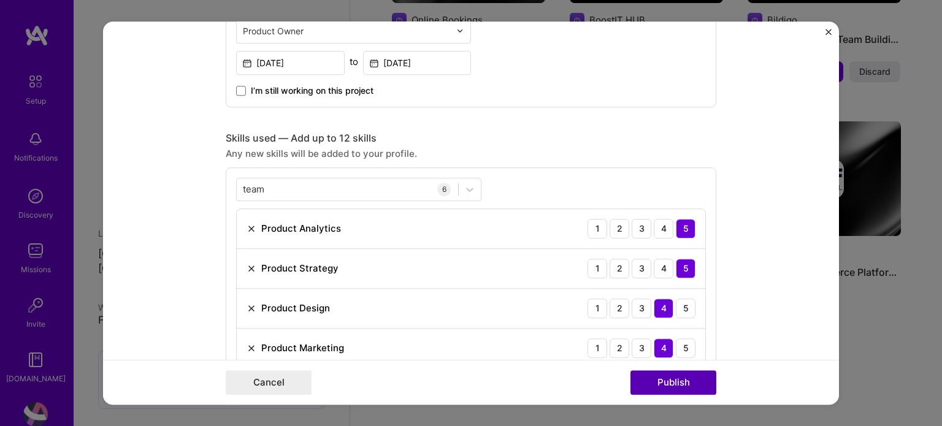
click at [675, 384] on button "Publish" at bounding box center [674, 382] width 86 height 25
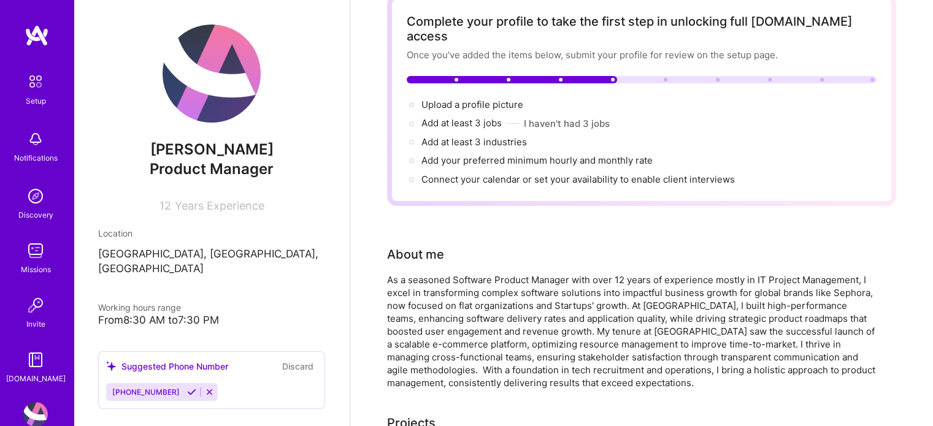
scroll to position [0, 0]
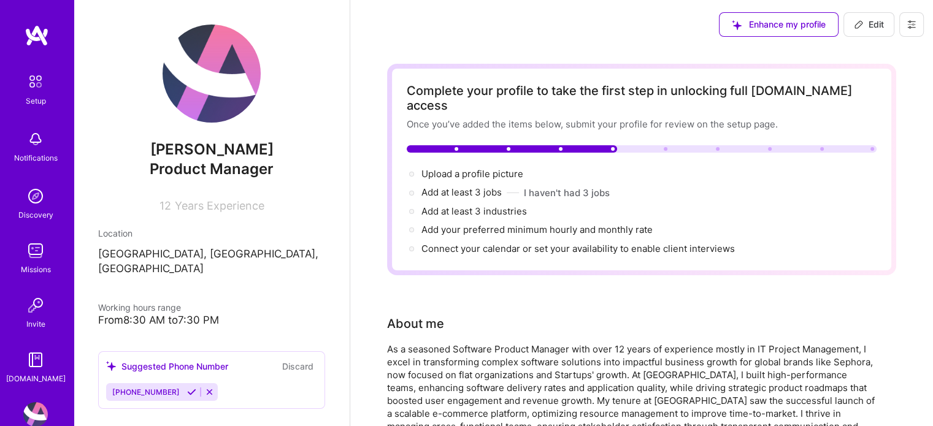
click at [216, 96] on img at bounding box center [212, 74] width 98 height 98
click at [207, 113] on img at bounding box center [212, 74] width 98 height 98
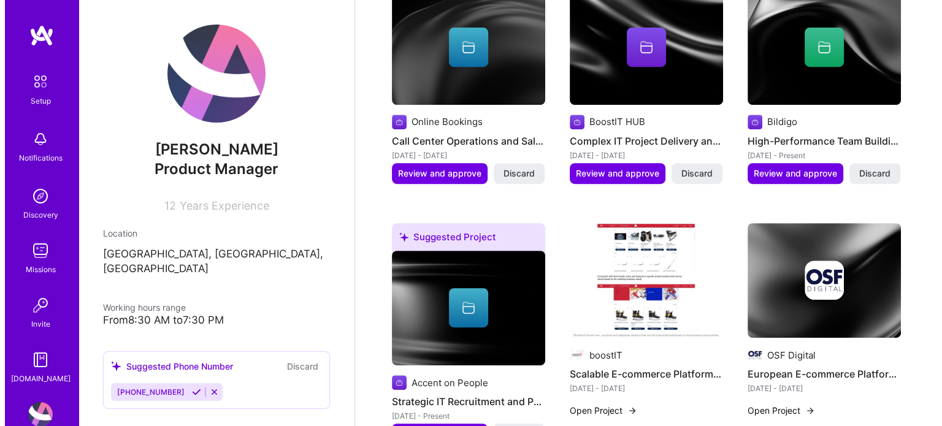
scroll to position [491, 0]
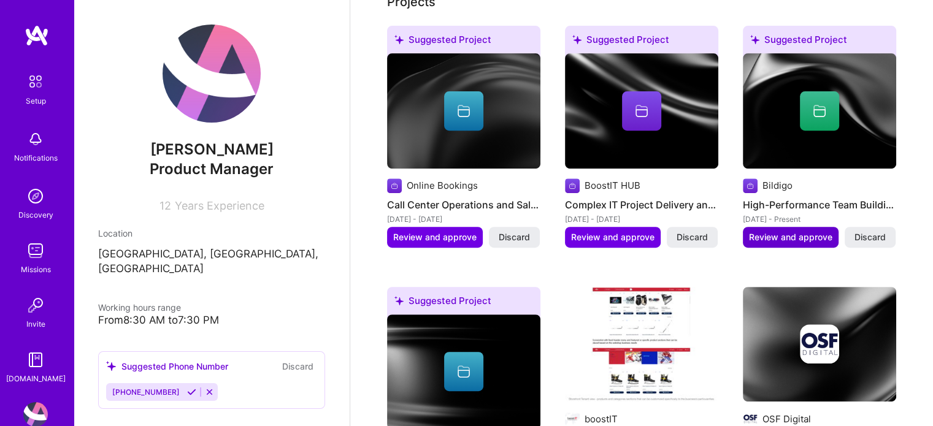
click at [805, 231] on span "Review and approve" at bounding box center [790, 237] width 83 height 12
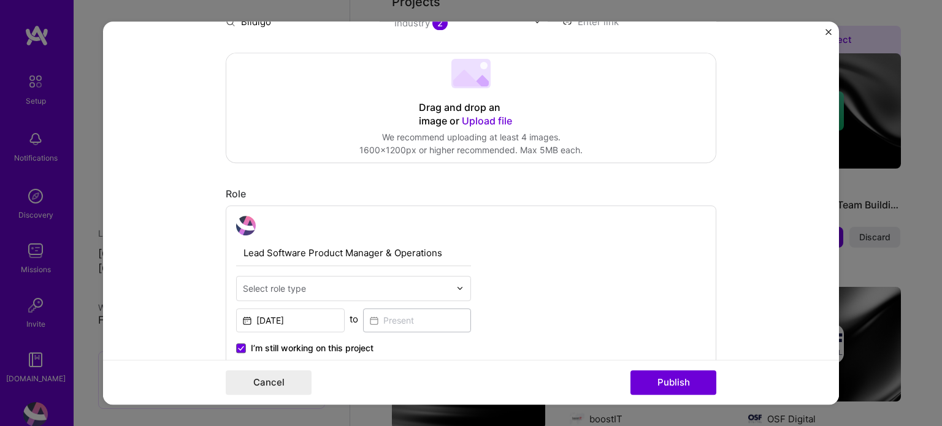
scroll to position [61, 0]
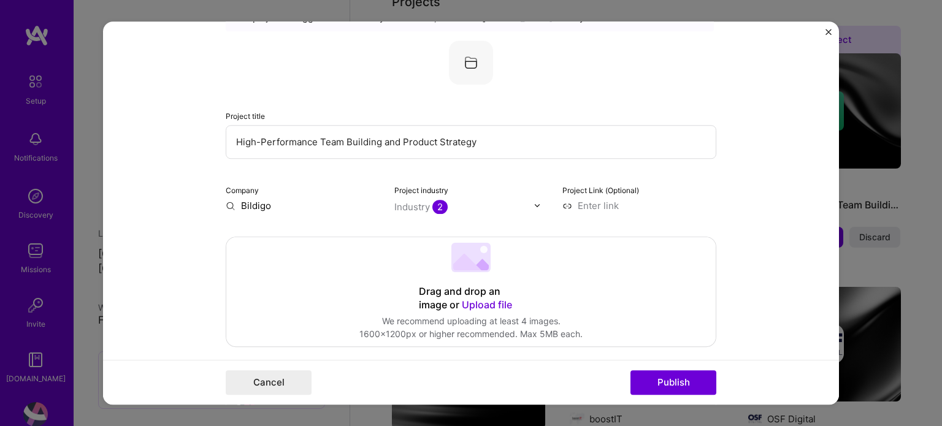
click at [595, 205] on input at bounding box center [639, 205] width 154 height 13
type input "https://bildigo.com"
click at [265, 208] on input "Bildigo" at bounding box center [303, 205] width 154 height 13
click at [253, 205] on input "Bildigo" at bounding box center [303, 205] width 154 height 13
click at [226, 204] on input "Bildigo" at bounding box center [303, 205] width 154 height 13
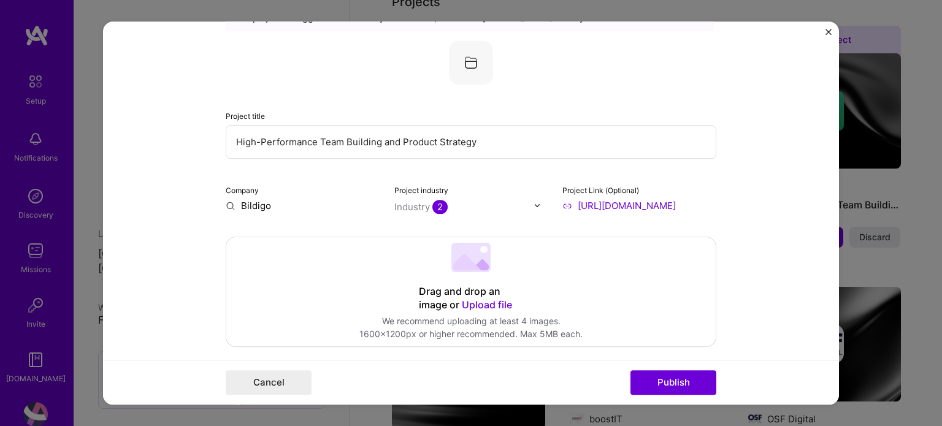
drag, startPoint x: 250, startPoint y: 203, endPoint x: 277, endPoint y: 204, distance: 27.0
click at [251, 203] on input "Bildigo" at bounding box center [303, 205] width 154 height 13
click at [278, 204] on input "Bildigo" at bounding box center [303, 205] width 154 height 13
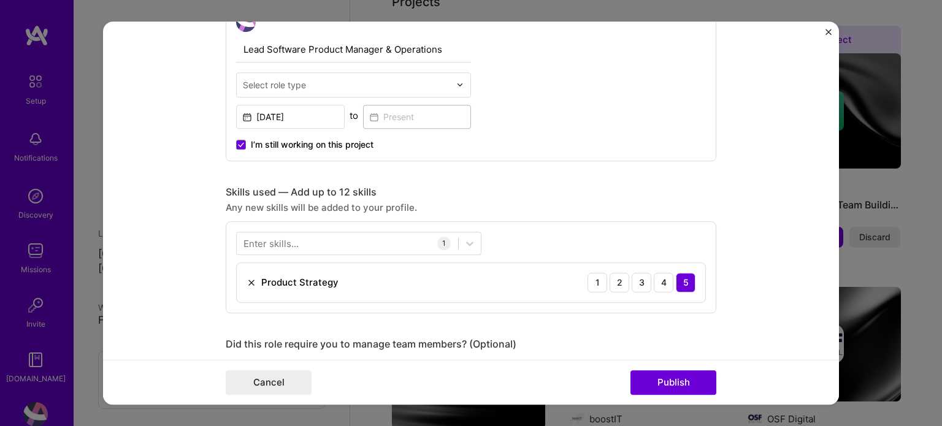
scroll to position [552, 0]
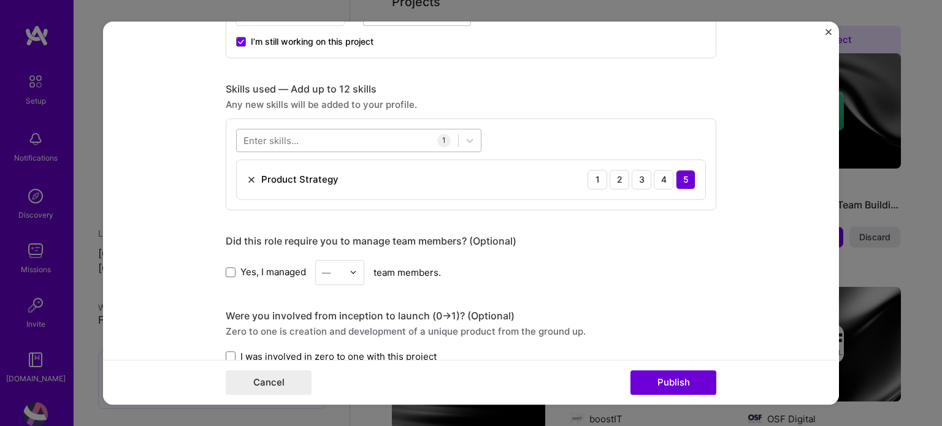
click at [346, 137] on div at bounding box center [347, 140] width 221 height 20
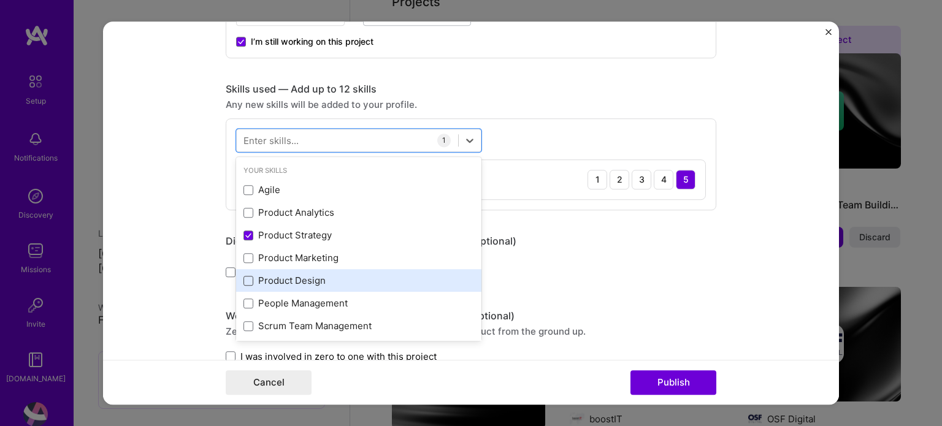
click at [244, 277] on span at bounding box center [249, 281] width 10 height 10
click at [0, 0] on input "checkbox" at bounding box center [0, 0] width 0 height 0
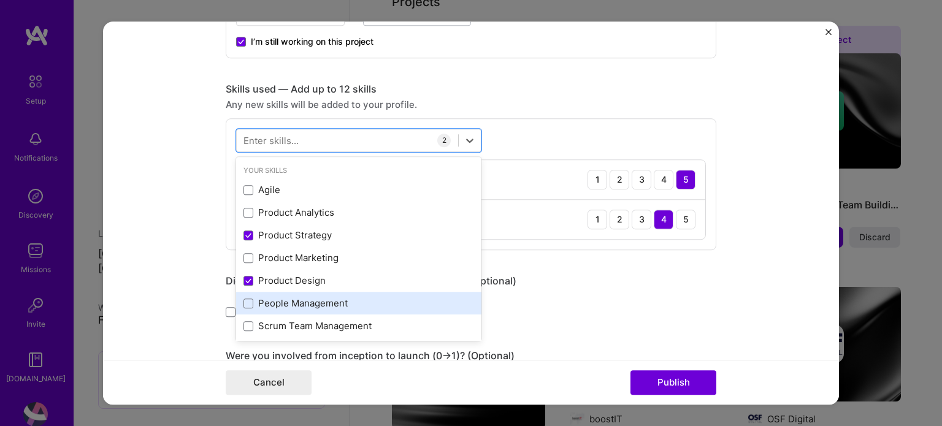
click at [244, 298] on div "People Management" at bounding box center [359, 304] width 231 height 13
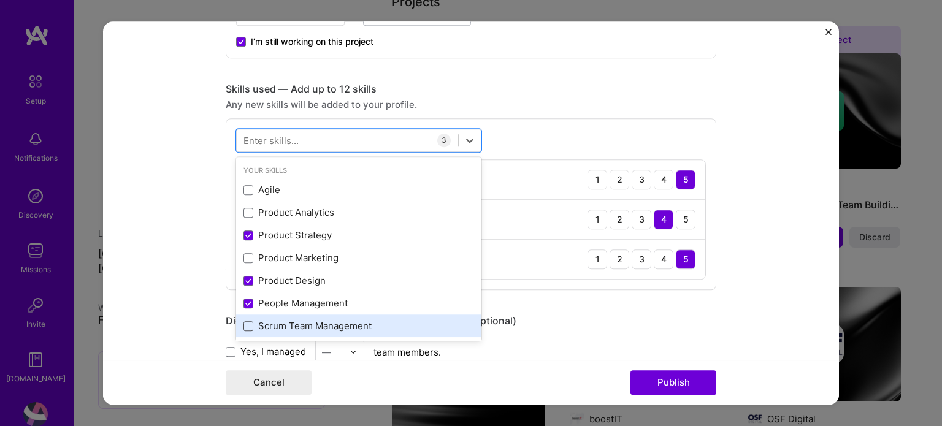
click at [245, 321] on span at bounding box center [249, 326] width 10 height 10
click at [0, 0] on input "checkbox" at bounding box center [0, 0] width 0 height 0
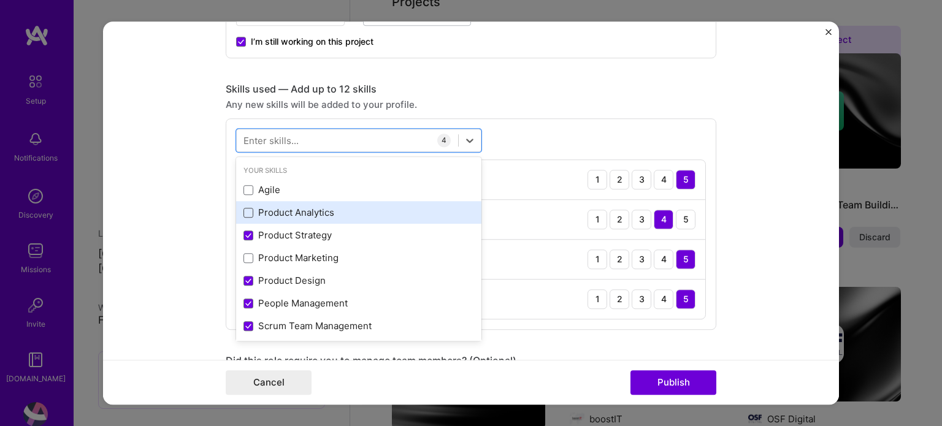
click at [245, 210] on span at bounding box center [249, 213] width 10 height 10
click at [0, 0] on input "checkbox" at bounding box center [0, 0] width 0 height 0
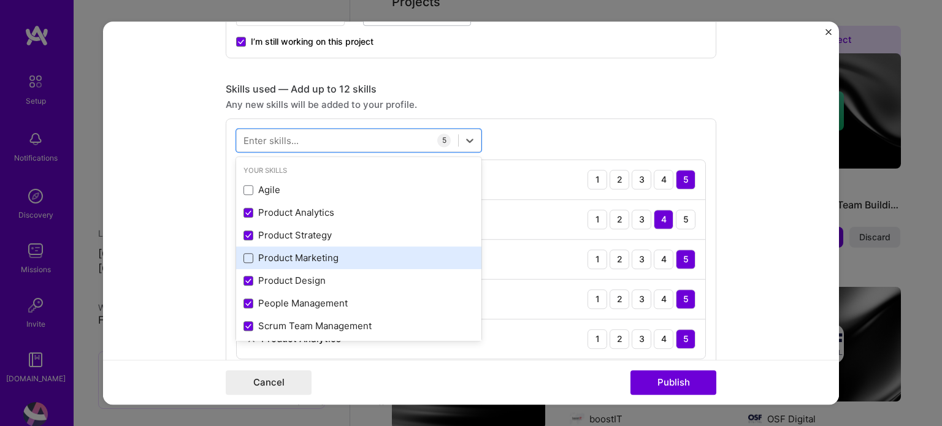
click at [248, 259] on span at bounding box center [249, 258] width 10 height 10
click at [0, 0] on input "checkbox" at bounding box center [0, 0] width 0 height 0
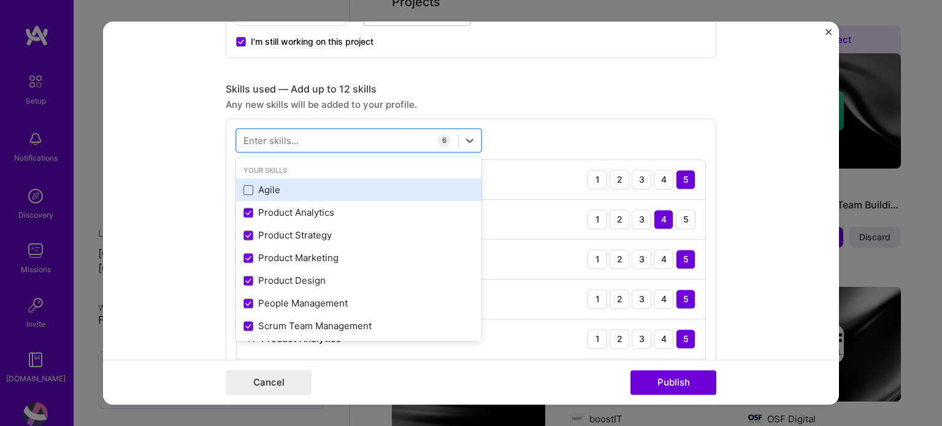
click at [245, 185] on span at bounding box center [249, 190] width 10 height 10
click at [0, 0] on input "checkbox" at bounding box center [0, 0] width 0 height 0
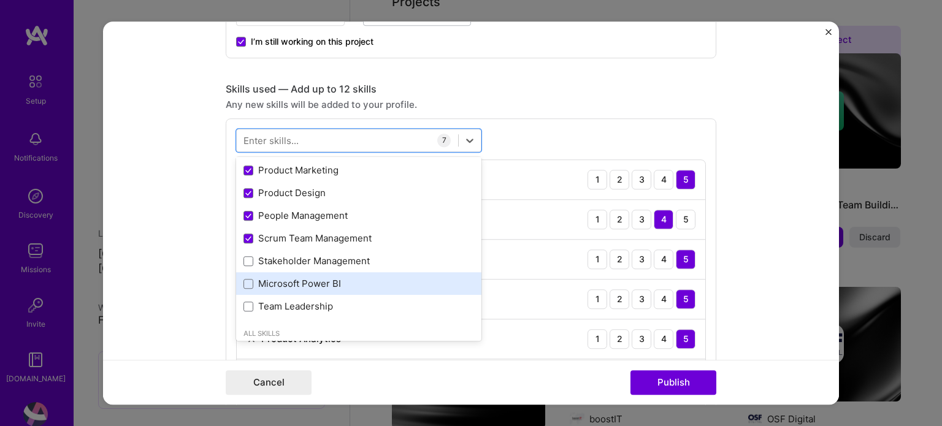
scroll to position [123, 0]
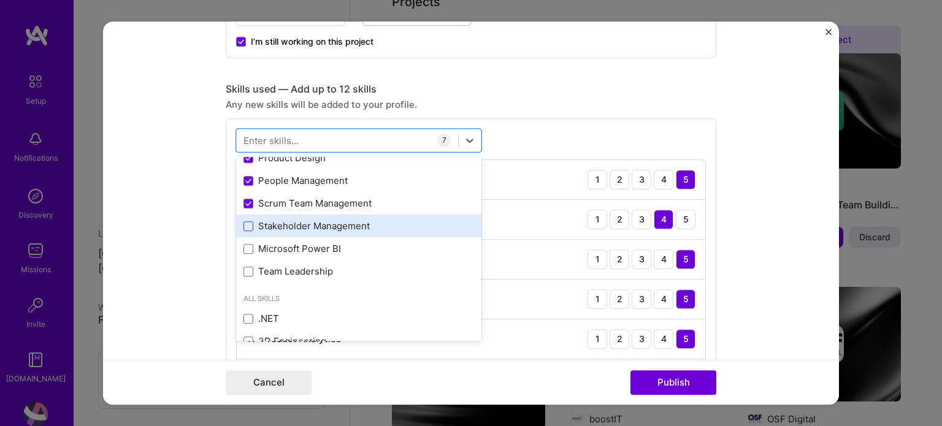
click at [247, 224] on span at bounding box center [249, 226] width 10 height 10
click at [0, 0] on input "checkbox" at bounding box center [0, 0] width 0 height 0
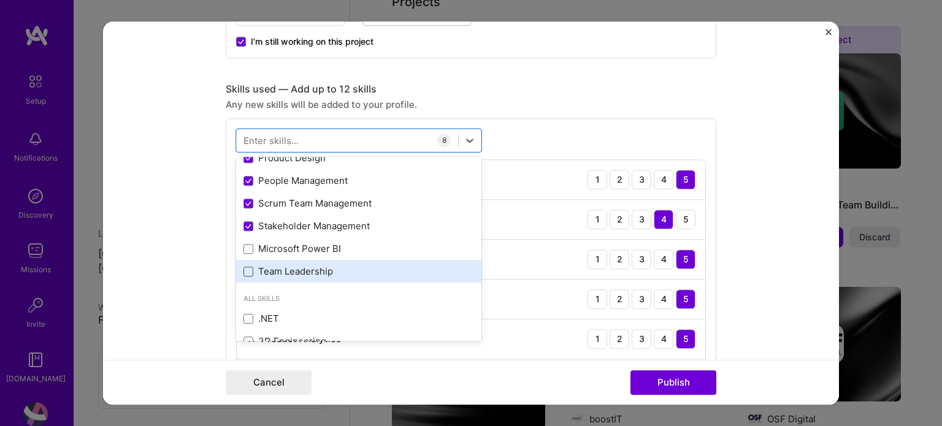
click at [245, 270] on span at bounding box center [249, 272] width 10 height 10
click at [0, 0] on input "checkbox" at bounding box center [0, 0] width 0 height 0
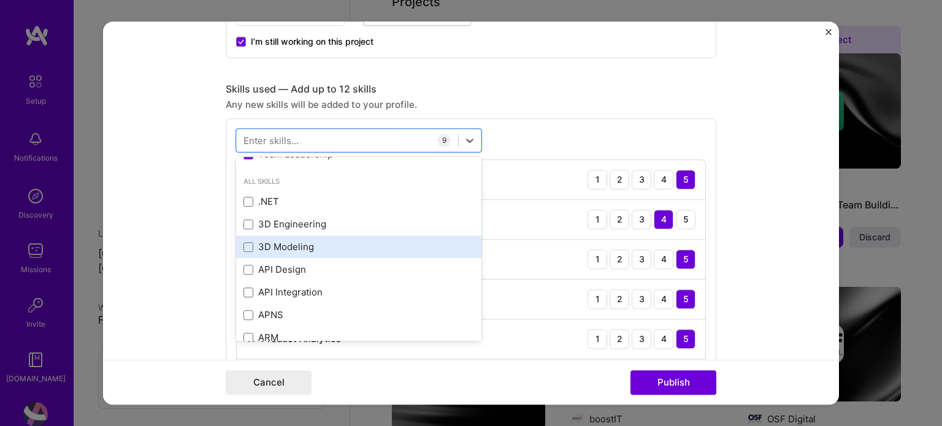
scroll to position [184, 0]
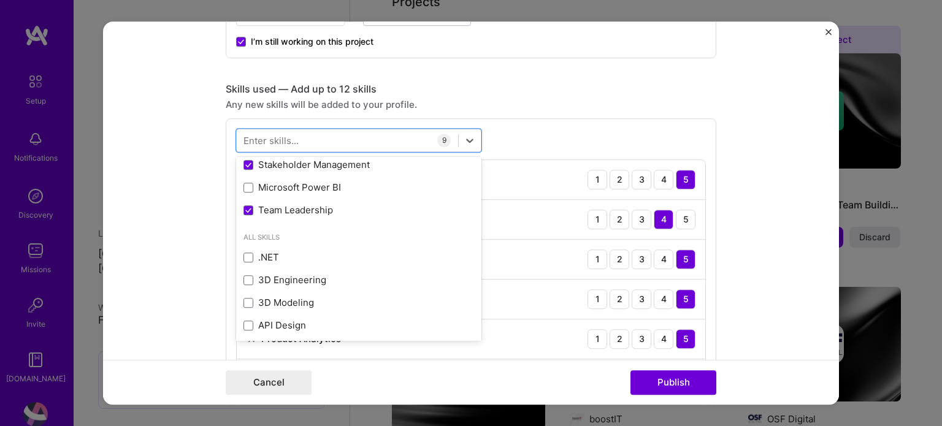
click at [739, 121] on form "Editing suggested project This project is suggested based on your LinkedIn, res…" at bounding box center [471, 213] width 736 height 384
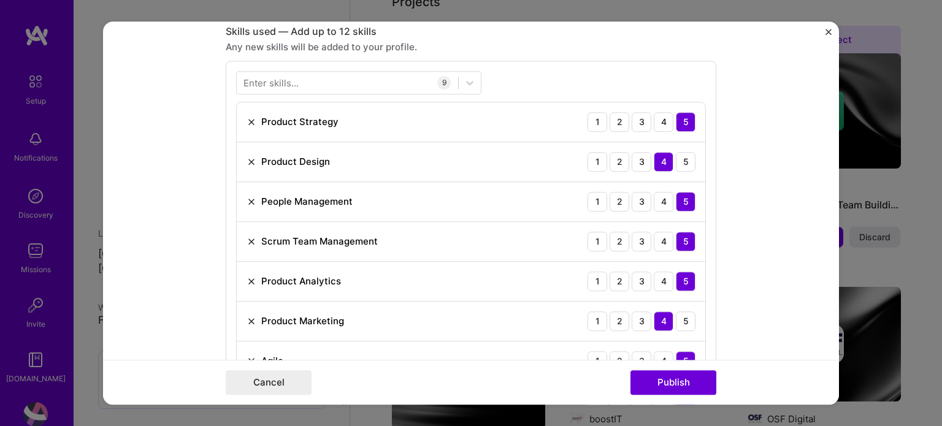
scroll to position [552, 0]
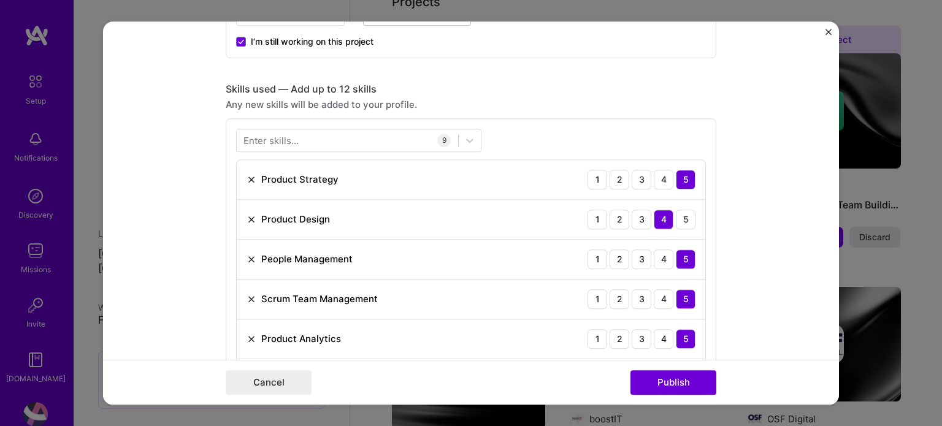
click at [288, 142] on div "Enter skills..." at bounding box center [271, 140] width 55 height 13
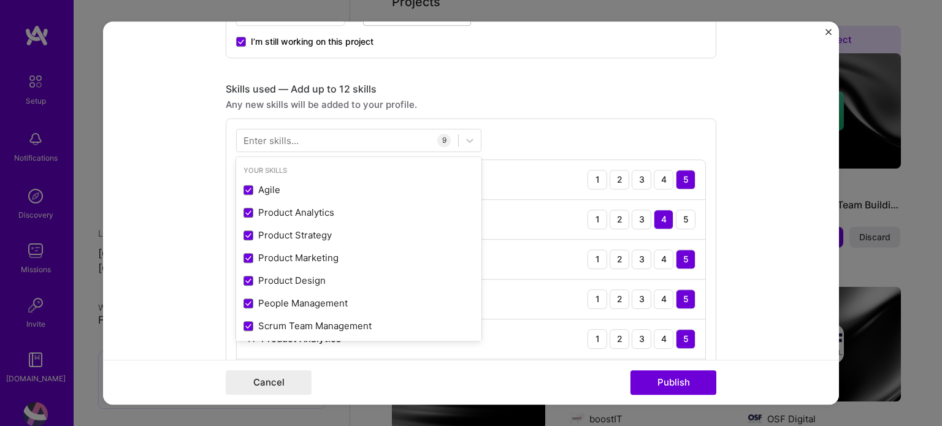
click at [287, 142] on div "Enter skills..." at bounding box center [271, 140] width 55 height 13
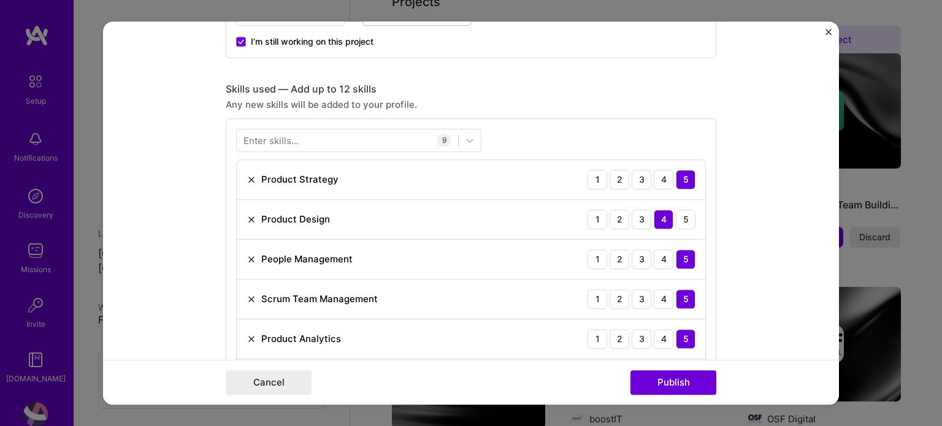
click at [273, 138] on div "Enter skills..." at bounding box center [271, 140] width 55 height 13
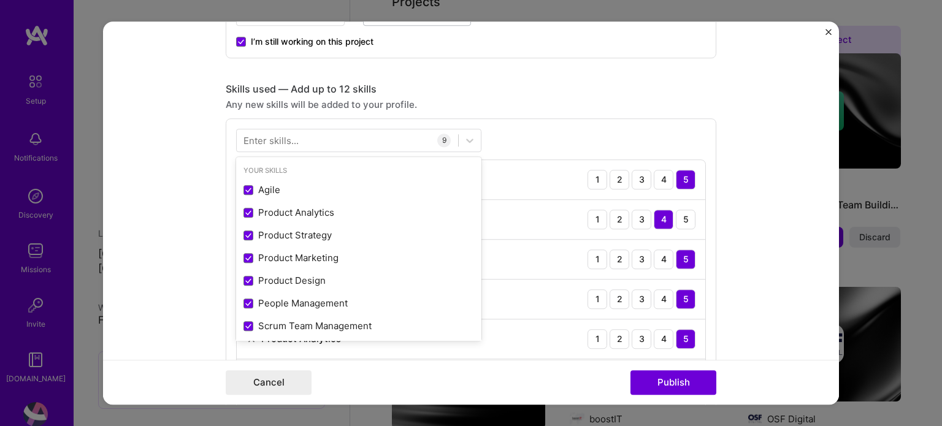
click at [269, 139] on div "Enter skills..." at bounding box center [271, 140] width 55 height 13
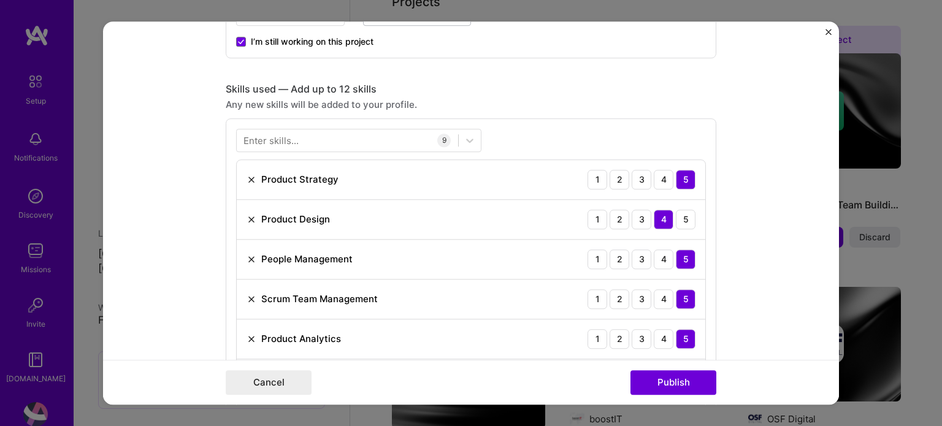
click at [269, 139] on div "Enter skills..." at bounding box center [271, 140] width 55 height 13
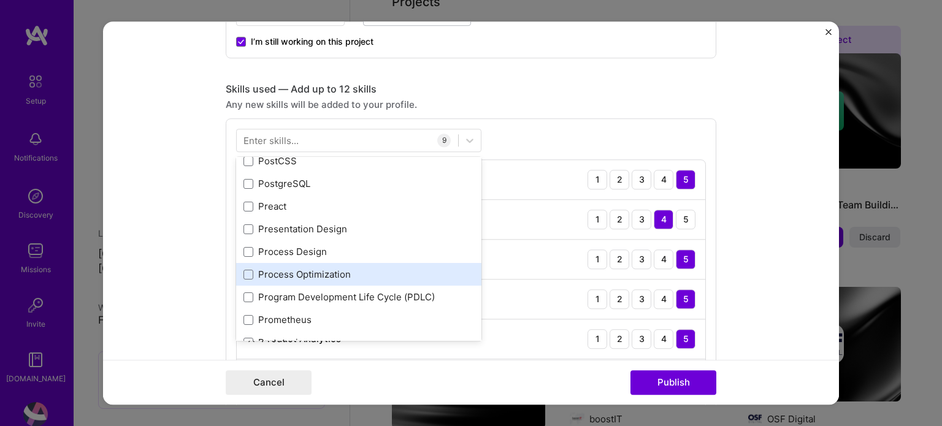
scroll to position [5950, 0]
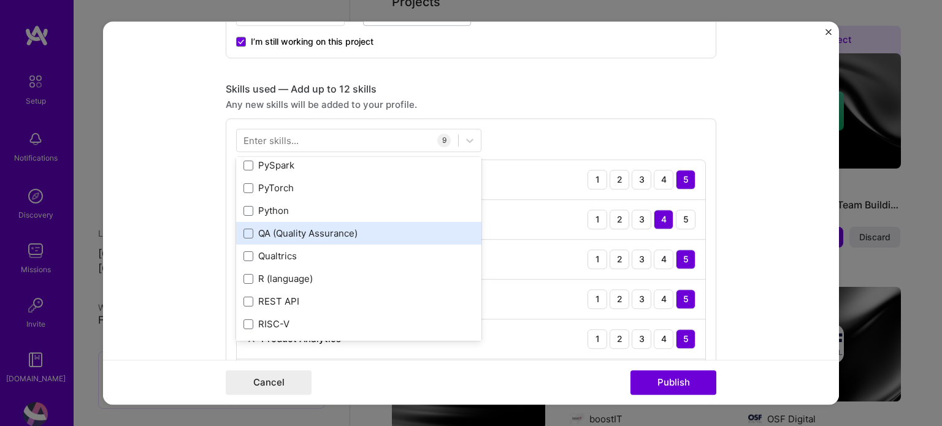
click at [351, 237] on div "Your Skills Agile Product Analytics Product Strategy Product Marketing Product …" at bounding box center [358, 249] width 245 height 184
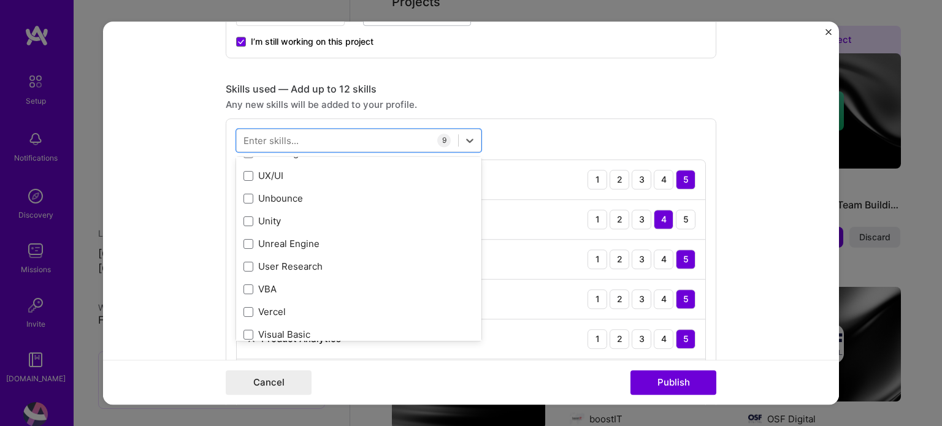
scroll to position [7805, 0]
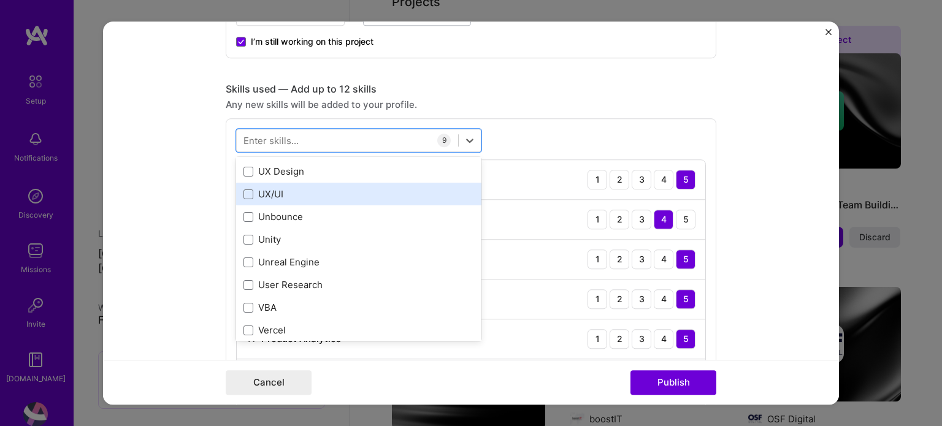
click at [293, 193] on div "UX/UI" at bounding box center [359, 194] width 231 height 13
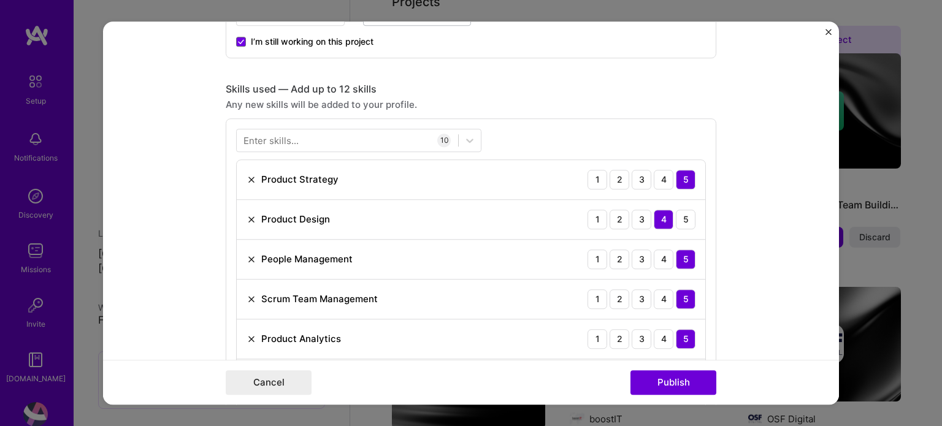
click at [567, 129] on div "Enter skills... 10 Product Strategy 1 2 3 4 5 Product Design 1 2 3 4 5 People M…" at bounding box center [471, 343] width 491 height 451
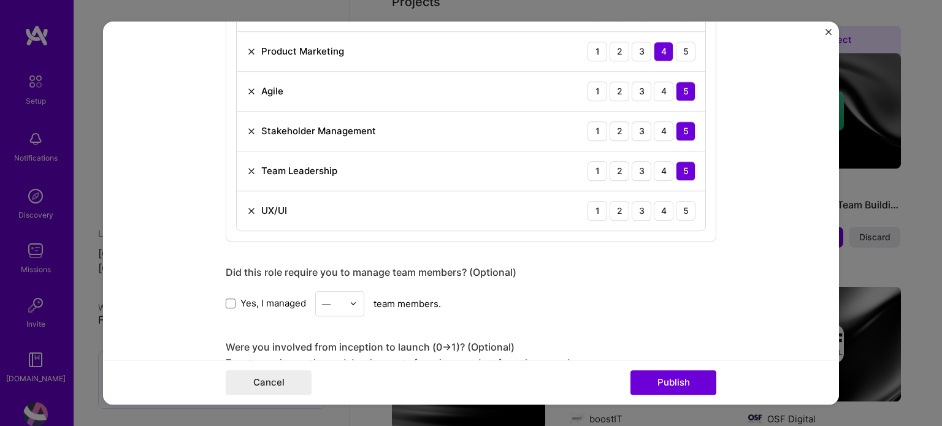
scroll to position [859, 0]
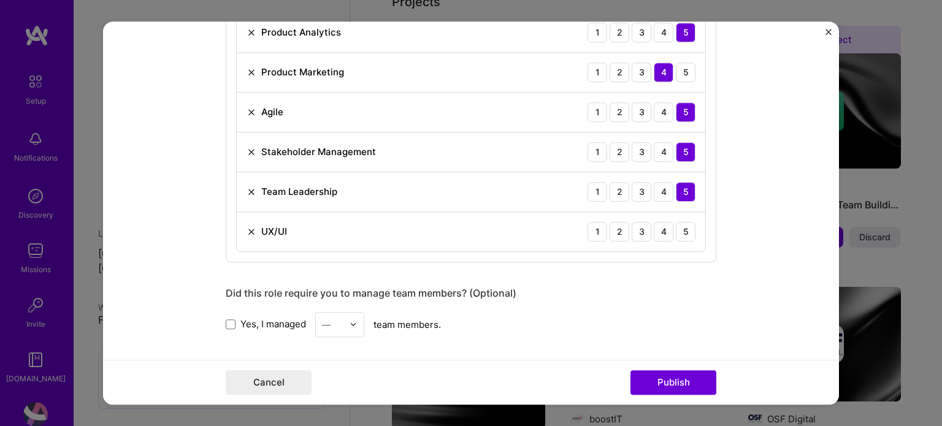
drag, startPoint x: 660, startPoint y: 227, endPoint x: 699, endPoint y: 228, distance: 39.3
click at [661, 227] on div "4" at bounding box center [664, 232] width 20 height 20
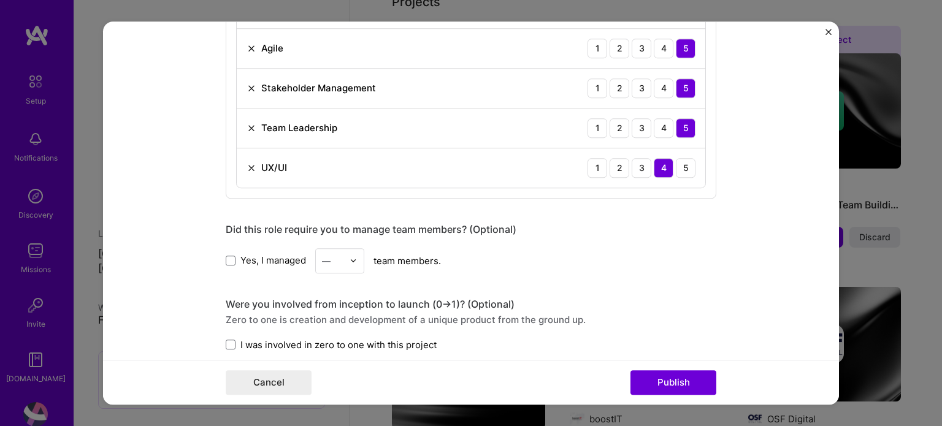
scroll to position [981, 0]
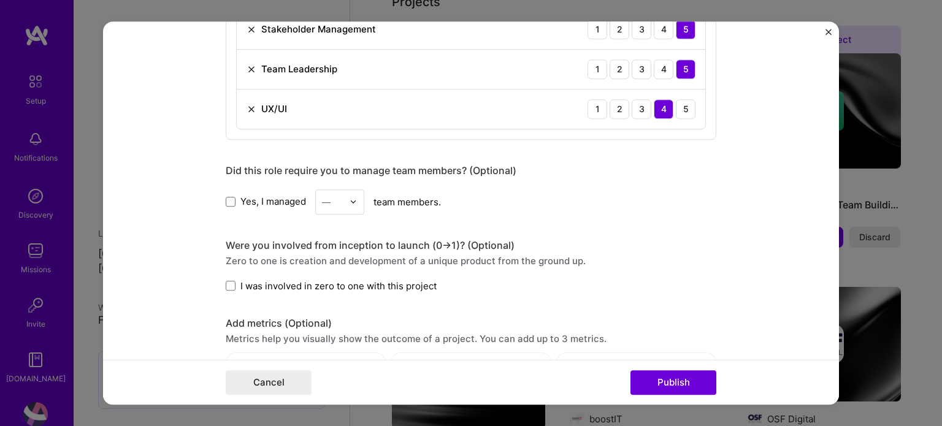
click at [336, 201] on input "text" at bounding box center [332, 202] width 21 height 13
click at [331, 251] on div "7" at bounding box center [340, 248] width 42 height 23
click at [232, 280] on label "I was involved in zero to one with this project" at bounding box center [331, 286] width 211 height 13
click at [0, 0] on input "I was involved in zero to one with this project" at bounding box center [0, 0] width 0 height 0
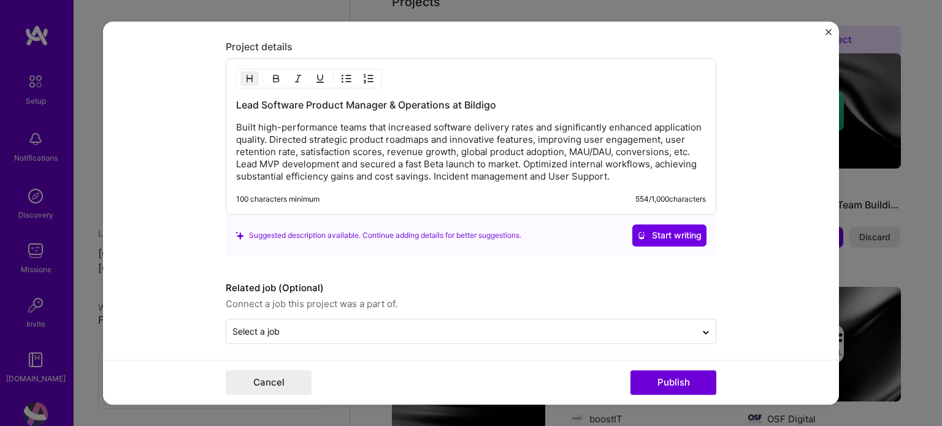
scroll to position [1419, 0]
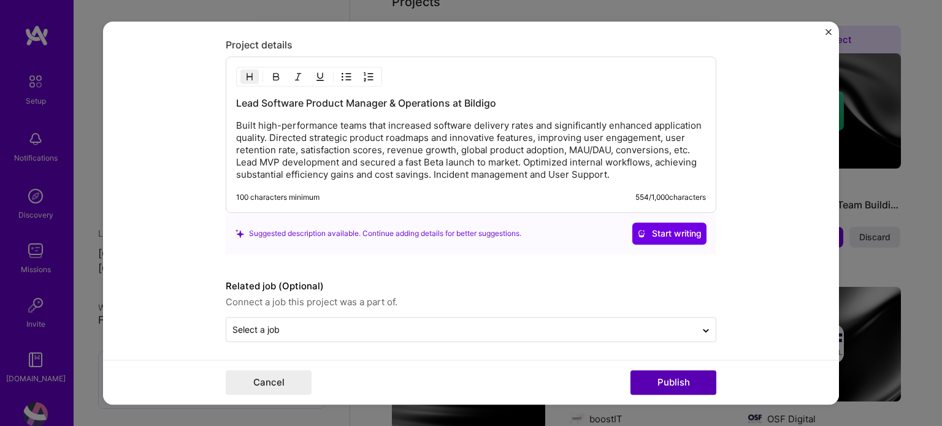
click at [675, 383] on button "Publish" at bounding box center [674, 382] width 86 height 25
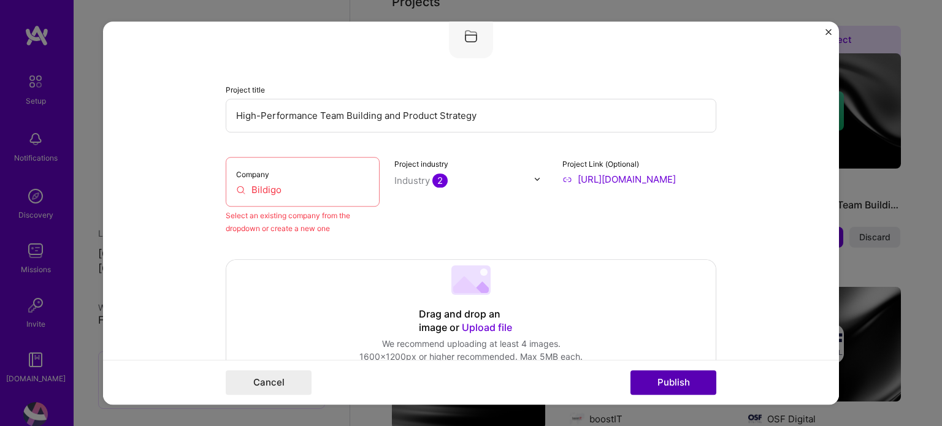
scroll to position [80, 0]
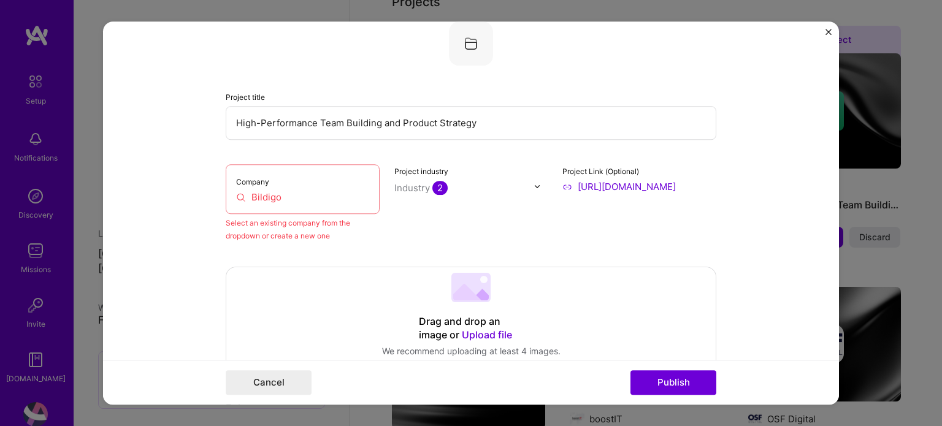
click at [270, 202] on input "Bildigo" at bounding box center [302, 197] width 133 height 13
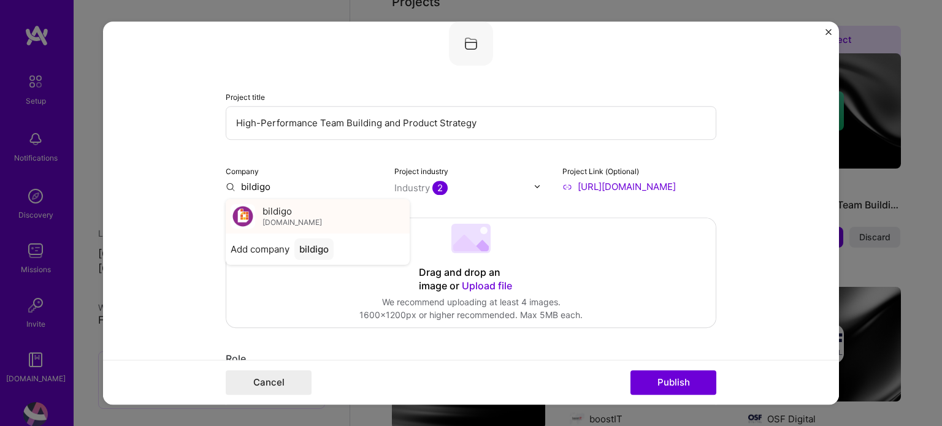
type input "bildigo"
click at [280, 211] on span "bildigo" at bounding box center [277, 211] width 29 height 13
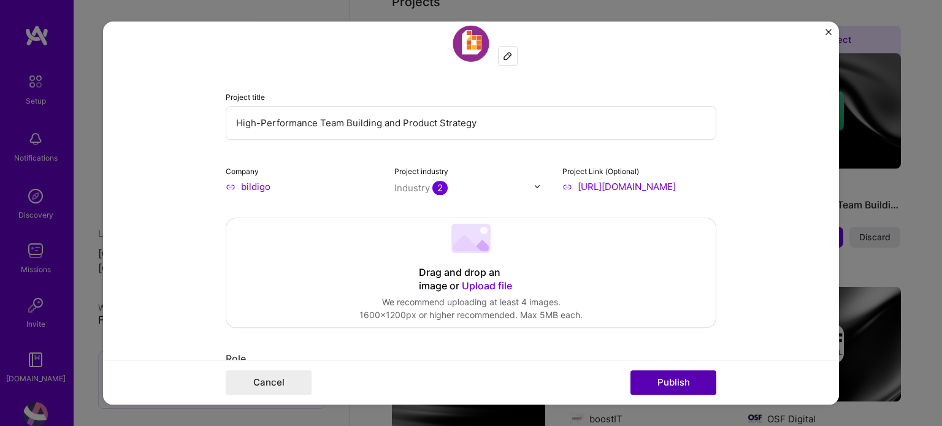
click at [680, 382] on button "Publish" at bounding box center [674, 382] width 86 height 25
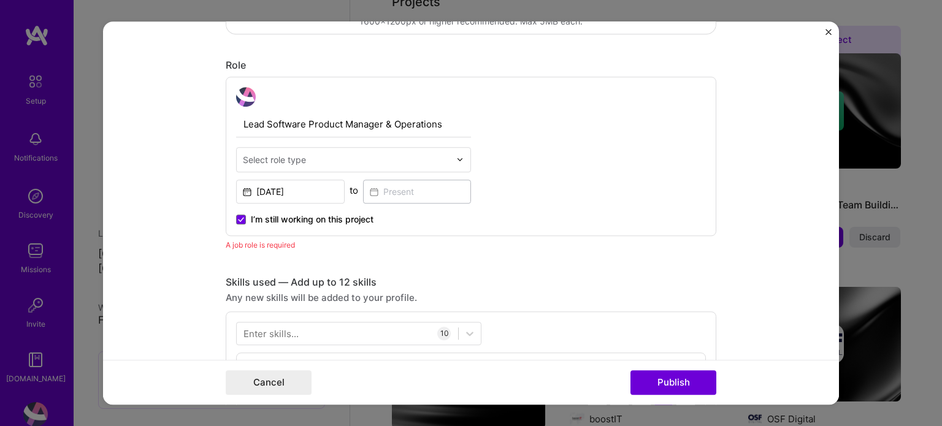
scroll to position [411, 0]
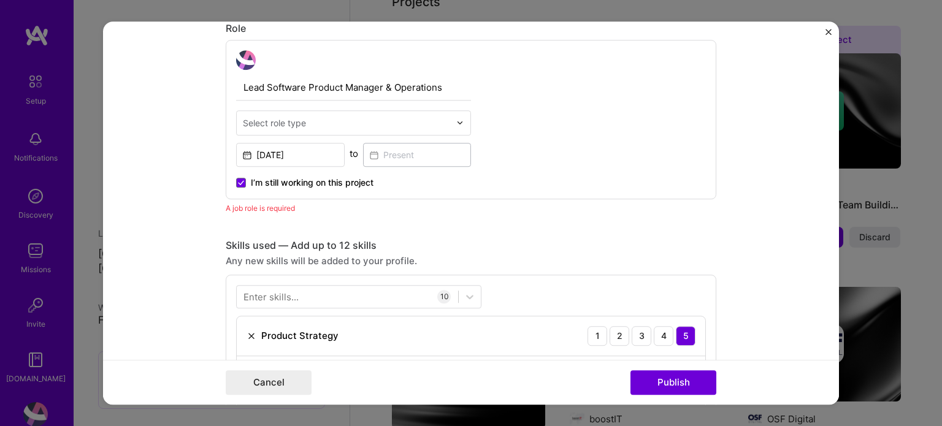
click at [294, 124] on div "Select role type" at bounding box center [274, 123] width 63 height 13
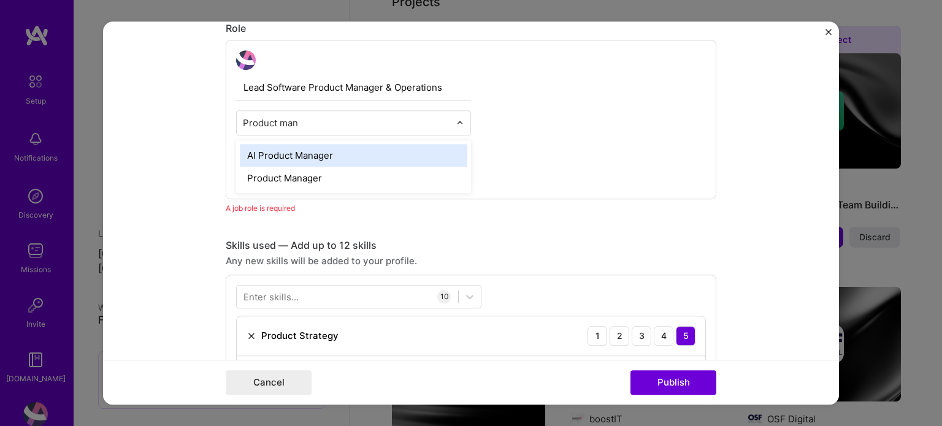
type input "Product mana"
click at [304, 158] on div "AI Product Manager" at bounding box center [354, 155] width 228 height 23
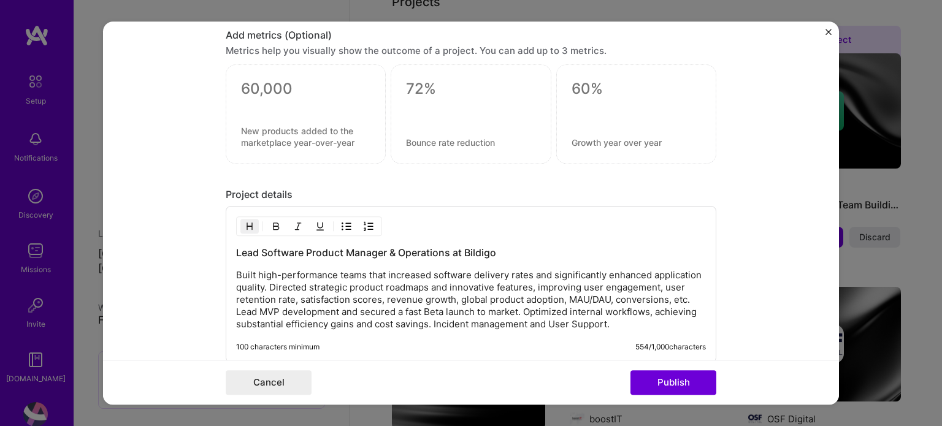
scroll to position [1419, 0]
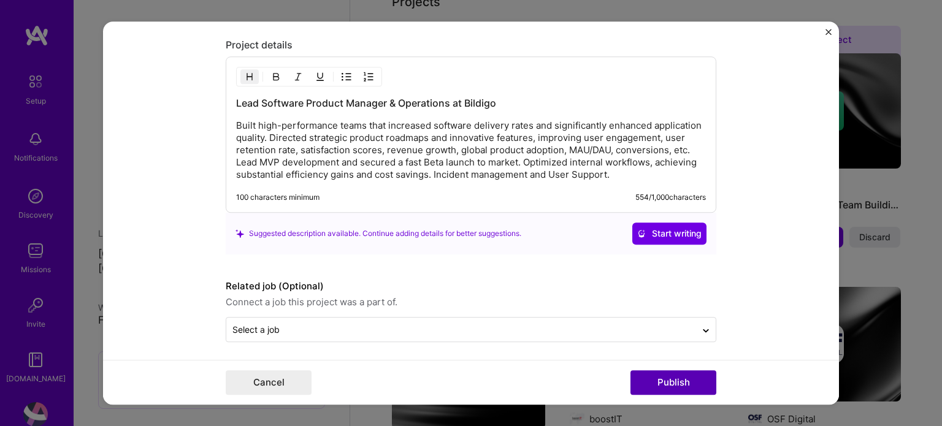
click at [674, 380] on button "Publish" at bounding box center [674, 382] width 86 height 25
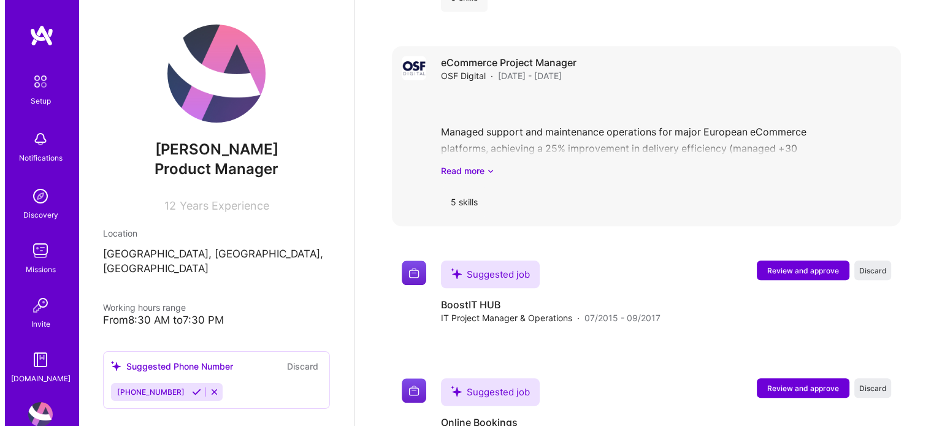
scroll to position [1257, 0]
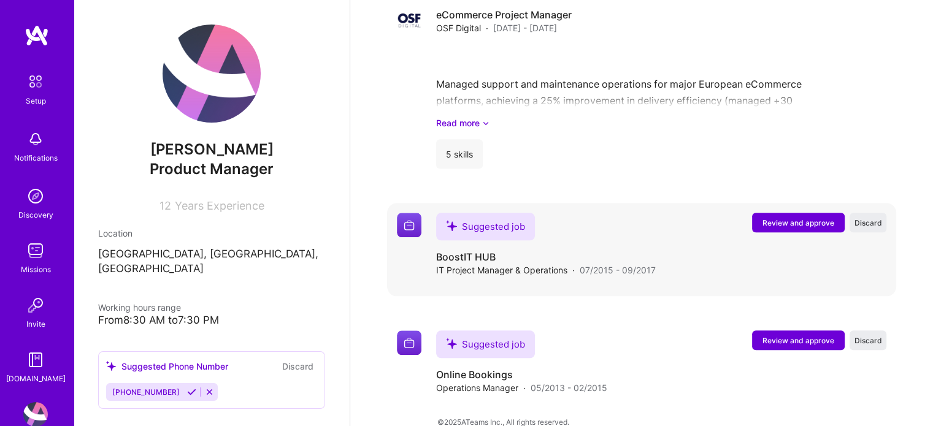
click at [807, 218] on span "Review and approve" at bounding box center [798, 223] width 72 height 10
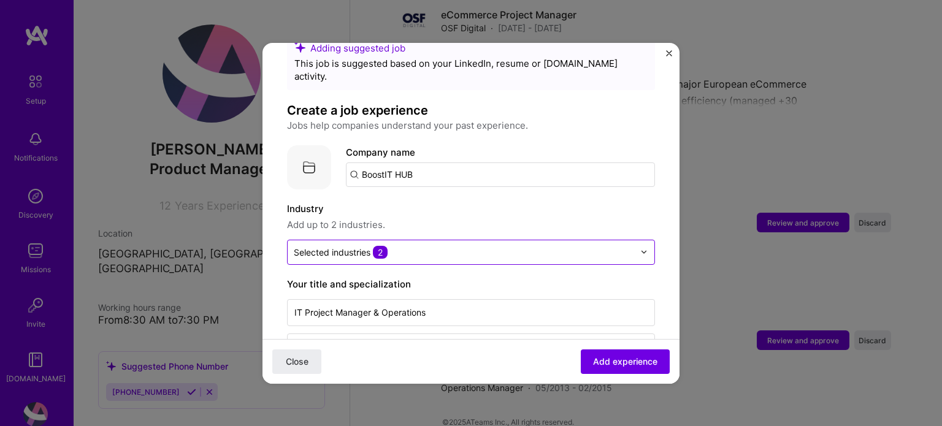
scroll to position [61, 0]
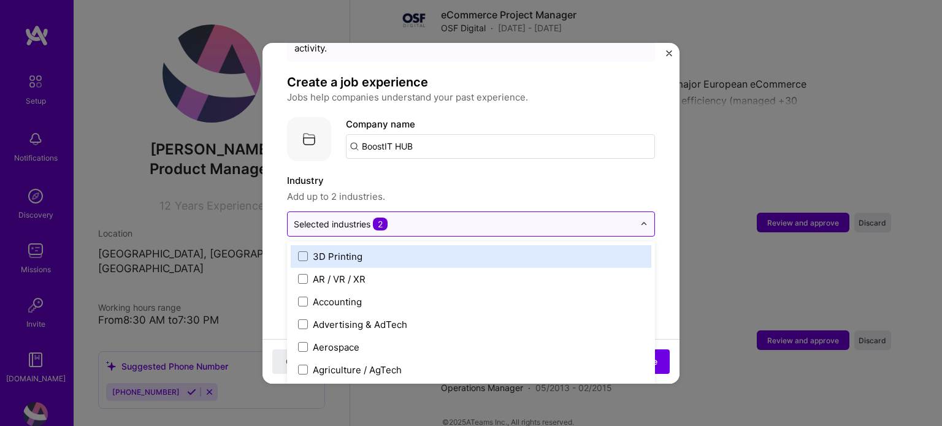
click at [423, 218] on input "text" at bounding box center [464, 224] width 340 height 13
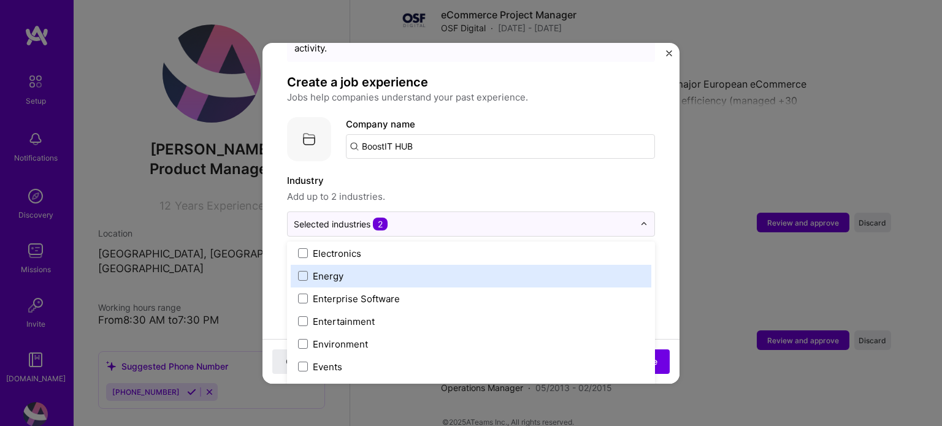
scroll to position [1165, 0]
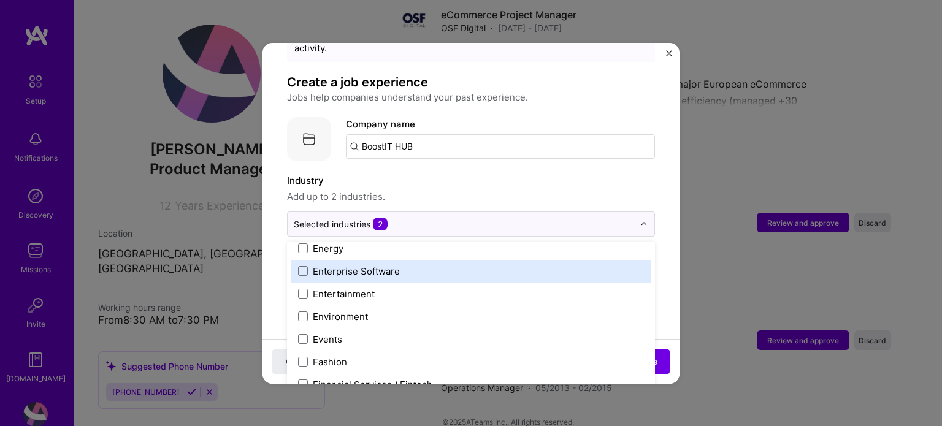
click at [424, 265] on label "Enterprise Software" at bounding box center [471, 271] width 346 height 13
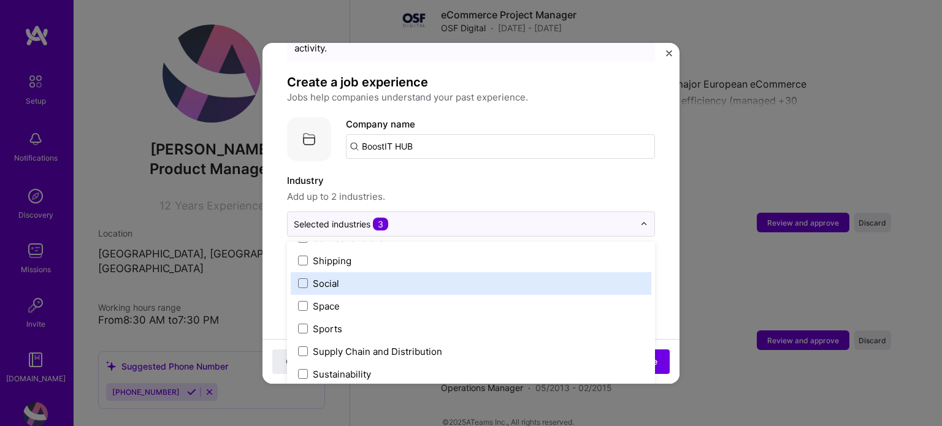
scroll to position [2547, 0]
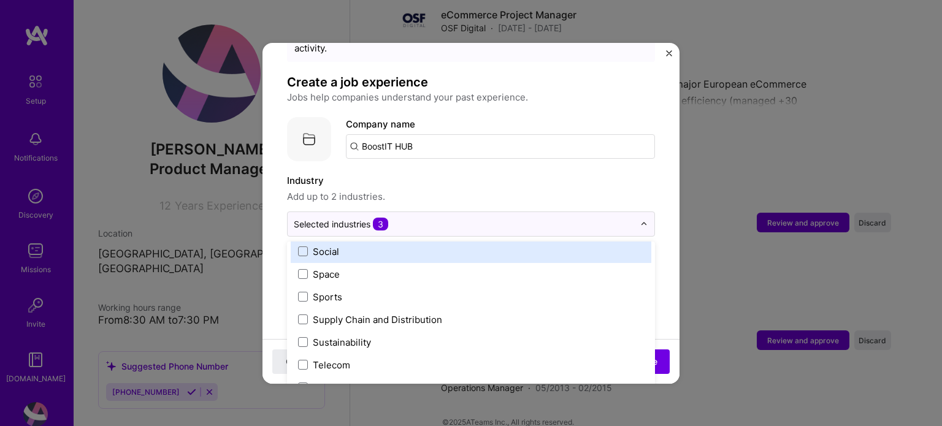
click at [481, 174] on label "Industry" at bounding box center [471, 181] width 368 height 15
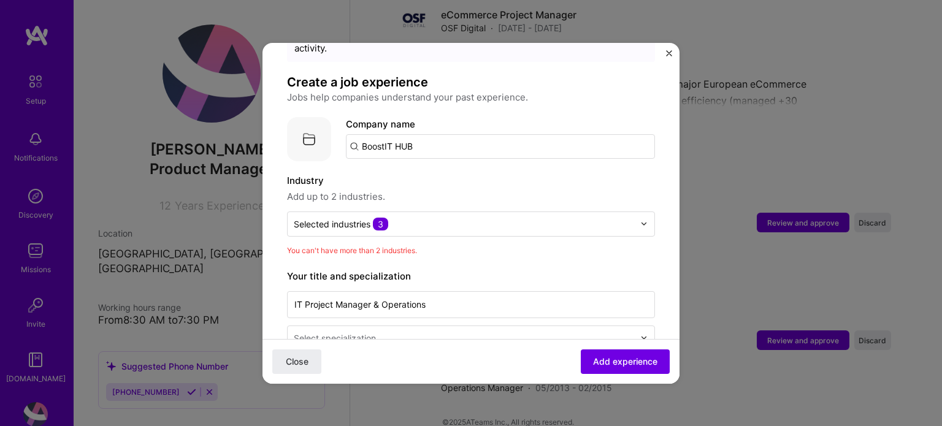
click at [407, 246] on span "You can't have more than 2 industries." at bounding box center [352, 250] width 130 height 9
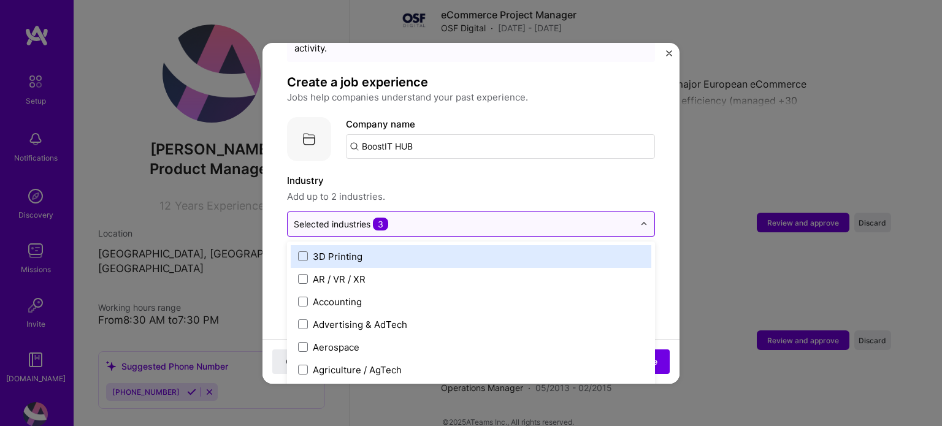
click at [418, 218] on input "text" at bounding box center [464, 224] width 340 height 13
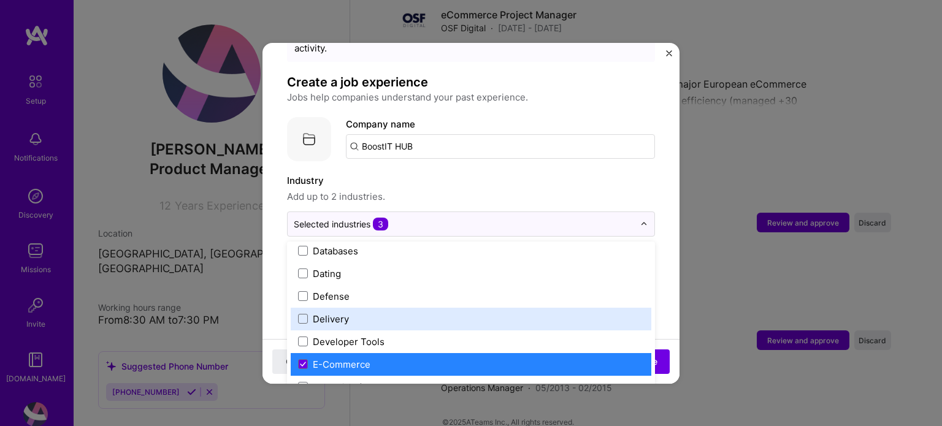
scroll to position [1043, 0]
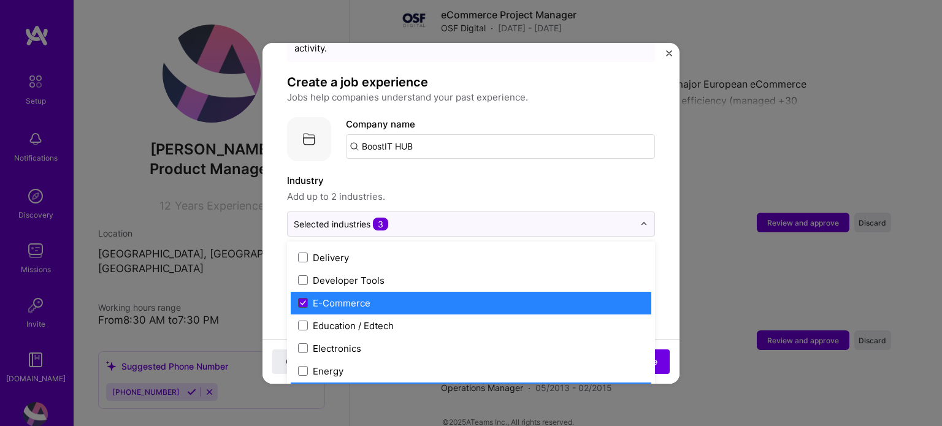
click at [299, 298] on span at bounding box center [303, 303] width 10 height 10
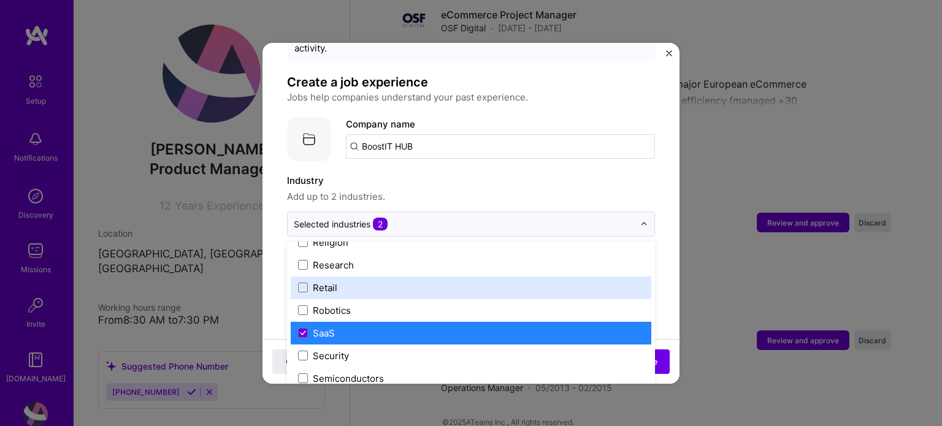
scroll to position [2363, 0]
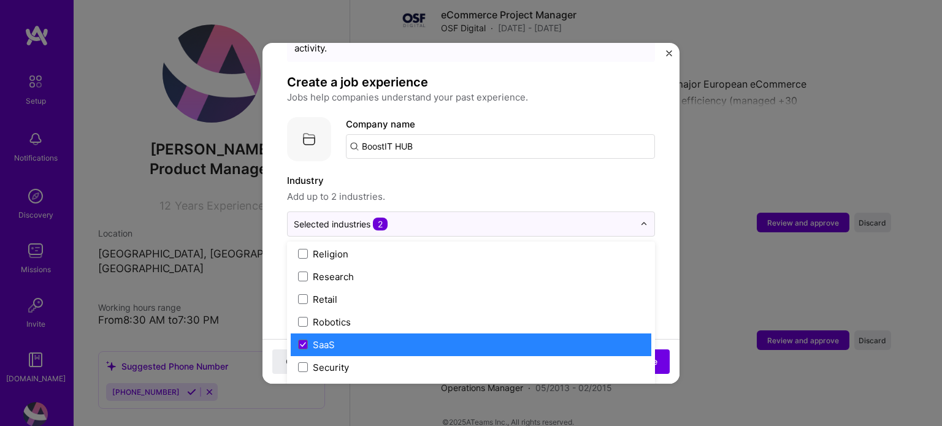
click at [315, 339] on div "SaaS" at bounding box center [324, 345] width 22 height 13
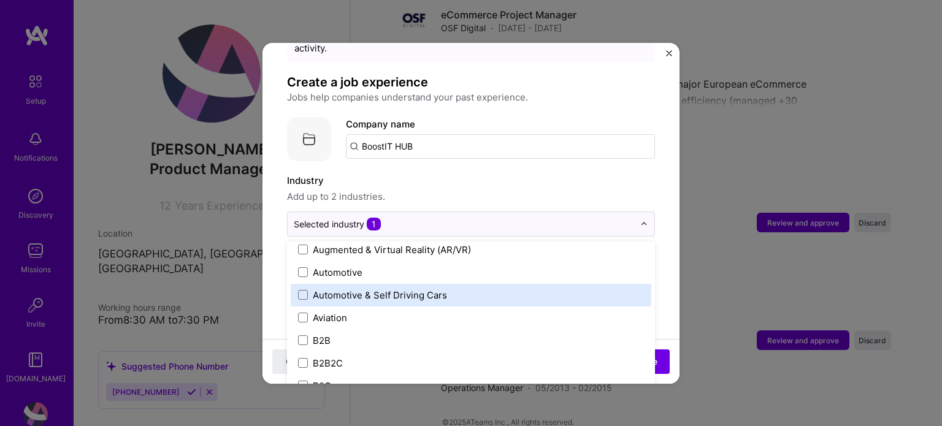
scroll to position [277, 0]
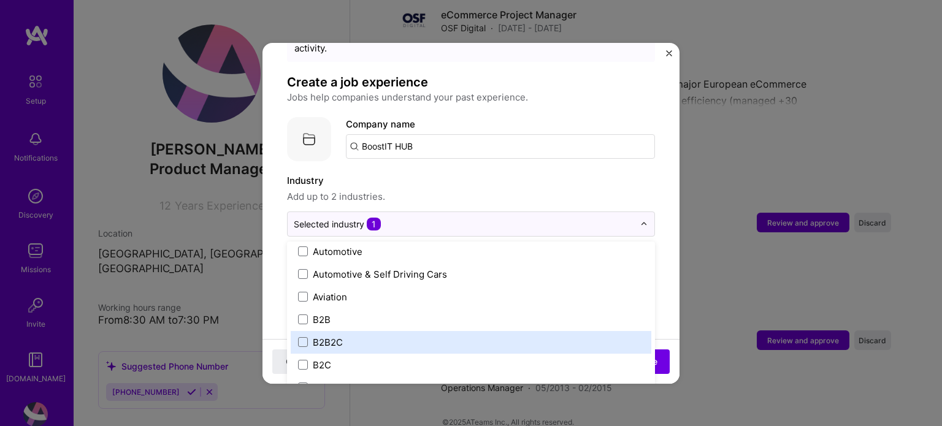
click at [353, 336] on label "B2B2C" at bounding box center [471, 342] width 346 height 13
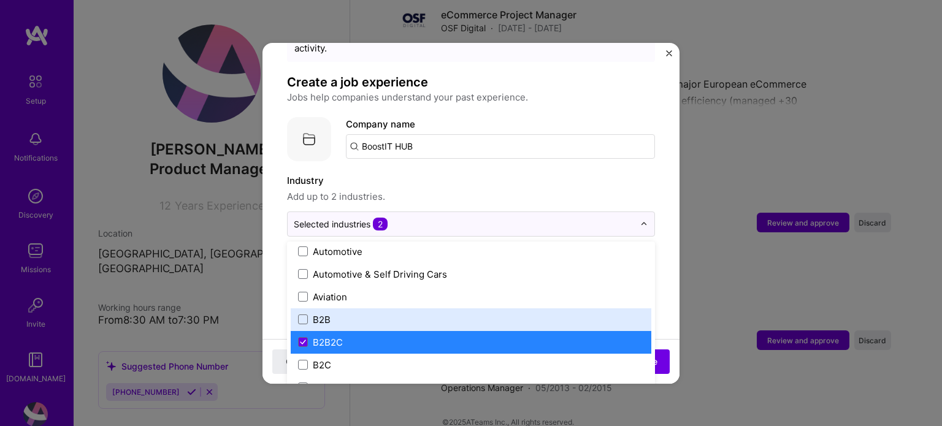
click at [563, 174] on label "Industry" at bounding box center [471, 181] width 368 height 15
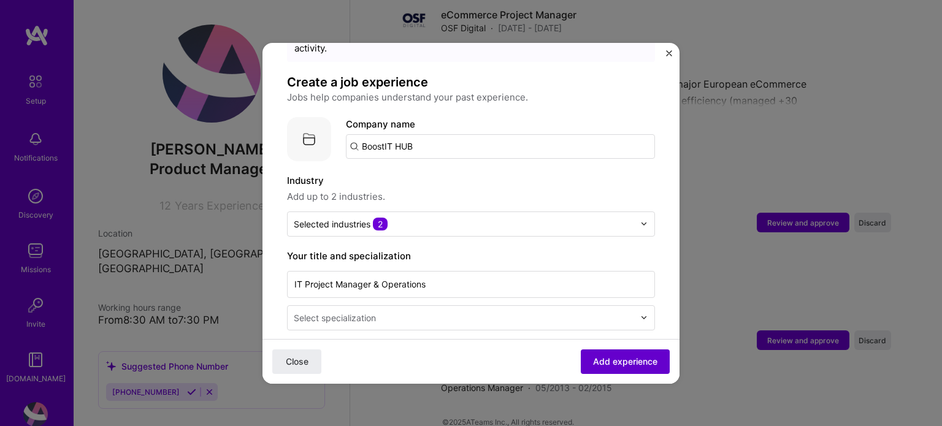
click at [640, 361] on span "Add experience" at bounding box center [625, 361] width 64 height 12
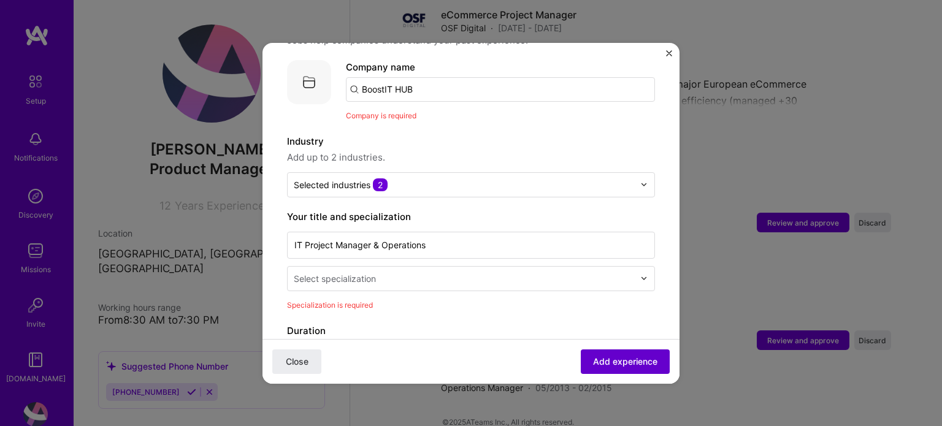
scroll to position [123, 0]
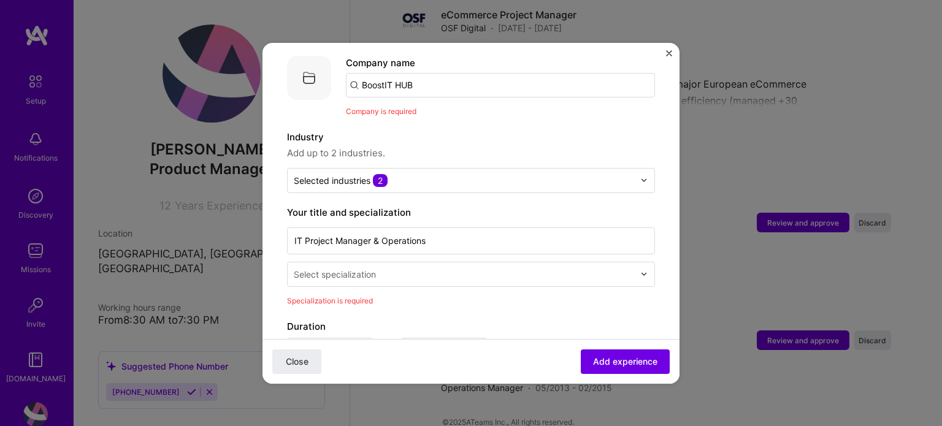
click at [389, 268] on input "text" at bounding box center [465, 274] width 343 height 13
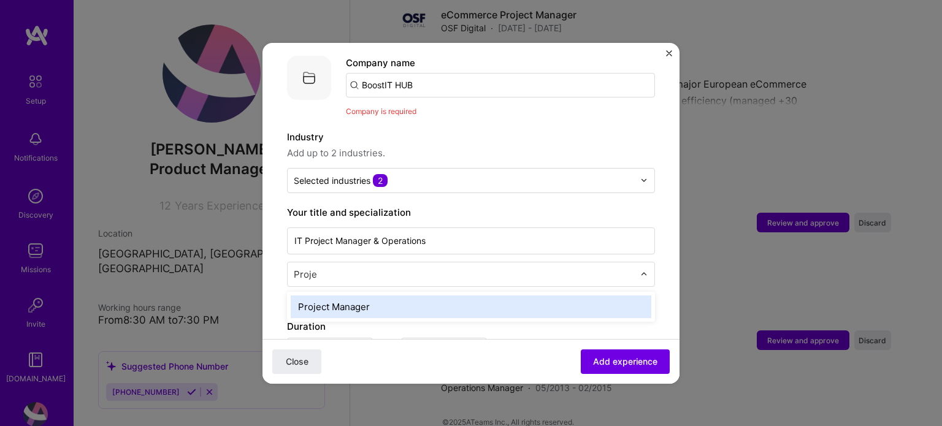
type input "Projec"
click at [346, 296] on div "Project Manager" at bounding box center [471, 307] width 361 height 23
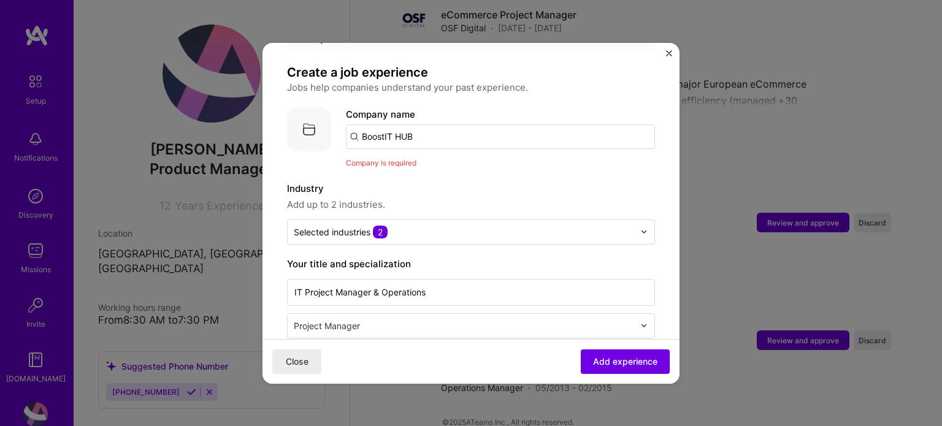
scroll to position [0, 0]
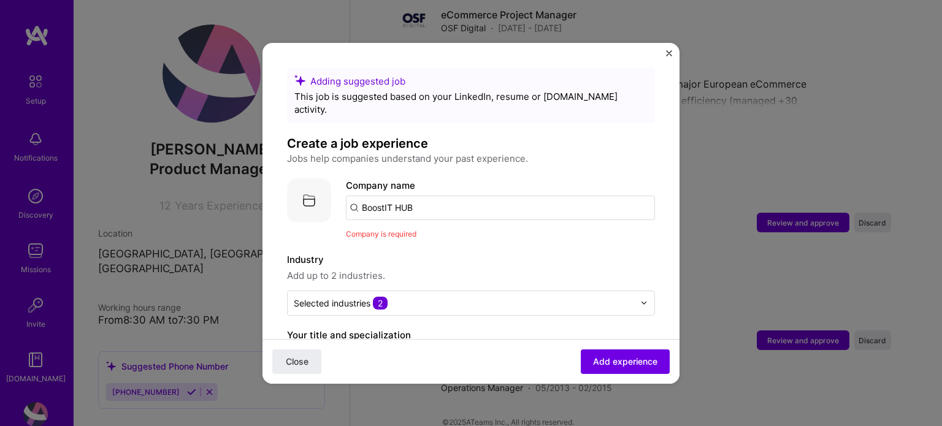
click at [436, 196] on input "BoostIT HUB" at bounding box center [500, 208] width 309 height 25
click at [417, 232] on span "BoostIT HUB" at bounding box center [411, 238] width 56 height 13
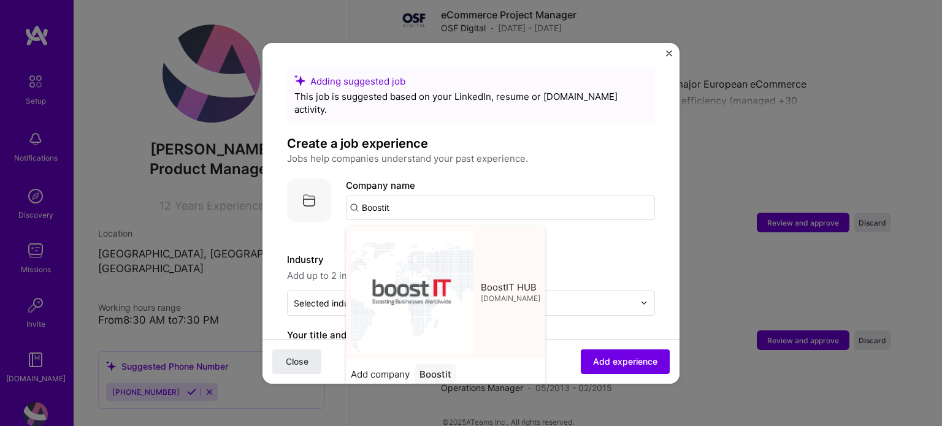
type input "BoostIT HUB"
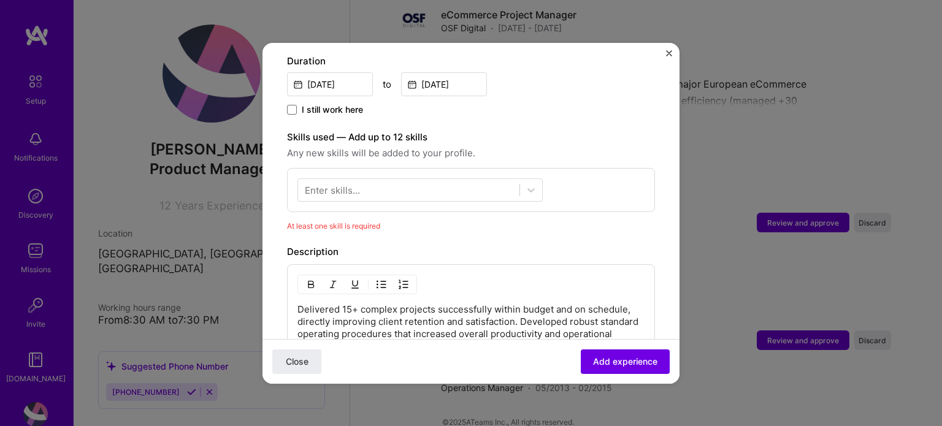
scroll to position [307, 0]
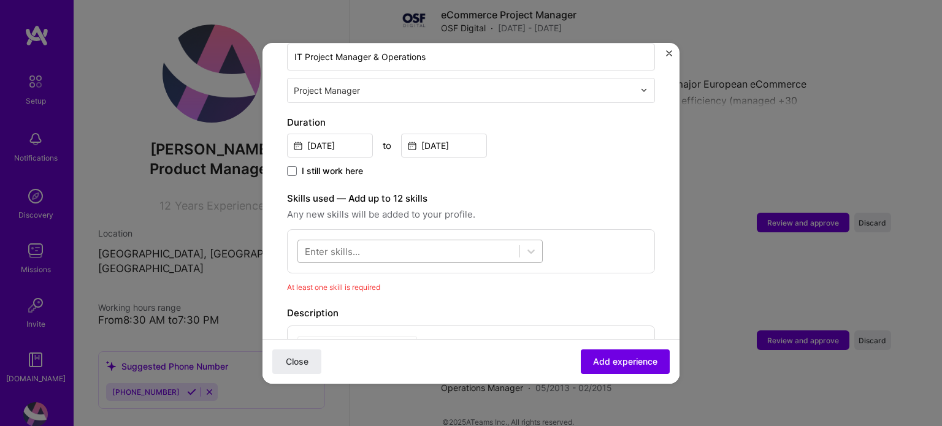
click at [376, 241] on div at bounding box center [408, 251] width 221 height 20
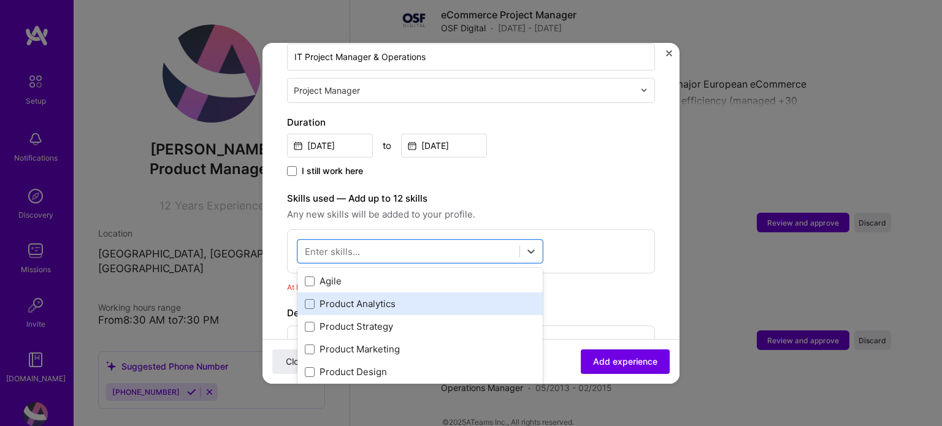
scroll to position [0, 0]
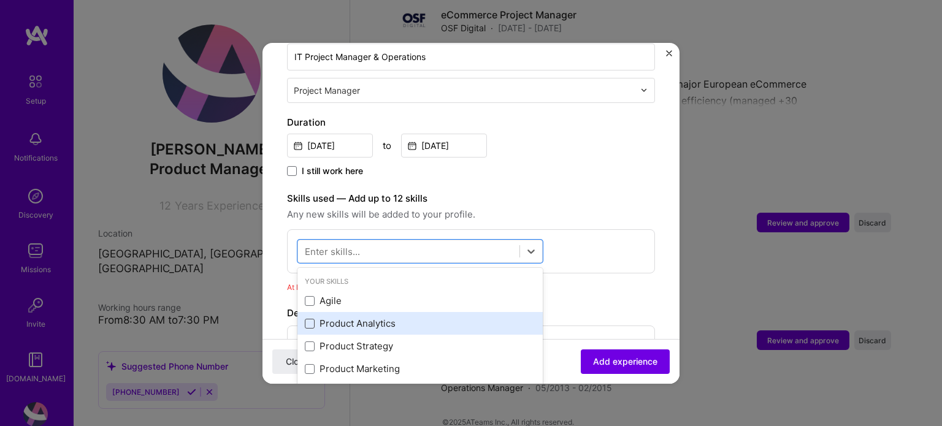
click at [312, 319] on span at bounding box center [310, 324] width 10 height 10
click at [0, 0] on input "checkbox" at bounding box center [0, 0] width 0 height 0
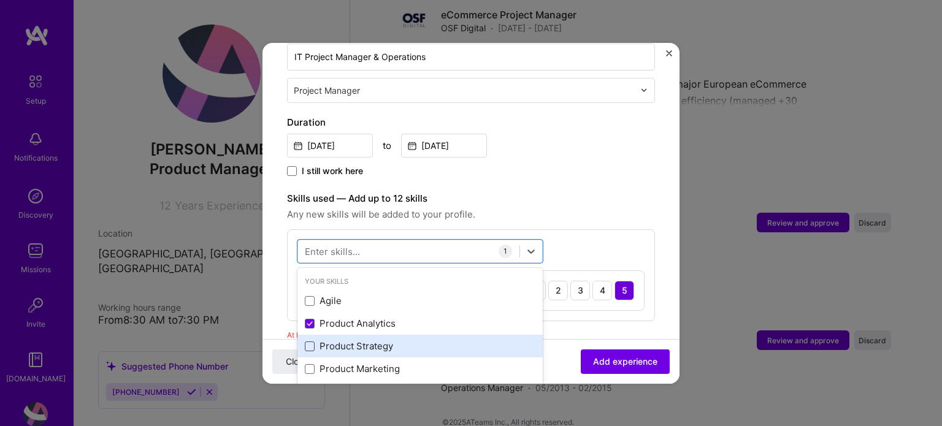
click at [309, 342] on span at bounding box center [310, 347] width 10 height 10
click at [0, 0] on input "checkbox" at bounding box center [0, 0] width 0 height 0
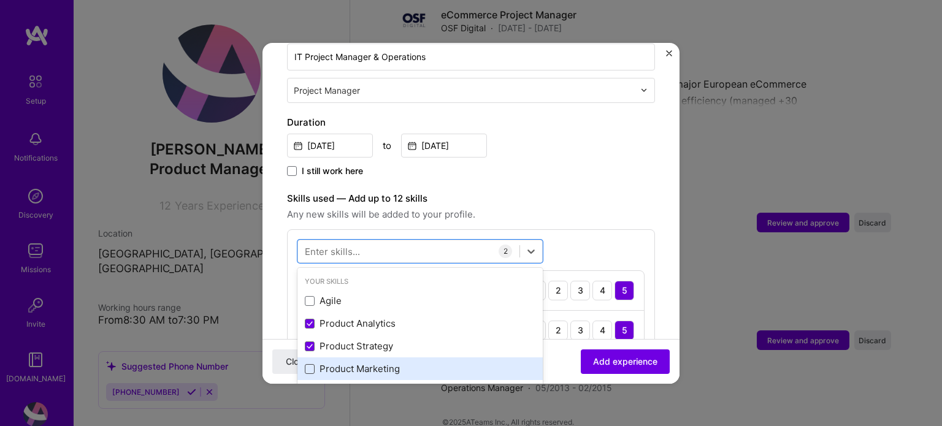
click at [312, 364] on span at bounding box center [310, 369] width 10 height 10
click at [0, 0] on input "checkbox" at bounding box center [0, 0] width 0 height 0
click at [314, 387] on span at bounding box center [310, 392] width 10 height 10
click at [0, 0] on input "checkbox" at bounding box center [0, 0] width 0 height 0
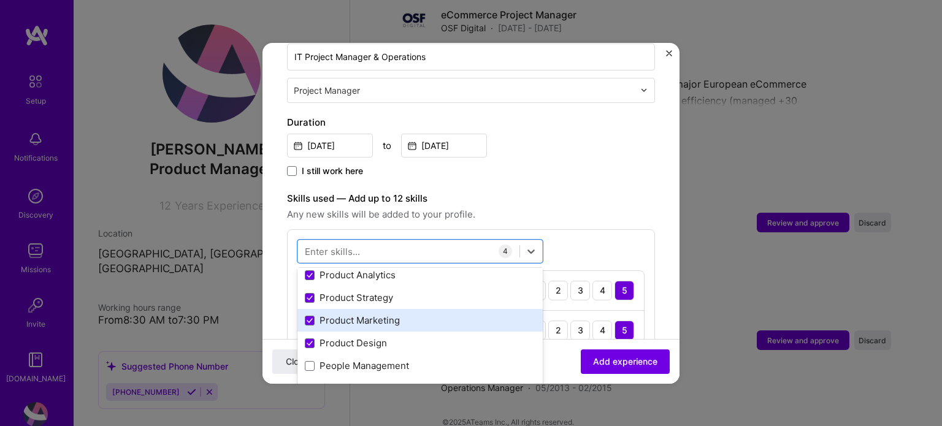
scroll to position [61, 0]
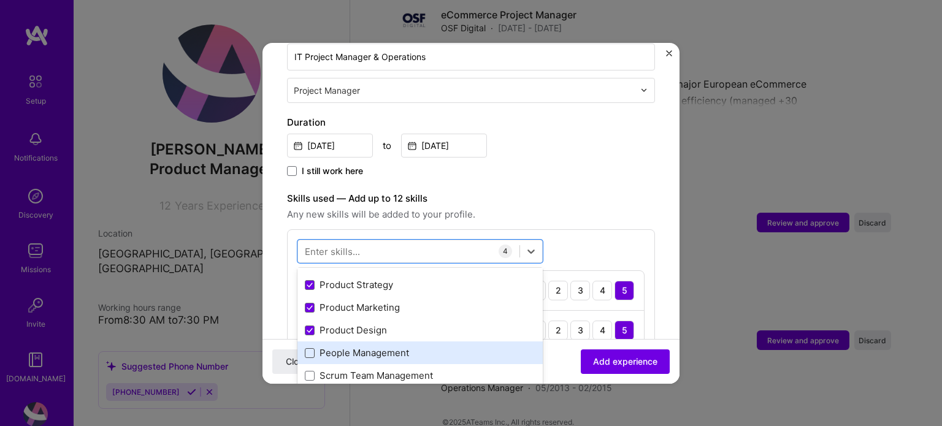
click at [305, 348] on span at bounding box center [310, 353] width 10 height 10
click at [0, 0] on input "checkbox" at bounding box center [0, 0] width 0 height 0
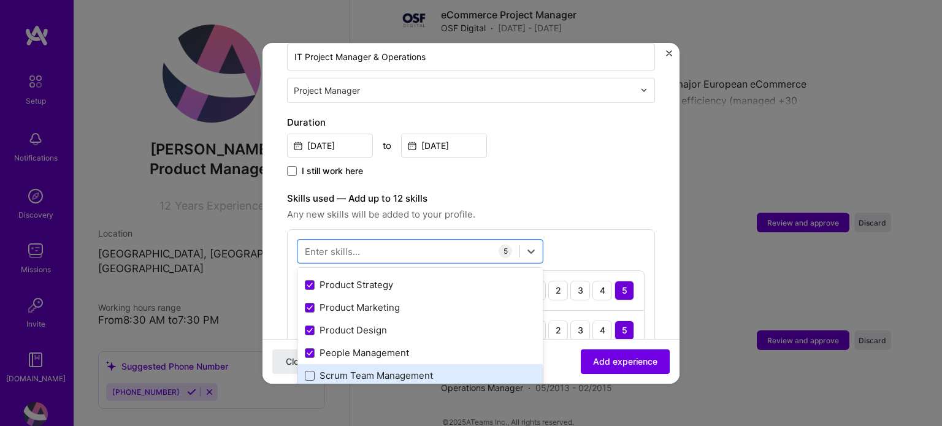
click at [311, 371] on span at bounding box center [310, 376] width 10 height 10
click at [0, 0] on input "checkbox" at bounding box center [0, 0] width 0 height 0
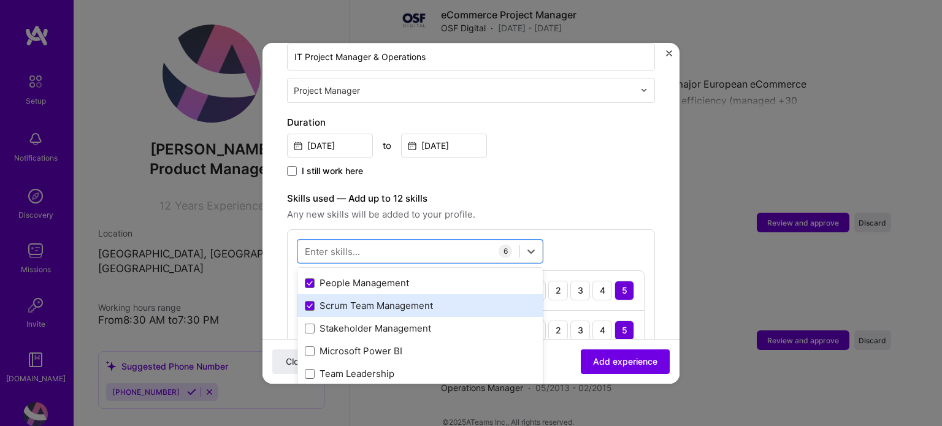
scroll to position [184, 0]
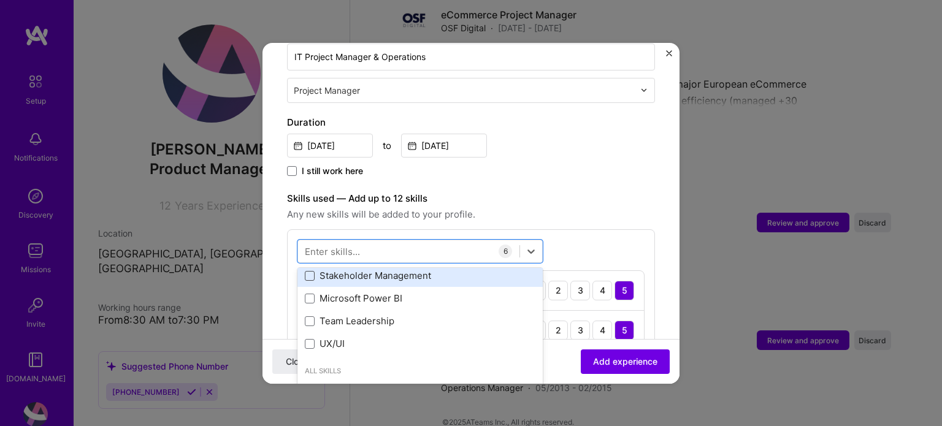
click at [305, 271] on span at bounding box center [310, 276] width 10 height 10
click at [0, 0] on input "checkbox" at bounding box center [0, 0] width 0 height 0
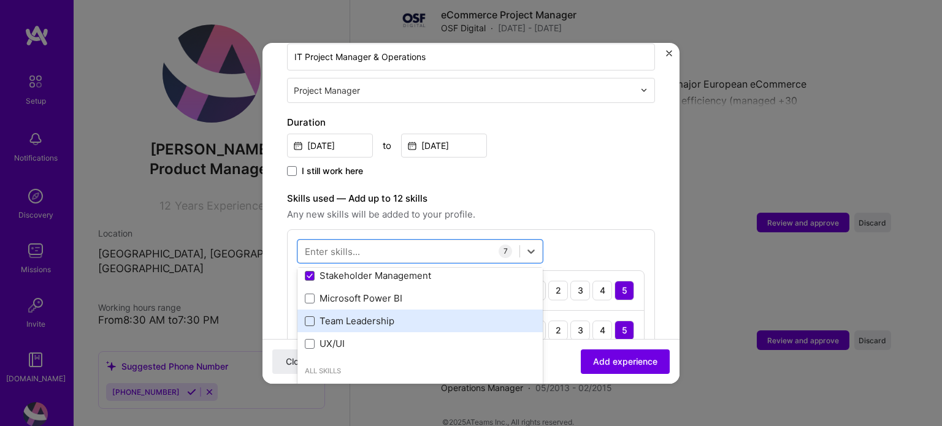
click at [312, 317] on span at bounding box center [310, 322] width 10 height 10
click at [0, 0] on input "checkbox" at bounding box center [0, 0] width 0 height 0
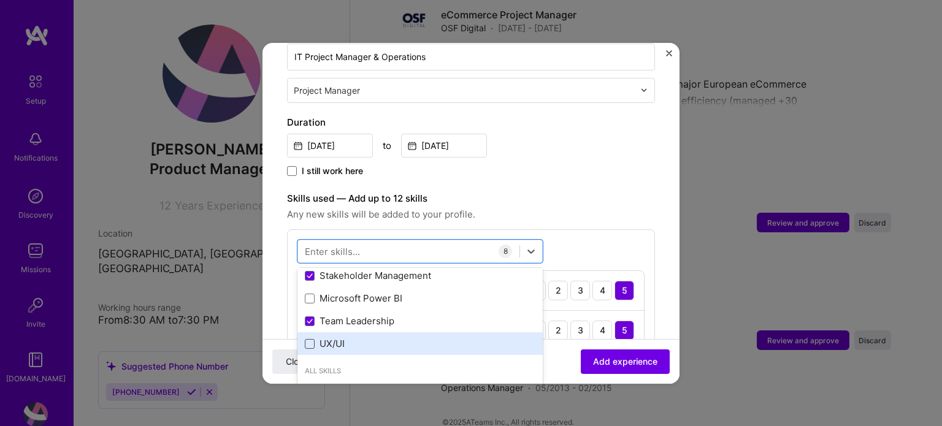
click at [309, 339] on span at bounding box center [310, 344] width 10 height 10
click at [0, 0] on input "checkbox" at bounding box center [0, 0] width 0 height 0
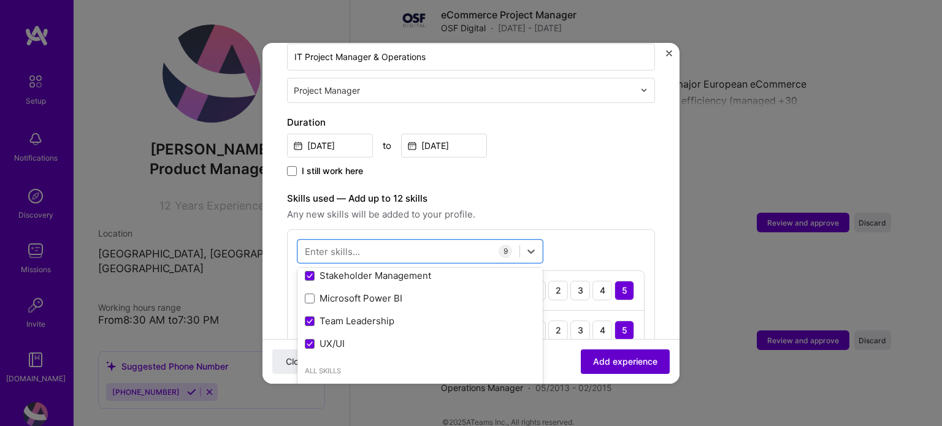
click at [620, 358] on span "Add experience" at bounding box center [625, 361] width 64 height 12
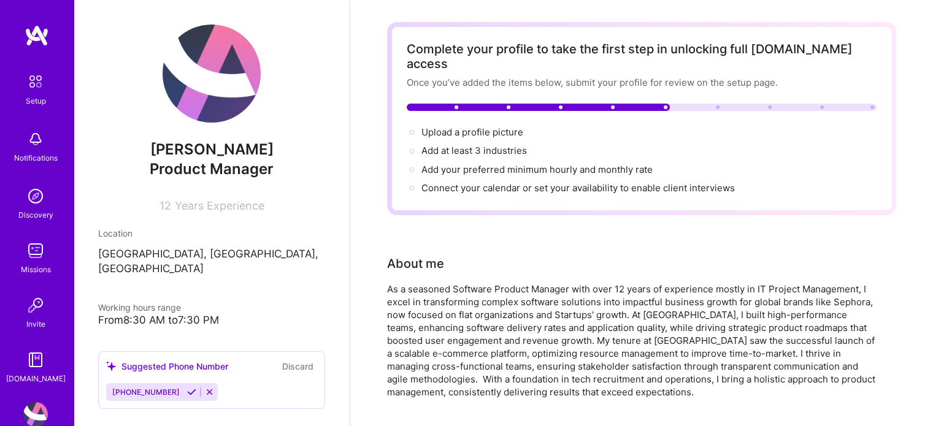
scroll to position [0, 0]
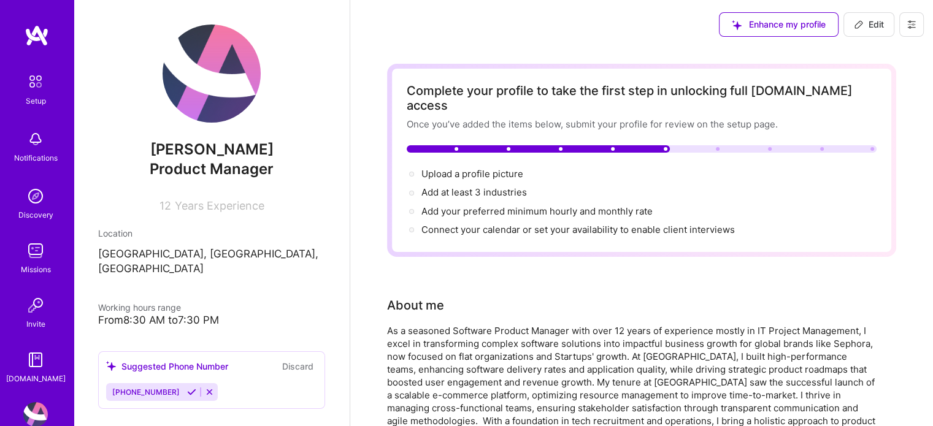
click at [210, 102] on img at bounding box center [212, 74] width 98 height 98
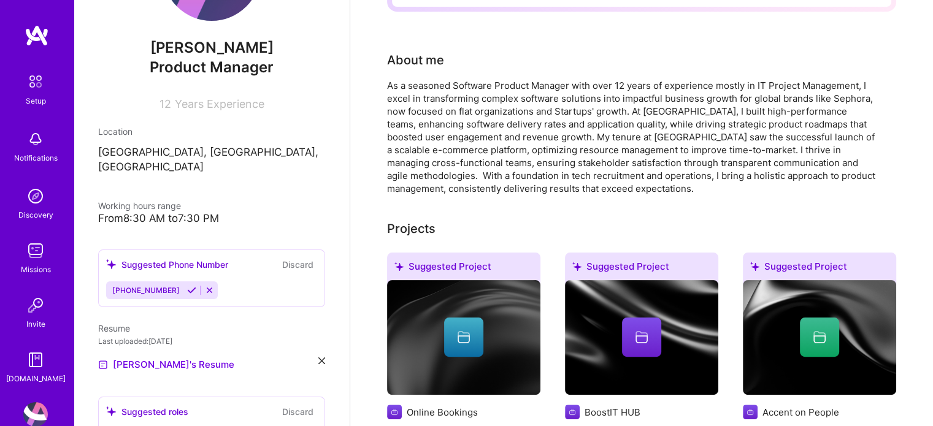
scroll to position [123, 0]
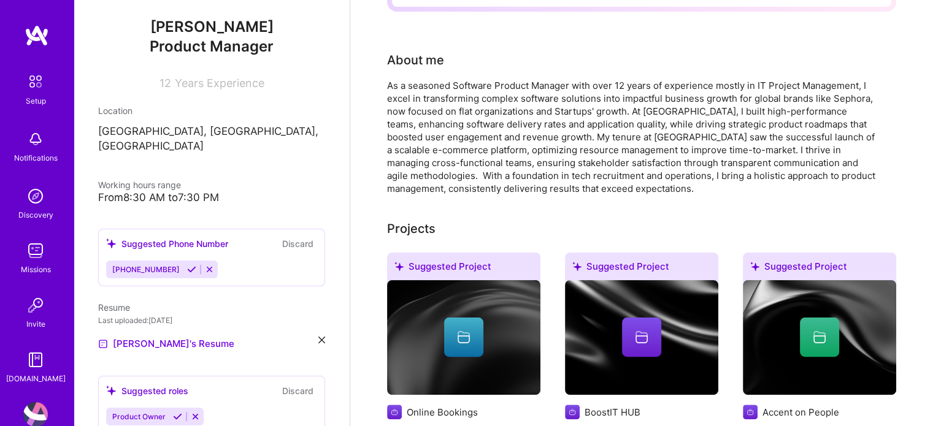
click at [187, 265] on icon at bounding box center [191, 269] width 9 height 9
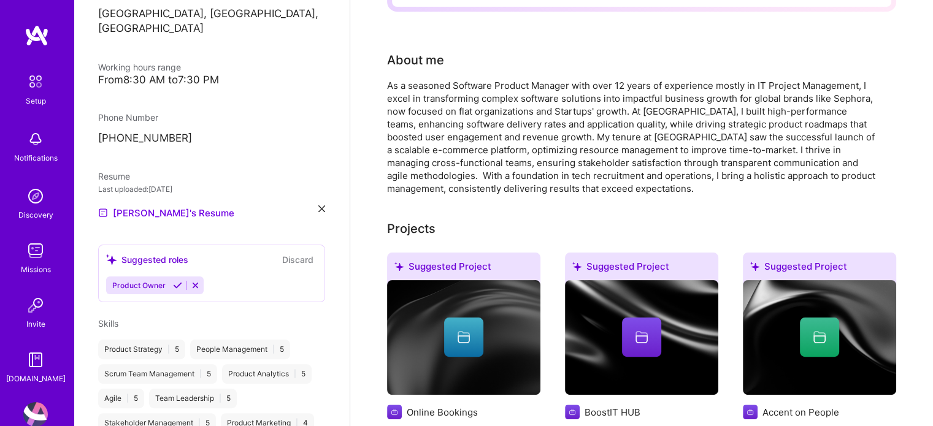
scroll to position [245, 0]
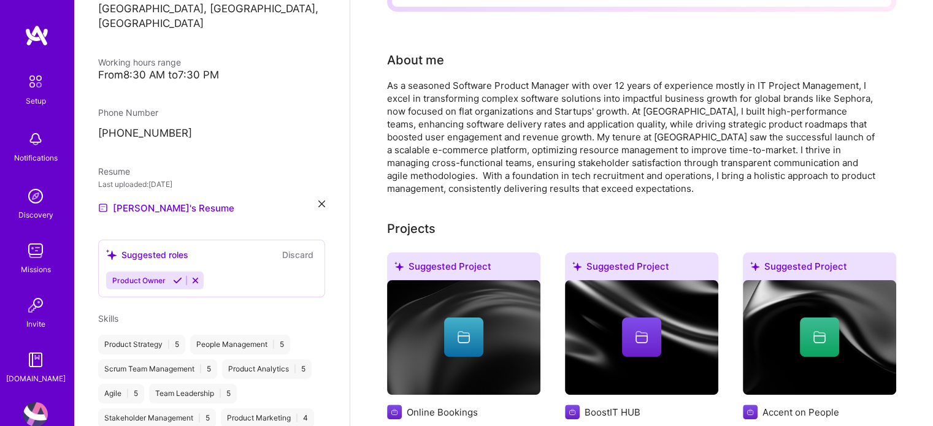
click at [141, 276] on span "Product Owner" at bounding box center [138, 280] width 53 height 9
click at [176, 276] on icon at bounding box center [177, 280] width 9 height 9
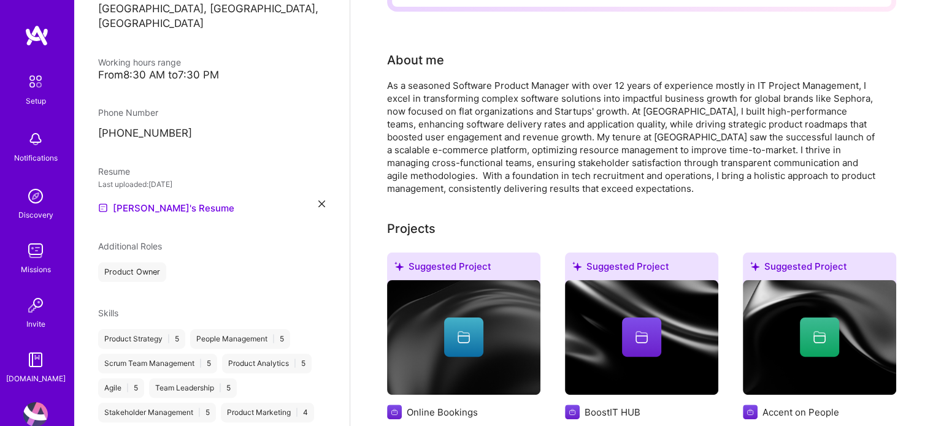
click at [148, 241] on span "Additional Roles" at bounding box center [130, 246] width 64 height 10
click at [169, 263] on div "Product Owner" at bounding box center [211, 273] width 227 height 20
click at [152, 263] on div "Product Owner" at bounding box center [132, 273] width 68 height 20
click at [137, 263] on div "Product Owner" at bounding box center [132, 273] width 68 height 20
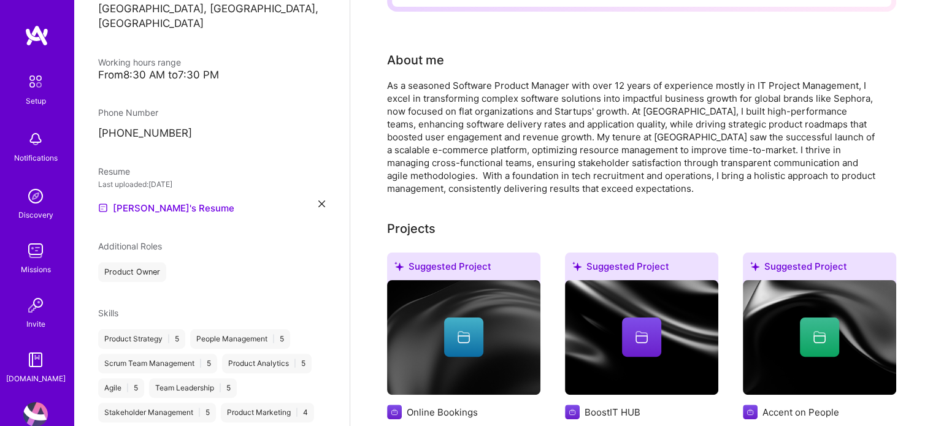
click at [142, 241] on span "Additional Roles" at bounding box center [130, 246] width 64 height 10
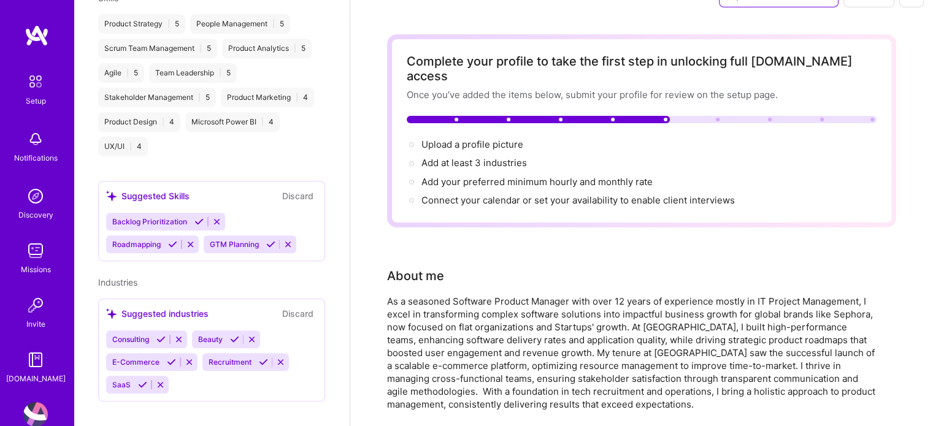
scroll to position [0, 0]
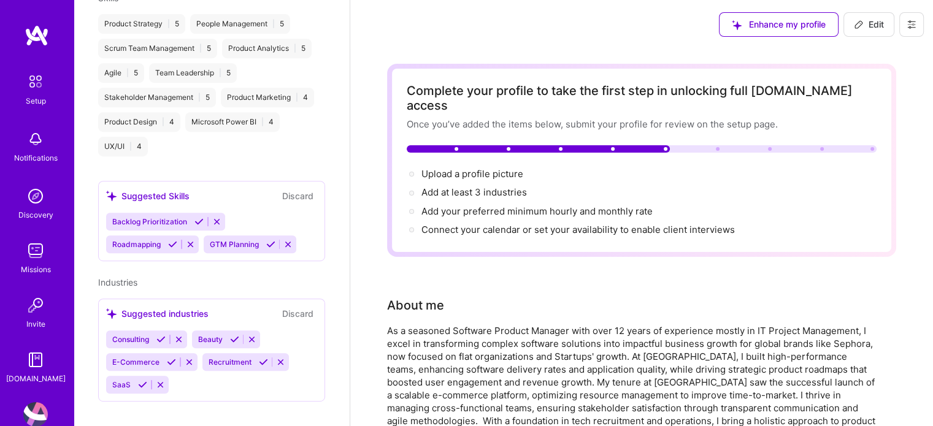
click at [869, 24] on span "Edit" at bounding box center [869, 24] width 30 height 12
select select "RO"
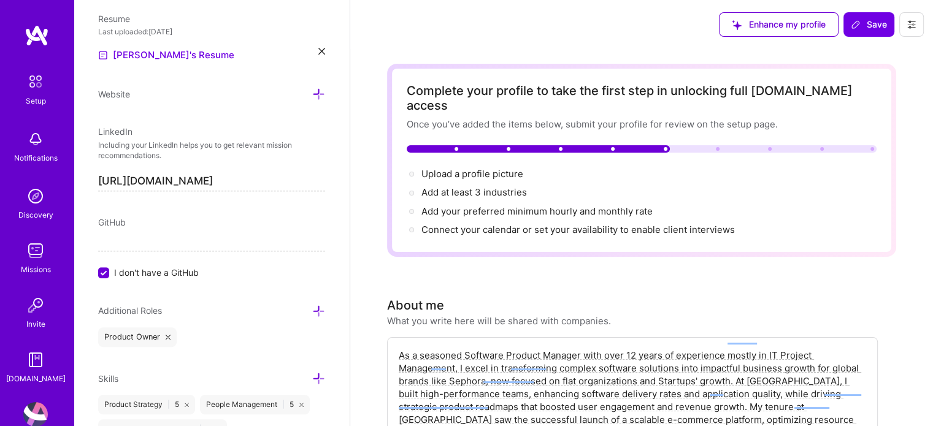
scroll to position [565, 0]
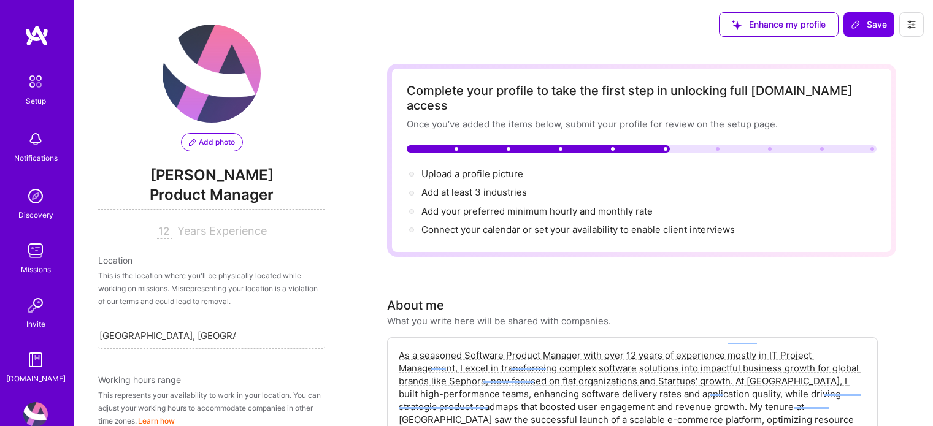
select select "RO"
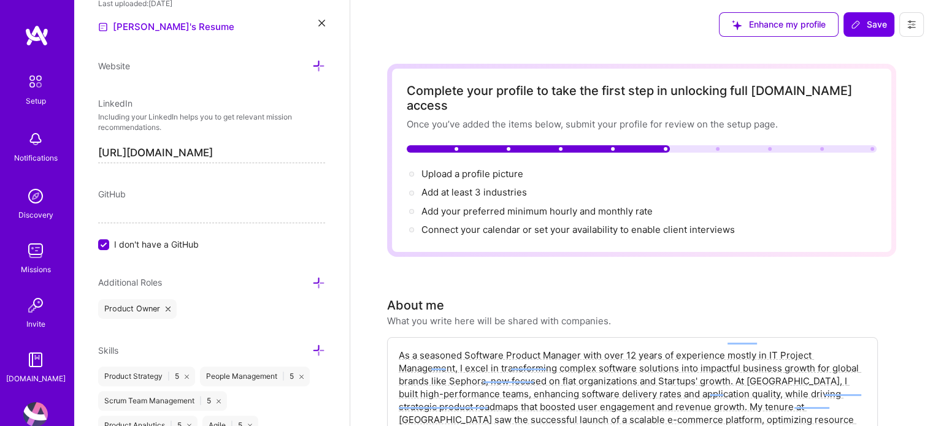
click at [312, 282] on icon at bounding box center [318, 283] width 13 height 13
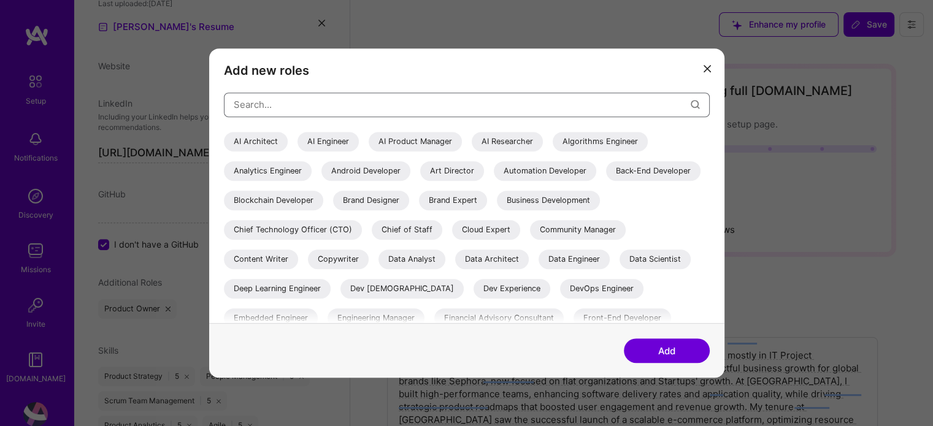
click at [331, 102] on input "modal" at bounding box center [462, 104] width 457 height 31
click at [432, 140] on div "AI Product Manager" at bounding box center [415, 142] width 93 height 20
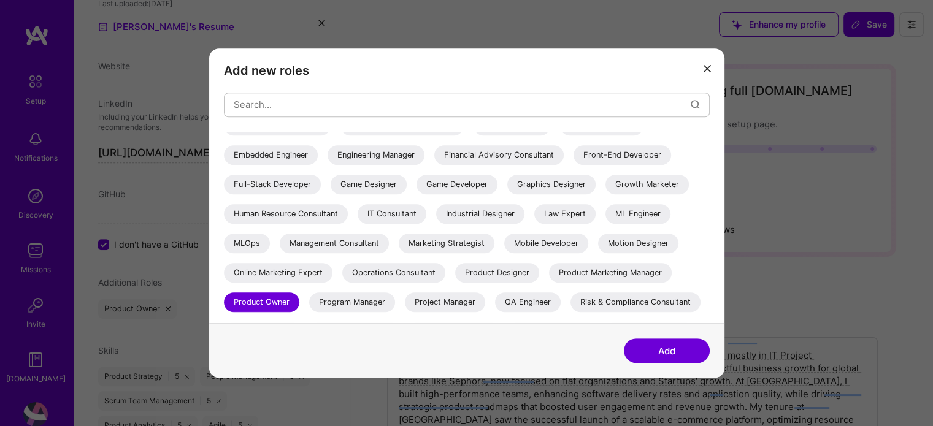
scroll to position [184, 0]
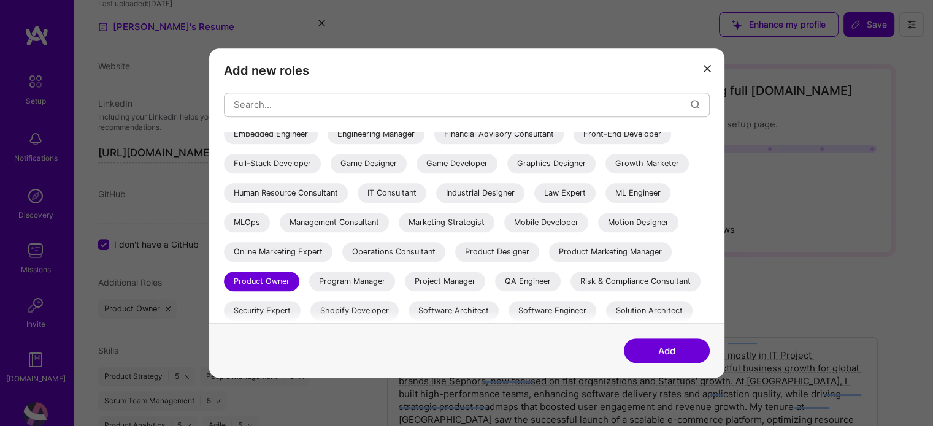
click at [389, 224] on div "Management Consultant" at bounding box center [334, 223] width 109 height 20
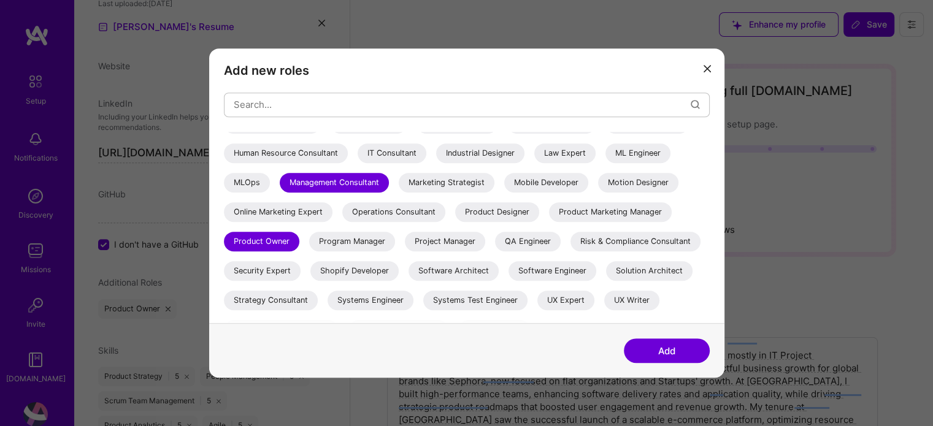
scroll to position [245, 0]
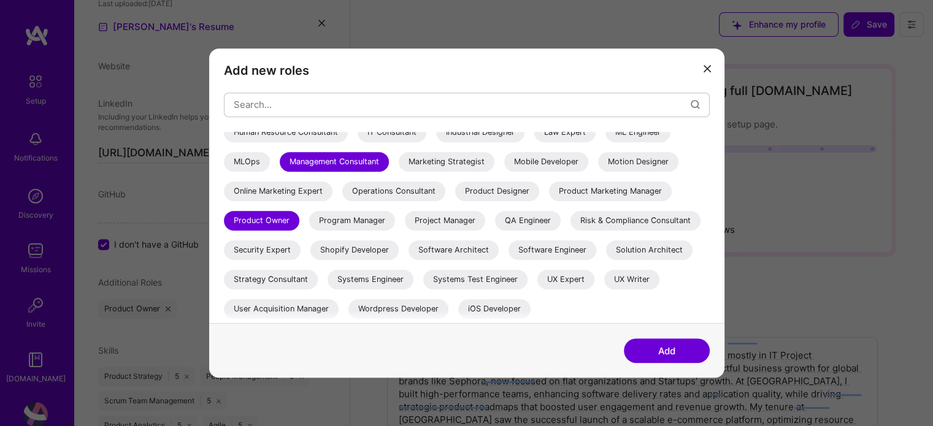
click at [309, 231] on div "Program Manager" at bounding box center [352, 221] width 86 height 20
click at [405, 231] on div "Project Manager" at bounding box center [445, 221] width 80 height 20
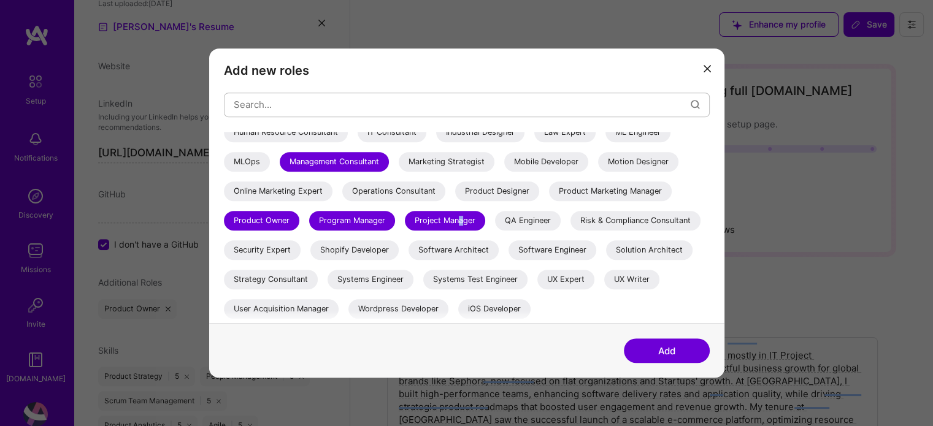
scroll to position [274, 0]
click at [293, 278] on div "Strategy Consultant" at bounding box center [271, 280] width 94 height 20
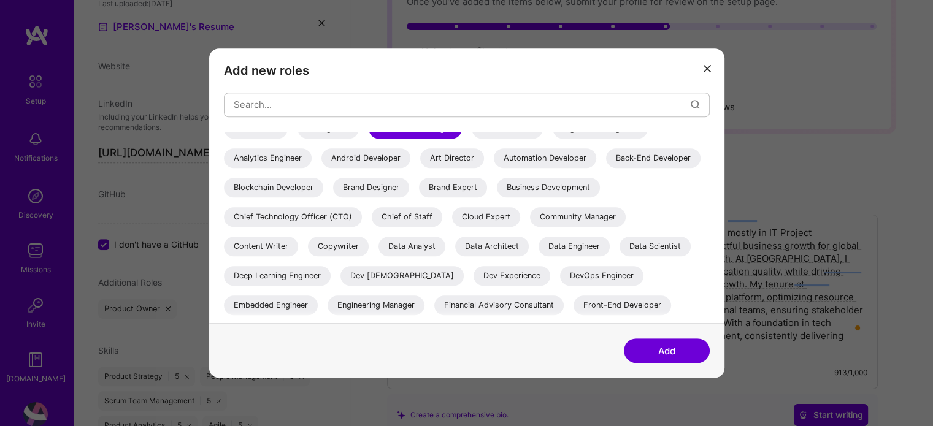
scroll to position [0, 0]
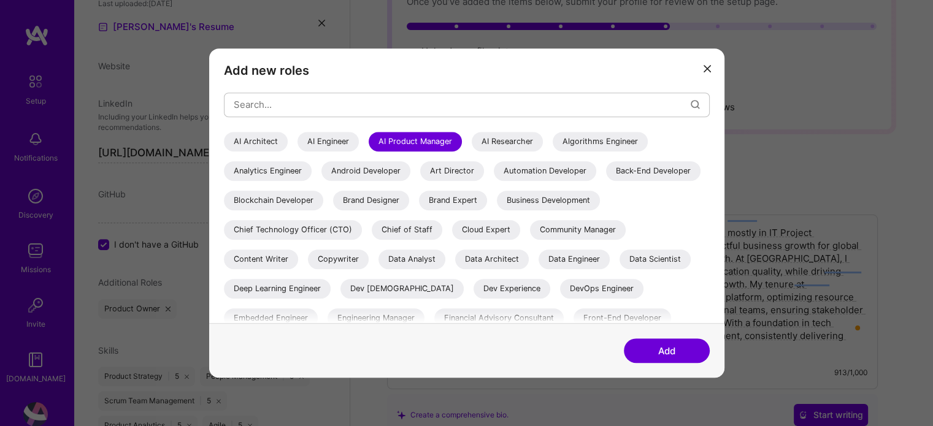
click at [677, 350] on button "Add" at bounding box center [667, 351] width 86 height 25
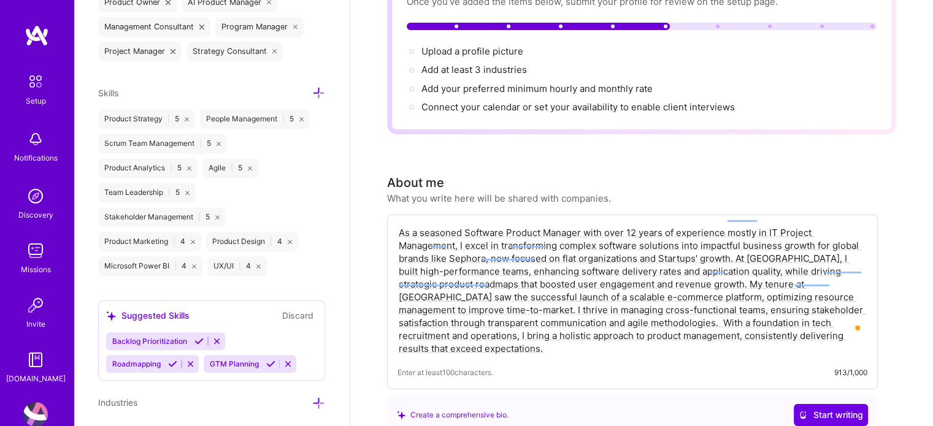
scroll to position [933, 0]
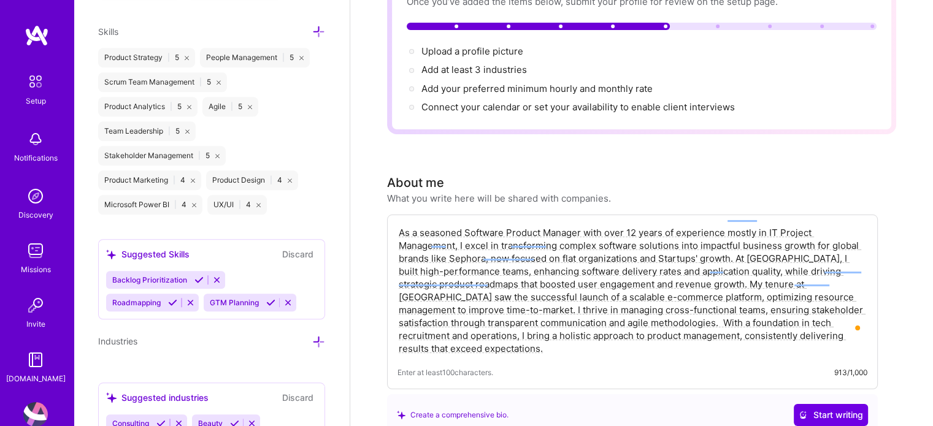
click at [289, 252] on button "Discard" at bounding box center [297, 254] width 39 height 14
click at [312, 339] on icon at bounding box center [318, 342] width 13 height 13
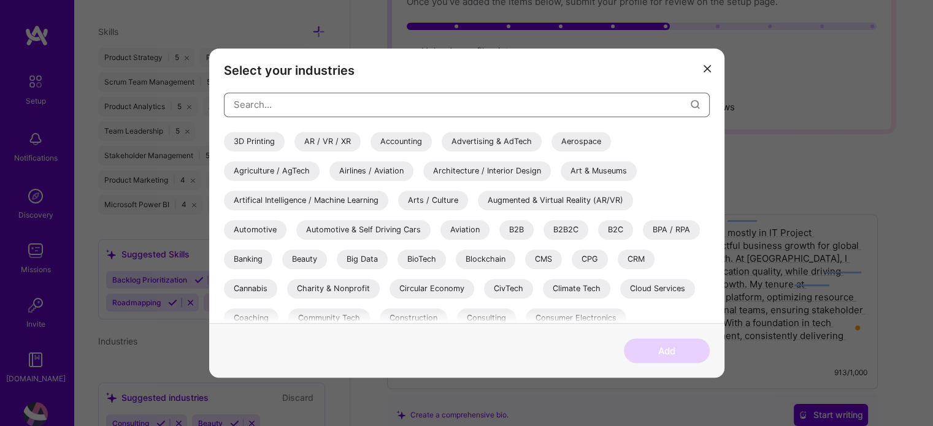
click at [331, 106] on input "modal" at bounding box center [462, 104] width 457 height 31
click at [565, 228] on div "B2B2C" at bounding box center [565, 230] width 45 height 20
click at [547, 261] on div "CMS" at bounding box center [543, 260] width 37 height 20
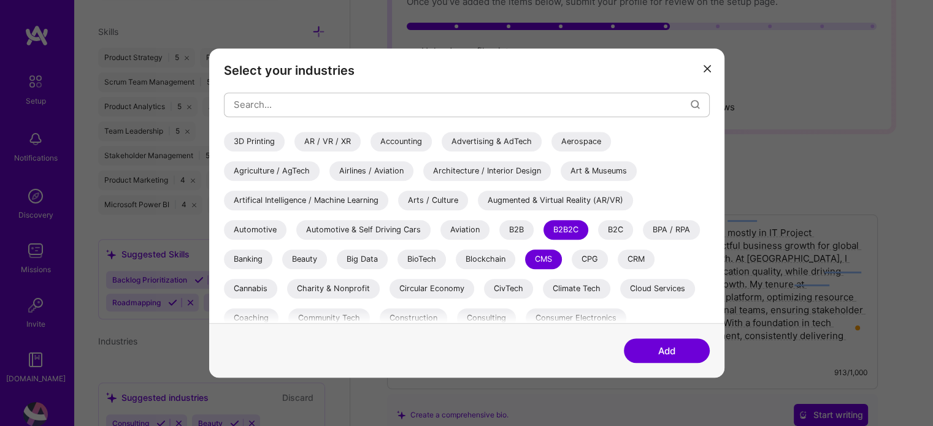
click at [520, 174] on div "Architecture / Interior Design" at bounding box center [487, 171] width 128 height 20
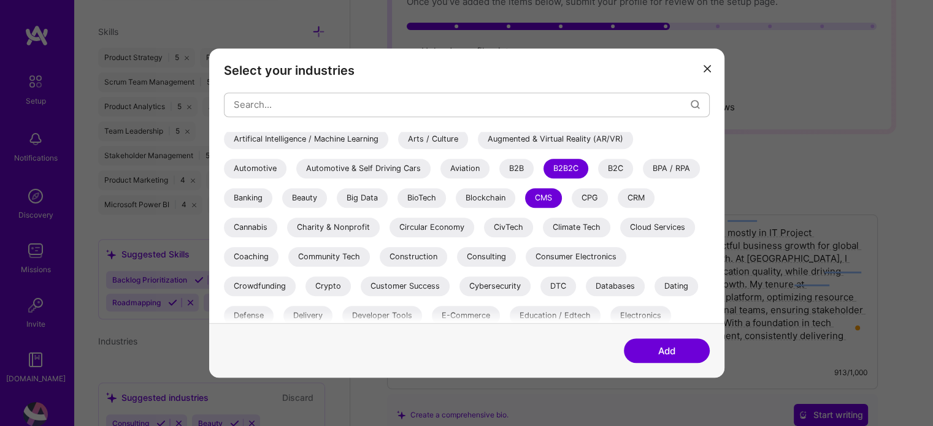
click at [491, 255] on div "Consulting" at bounding box center [486, 257] width 59 height 20
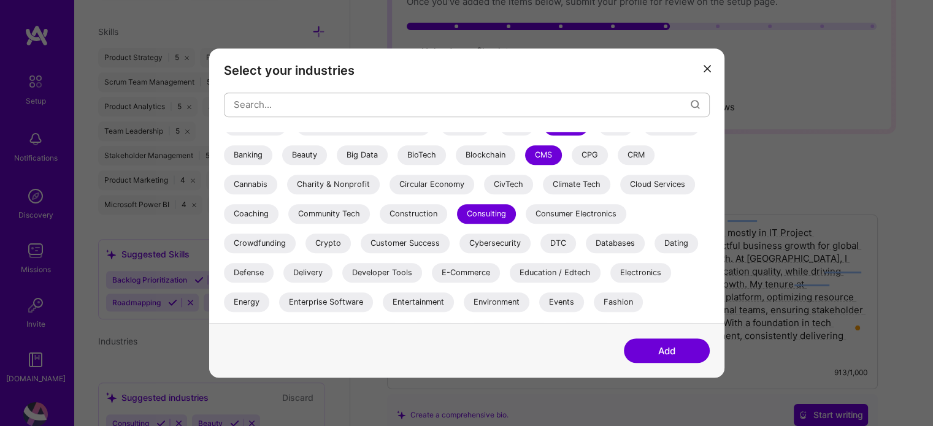
scroll to position [123, 0]
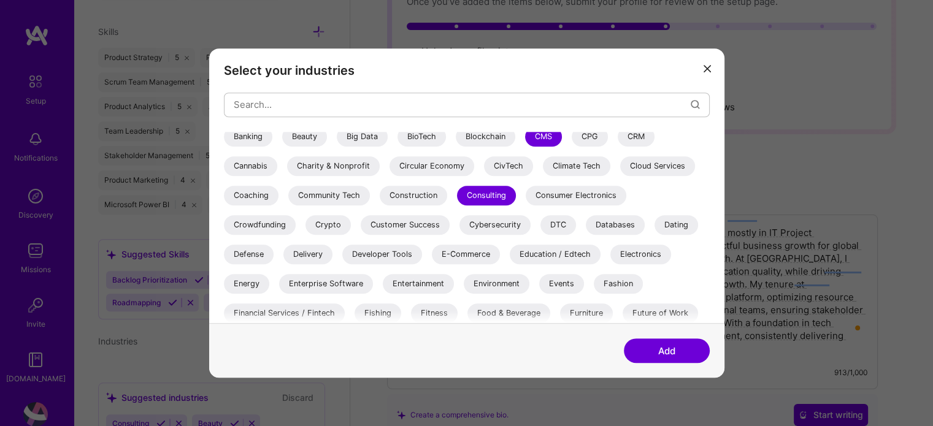
click at [455, 258] on div "E-Commerce" at bounding box center [466, 255] width 68 height 20
click at [312, 259] on div "Delivery" at bounding box center [307, 255] width 49 height 20
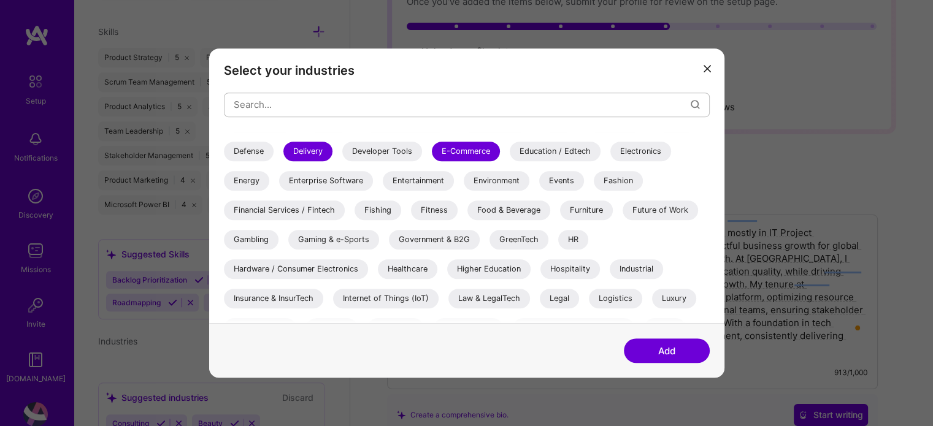
scroll to position [245, 0]
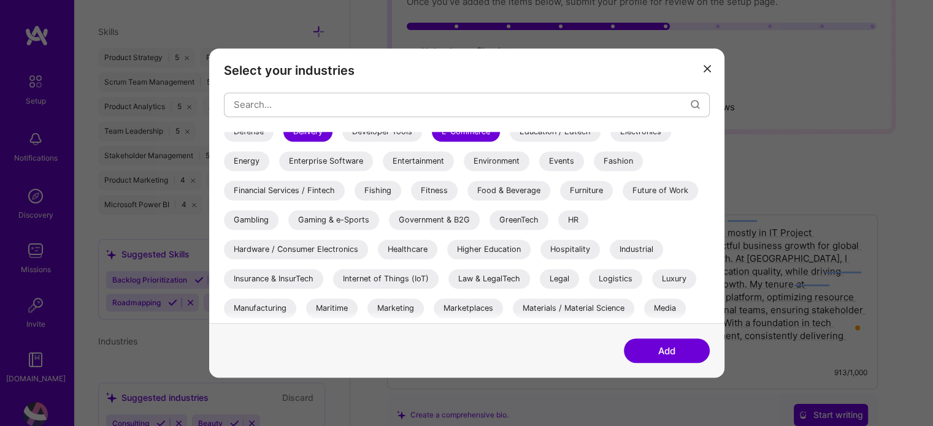
click at [654, 191] on div "Future of Work" at bounding box center [660, 191] width 75 height 20
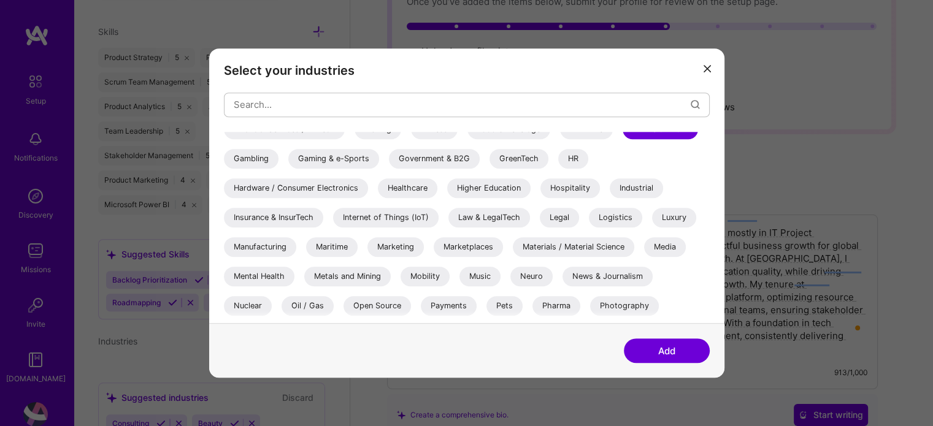
click at [487, 245] on div "Marketplaces" at bounding box center [468, 247] width 69 height 20
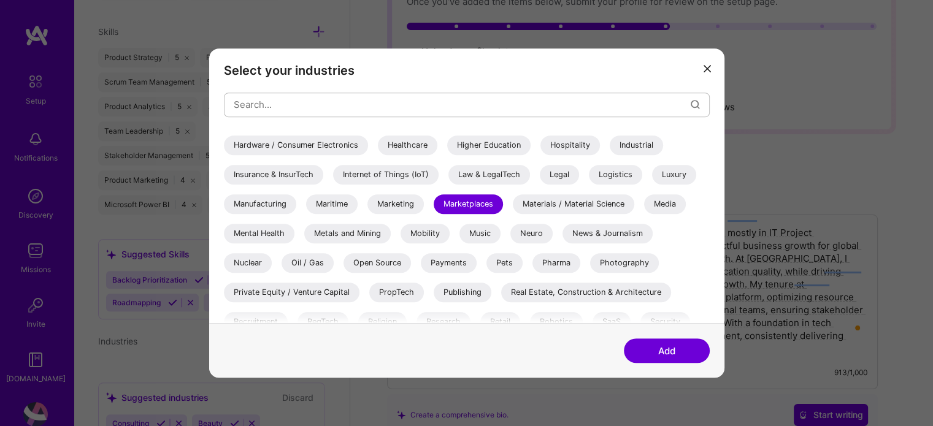
scroll to position [368, 0]
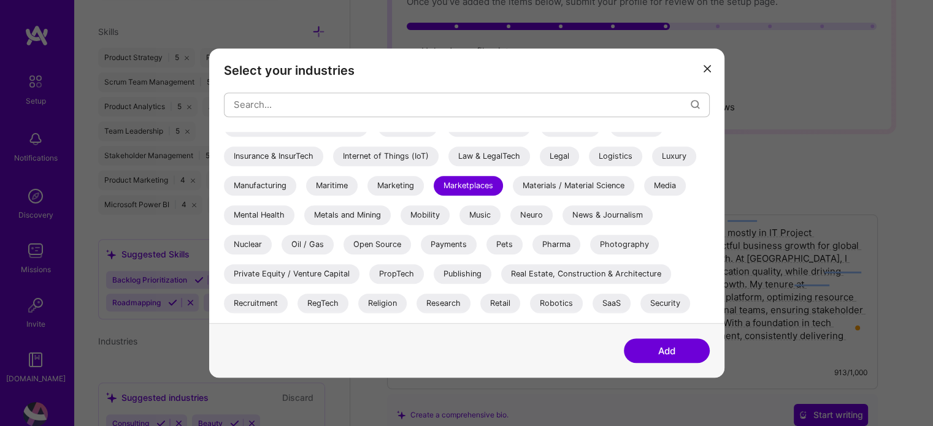
click at [455, 245] on div "Payments" at bounding box center [449, 245] width 56 height 20
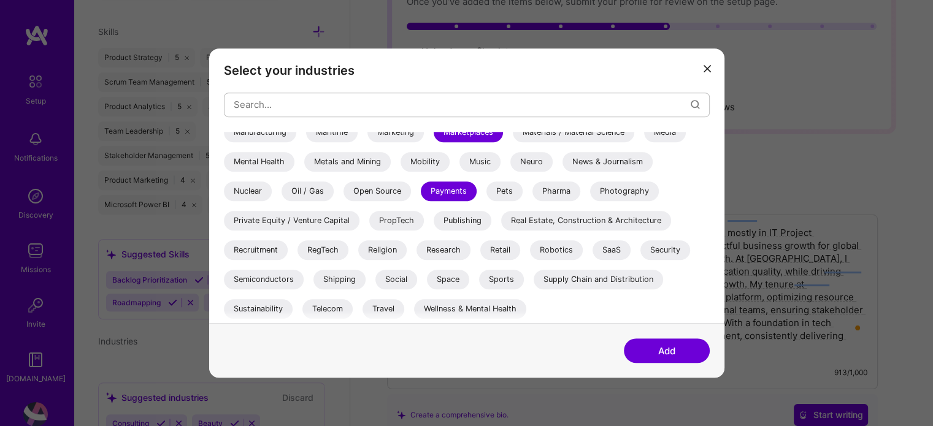
click at [264, 250] on div "Recruitment" at bounding box center [256, 250] width 64 height 20
click at [620, 248] on div "SaaS" at bounding box center [612, 250] width 38 height 20
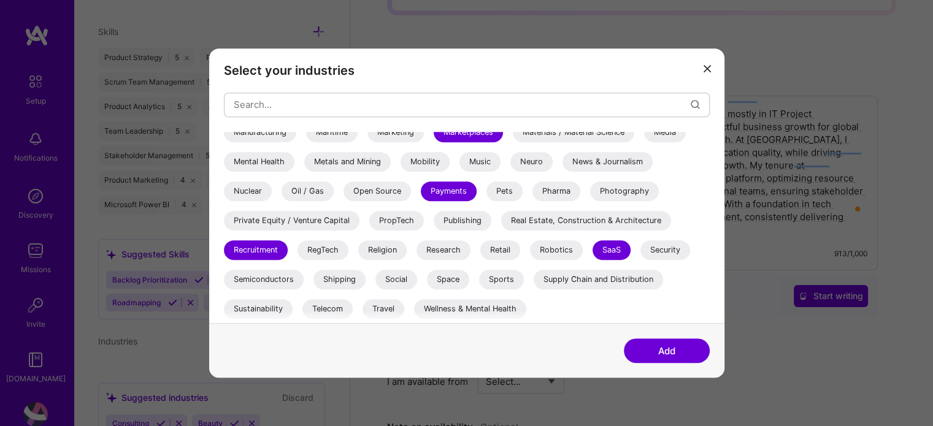
scroll to position [245, 0]
click at [389, 310] on div "Travel" at bounding box center [384, 309] width 42 height 20
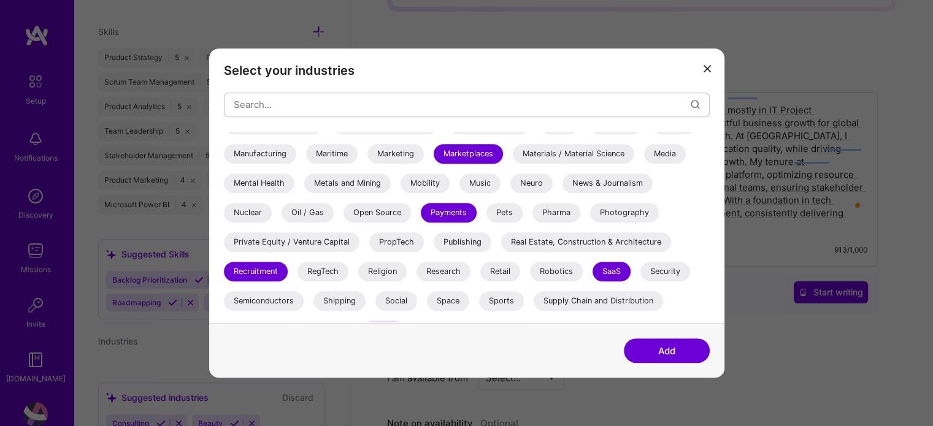
scroll to position [421, 0]
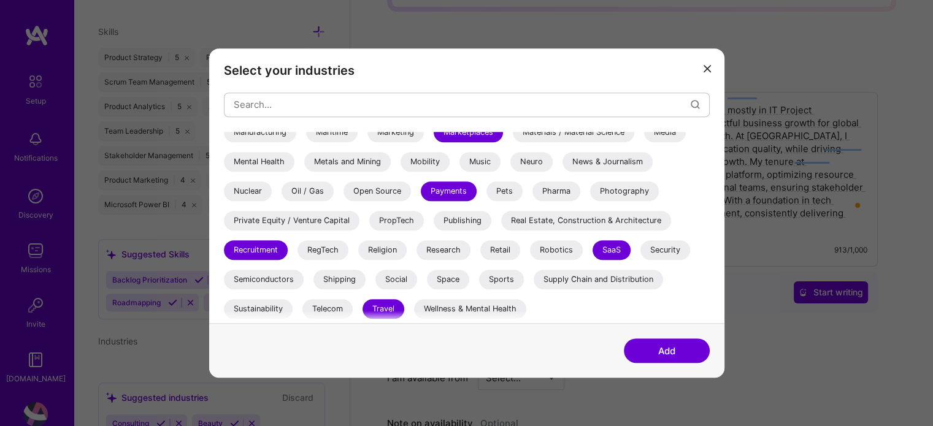
click at [494, 250] on div "Retail" at bounding box center [500, 250] width 40 height 20
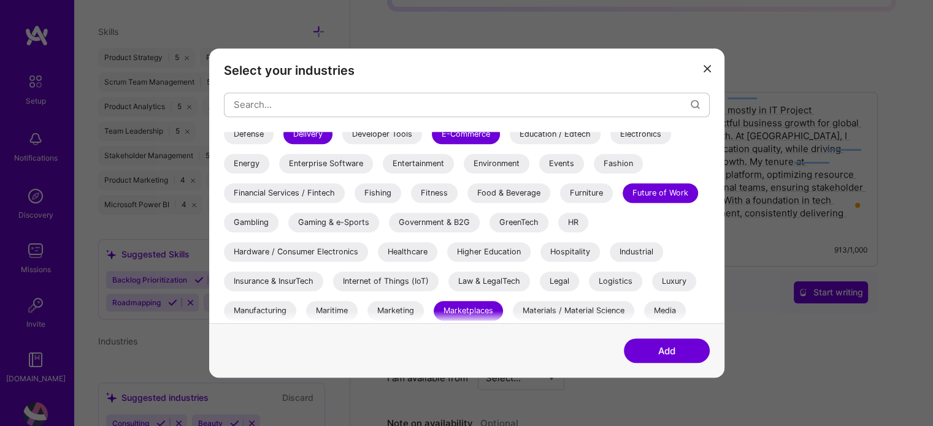
scroll to position [237, 0]
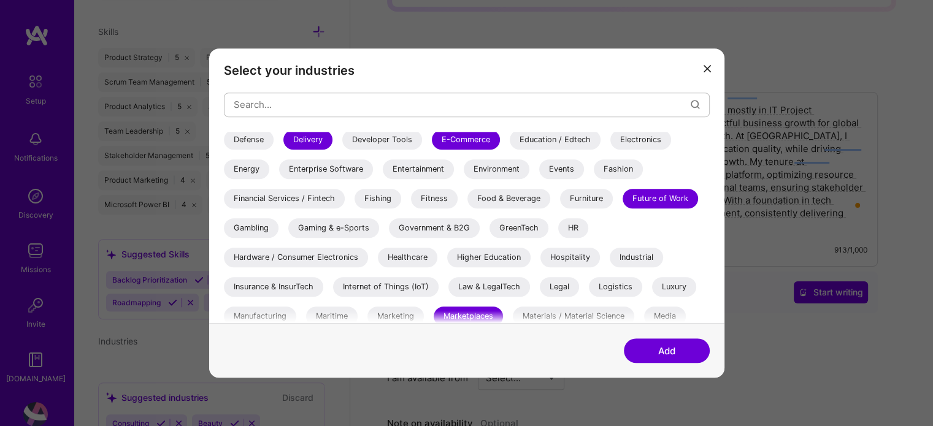
click at [418, 255] on div "Healthcare" at bounding box center [408, 258] width 60 height 20
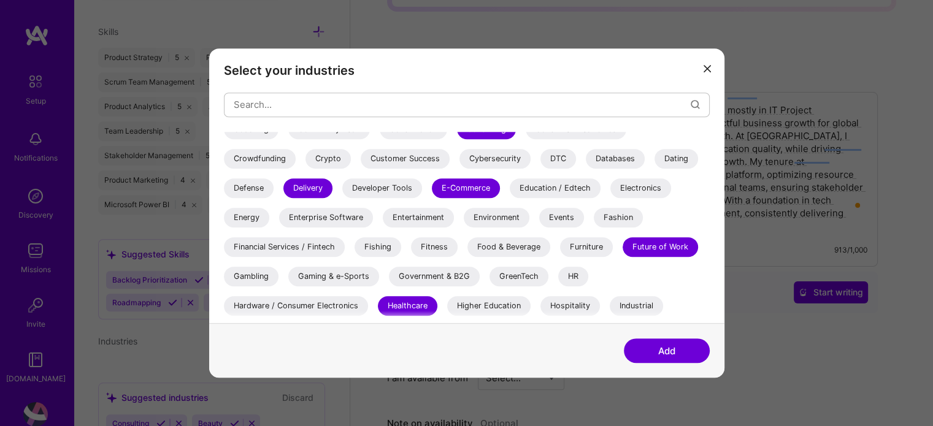
scroll to position [176, 0]
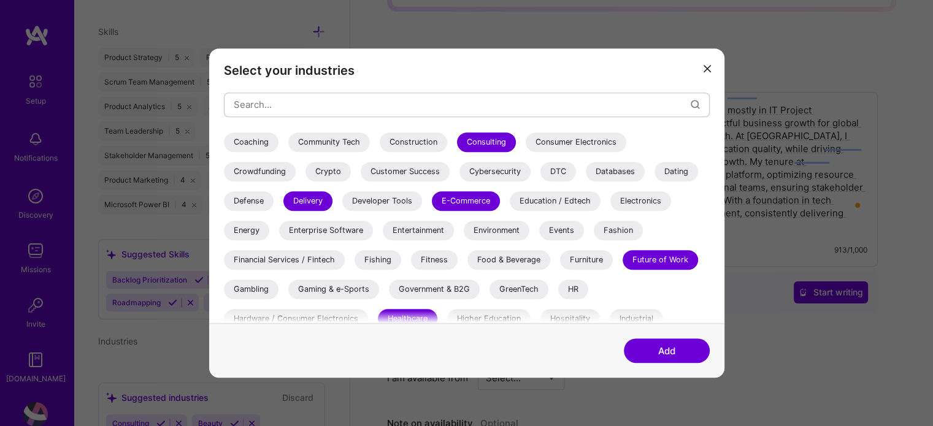
click at [314, 261] on div "Financial Services / Fintech" at bounding box center [284, 260] width 121 height 20
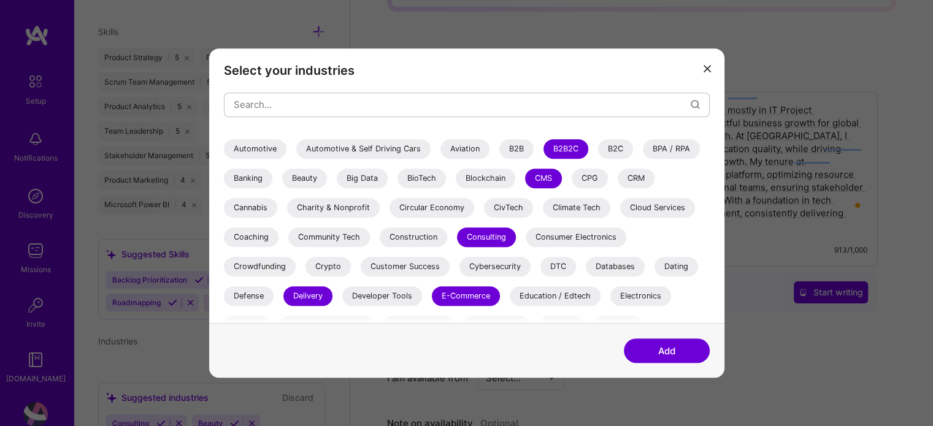
scroll to position [53, 0]
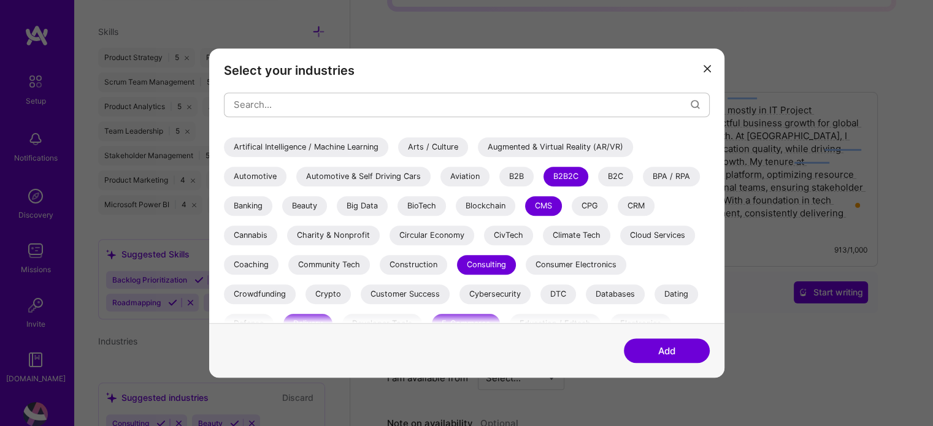
click at [681, 350] on button "Add" at bounding box center [667, 351] width 86 height 25
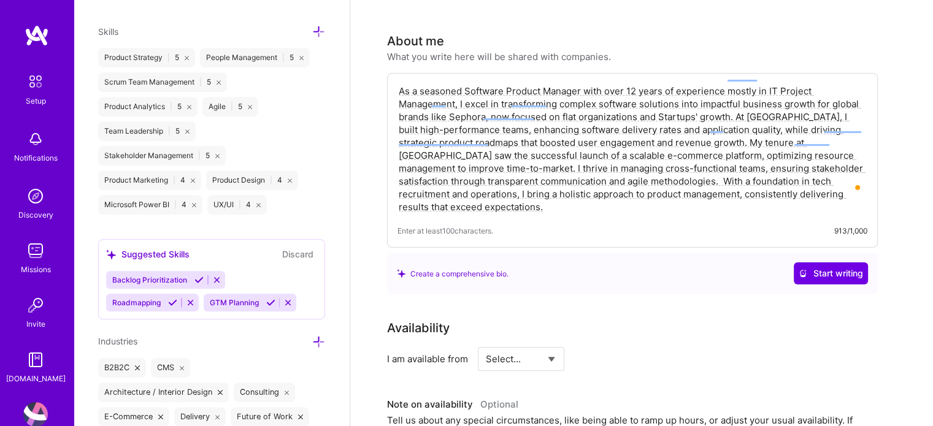
click at [199, 277] on icon at bounding box center [198, 279] width 9 height 9
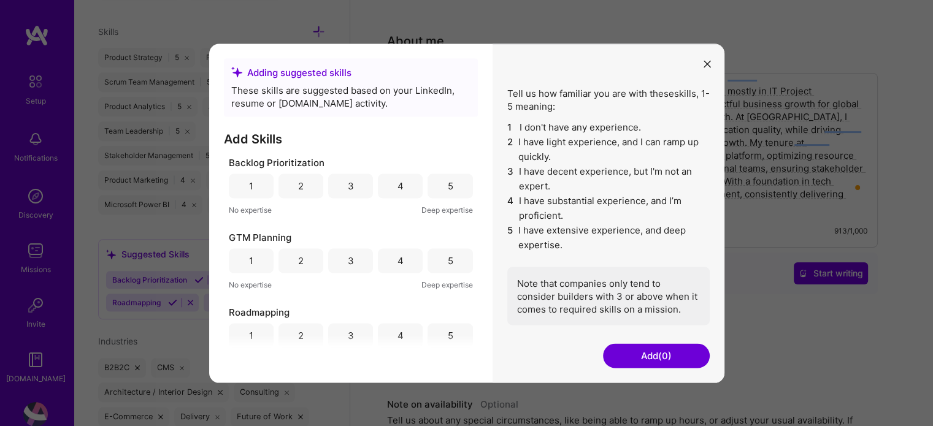
click at [397, 188] on div "4" at bounding box center [400, 186] width 6 height 13
click at [447, 183] on div "5" at bounding box center [450, 186] width 6 height 13
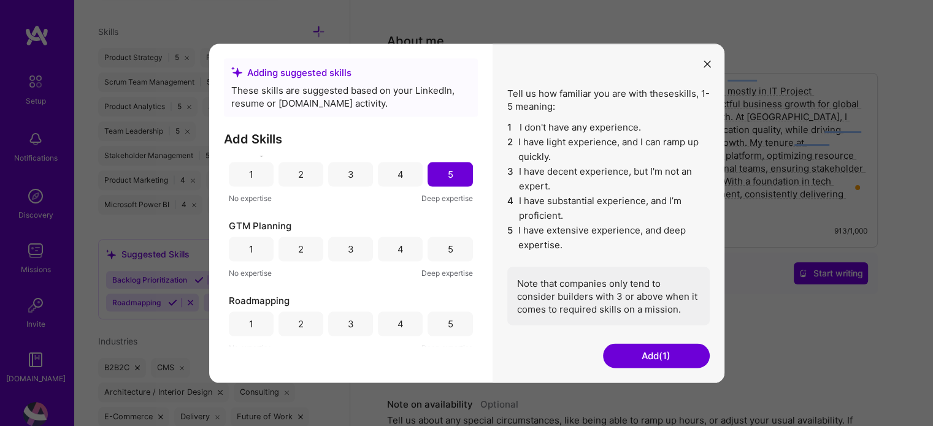
scroll to position [18, 0]
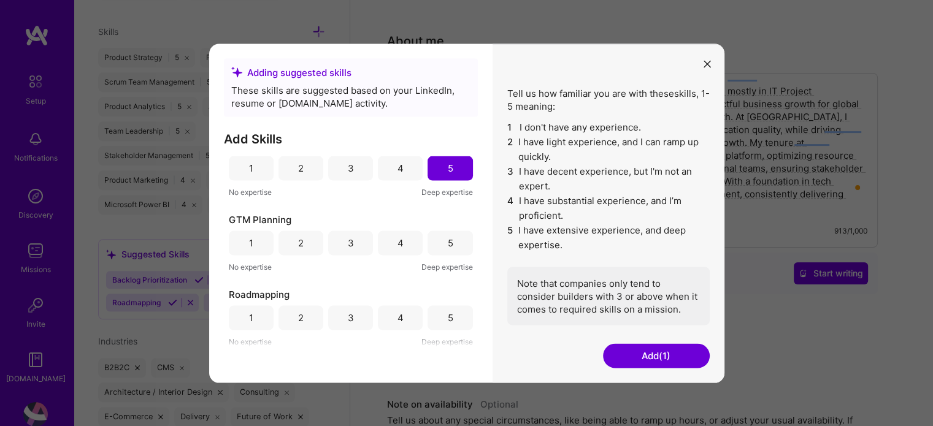
click at [397, 319] on div "4" at bounding box center [400, 318] width 6 height 13
click at [409, 243] on div "4" at bounding box center [400, 243] width 45 height 25
click at [439, 239] on div "5" at bounding box center [450, 243] width 45 height 25
click at [658, 358] on button "Add (3)" at bounding box center [656, 356] width 107 height 25
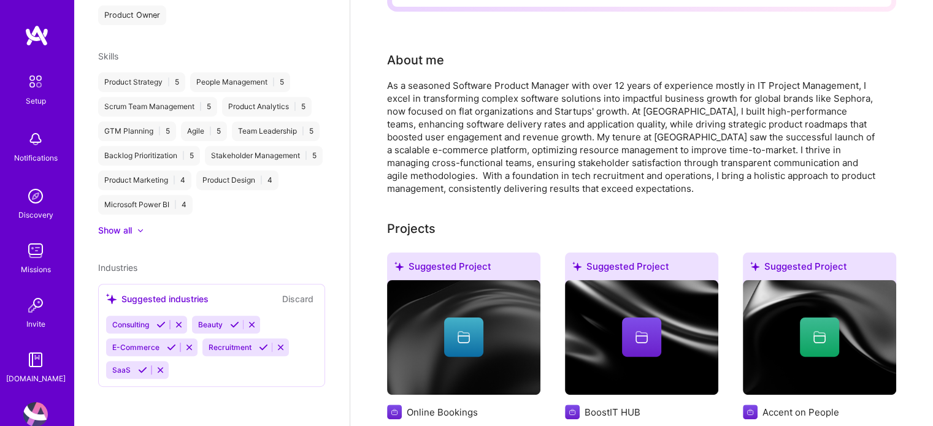
scroll to position [488, 0]
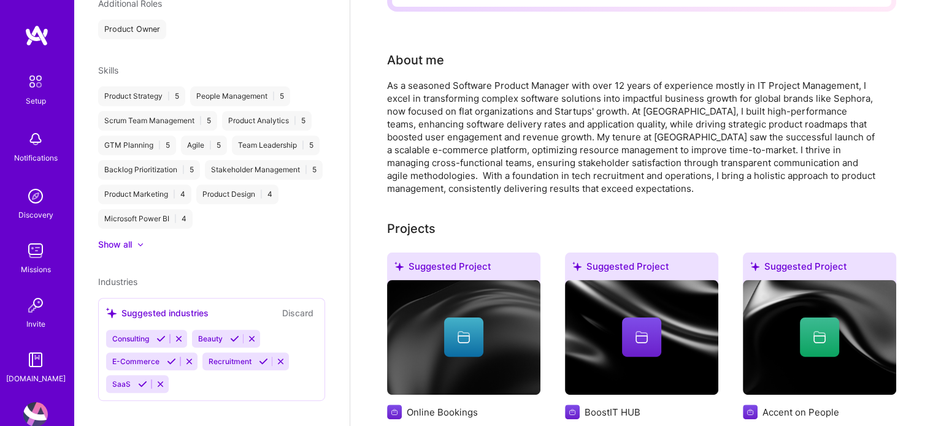
click at [660, 355] on img at bounding box center [641, 337] width 153 height 115
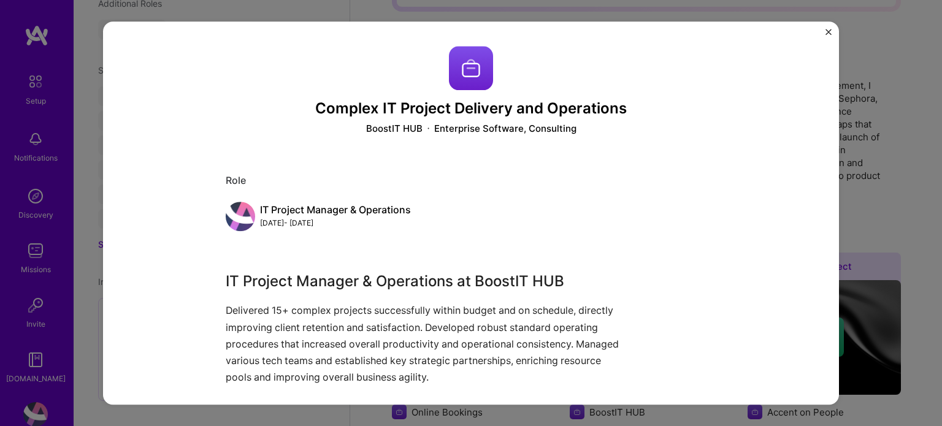
click at [828, 30] on img "Close" at bounding box center [829, 32] width 6 height 6
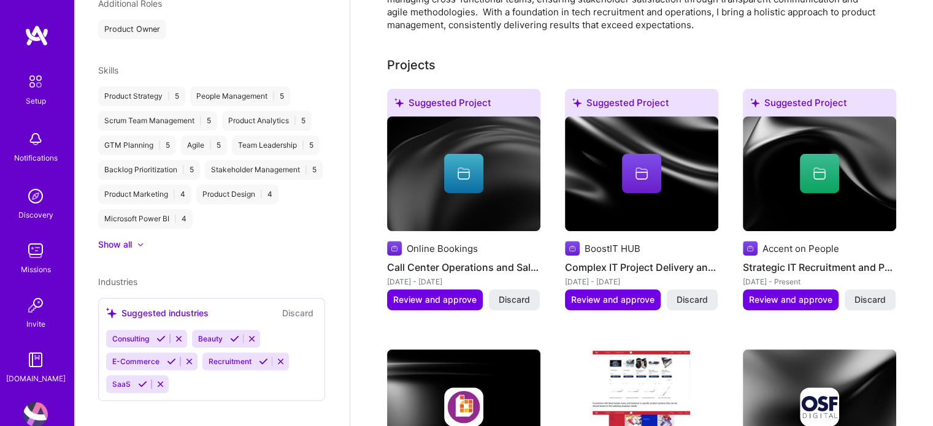
scroll to position [491, 0]
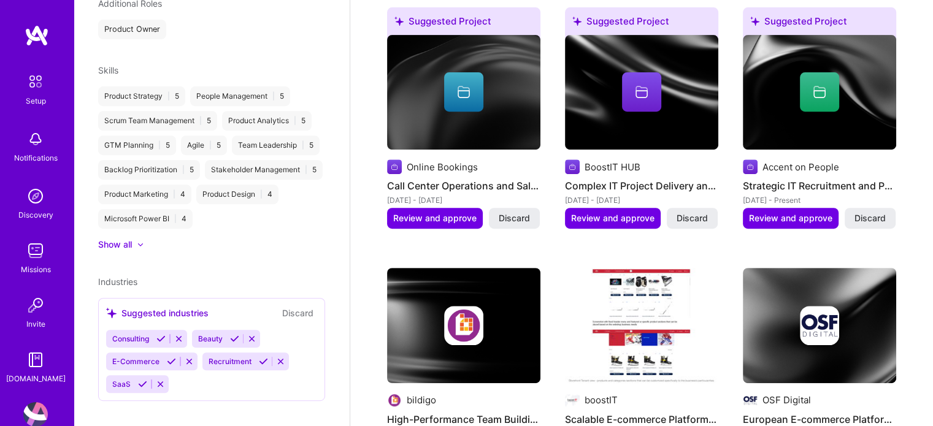
click at [161, 334] on icon at bounding box center [160, 338] width 9 height 9
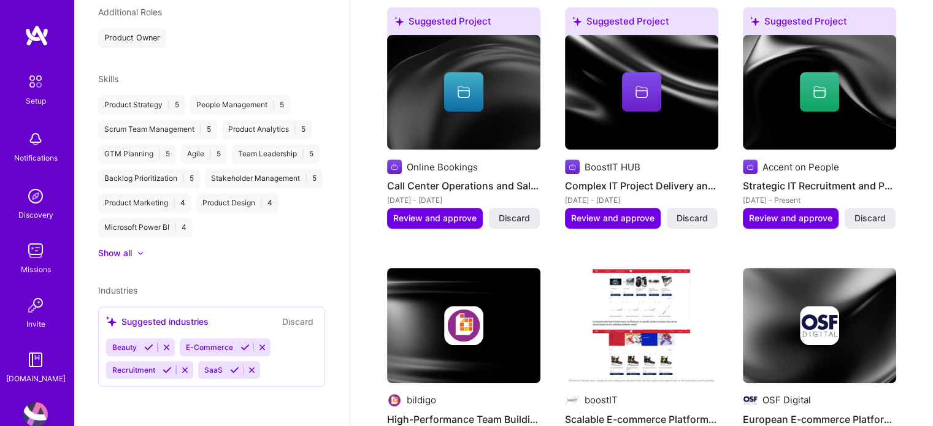
scroll to position [466, 0]
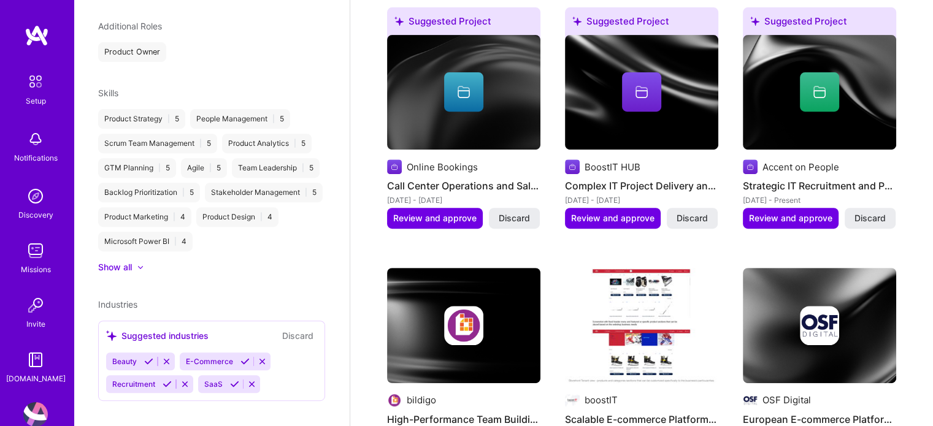
click at [168, 380] on icon at bounding box center [167, 384] width 9 height 9
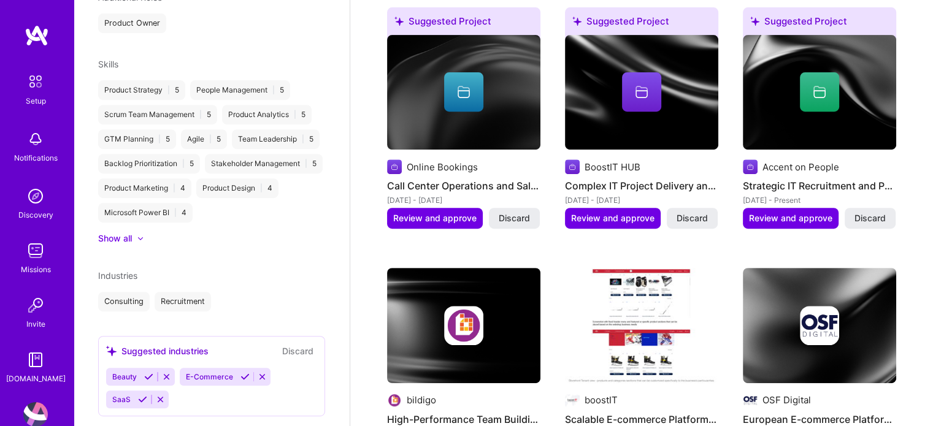
scroll to position [510, 0]
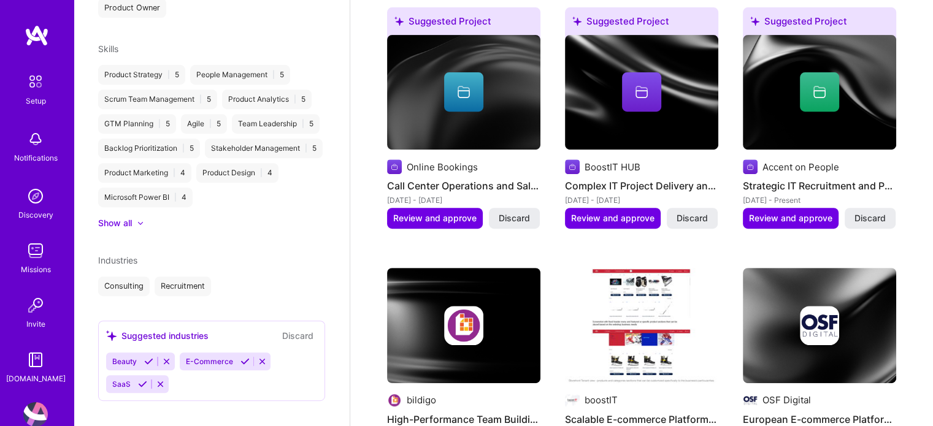
click at [245, 357] on icon at bounding box center [244, 361] width 9 height 9
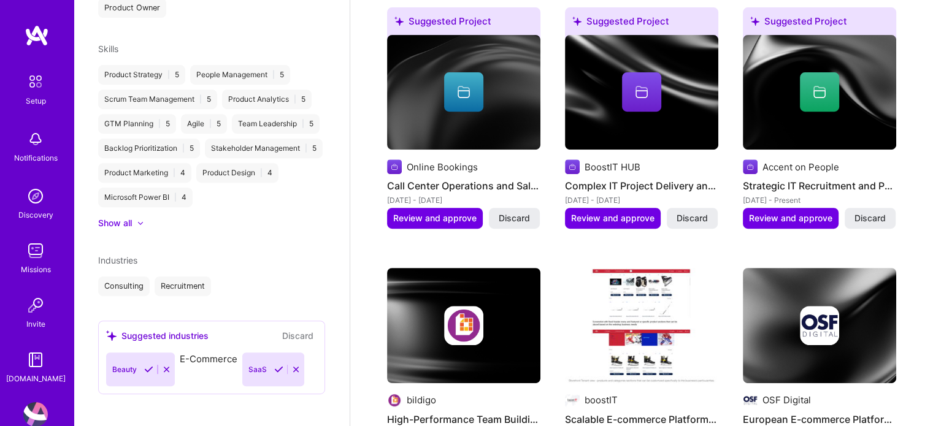
scroll to position [486, 0]
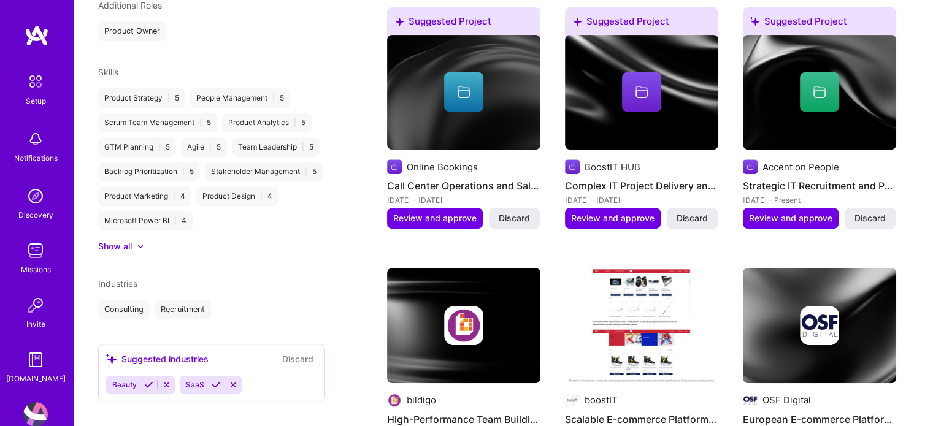
click at [215, 380] on icon at bounding box center [216, 384] width 9 height 9
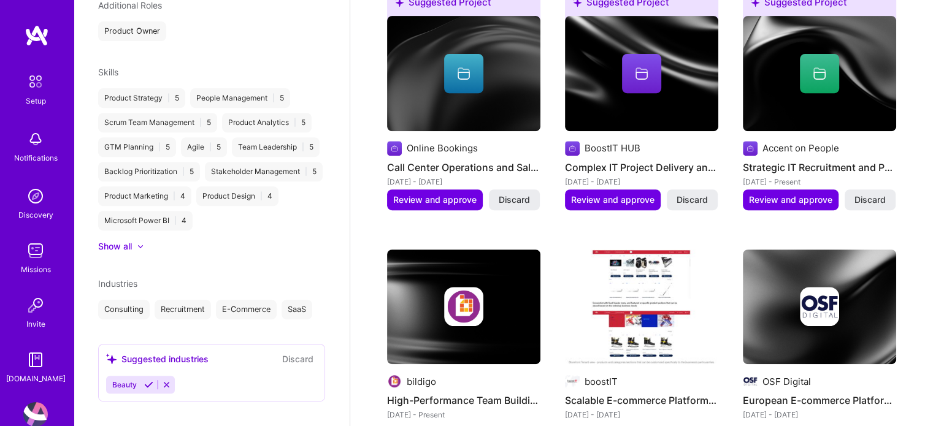
click at [299, 352] on button "Discard" at bounding box center [297, 359] width 39 height 14
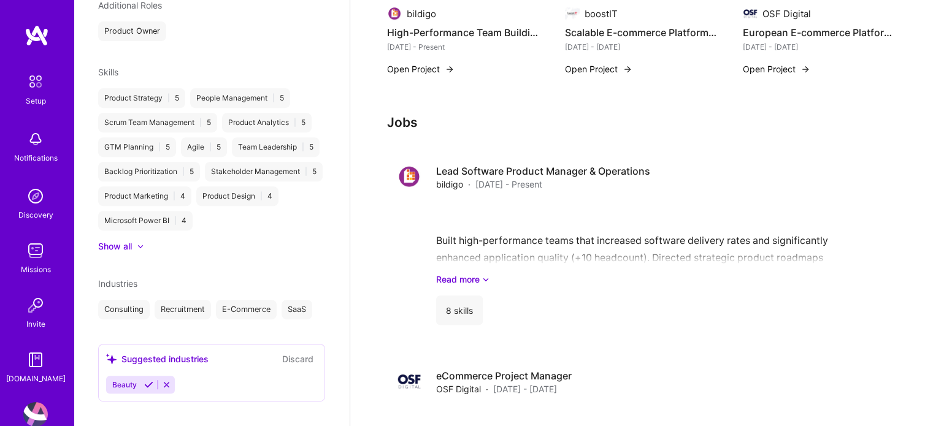
click at [296, 352] on button "Discard" at bounding box center [297, 359] width 39 height 14
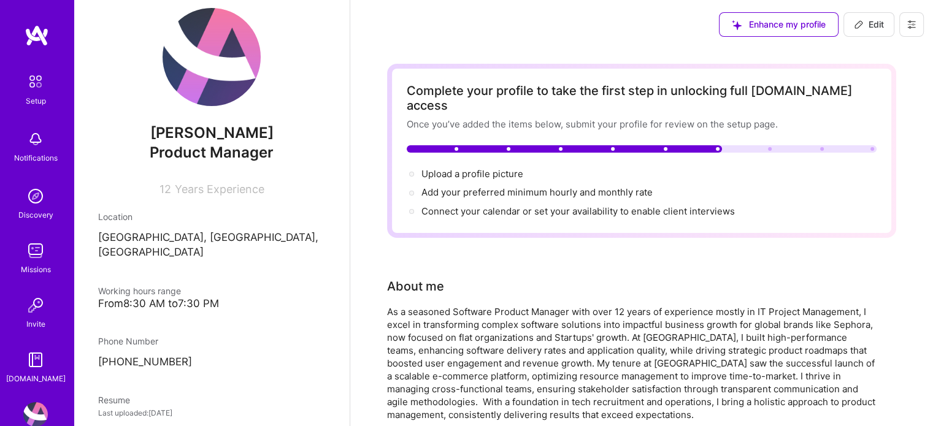
scroll to position [0, 0]
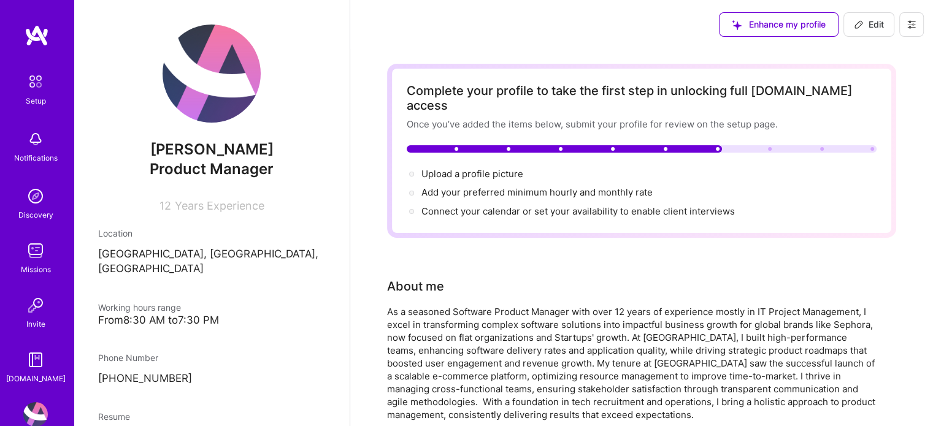
click at [191, 79] on img at bounding box center [212, 74] width 98 height 98
click at [202, 78] on img at bounding box center [212, 74] width 98 height 98
click at [885, 24] on button "Edit" at bounding box center [868, 24] width 51 height 25
select select "RO"
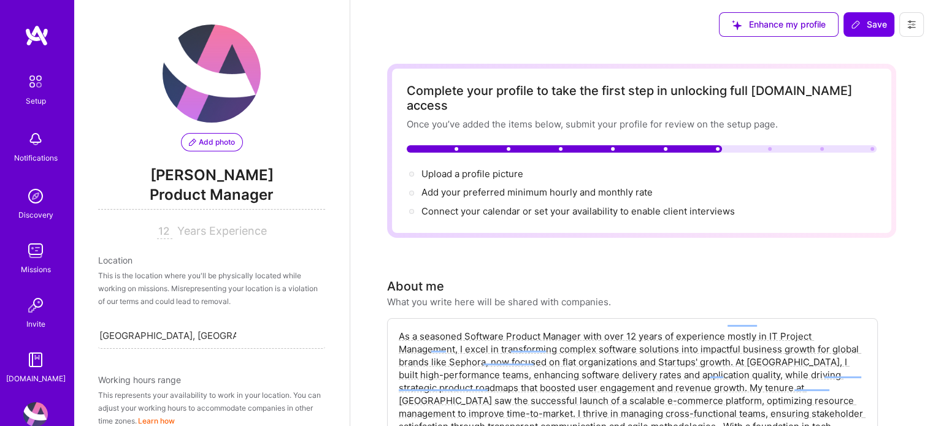
click at [218, 141] on span "Add photo" at bounding box center [212, 142] width 46 height 11
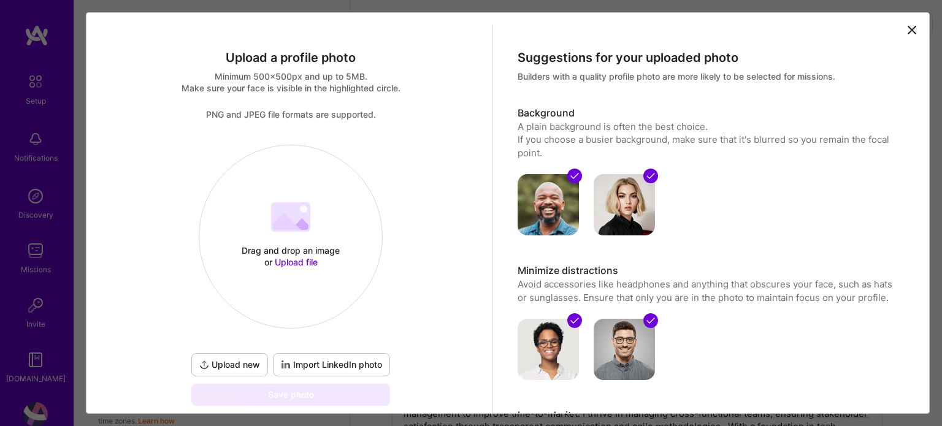
click at [231, 365] on span "Upload new" at bounding box center [229, 365] width 61 height 12
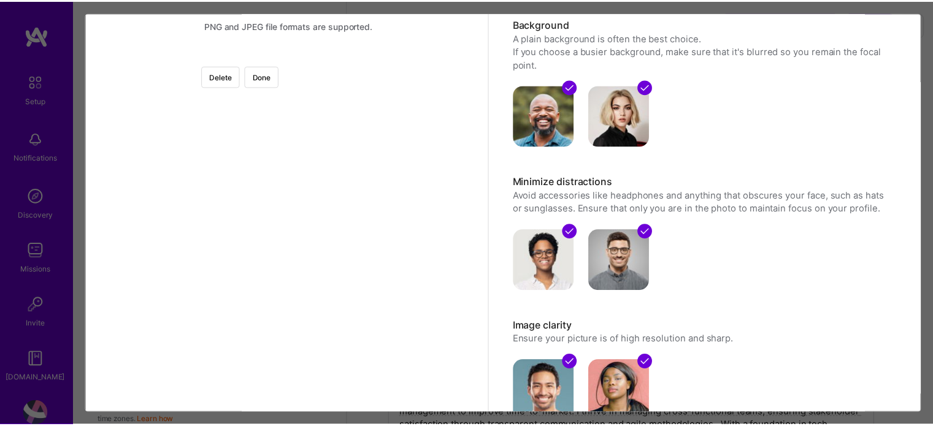
scroll to position [61, 0]
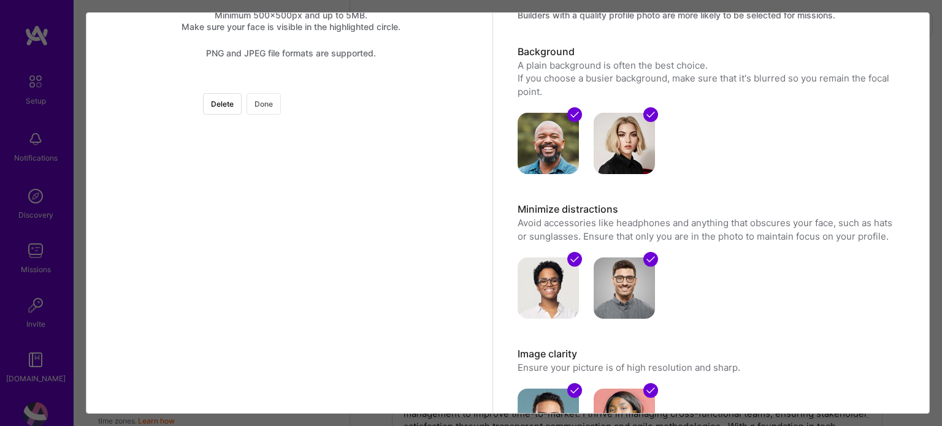
click at [281, 101] on button "Done" at bounding box center [264, 103] width 34 height 21
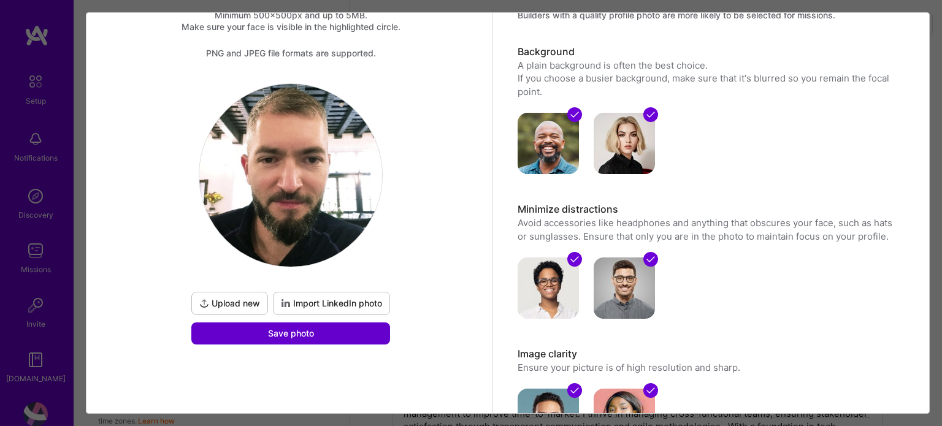
click at [309, 336] on span "Save photo" at bounding box center [291, 334] width 46 height 12
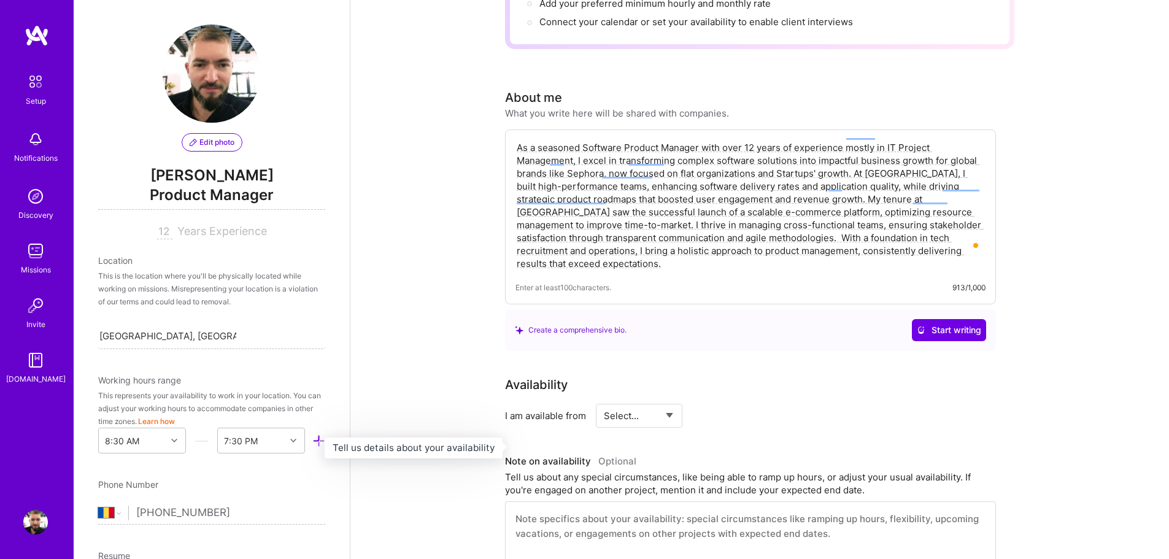
scroll to position [307, 0]
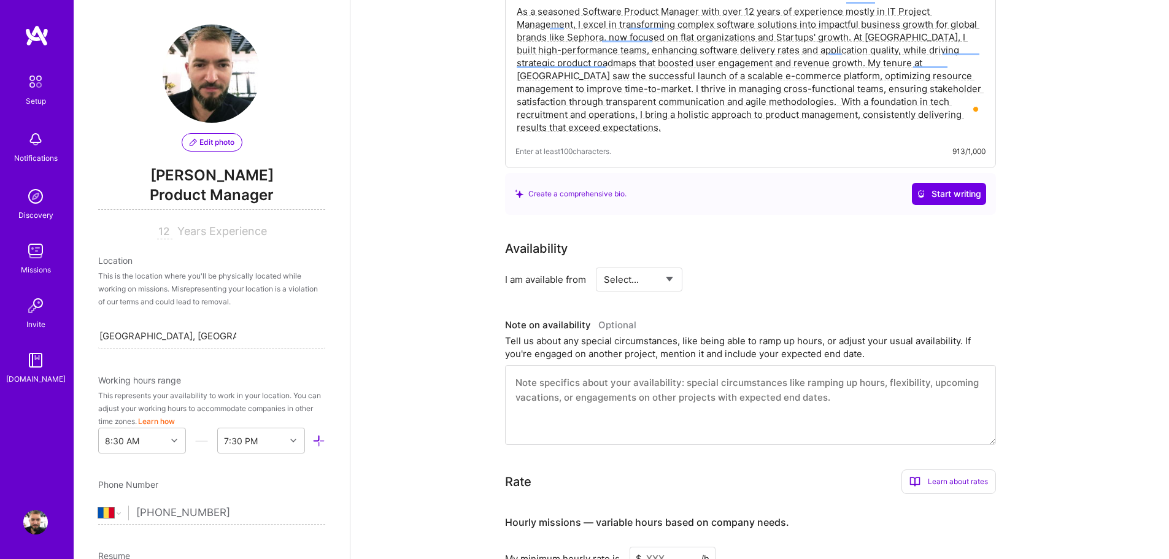
click at [646, 266] on select "Select... Right Now Future Date Not Available" at bounding box center [639, 279] width 71 height 31
select select "Right Now"
click at [604, 264] on select "Select... Right Now Future Date Not Available" at bounding box center [639, 279] width 71 height 31
click at [729, 267] on input at bounding box center [751, 279] width 74 height 24
click at [731, 267] on input at bounding box center [751, 279] width 74 height 24
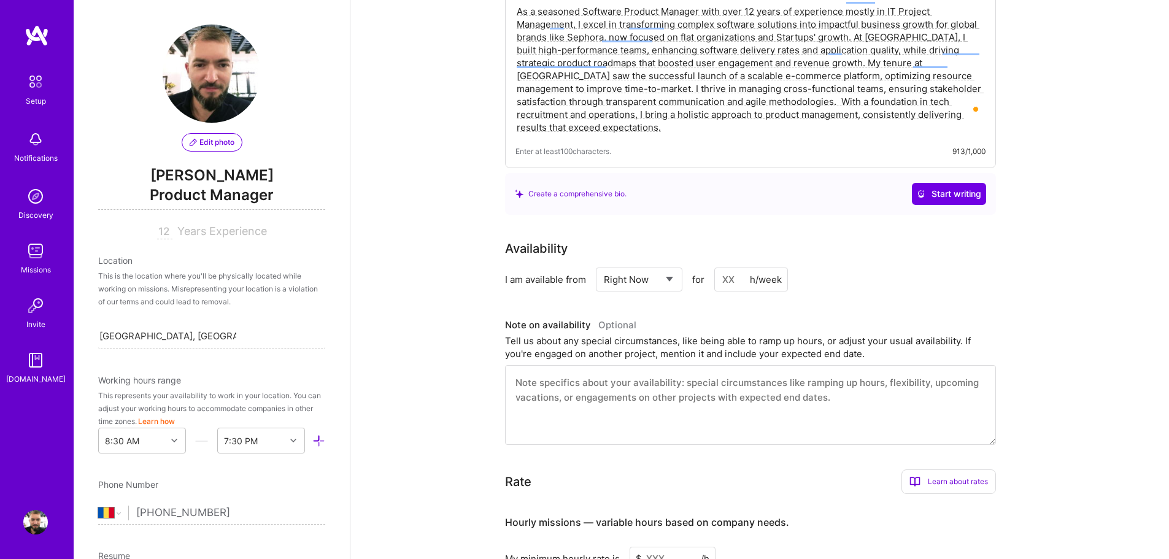
click at [740, 267] on input at bounding box center [751, 279] width 74 height 24
click at [724, 267] on input at bounding box center [751, 279] width 74 height 24
click at [726, 267] on input at bounding box center [751, 279] width 74 height 24
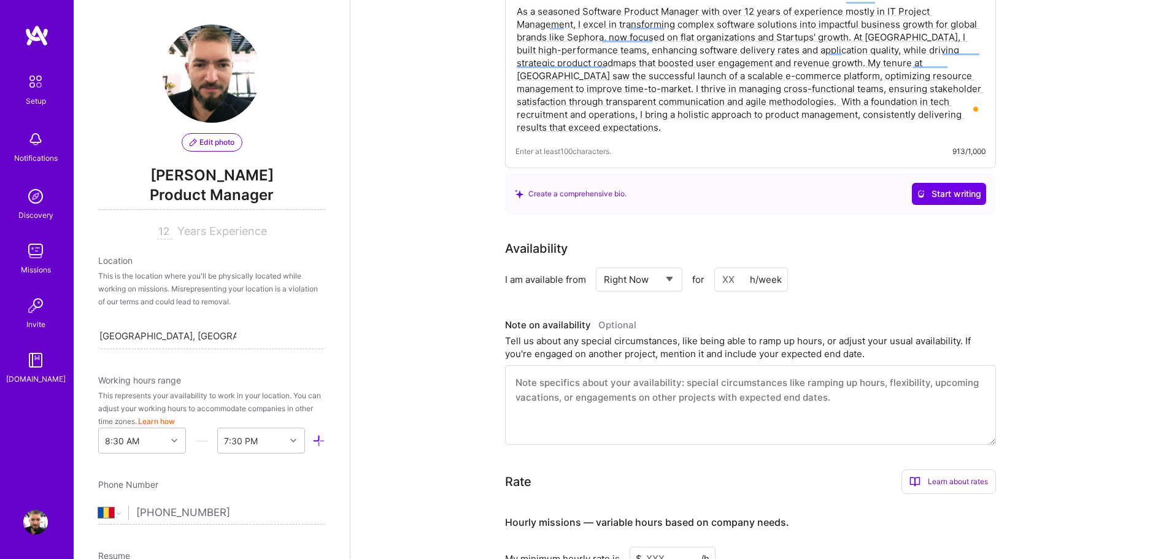
click at [726, 267] on input at bounding box center [751, 279] width 74 height 24
click at [918, 282] on div "Availability I am available from Select... Right Now Future Date Not Available …" at bounding box center [759, 341] width 509 height 205
drag, startPoint x: 731, startPoint y: 262, endPoint x: 674, endPoint y: 264, distance: 57.7
click at [674, 267] on div "Select... Right Now Future Date Not Available for 20 h/week" at bounding box center [692, 279] width 192 height 24
type input "30"
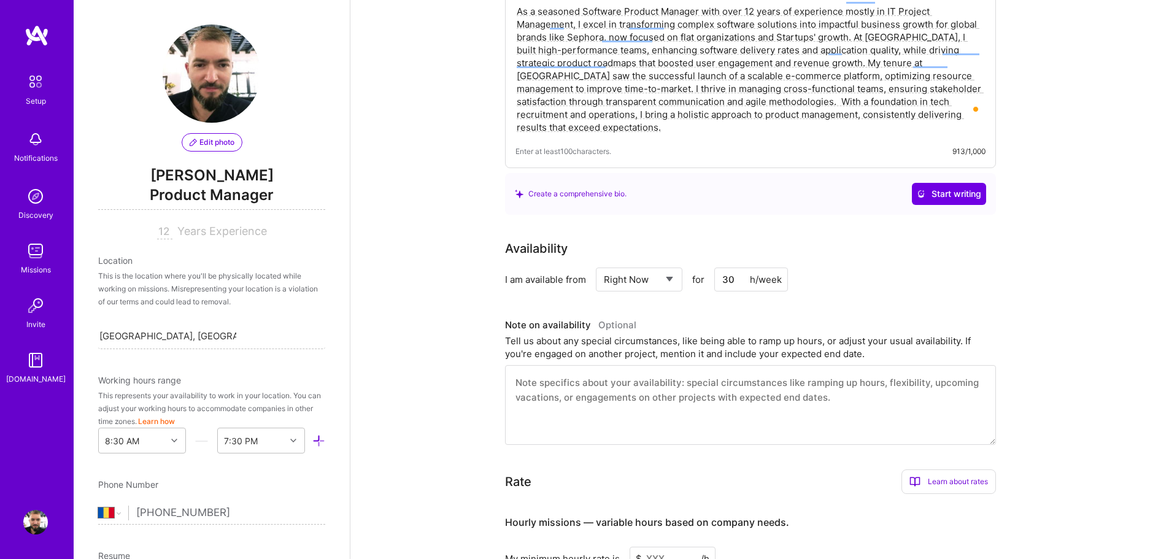
click at [924, 267] on div "I am available from Select... Right Now Future Date Not Available for 30 h/week" at bounding box center [750, 279] width 491 height 24
drag, startPoint x: 800, startPoint y: 324, endPoint x: 880, endPoint y: 324, distance: 80.4
click at [880, 334] on div "Tell us about any special circumstances, like being able to ramp up hours, or a…" at bounding box center [750, 347] width 491 height 26
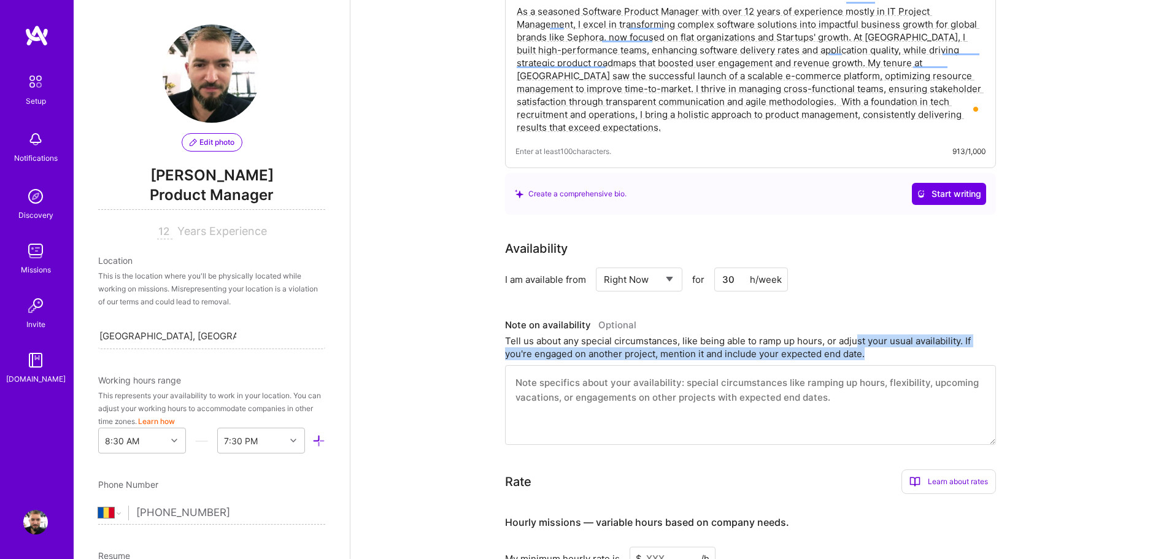
drag, startPoint x: 856, startPoint y: 325, endPoint x: 912, endPoint y: 340, distance: 57.7
click at [912, 340] on div "Tell us about any special circumstances, like being able to ramp up hours, or a…" at bounding box center [750, 347] width 491 height 26
drag, startPoint x: 845, startPoint y: 322, endPoint x: 933, endPoint y: 337, distance: 89.5
click at [932, 337] on div "Tell us about any special circumstances, like being able to ramp up hours, or a…" at bounding box center [750, 347] width 491 height 26
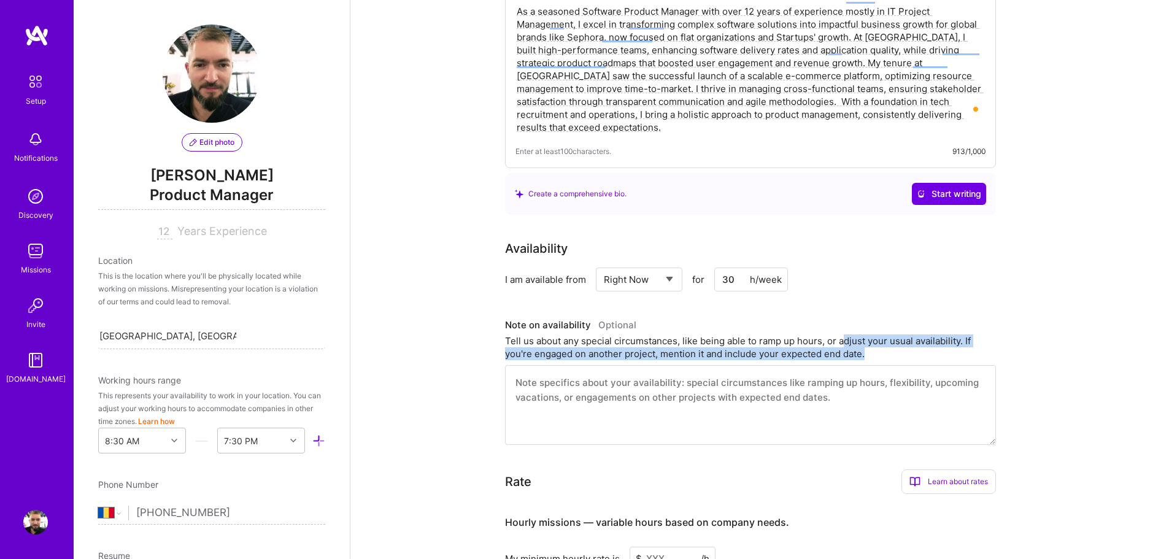
click at [932, 337] on div "Tell us about any special circumstances, like being able to ramp up hours, or a…" at bounding box center [750, 347] width 491 height 26
drag, startPoint x: 941, startPoint y: 322, endPoint x: 812, endPoint y: 343, distance: 130.5
click at [812, 343] on div "Tell us about any special circumstances, like being able to ramp up hours, or a…" at bounding box center [750, 347] width 491 height 26
drag, startPoint x: 705, startPoint y: 340, endPoint x: 874, endPoint y: 338, distance: 169.3
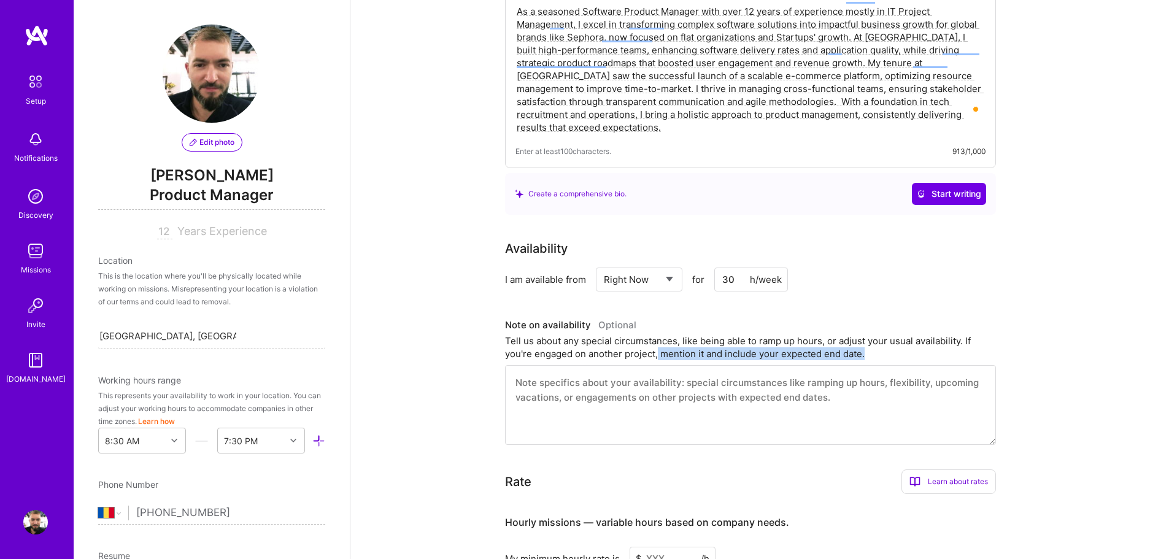
click at [874, 338] on div "Tell us about any special circumstances, like being able to ramp up hours, or a…" at bounding box center [750, 347] width 491 height 26
click at [715, 386] on textarea at bounding box center [750, 405] width 491 height 80
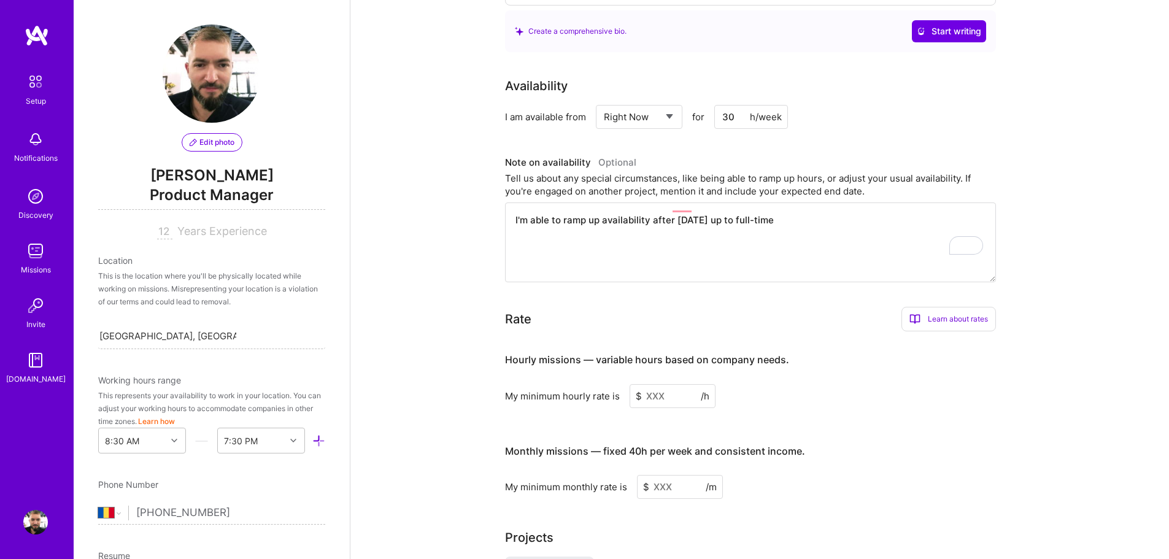
scroll to position [491, 0]
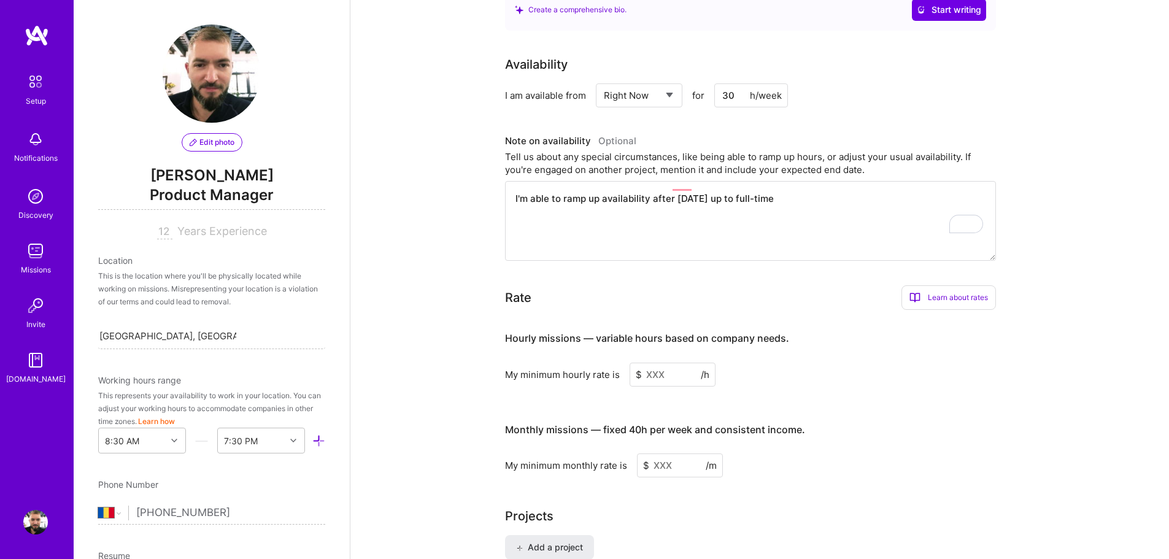
type textarea "I'm able to ramp up availability after [DATE] up to full-time"
click at [676, 363] on input at bounding box center [672, 375] width 86 height 24
drag, startPoint x: 672, startPoint y: 358, endPoint x: 659, endPoint y: 359, distance: 12.9
click at [645, 363] on input at bounding box center [672, 375] width 86 height 24
click at [683, 363] on input at bounding box center [672, 375] width 86 height 24
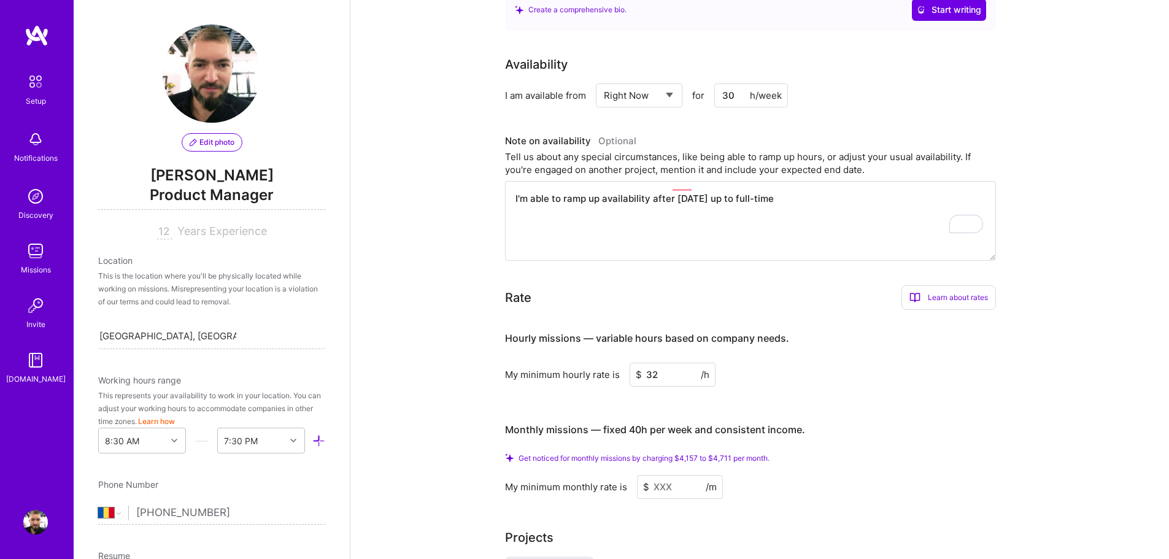
type input "32"
click at [831, 386] on div "Hourly missions — variable hours based on company needs. My minimum hourly rate…" at bounding box center [750, 409] width 491 height 179
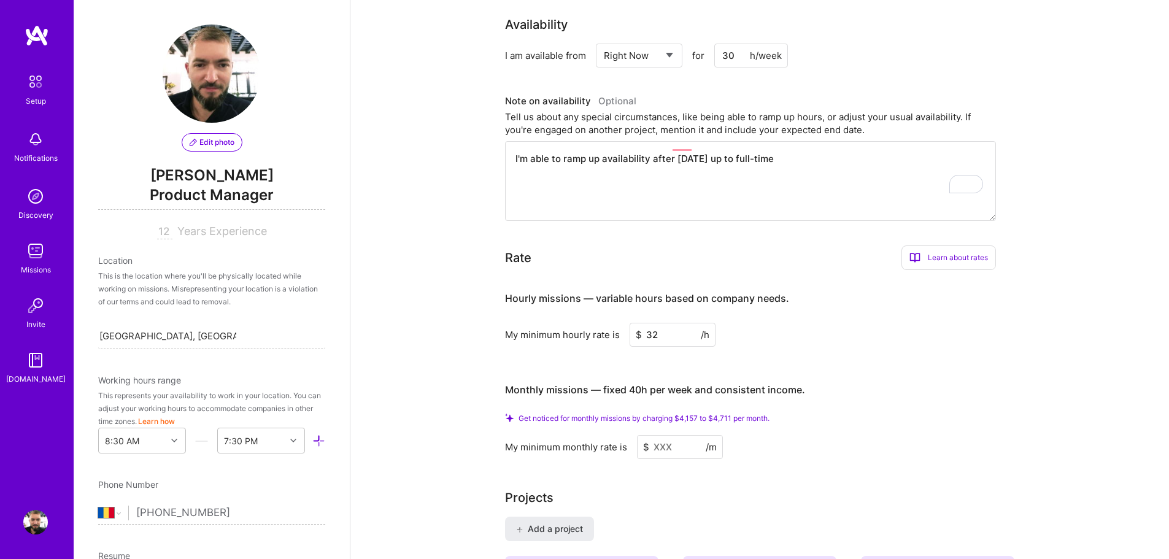
scroll to position [552, 0]
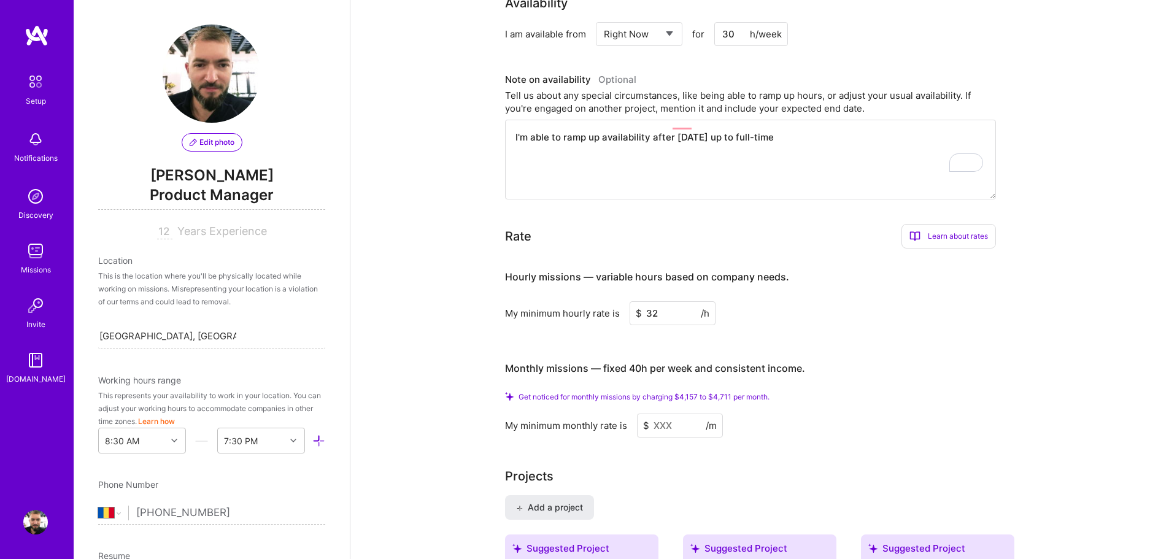
click at [675, 413] on input at bounding box center [680, 425] width 86 height 24
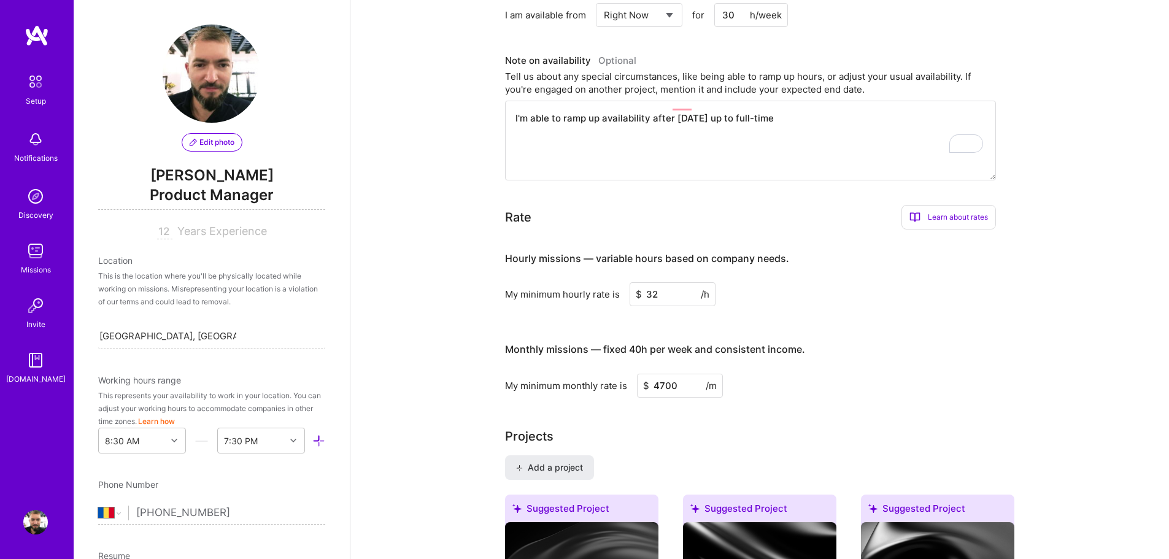
type input "4700"
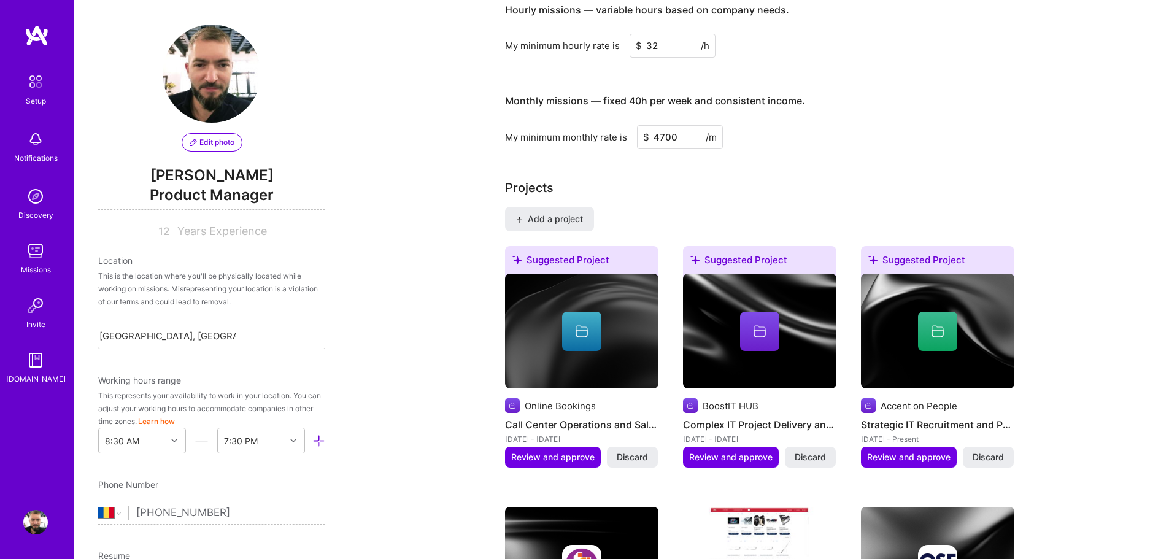
scroll to position [616, 0]
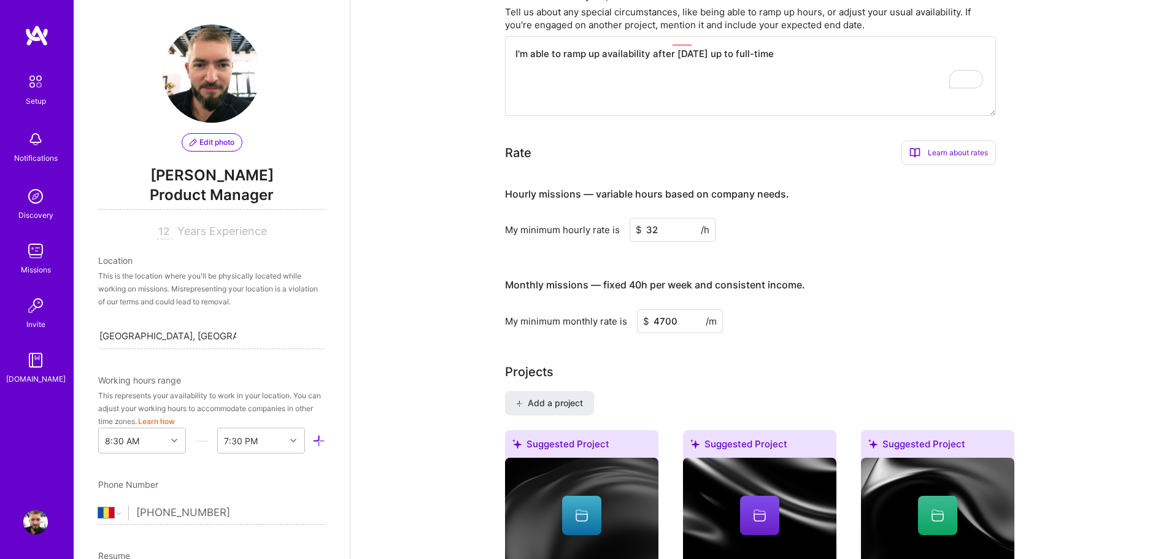
drag, startPoint x: 666, startPoint y: 213, endPoint x: 626, endPoint y: 209, distance: 40.1
click at [626, 218] on div "My minimum hourly rate is $ 32 /h" at bounding box center [750, 230] width 491 height 24
type input "29"
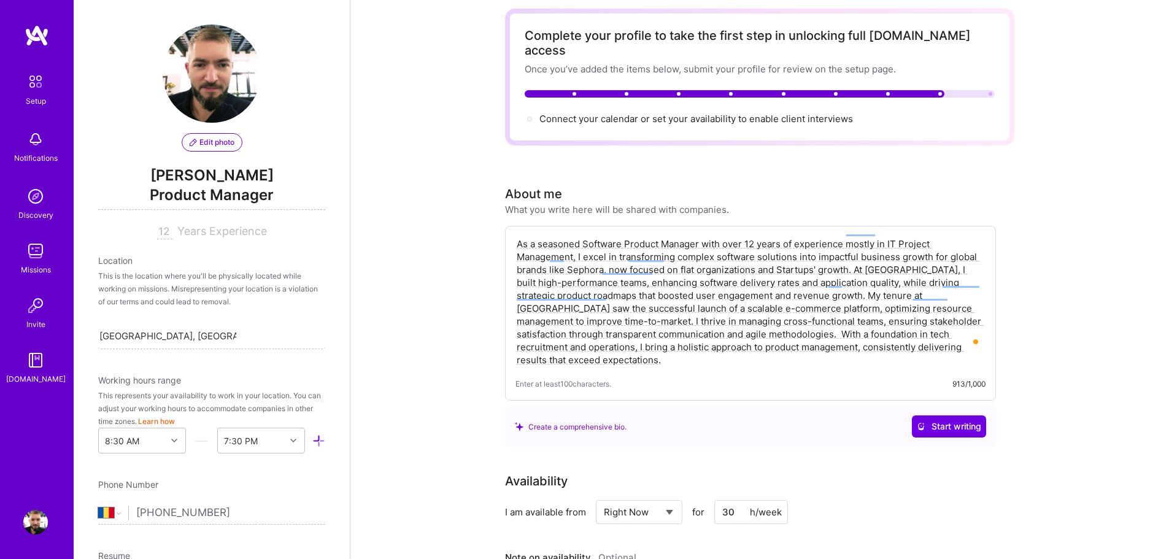
scroll to position [0, 0]
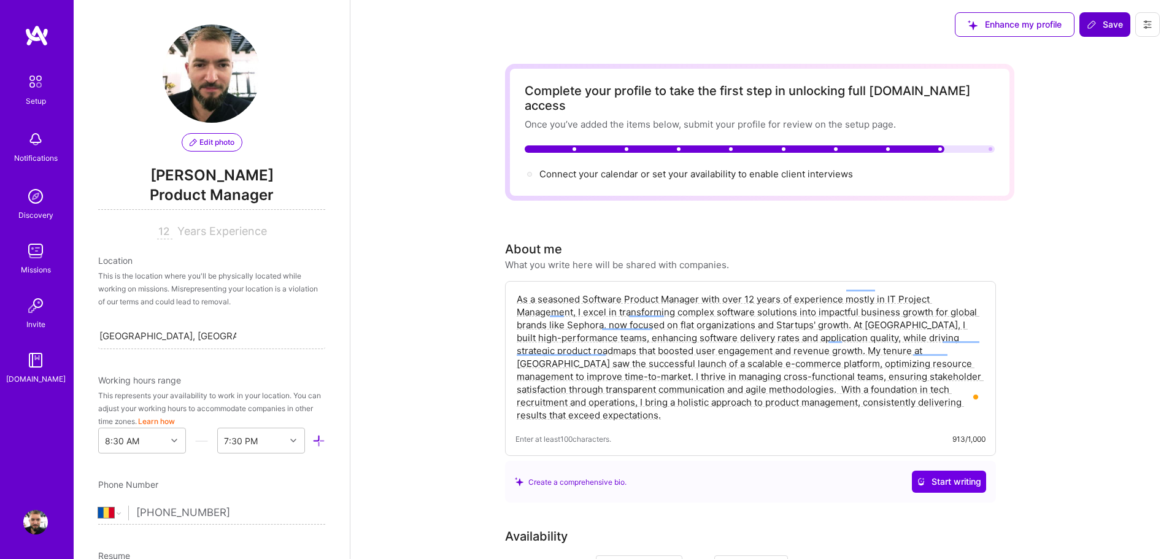
click at [932, 25] on span "Save" at bounding box center [1104, 24] width 36 height 12
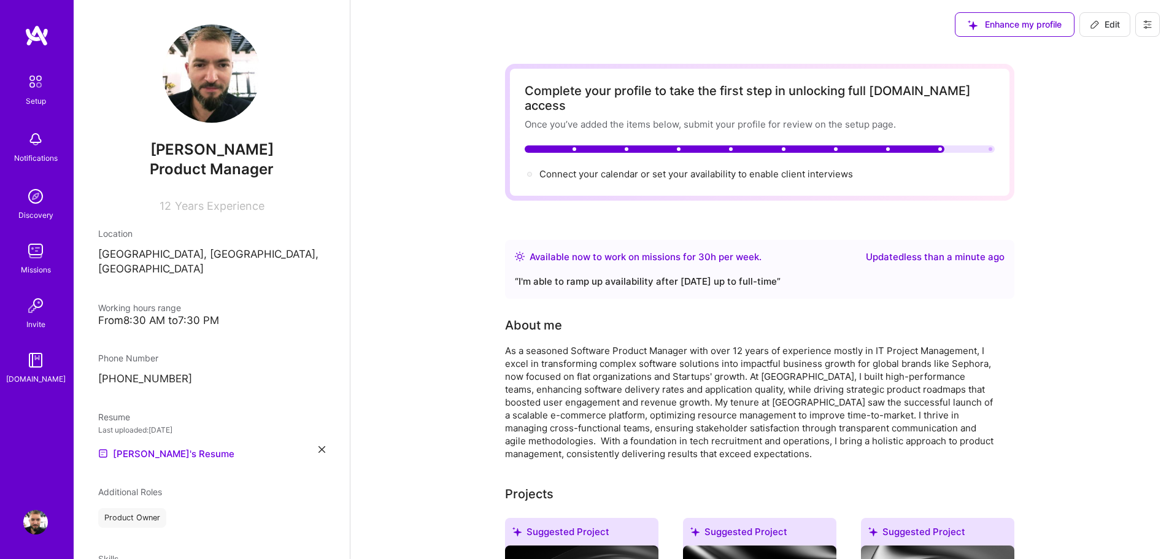
click at [36, 202] on img at bounding box center [35, 196] width 25 height 25
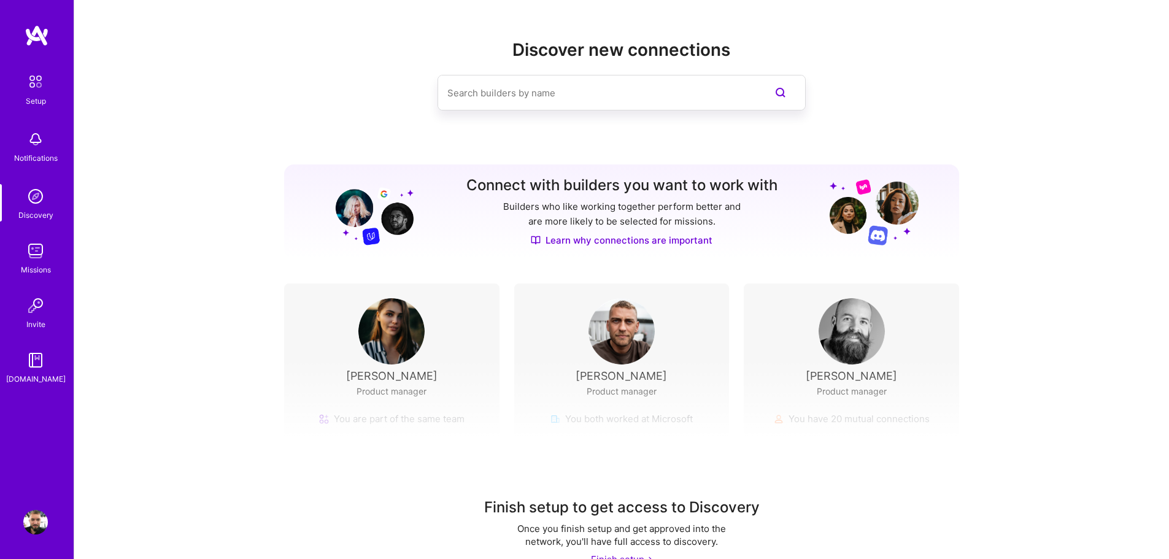
click at [36, 136] on img at bounding box center [35, 139] width 25 height 25
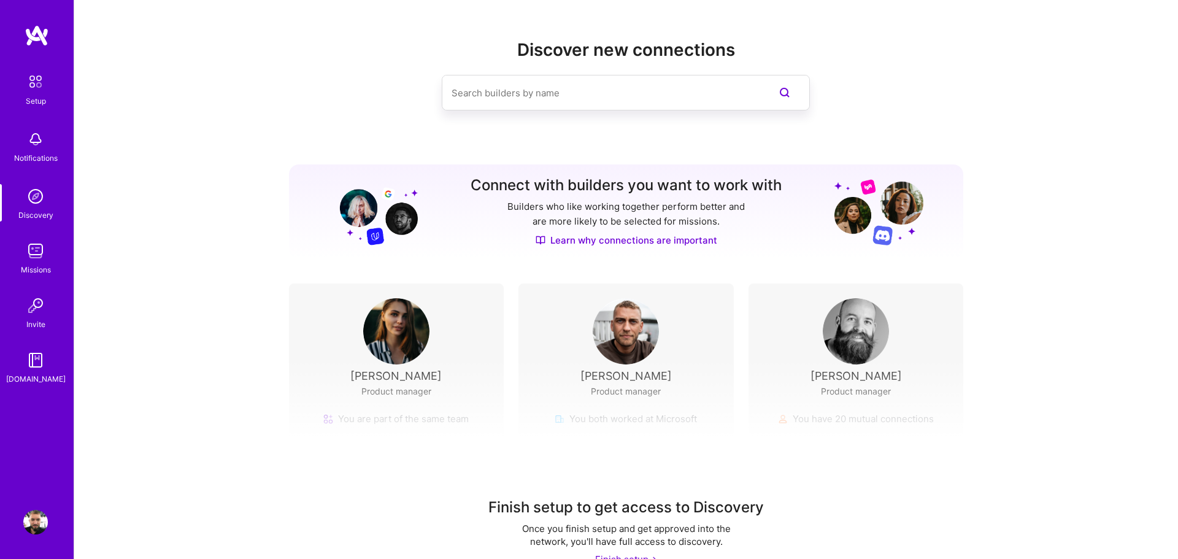
click at [36, 72] on img at bounding box center [36, 82] width 26 height 26
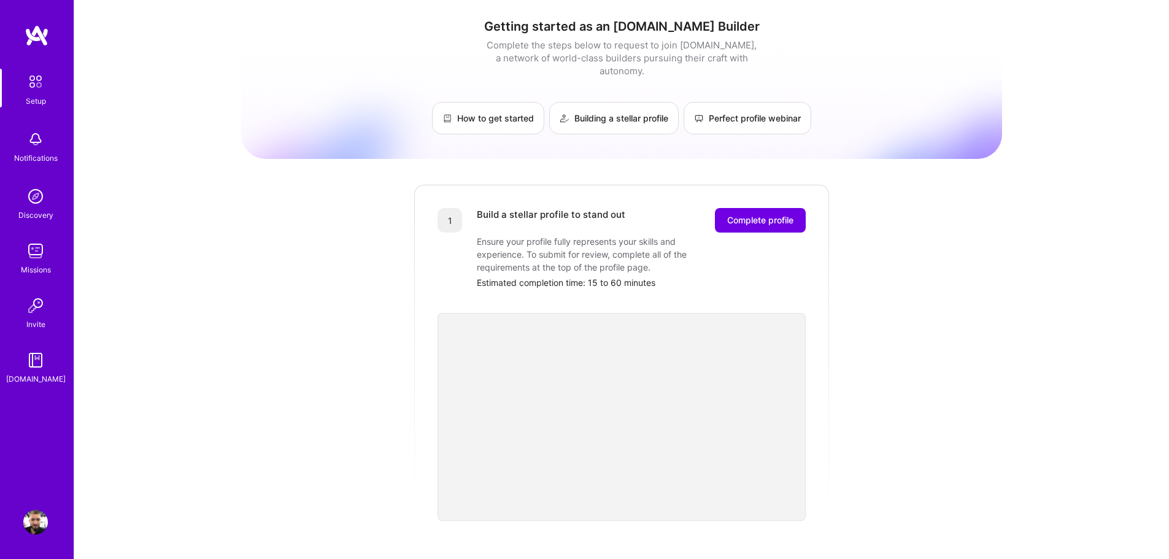
click at [44, 30] on img at bounding box center [37, 36] width 25 height 22
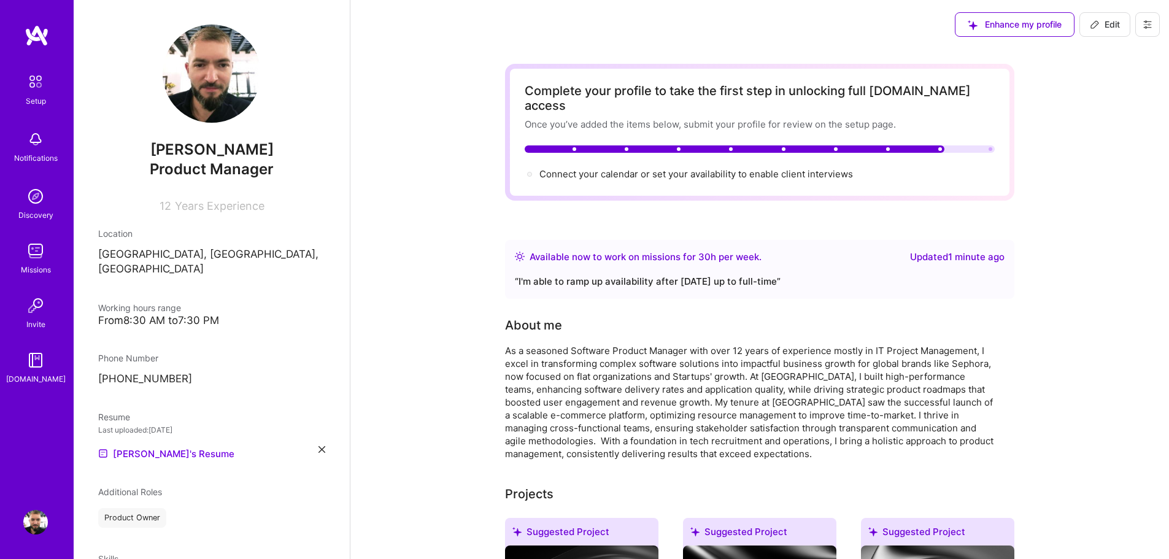
click at [932, 12] on div "Enhance my profile Edit" at bounding box center [1056, 24] width 223 height 49
click at [932, 16] on button at bounding box center [1147, 24] width 25 height 25
click at [932, 17] on button at bounding box center [1147, 24] width 25 height 25
